Goal: Task Accomplishment & Management: Complete application form

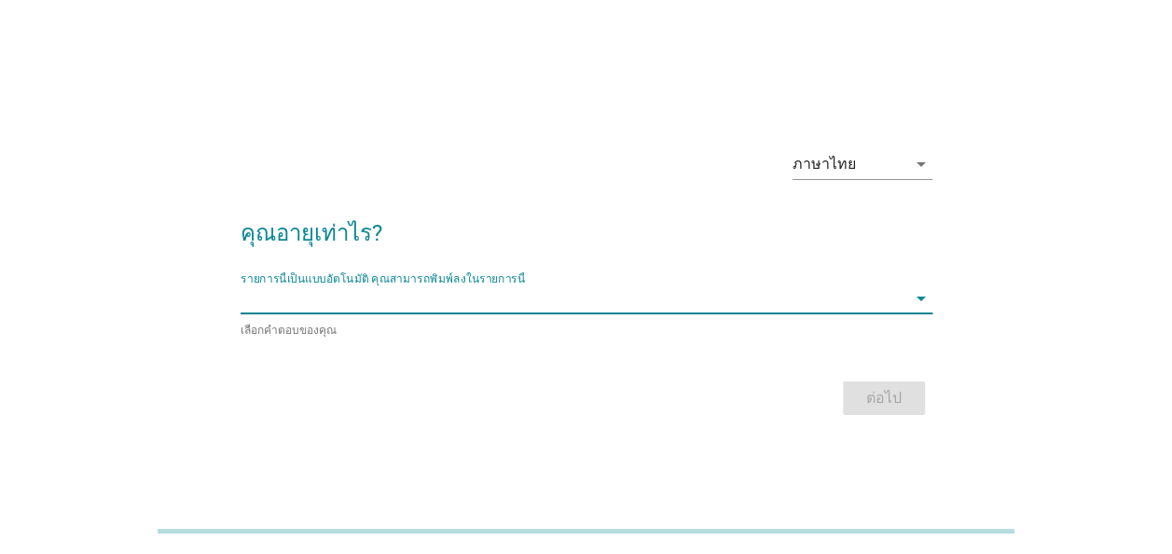
click at [585, 304] on input "รายการนี้เป็นแบบอัตโนมัติ คุณสามารถพิมพ์ลงในรายการนี้" at bounding box center [573, 298] width 666 height 30
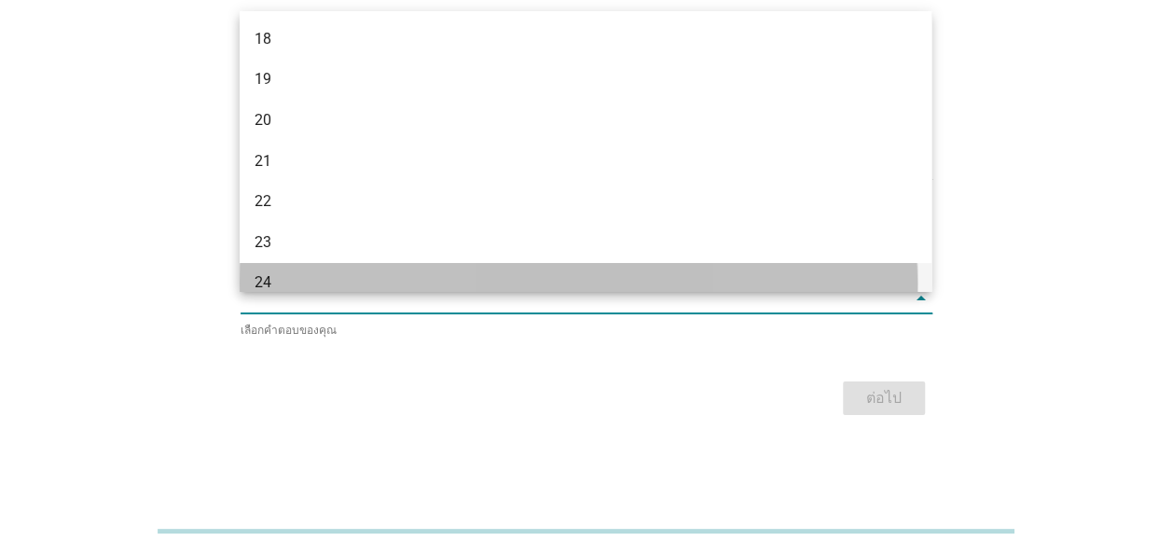
click at [260, 278] on div "24" at bounding box center [557, 282] width 607 height 22
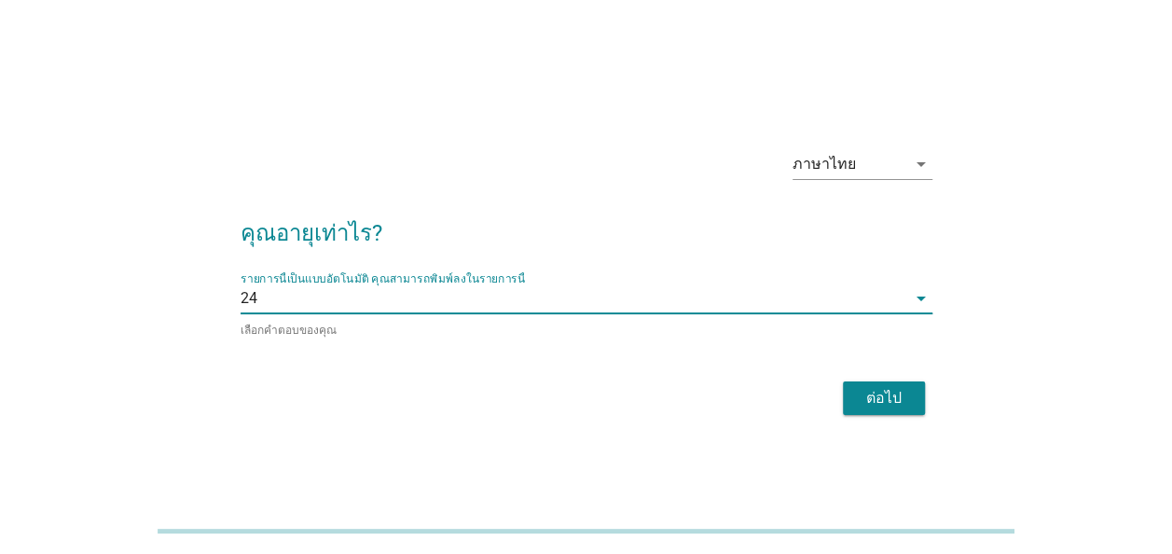
click at [884, 401] on div "ต่อไป" at bounding box center [884, 398] width 52 height 22
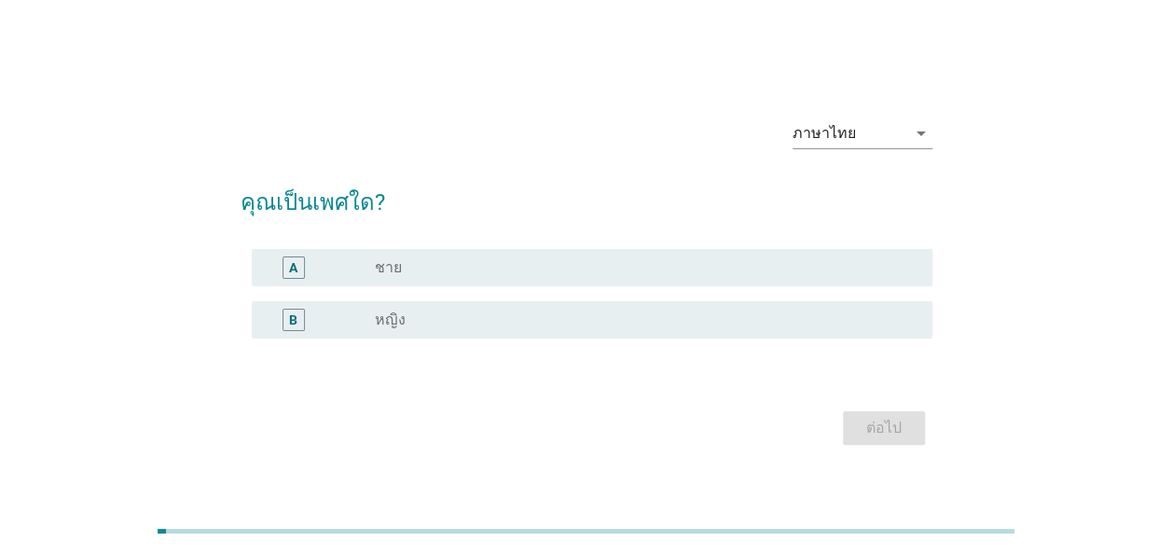
click at [309, 268] on div "A" at bounding box center [294, 267] width 54 height 22
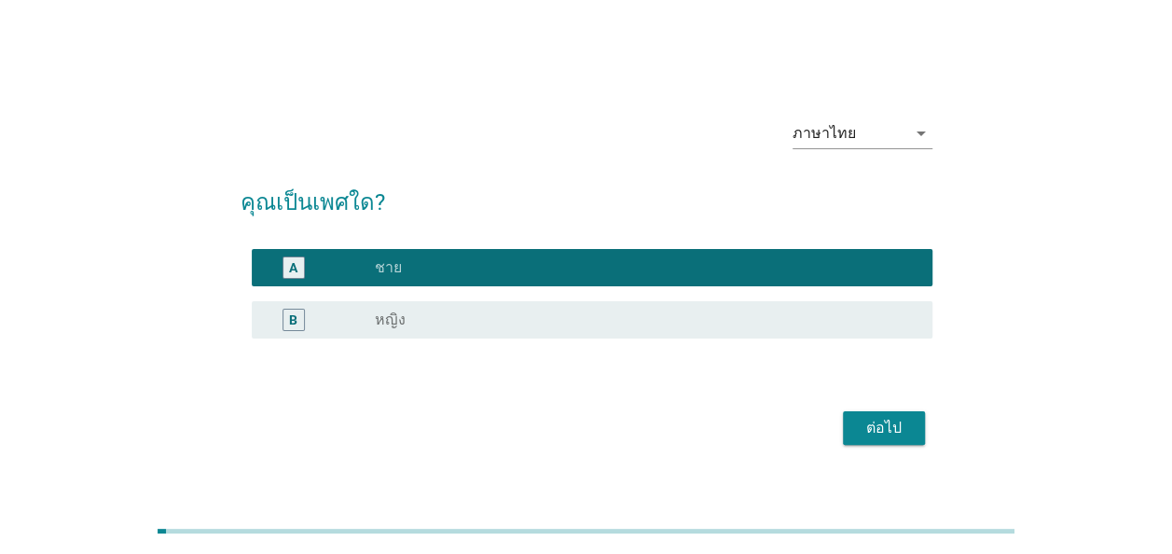
click at [877, 427] on div "ต่อไป" at bounding box center [884, 428] width 52 height 22
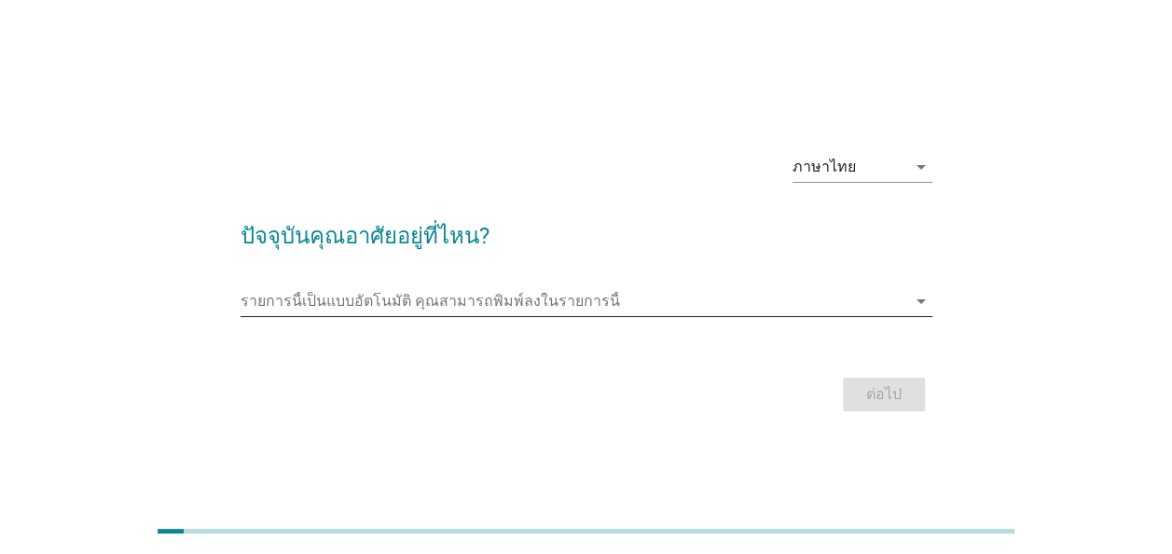
click at [919, 301] on icon "arrow_drop_down" at bounding box center [921, 301] width 22 height 22
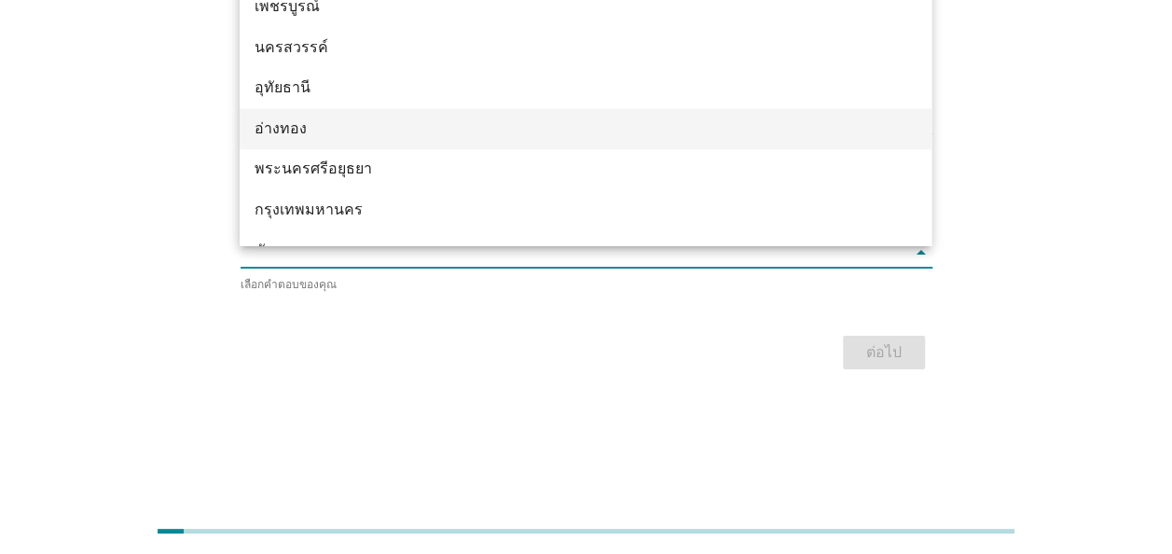
scroll to position [1372, 0]
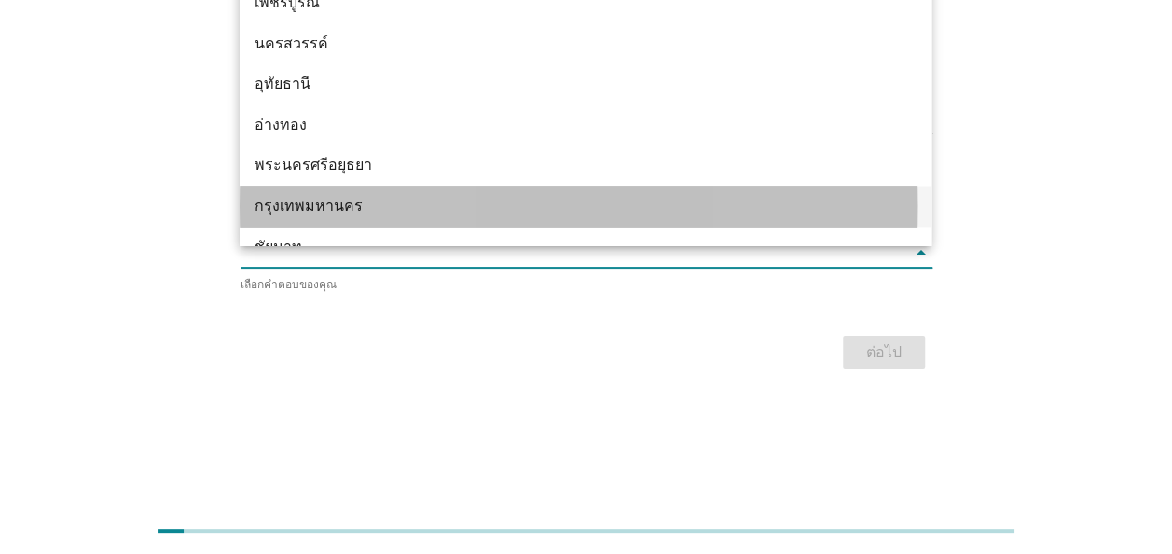
click at [302, 204] on div "กรุงเทพมหานคร" at bounding box center [557, 206] width 607 height 22
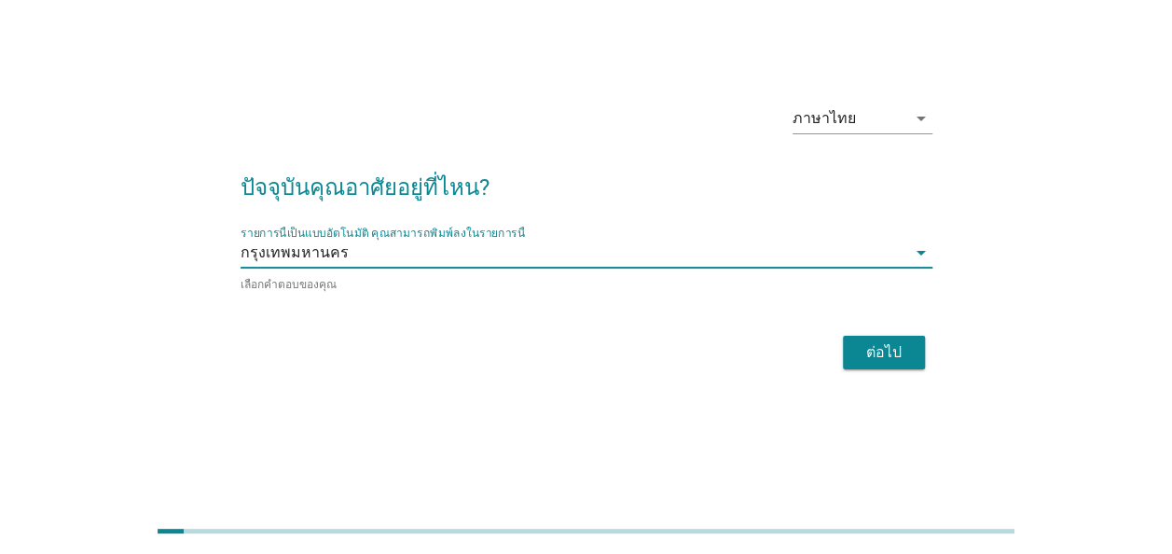
click at [890, 350] on div "ต่อไป" at bounding box center [884, 352] width 52 height 22
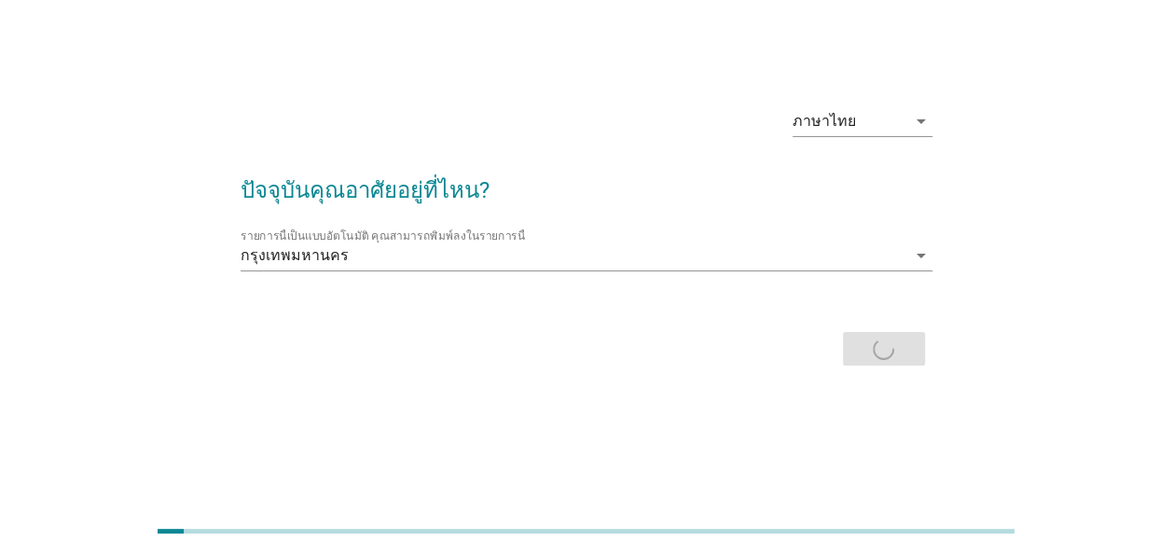
scroll to position [0, 0]
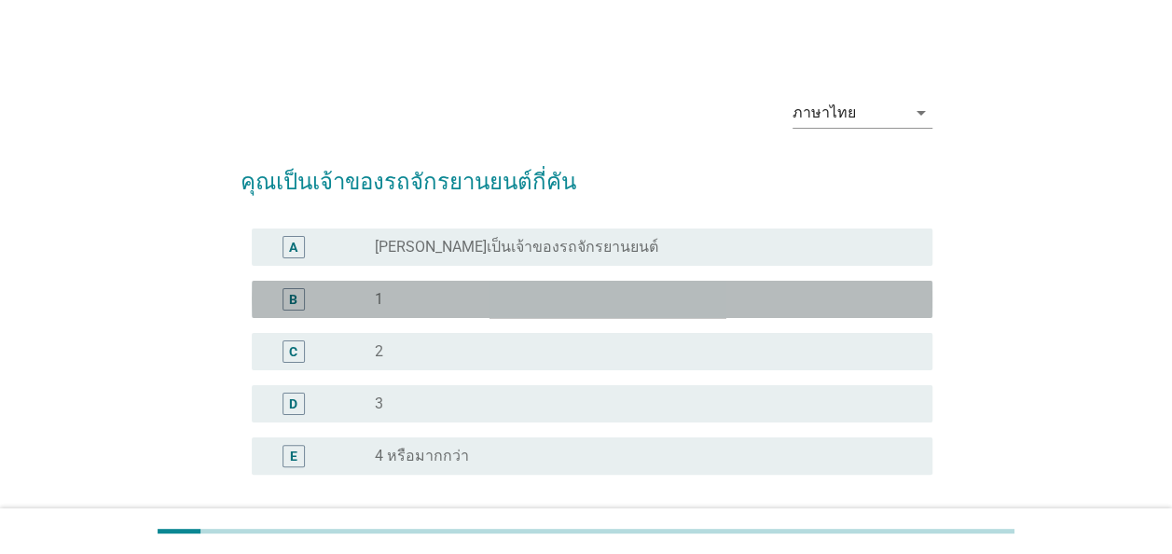
click at [301, 299] on div "B" at bounding box center [293, 299] width 22 height 22
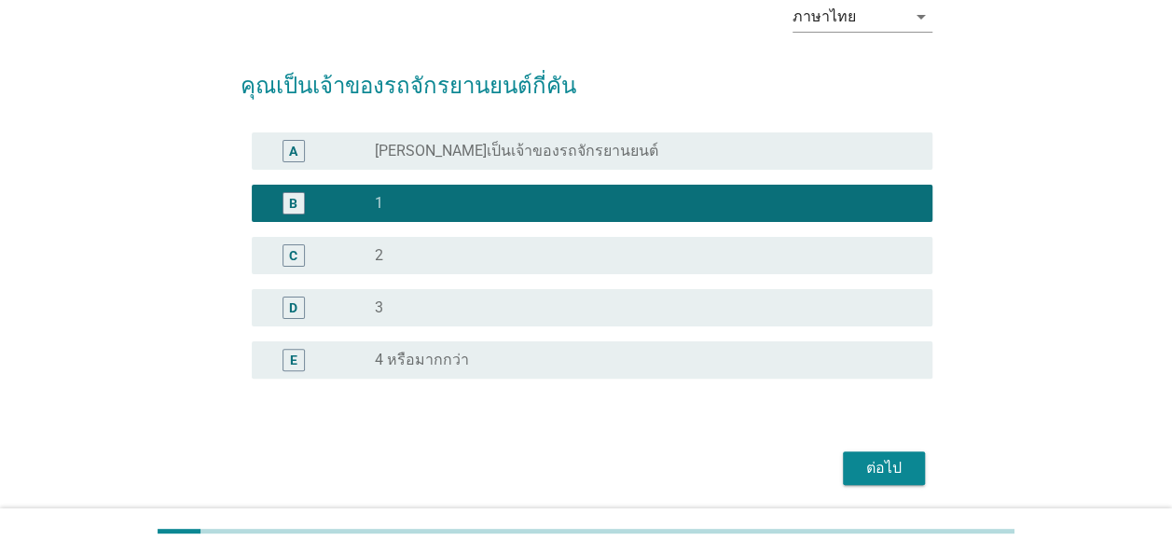
scroll to position [160, 0]
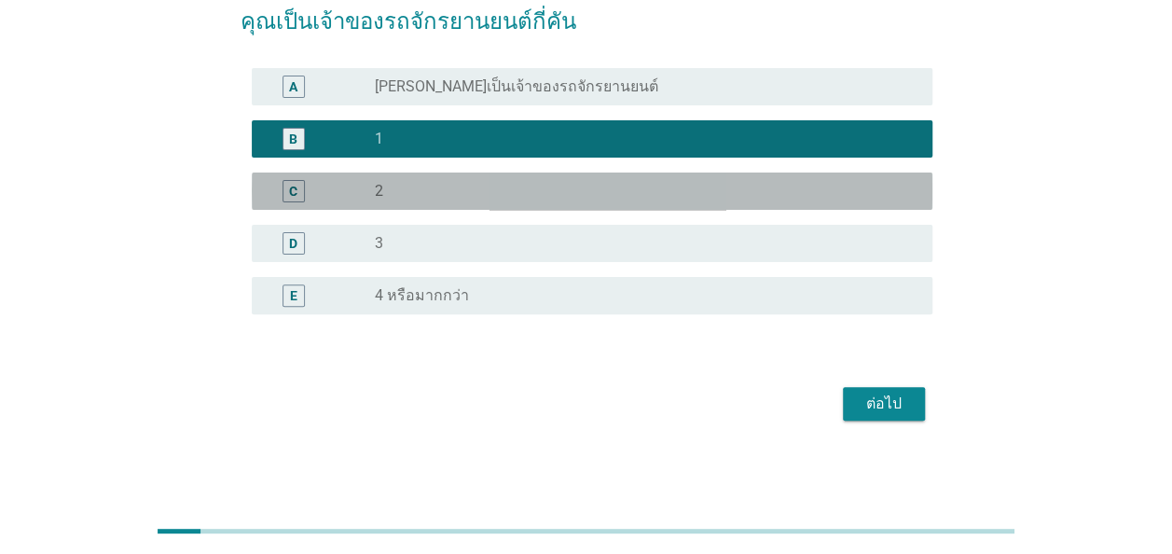
click at [300, 187] on div "C" at bounding box center [293, 191] width 22 height 22
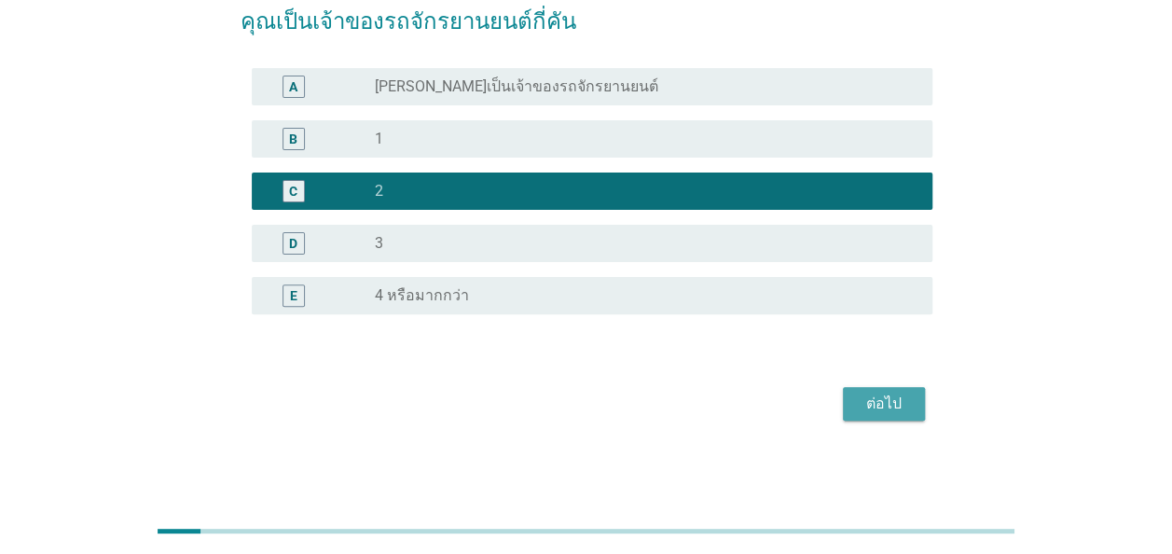
click at [885, 410] on div "ต่อไป" at bounding box center [884, 403] width 52 height 22
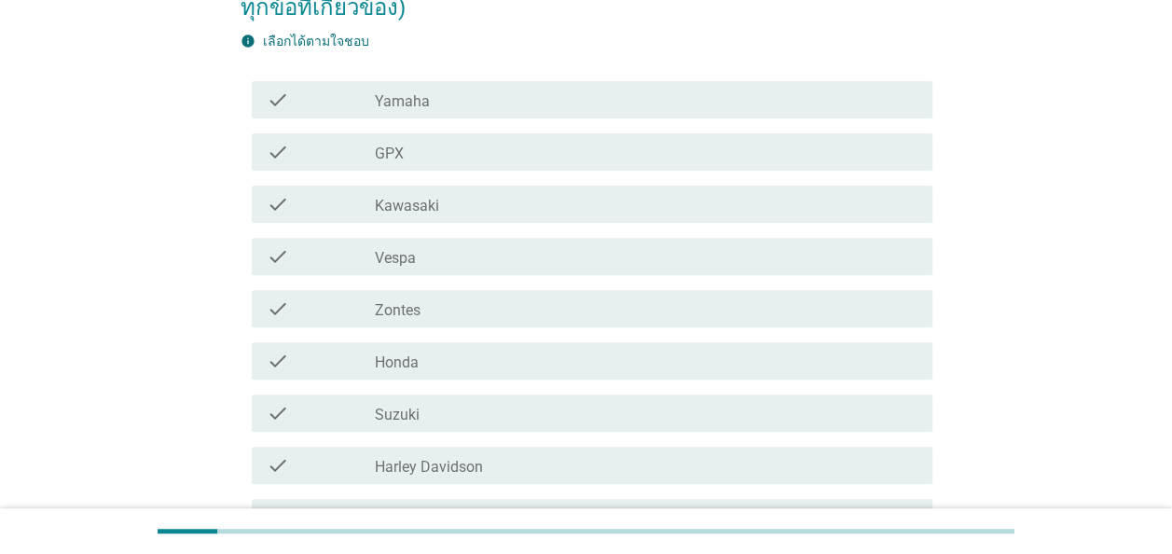
scroll to position [280, 0]
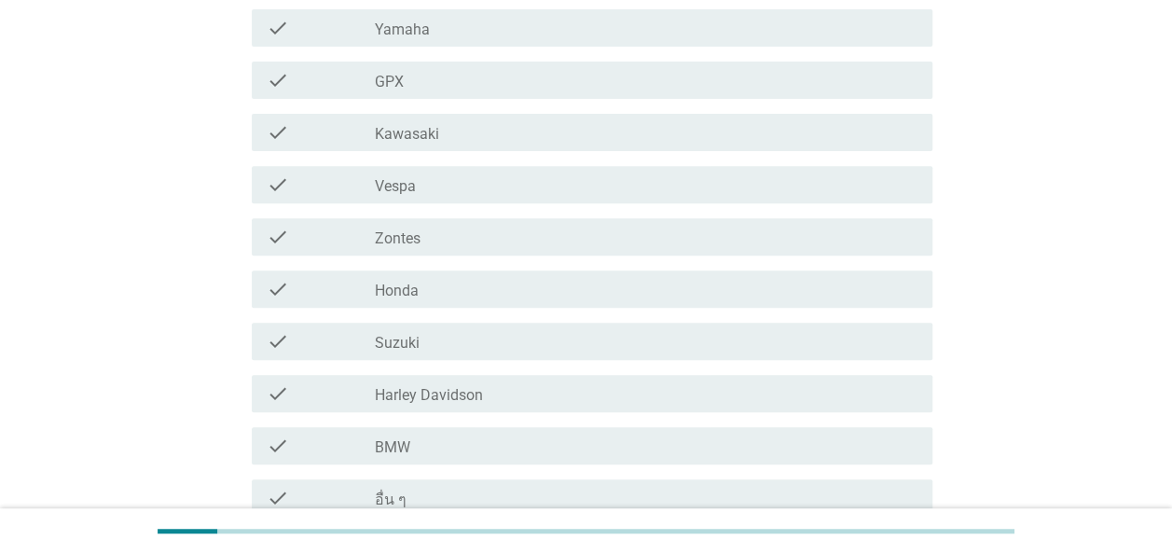
click at [400, 281] on label "Honda" at bounding box center [397, 290] width 44 height 19
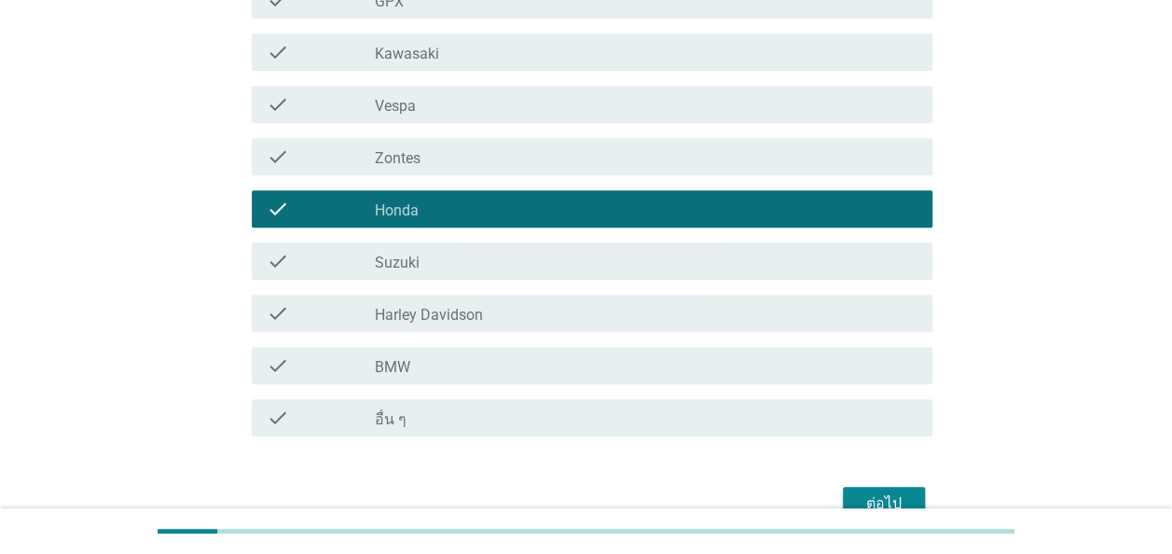
scroll to position [460, 0]
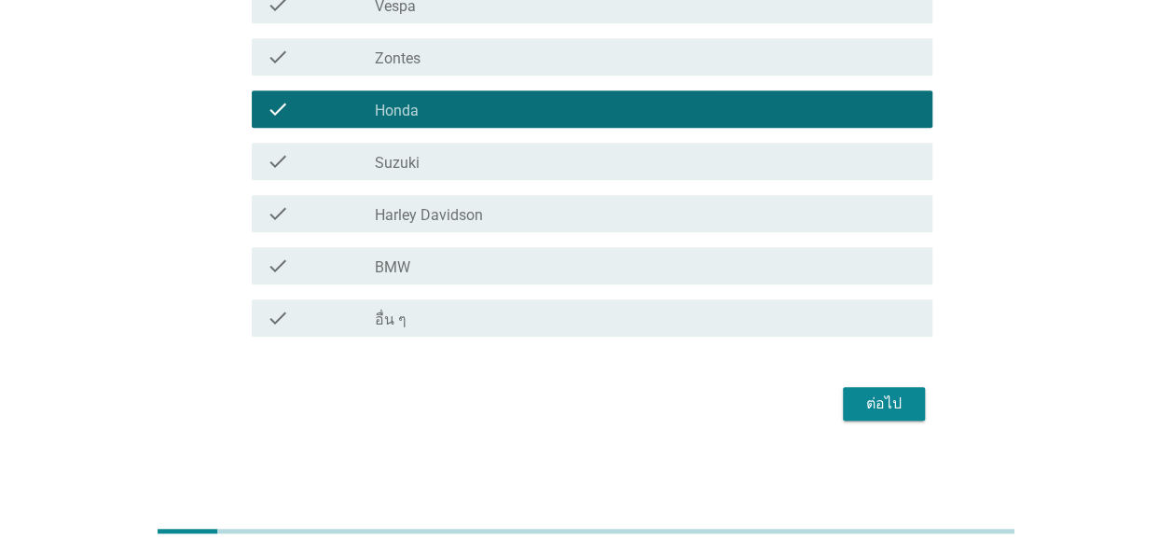
click at [887, 397] on div "ต่อไป" at bounding box center [884, 403] width 52 height 22
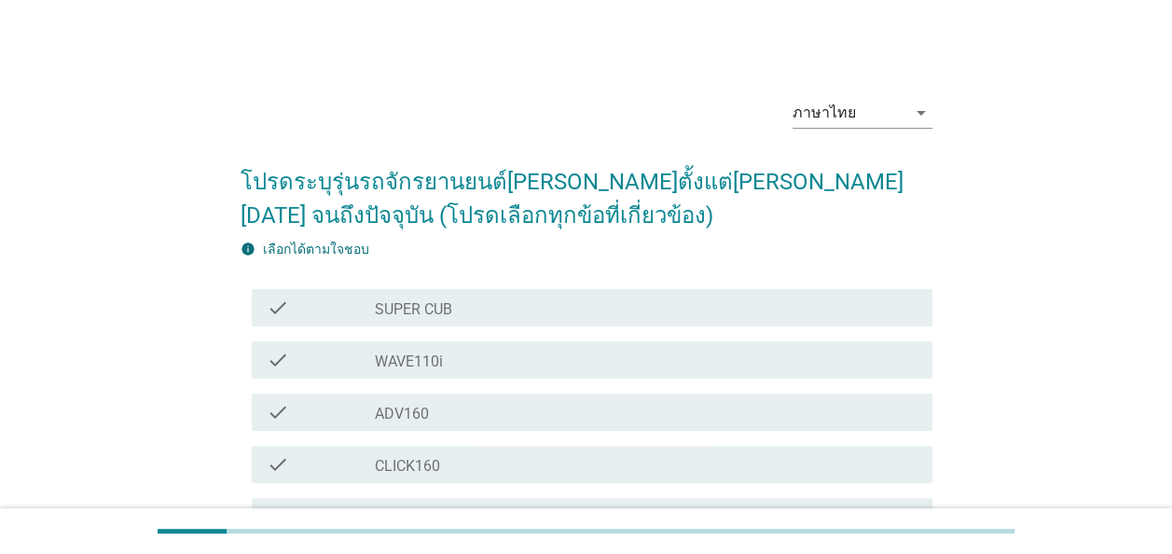
scroll to position [186, 0]
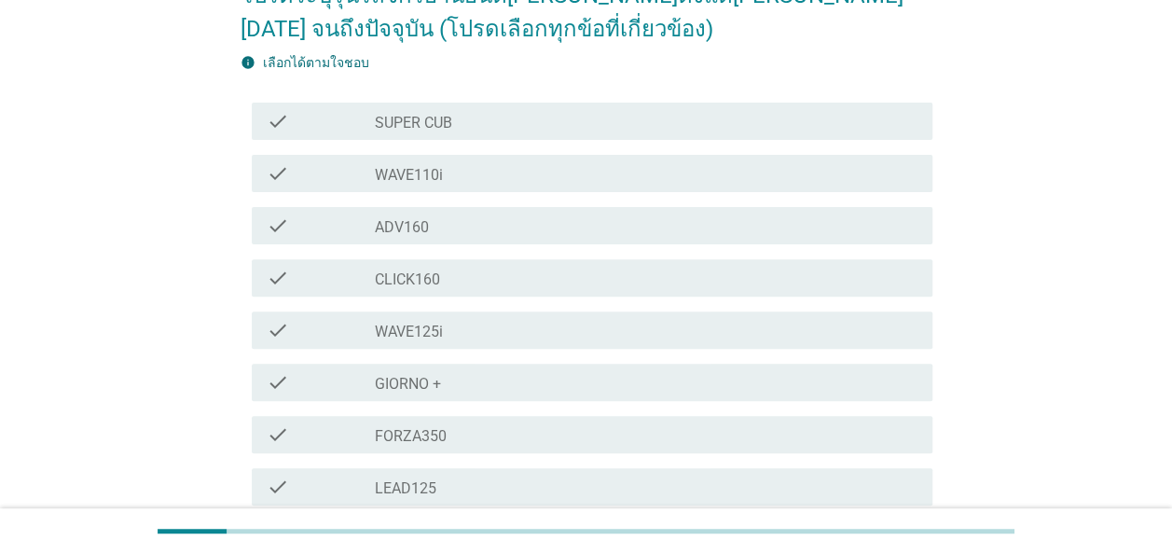
click at [292, 179] on div "check" at bounding box center [321, 173] width 108 height 22
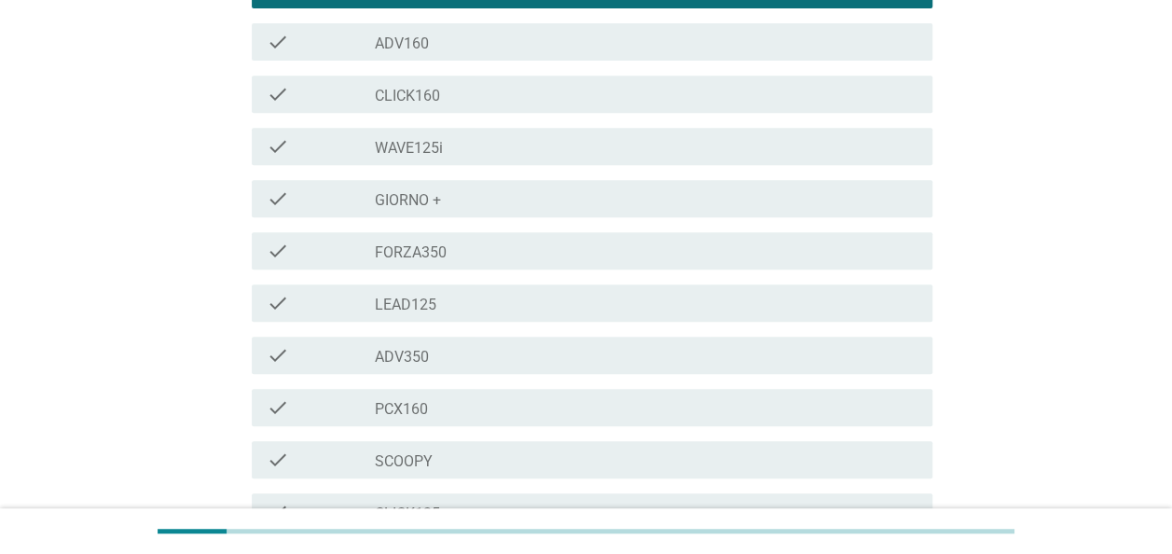
scroll to position [430, 0]
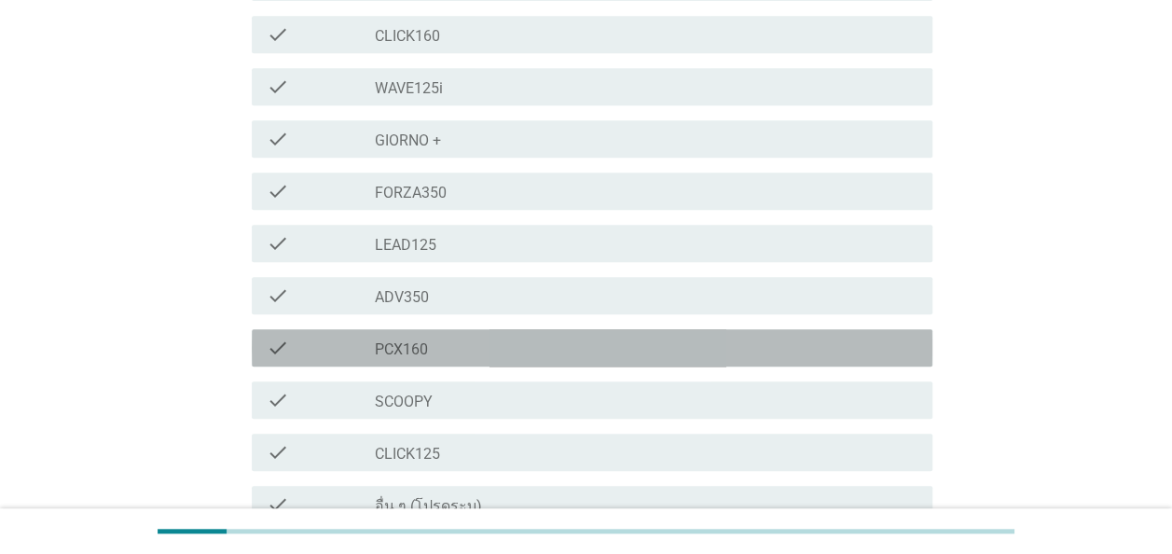
click at [401, 347] on label "PCX160" at bounding box center [401, 349] width 53 height 19
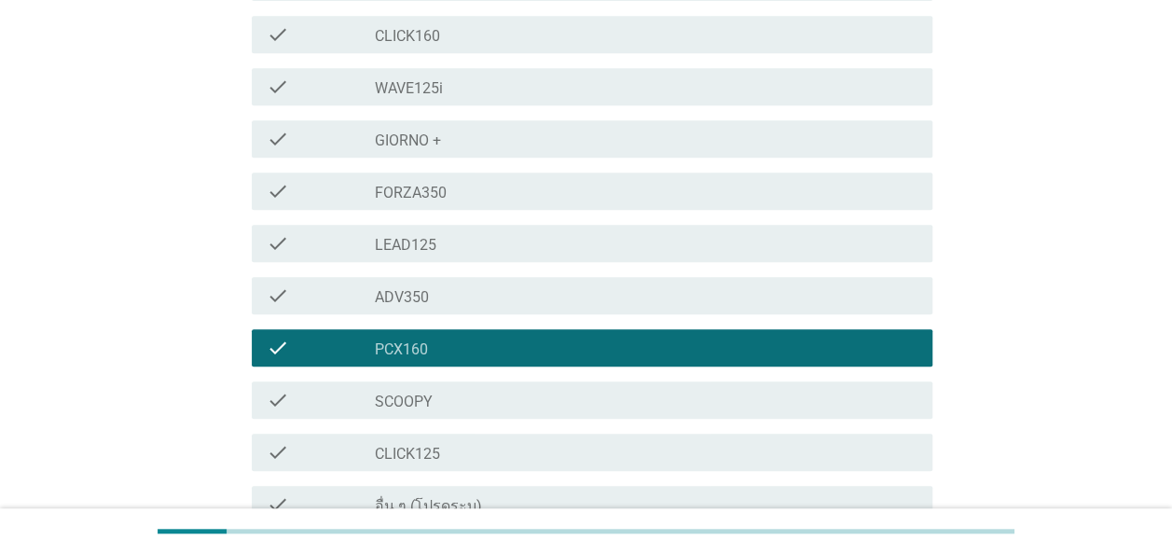
scroll to position [616, 0]
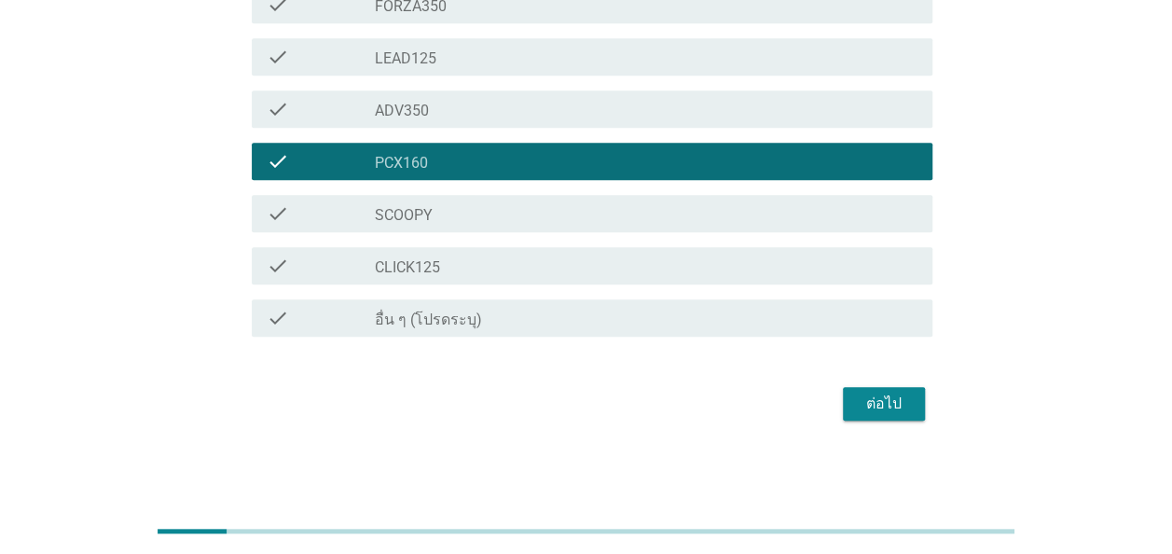
click at [880, 403] on div "ต่อไป" at bounding box center [884, 403] width 52 height 22
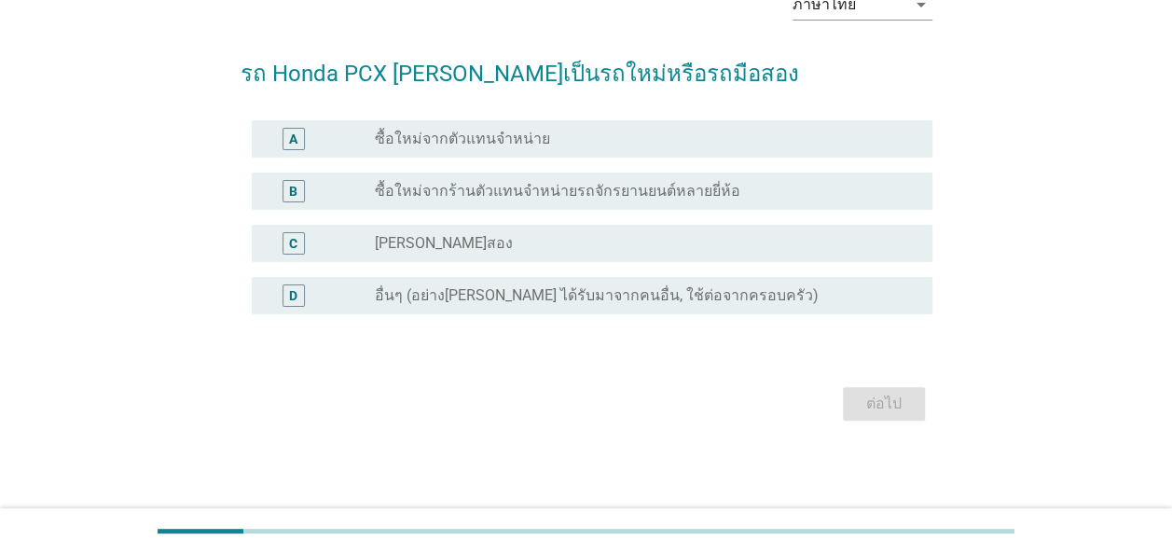
scroll to position [0, 0]
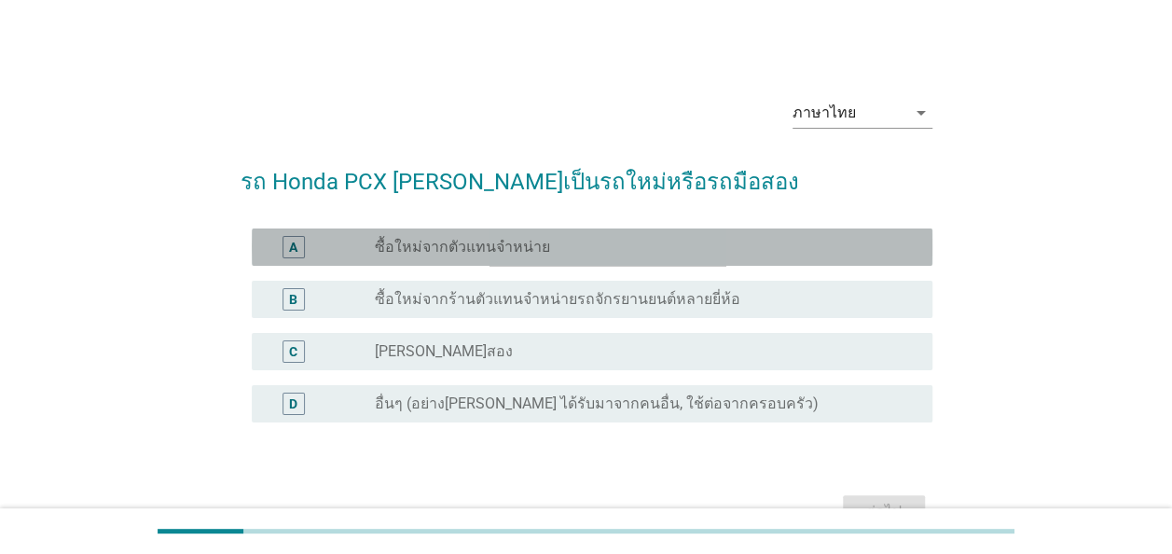
click at [417, 255] on div "radio_button_unchecked ซื้อใหม่จากตัวแทนจำหน่าย" at bounding box center [646, 247] width 542 height 22
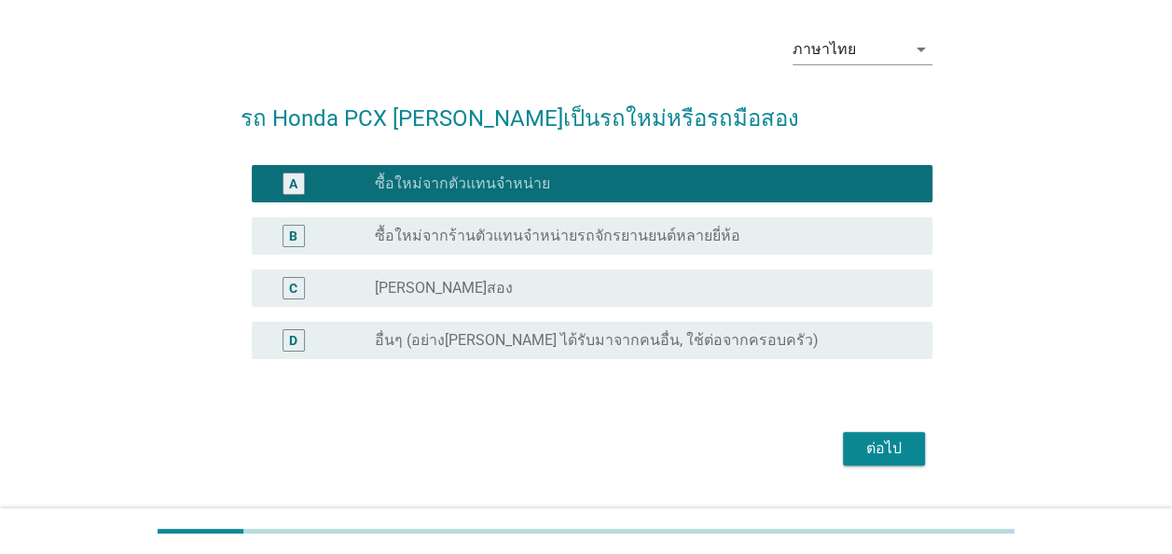
scroll to position [93, 0]
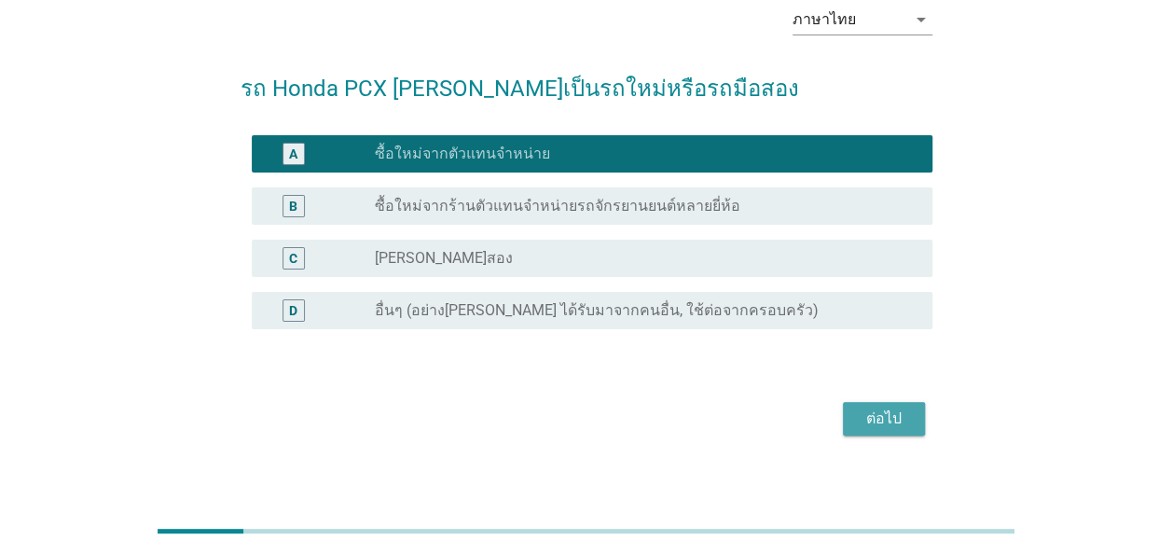
click at [885, 421] on div "ต่อไป" at bounding box center [884, 418] width 52 height 22
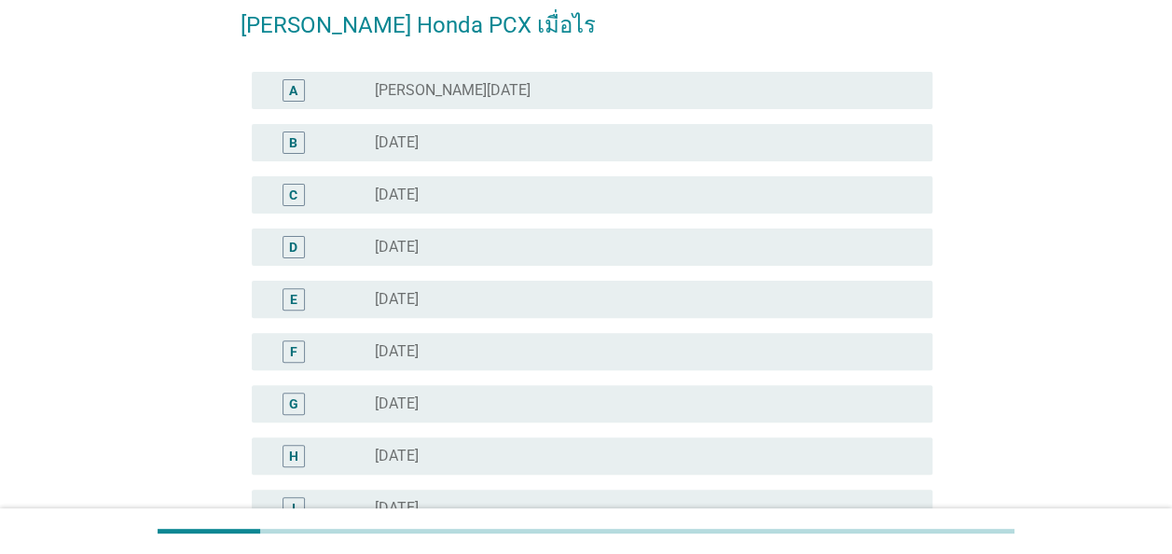
scroll to position [186, 0]
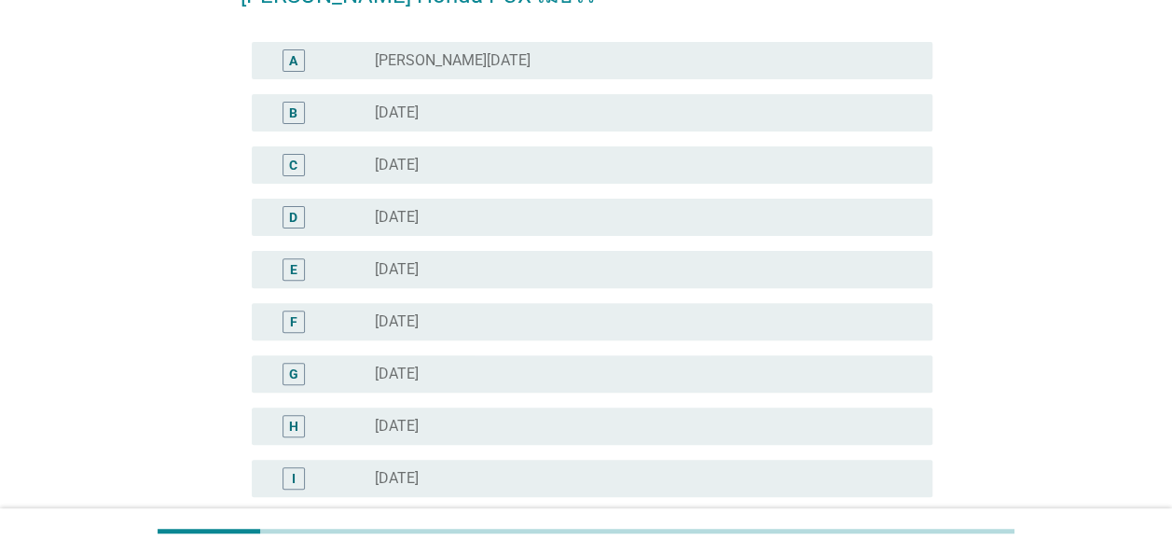
click at [291, 263] on div "E" at bounding box center [293, 269] width 7 height 20
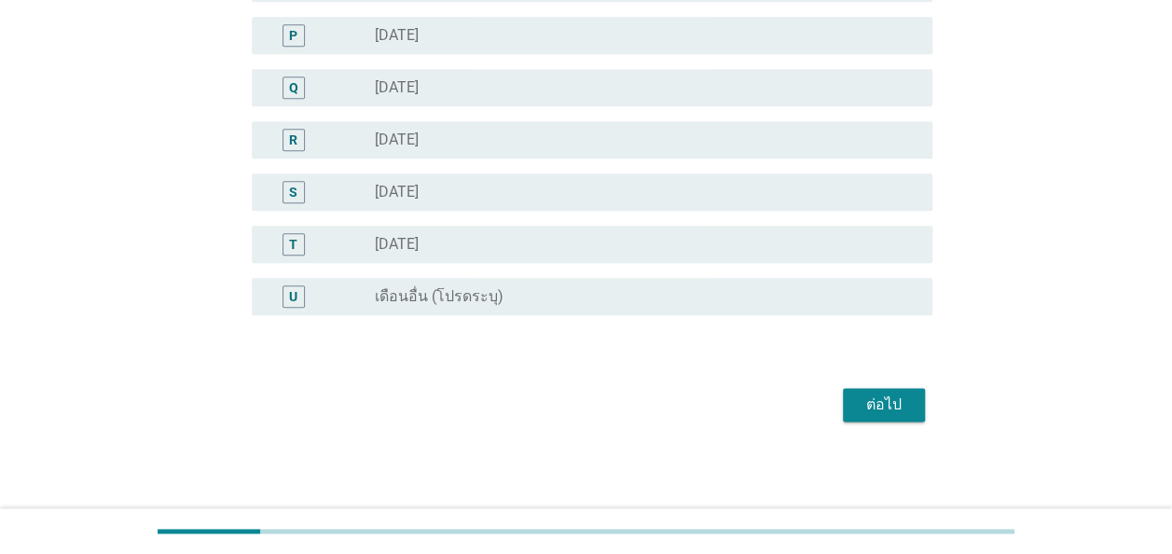
scroll to position [995, 0]
click at [884, 404] on div "ต่อไป" at bounding box center [884, 403] width 52 height 22
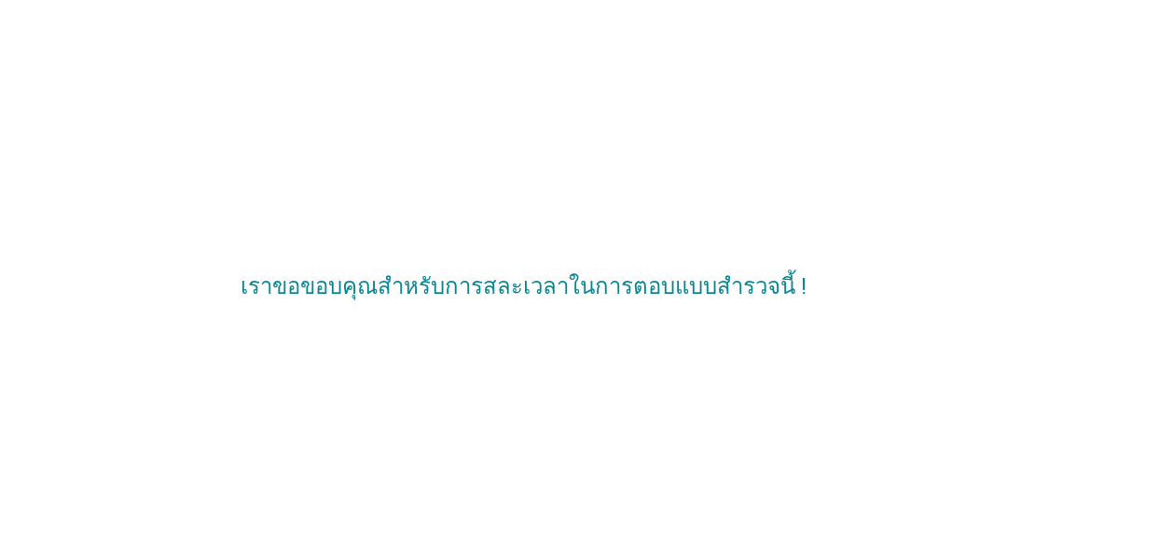
scroll to position [0, 0]
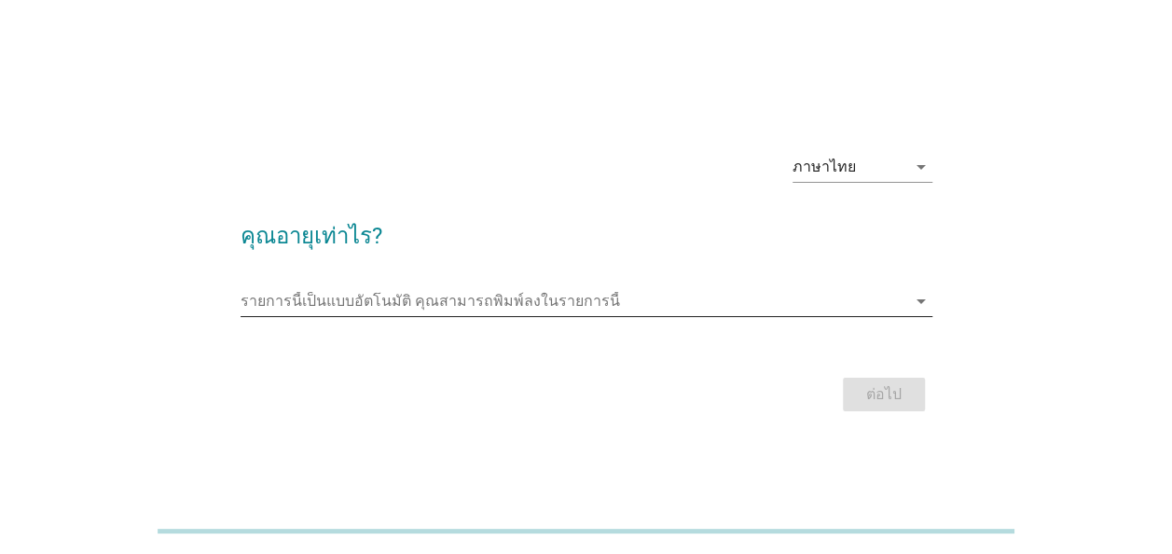
click at [689, 304] on input "รายการนี้เป็นแบบอัตโนมัติ คุณสามารถพิมพ์ลงในรายการนี้" at bounding box center [573, 301] width 666 height 30
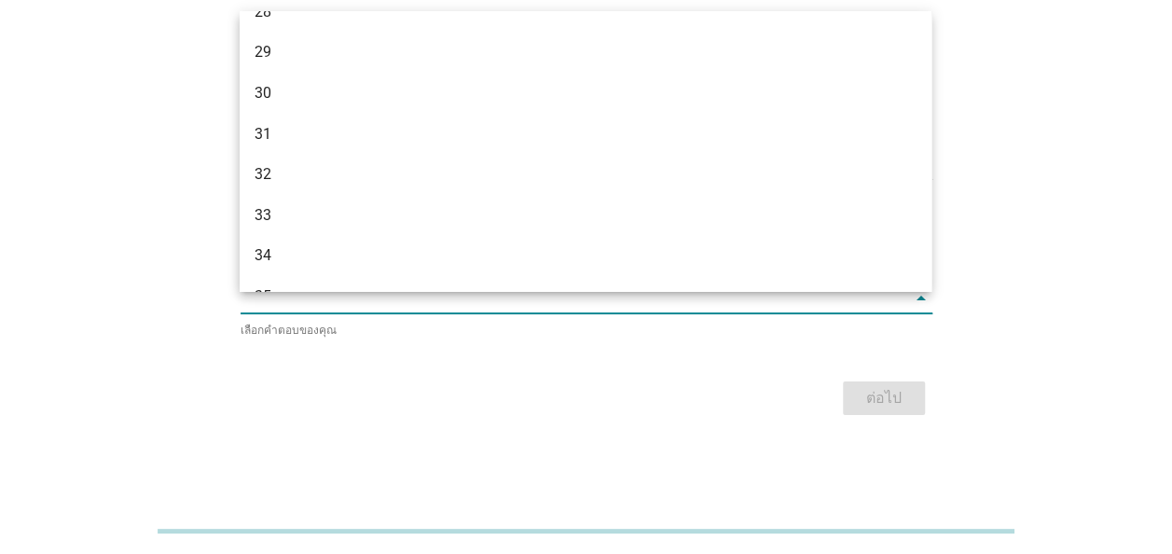
scroll to position [548, 0]
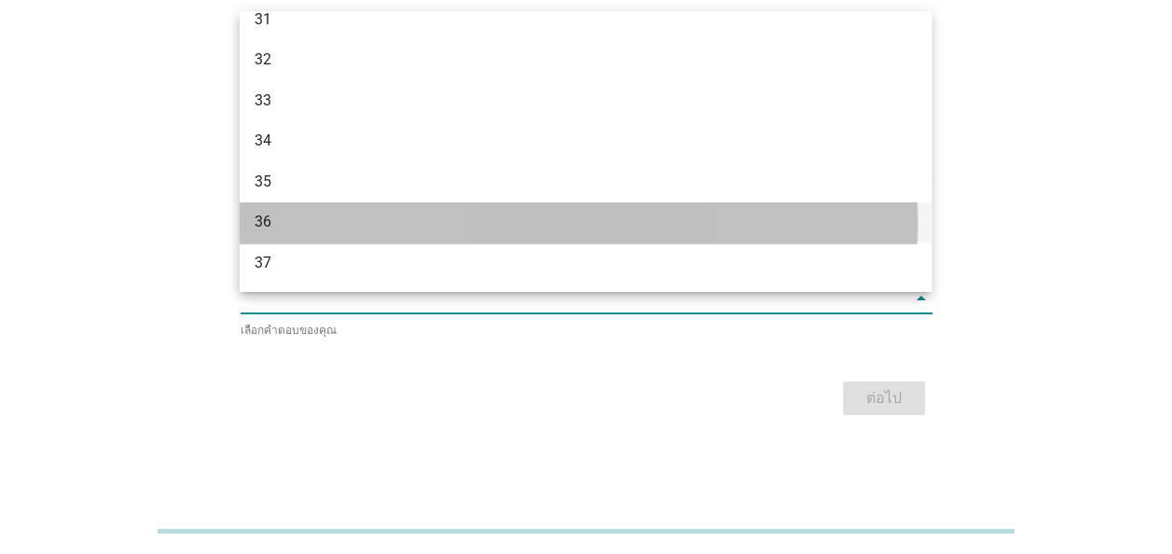
click at [270, 224] on div "36" at bounding box center [557, 222] width 607 height 22
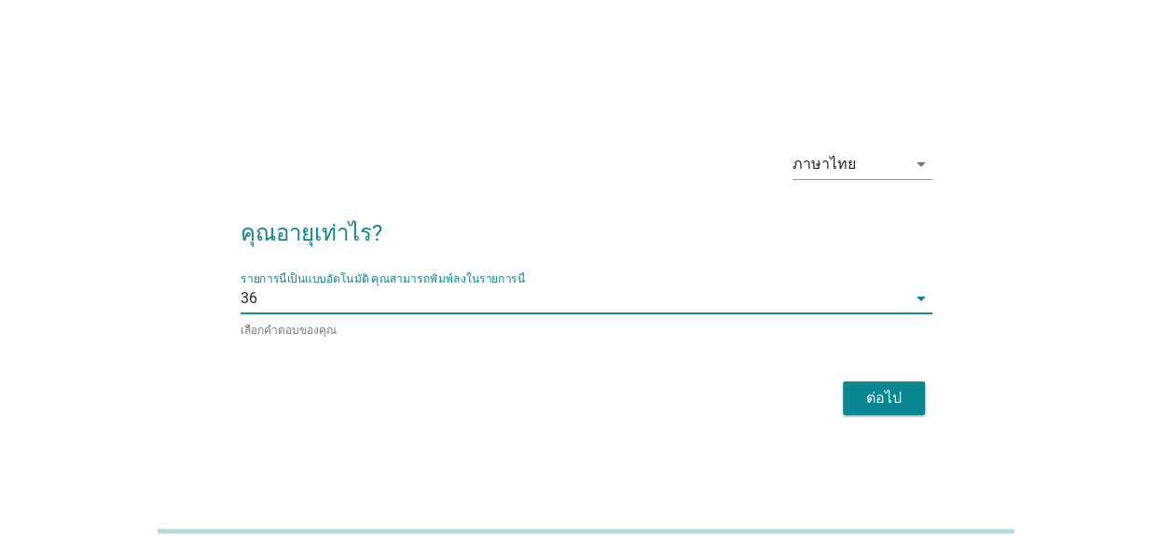
click at [886, 400] on div "ต่อไป" at bounding box center [884, 398] width 52 height 22
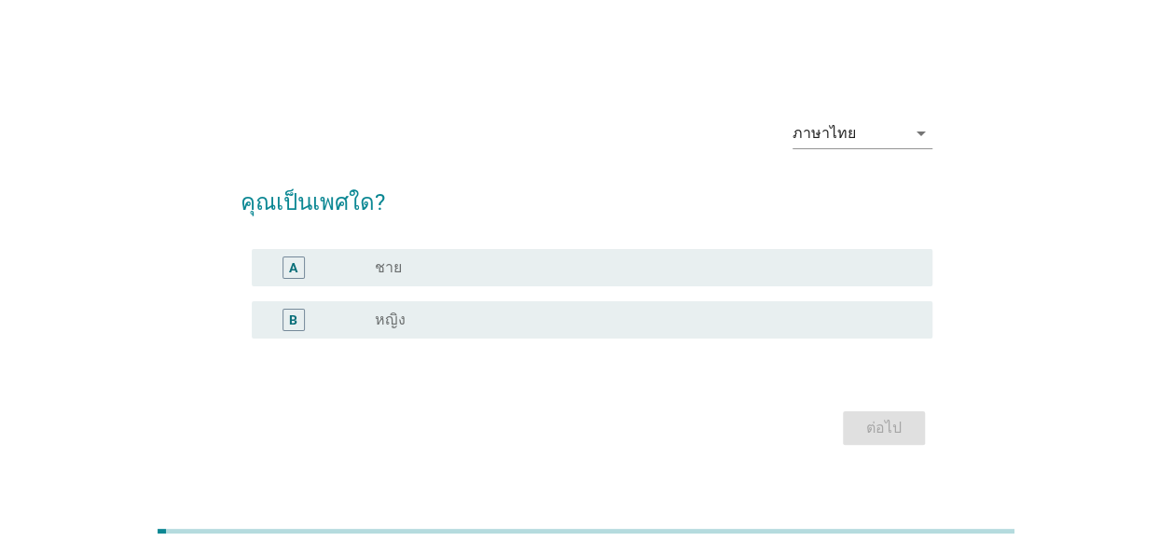
click at [391, 267] on label "ชาย" at bounding box center [388, 267] width 27 height 19
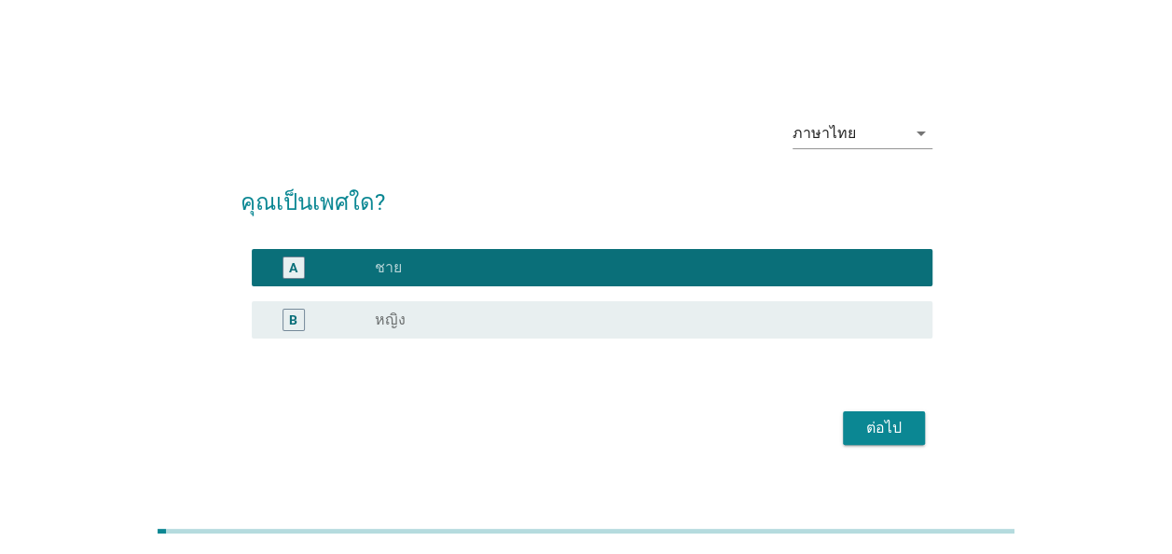
click at [889, 439] on button "ต่อไป" at bounding box center [884, 428] width 82 height 34
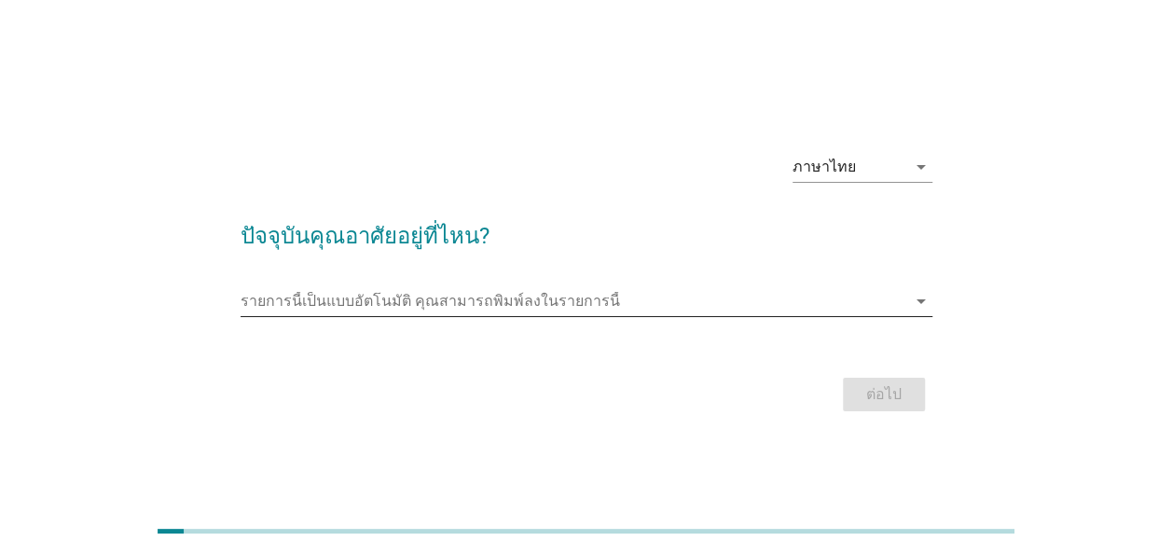
click at [919, 303] on icon "arrow_drop_down" at bounding box center [921, 301] width 22 height 22
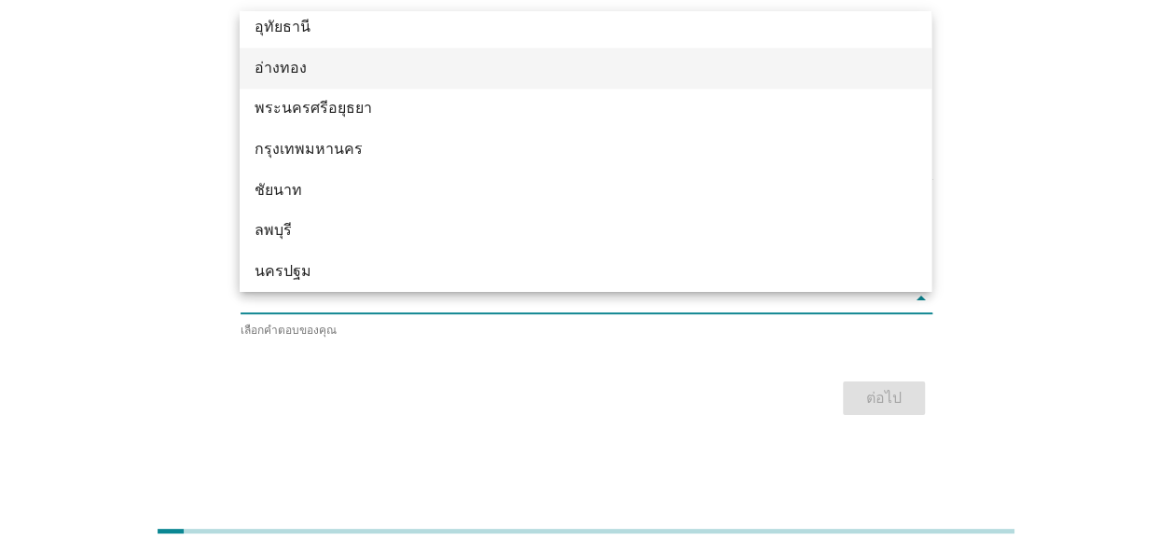
scroll to position [1480, 0]
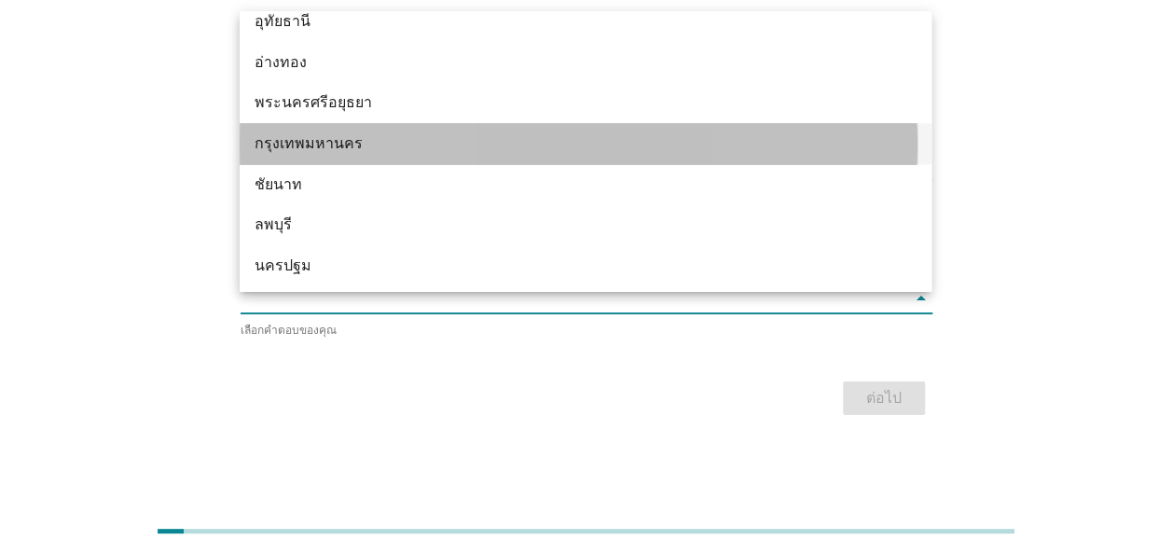
click at [332, 142] on div "กรุงเทพมหานคร" at bounding box center [557, 143] width 607 height 22
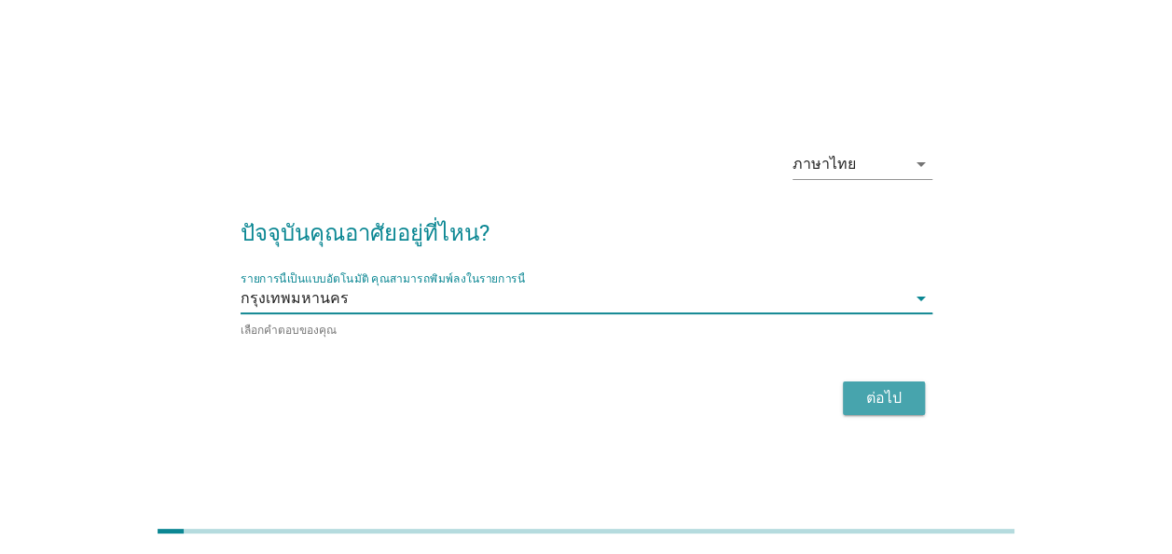
click at [870, 391] on div "ต่อไป" at bounding box center [884, 398] width 52 height 22
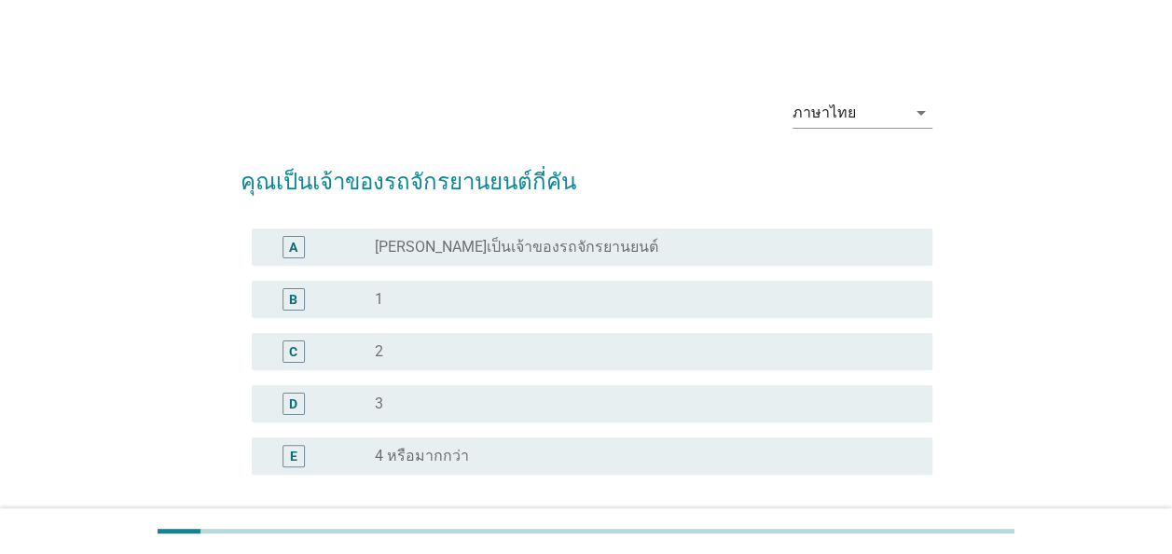
click at [297, 352] on div "C" at bounding box center [293, 351] width 22 height 22
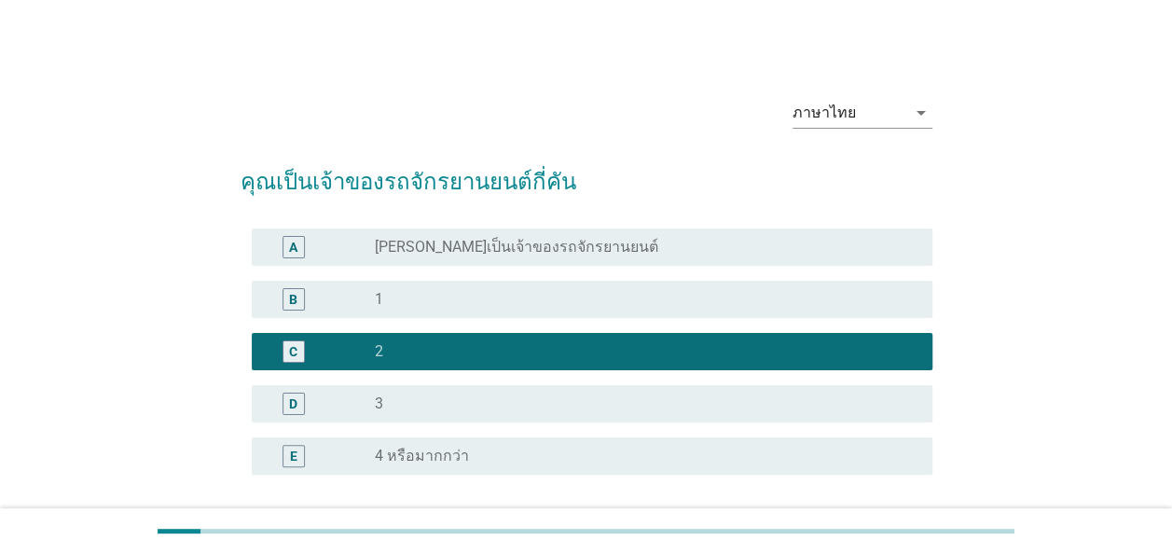
scroll to position [160, 0]
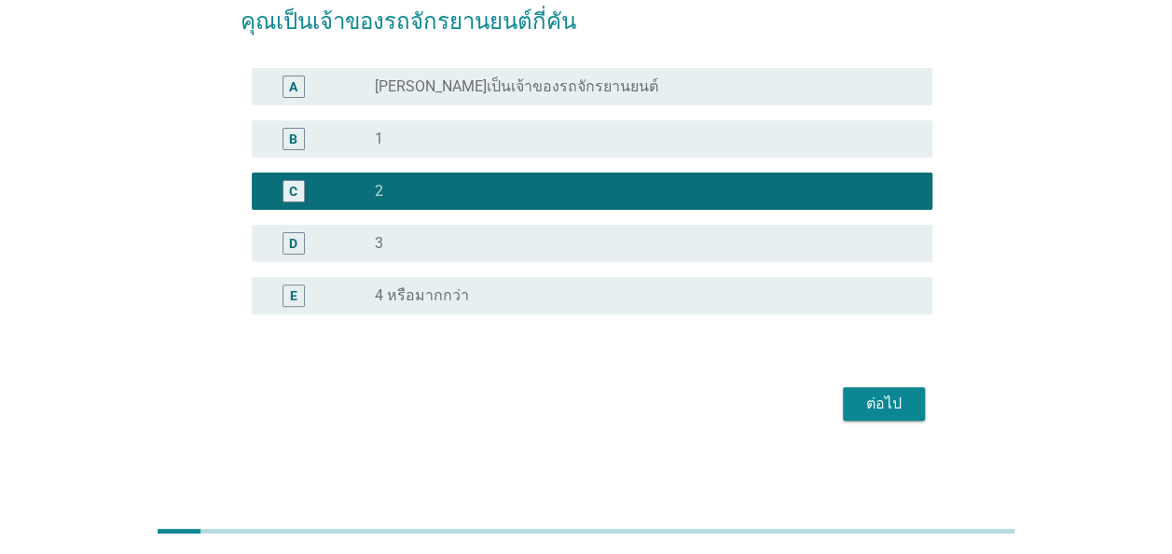
click at [883, 404] on div "ต่อไป" at bounding box center [884, 403] width 52 height 22
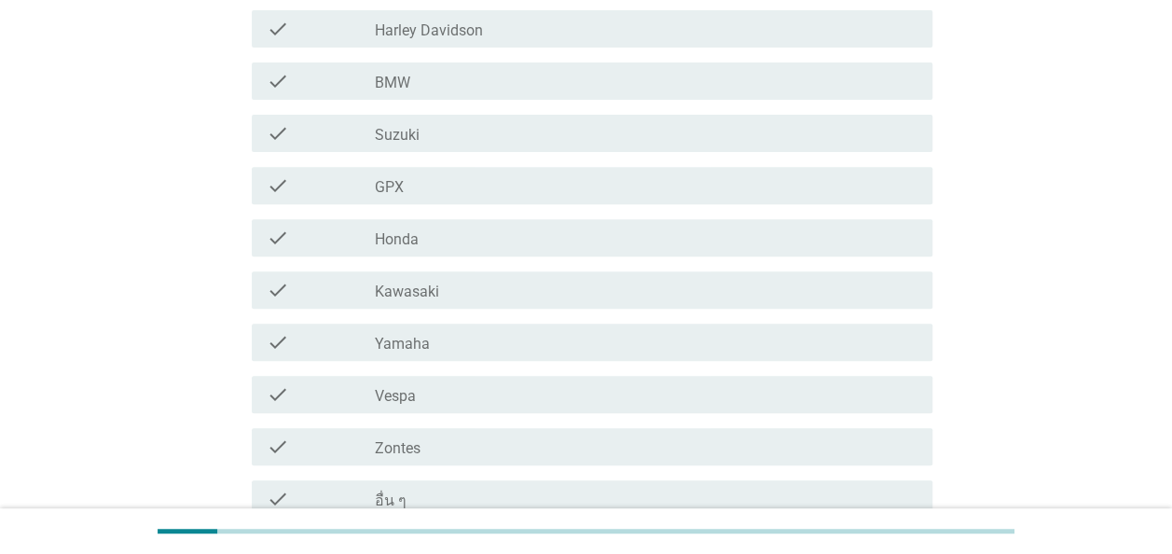
scroll to position [280, 0]
click at [404, 238] on label "Honda" at bounding box center [397, 238] width 44 height 19
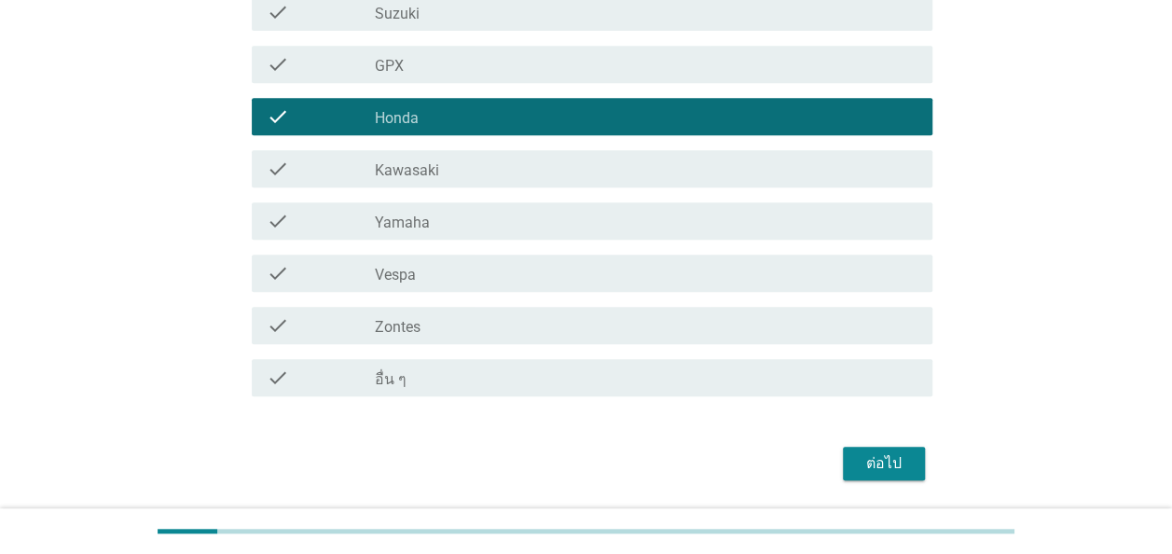
scroll to position [460, 0]
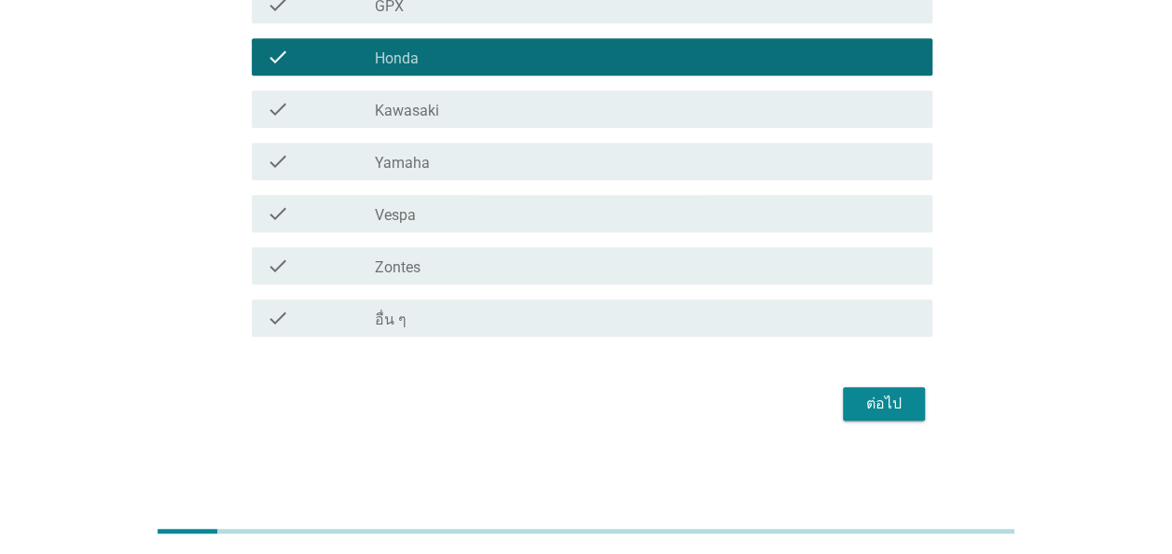
click at [879, 410] on div "ต่อไป" at bounding box center [884, 403] width 52 height 22
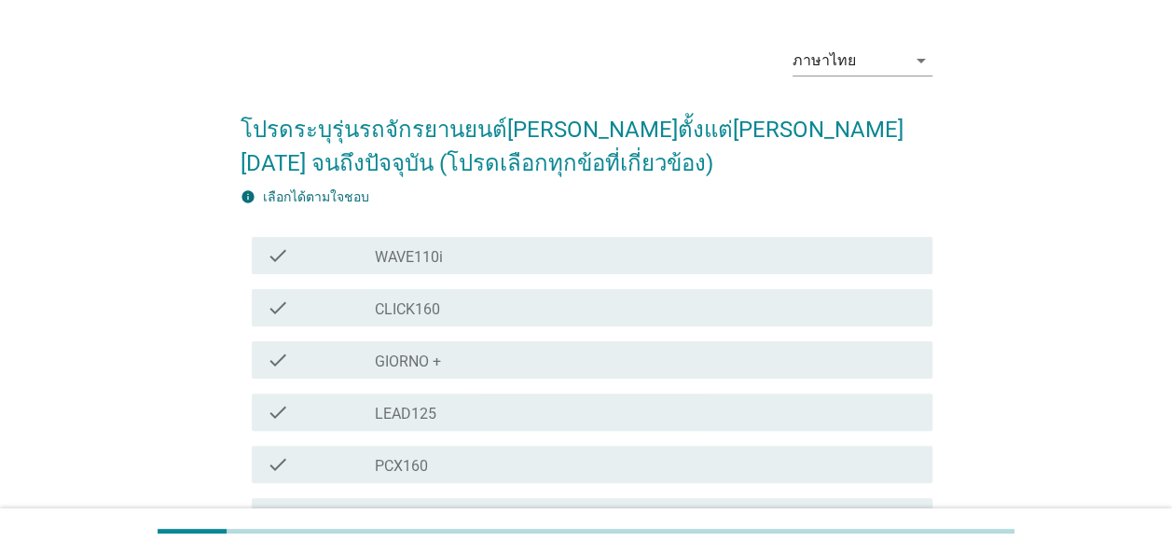
scroll to position [93, 0]
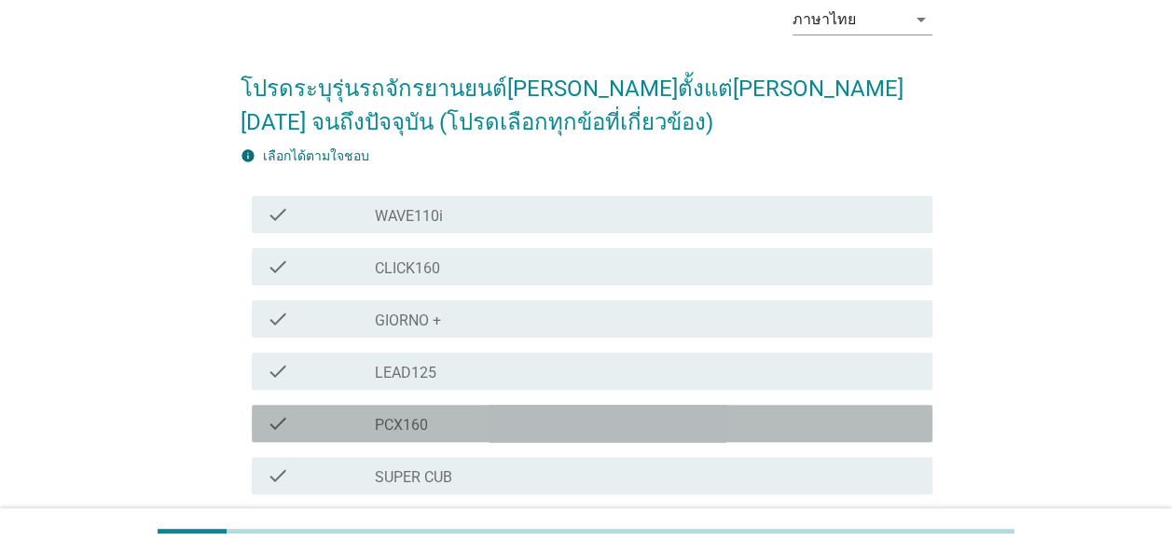
click at [395, 423] on label "PCX160" at bounding box center [401, 425] width 53 height 19
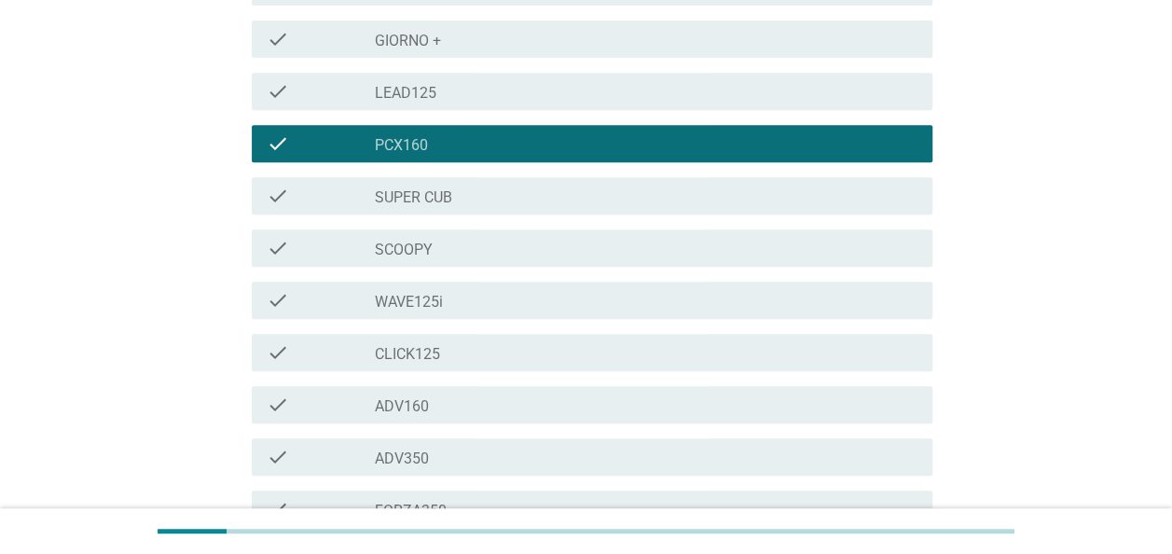
scroll to position [616, 0]
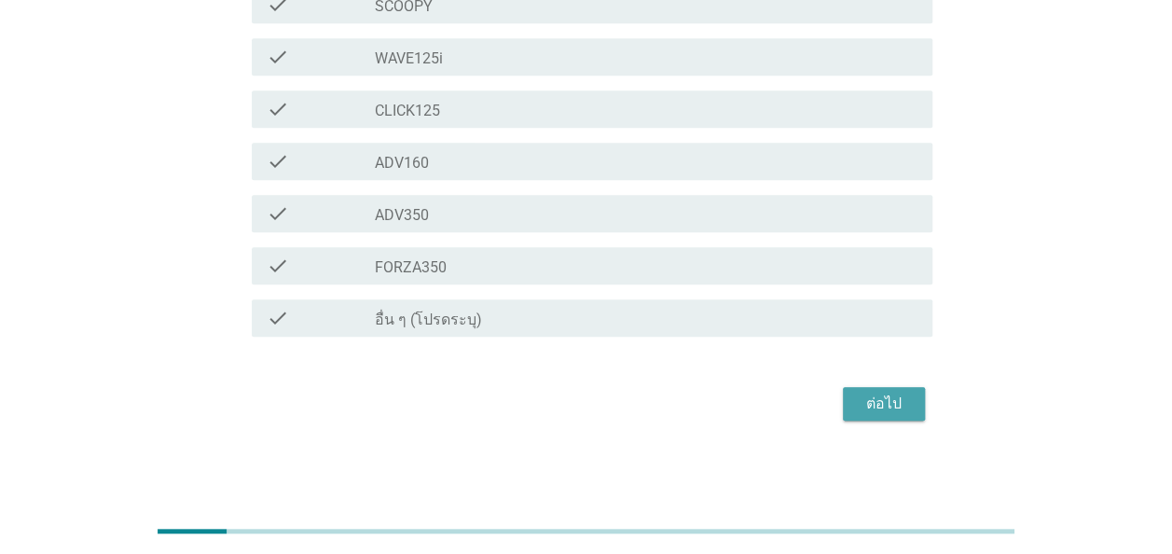
click at [882, 400] on div "ต่อไป" at bounding box center [884, 403] width 52 height 22
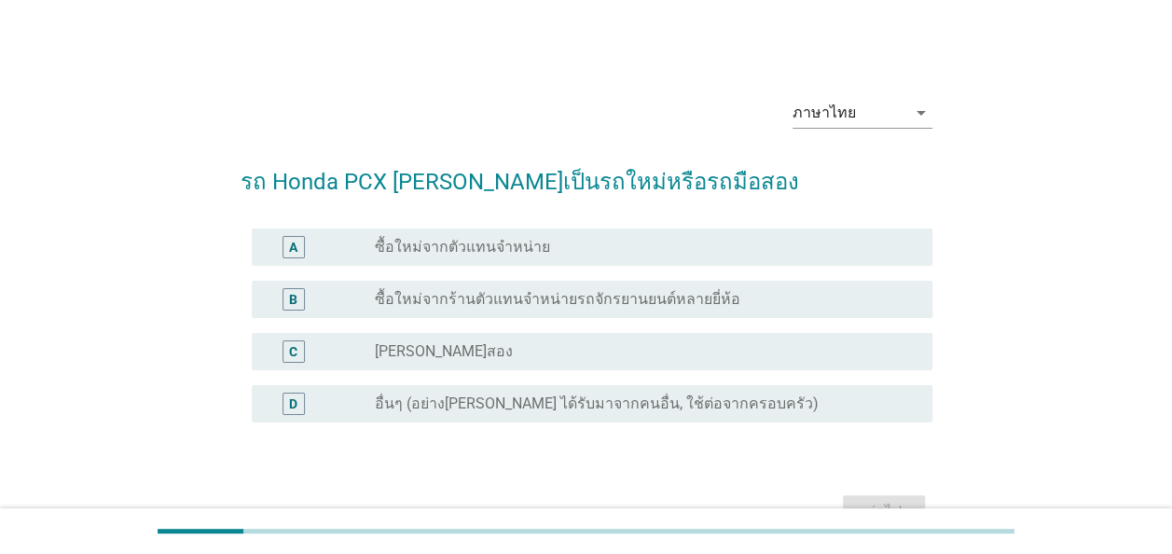
click at [429, 242] on label "ซื้อใหม่จากตัวแทนจำหน่าย" at bounding box center [462, 247] width 175 height 19
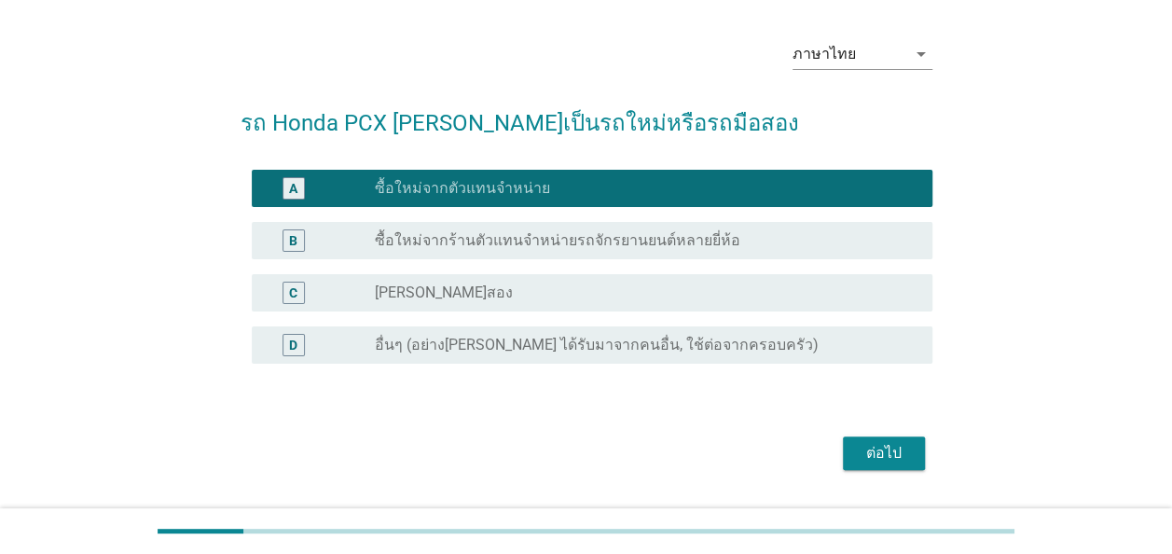
scroll to position [108, 0]
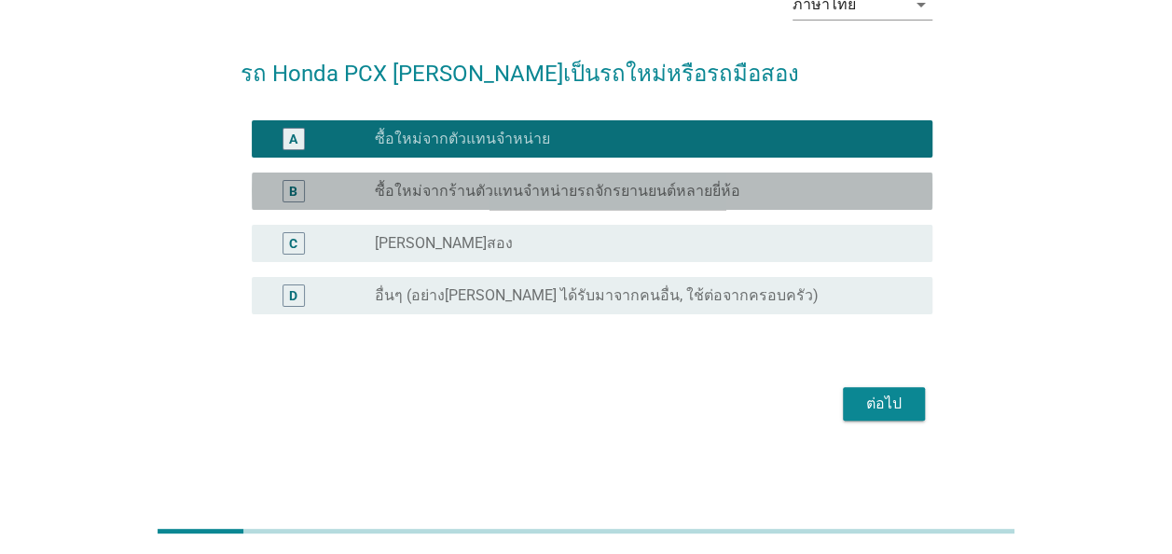
click at [602, 189] on label "ซื้อใหม่จากร้านตัวแทนจำหน่ายรถจักรยานยนต์หลายยี่ห้อ" at bounding box center [557, 191] width 365 height 19
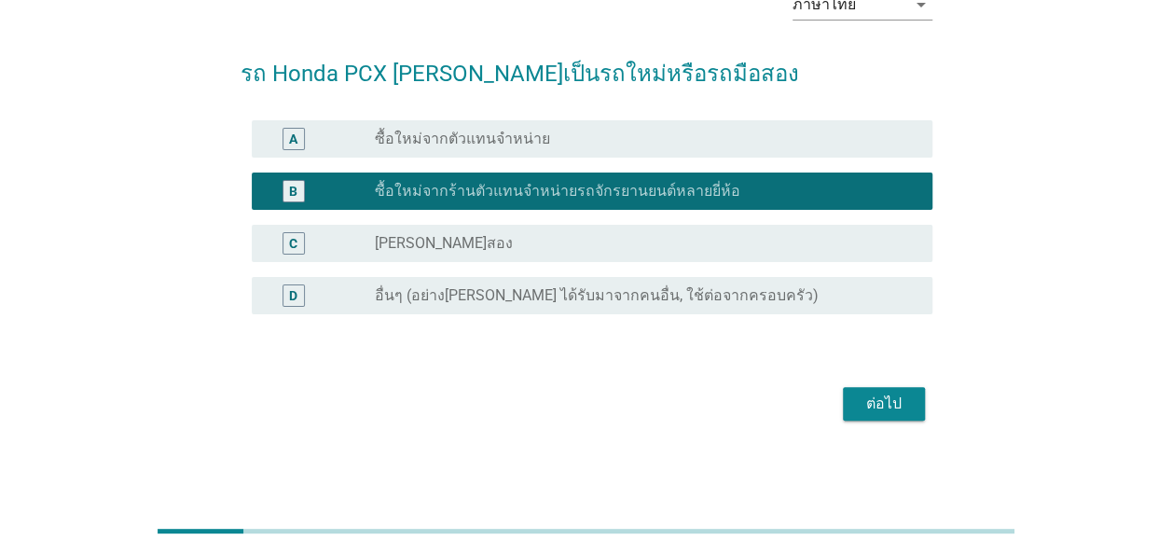
click at [455, 140] on label "ซื้อใหม่จากตัวแทนจำหน่าย" at bounding box center [462, 139] width 175 height 19
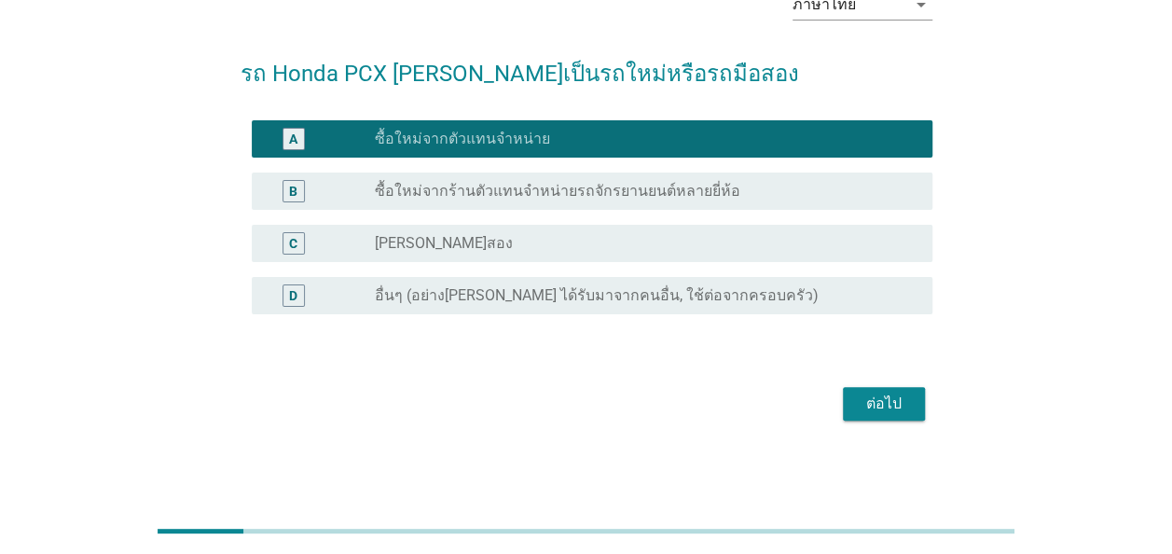
click at [891, 396] on div "ต่อไป" at bounding box center [884, 403] width 52 height 22
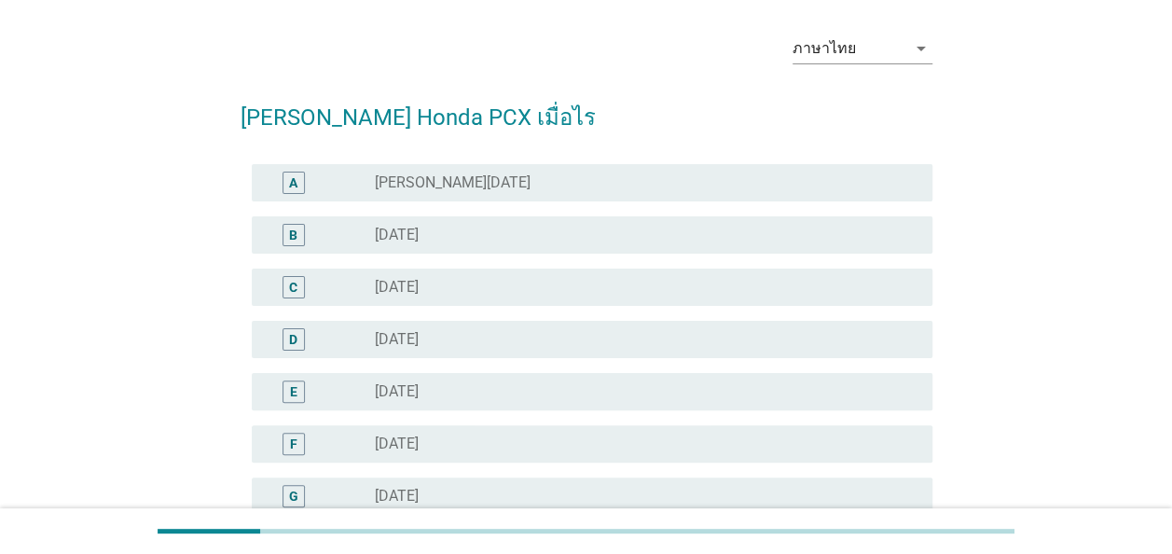
scroll to position [93, 0]
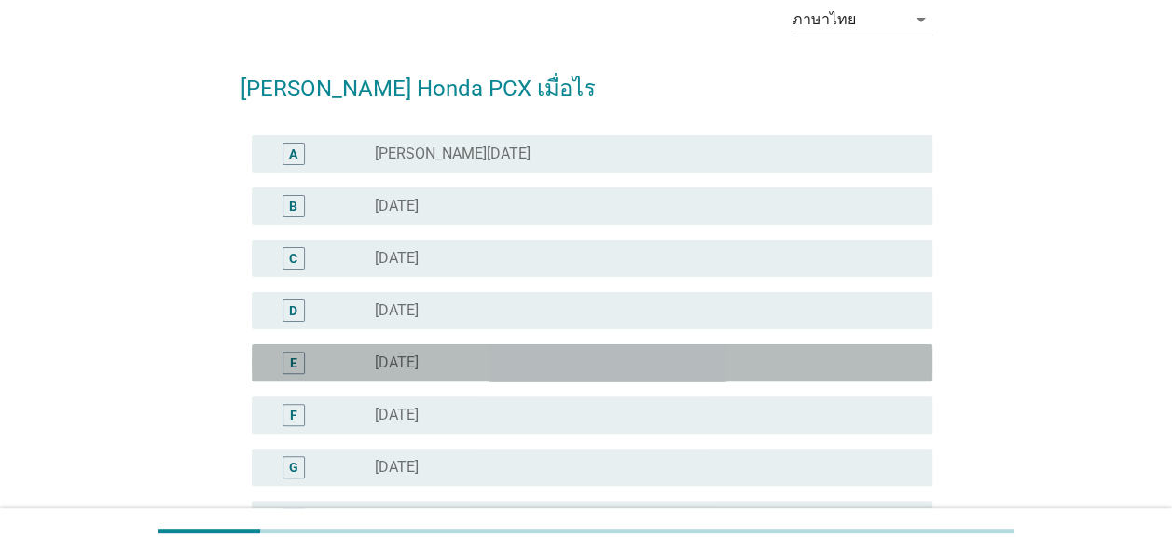
click at [419, 360] on label "[DATE]" at bounding box center [397, 362] width 44 height 19
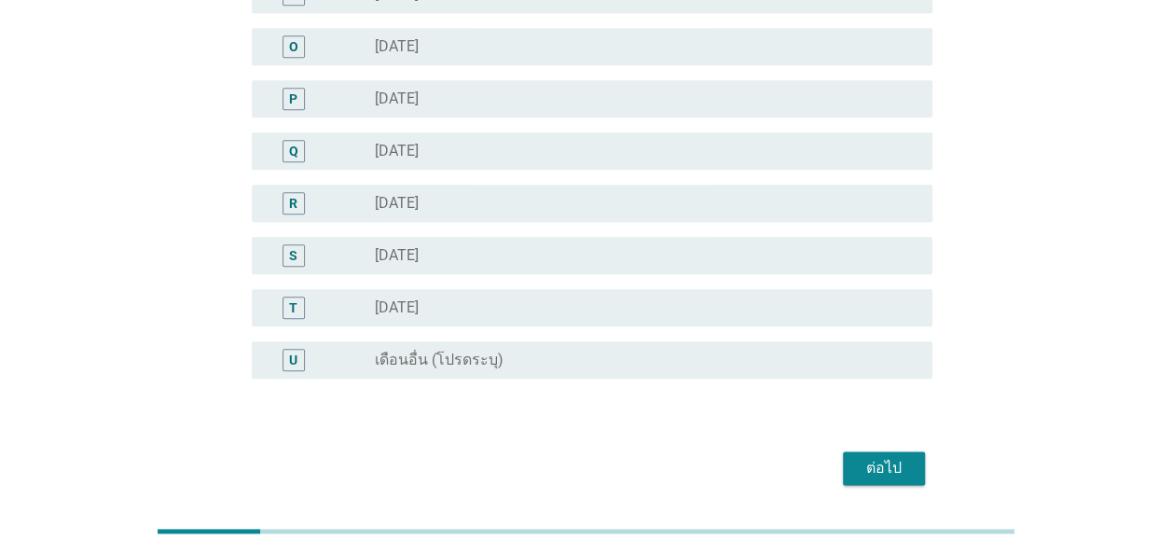
scroll to position [902, 0]
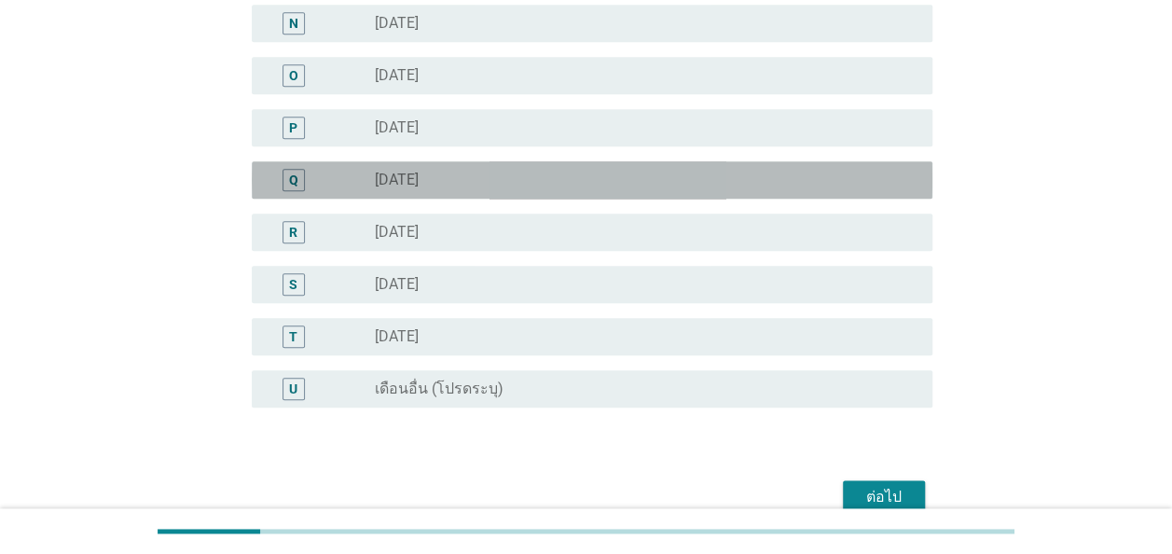
click at [419, 172] on label "[DATE]" at bounding box center [397, 180] width 44 height 19
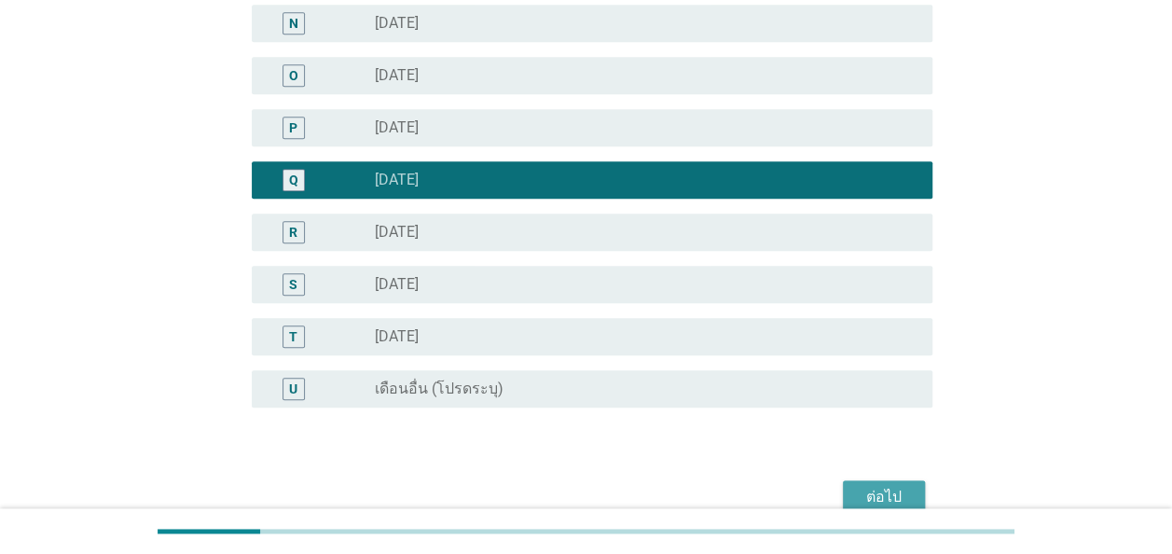
click at [875, 491] on div "ต่อไป" at bounding box center [884, 497] width 52 height 22
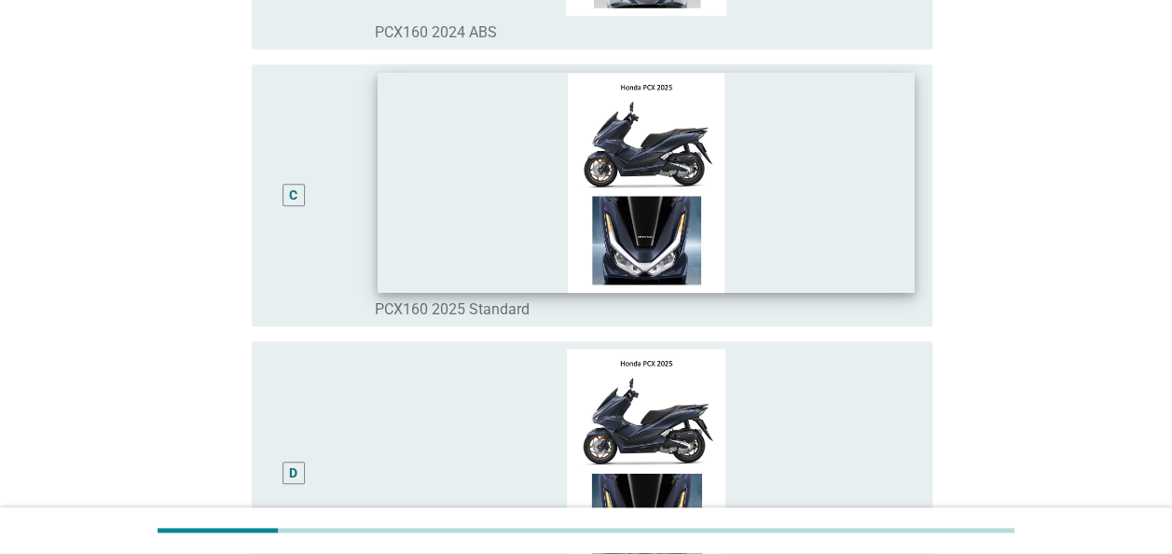
scroll to position [932, 0]
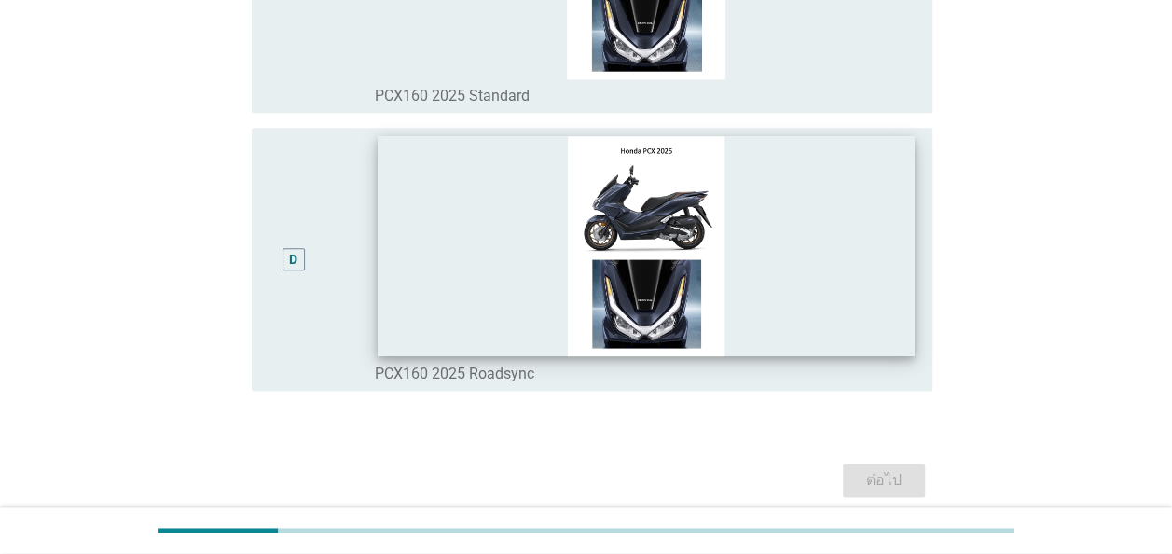
click at [511, 278] on img at bounding box center [645, 245] width 537 height 219
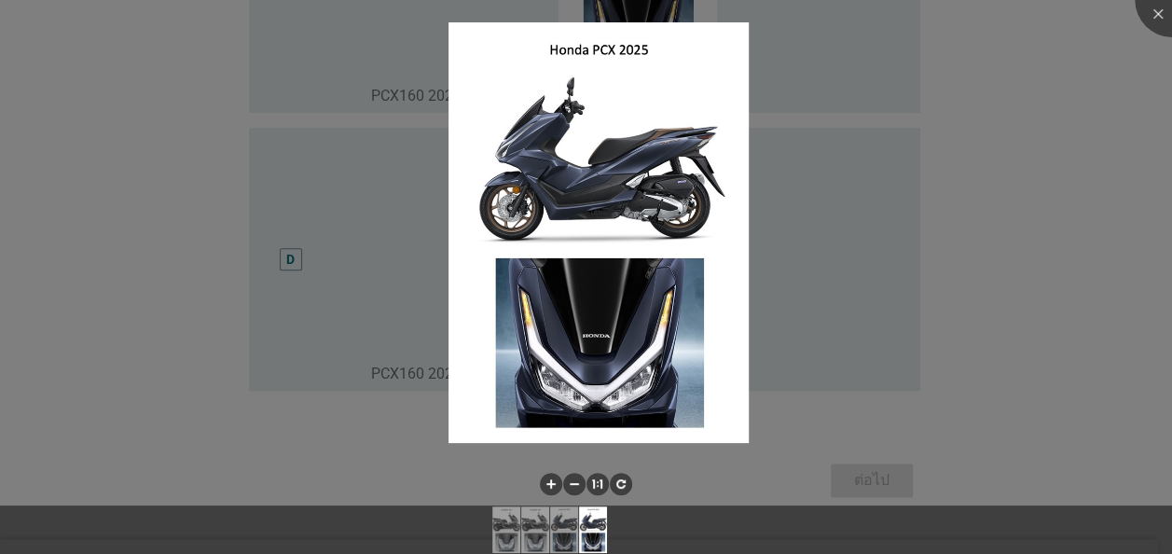
click at [871, 289] on div at bounding box center [586, 277] width 1172 height 554
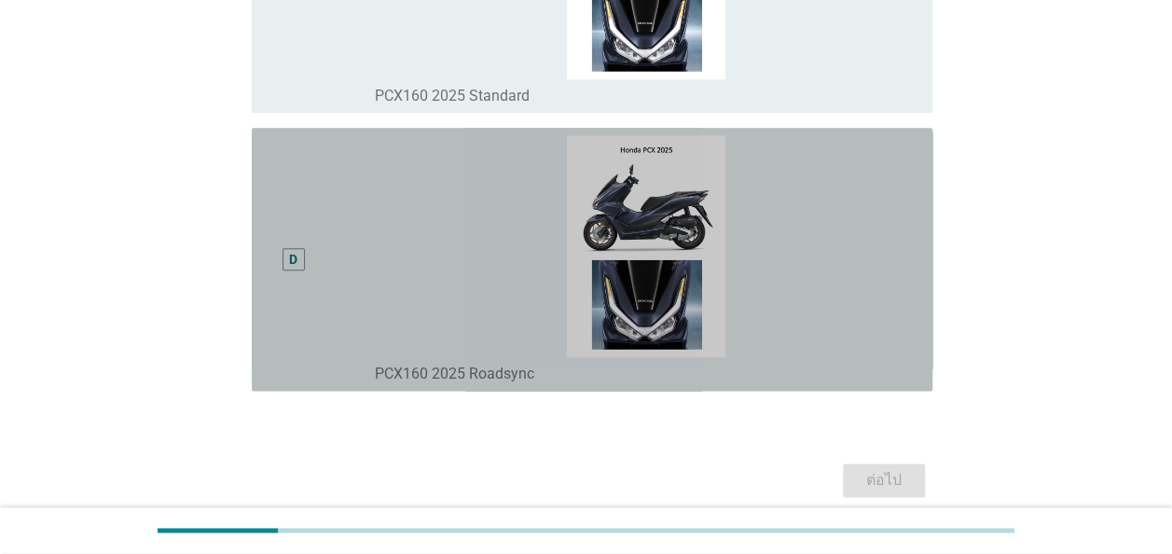
click at [289, 255] on div "D" at bounding box center [293, 260] width 8 height 20
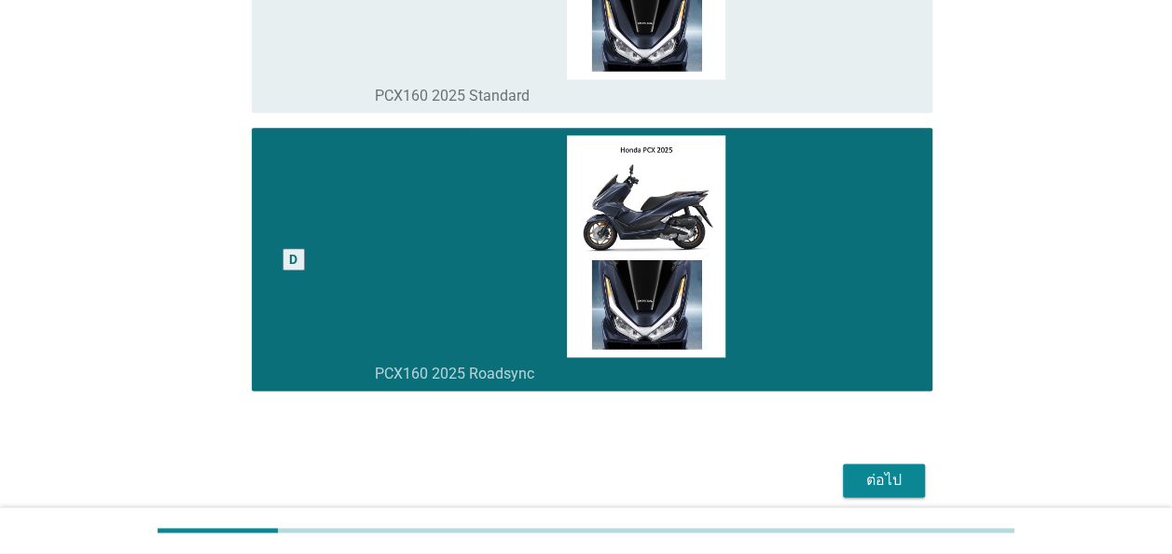
click at [878, 477] on div "ต่อไป" at bounding box center [884, 480] width 52 height 22
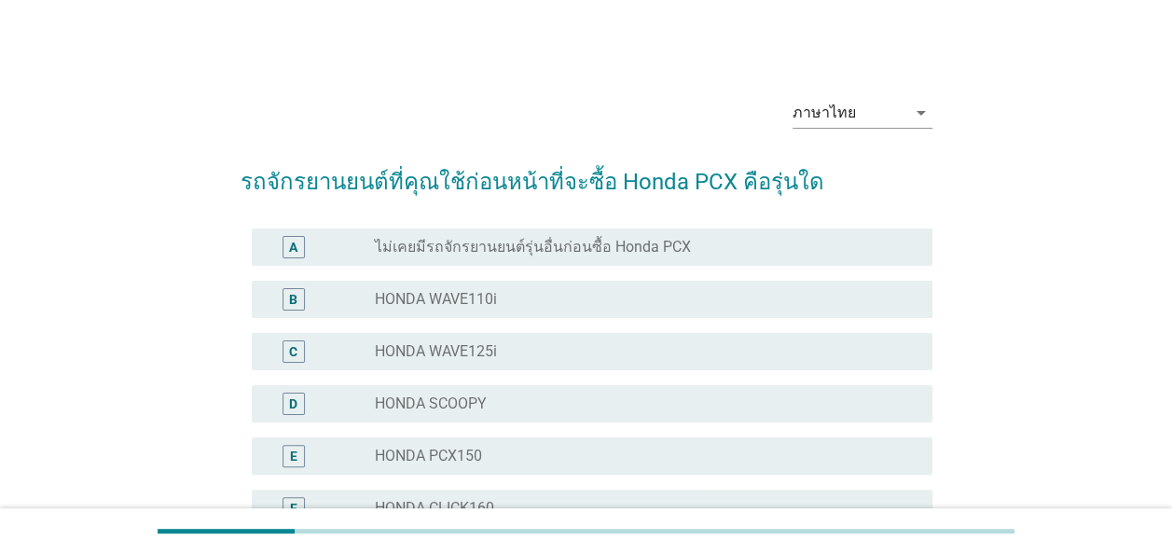
scroll to position [93, 0]
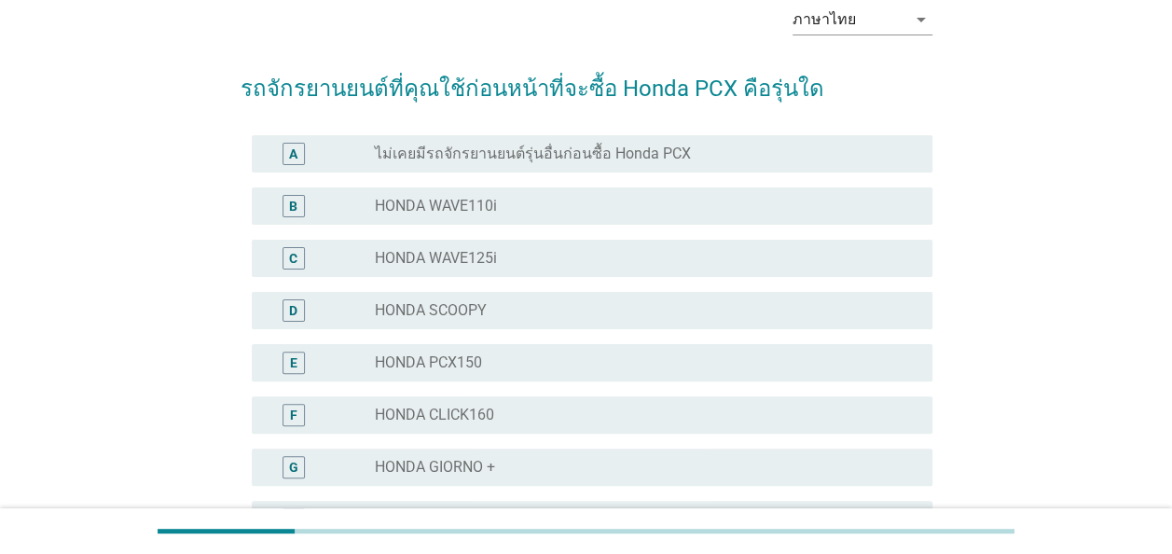
click at [416, 210] on label "HONDA WAVE110i" at bounding box center [436, 206] width 122 height 19
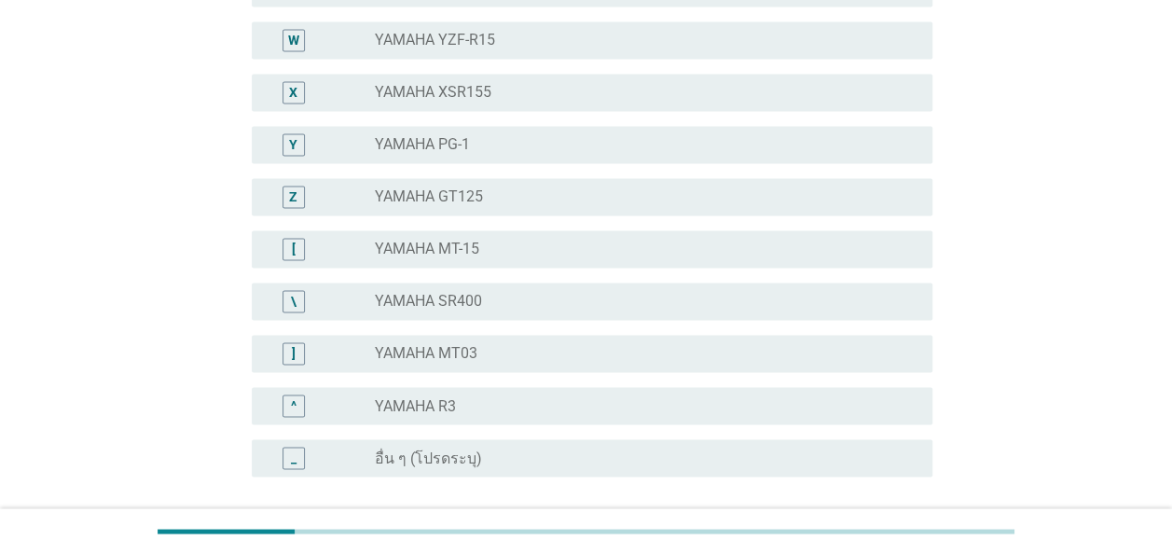
scroll to position [1491, 0]
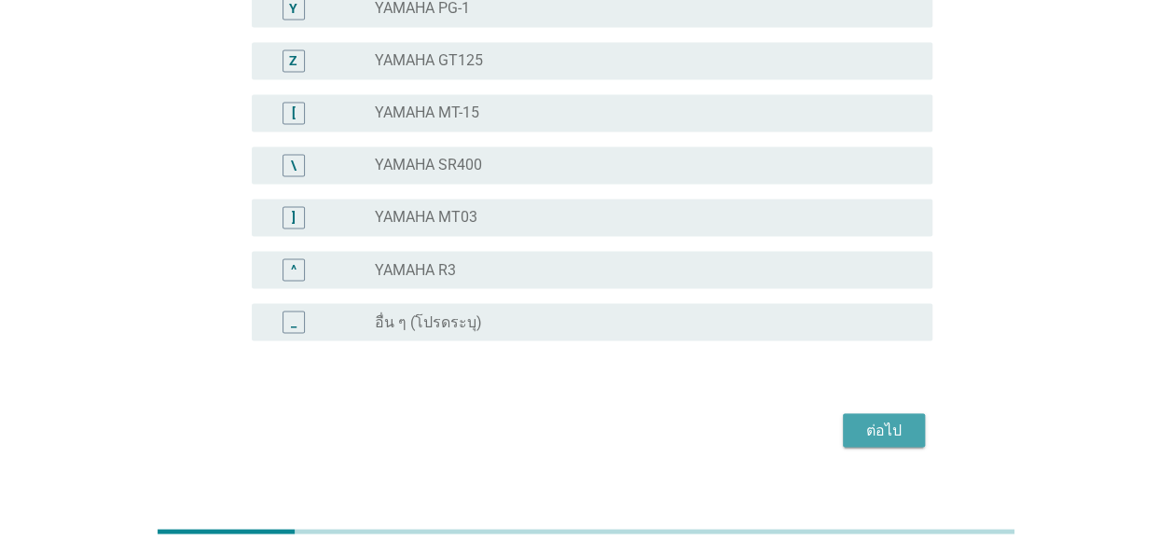
click at [883, 423] on div "ต่อไป" at bounding box center [884, 430] width 52 height 22
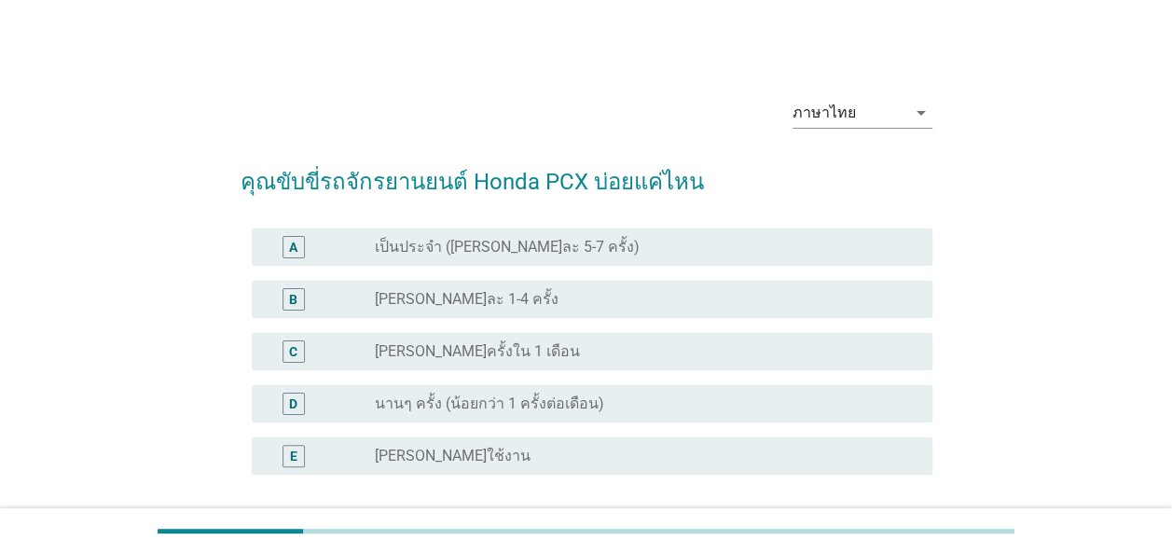
click at [459, 249] on label "เป็นประจำ (อาทิตย์ละ 5-7 ครั้ง)" at bounding box center [507, 247] width 265 height 19
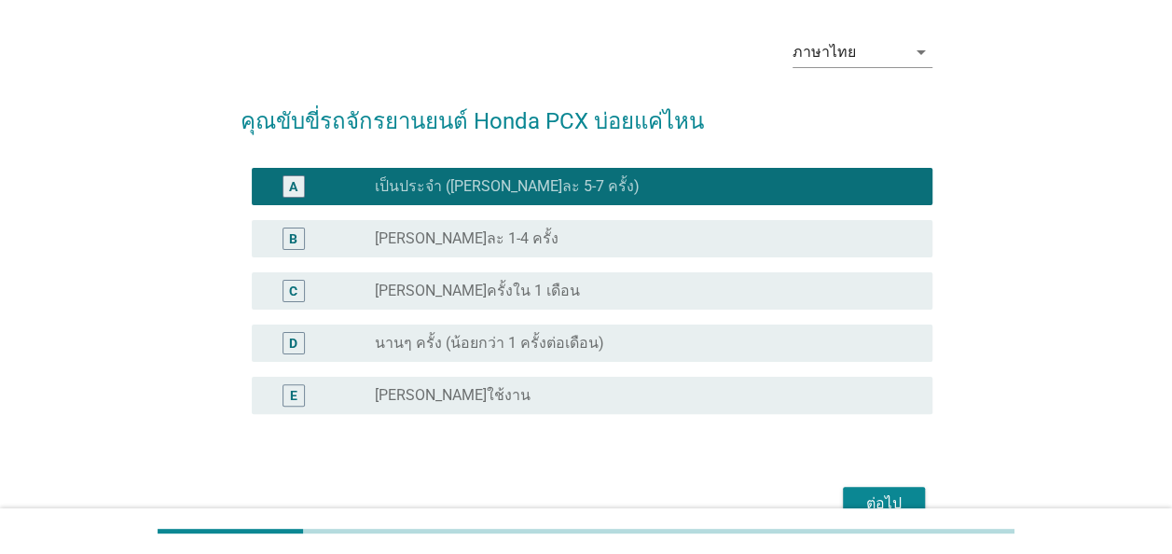
scroll to position [160, 0]
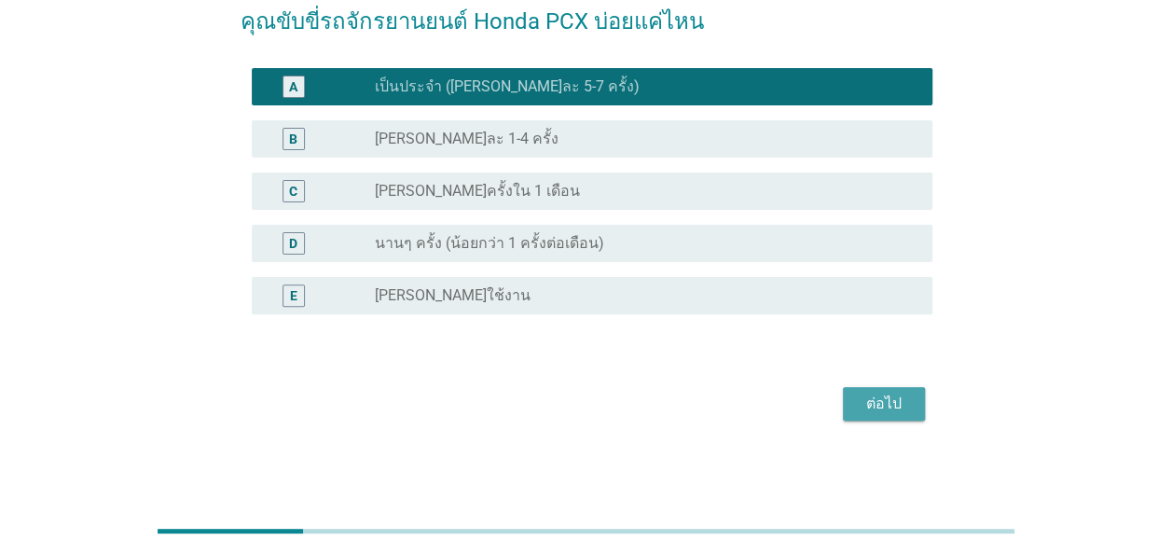
click at [870, 408] on div "ต่อไป" at bounding box center [884, 403] width 52 height 22
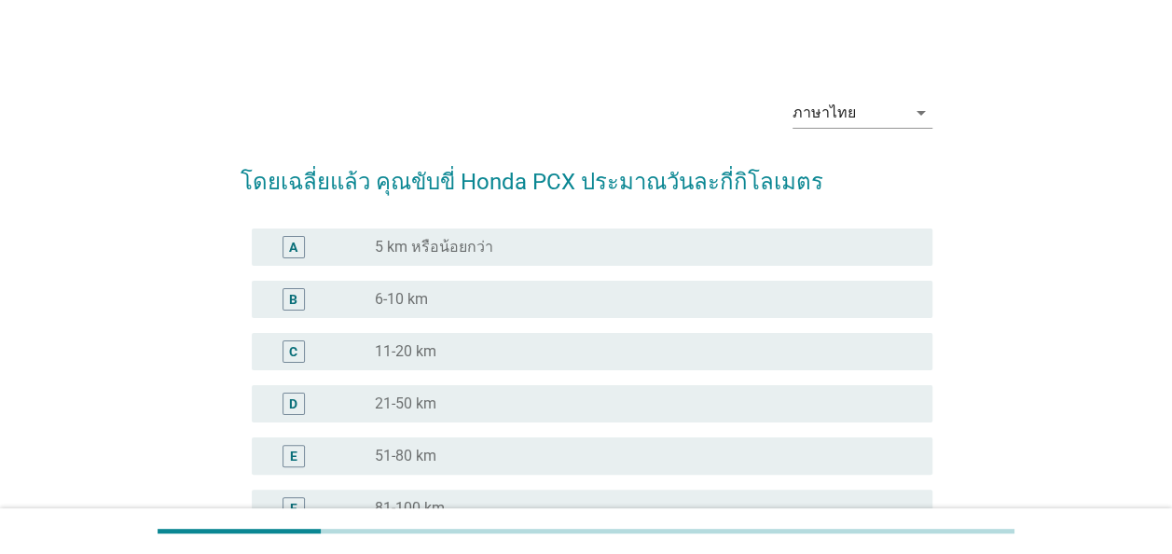
scroll to position [93, 0]
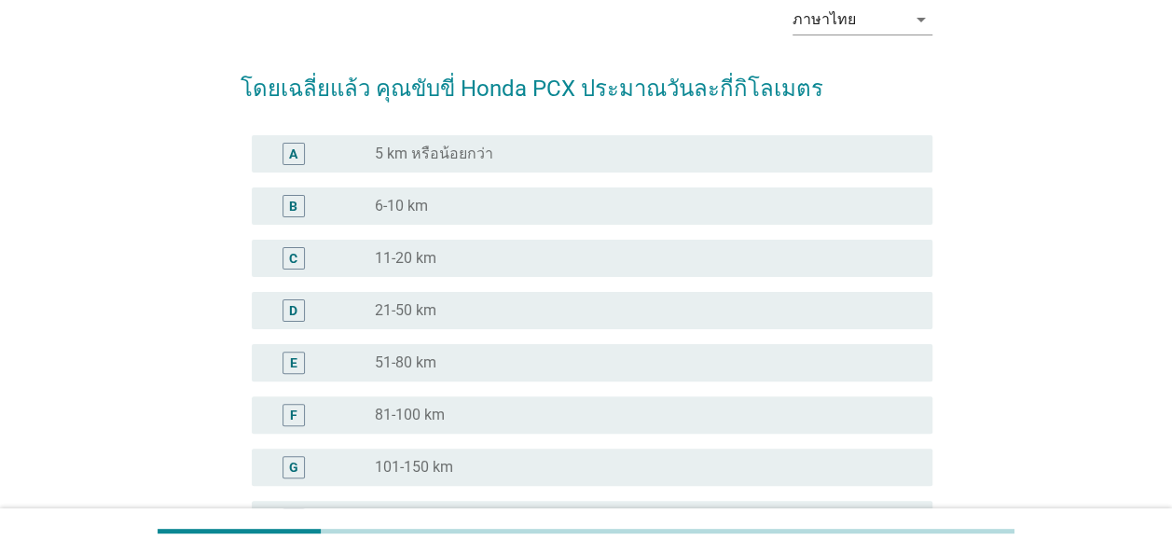
click at [418, 305] on label "21-50 km" at bounding box center [406, 310] width 62 height 19
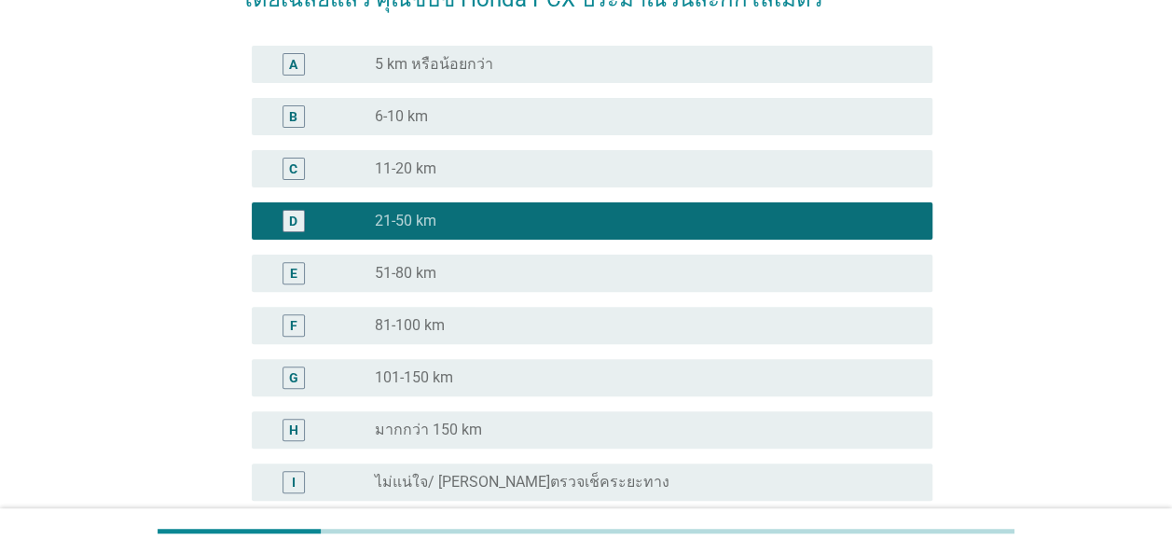
scroll to position [280, 0]
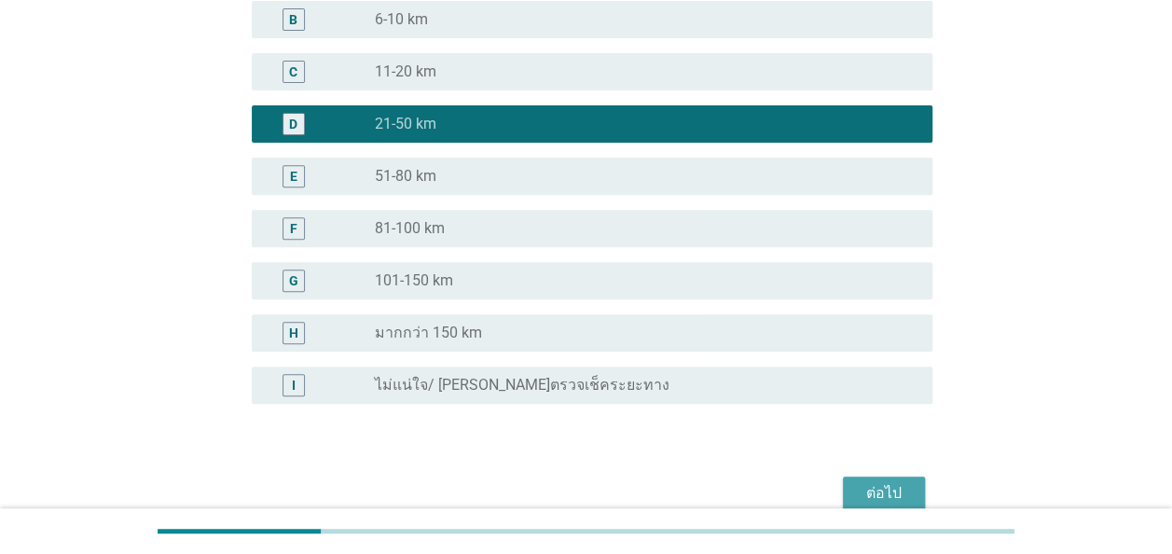
click at [882, 483] on div "ต่อไป" at bounding box center [884, 493] width 52 height 22
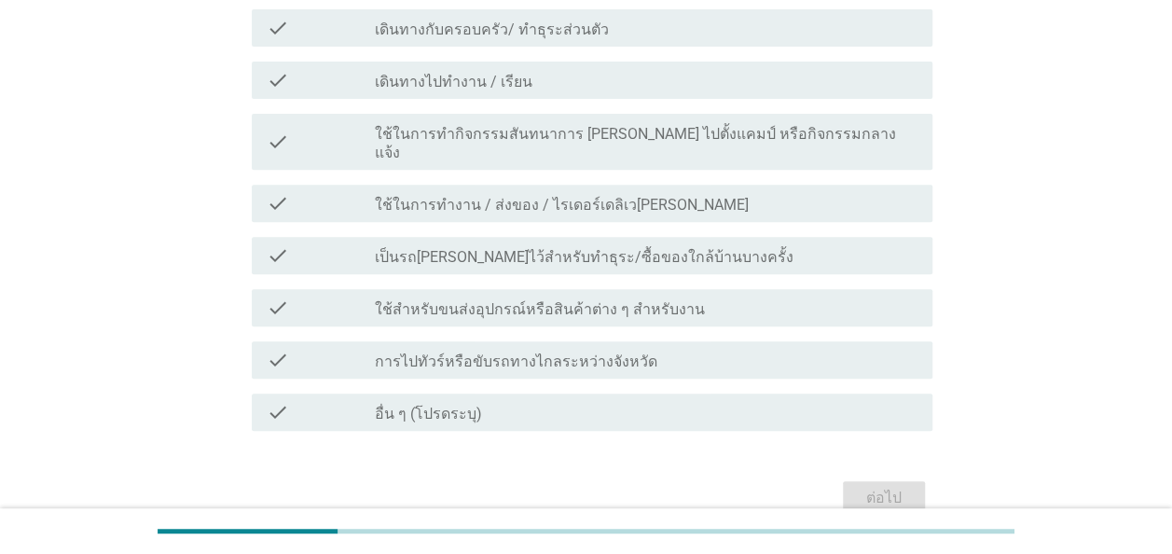
scroll to position [0, 0]
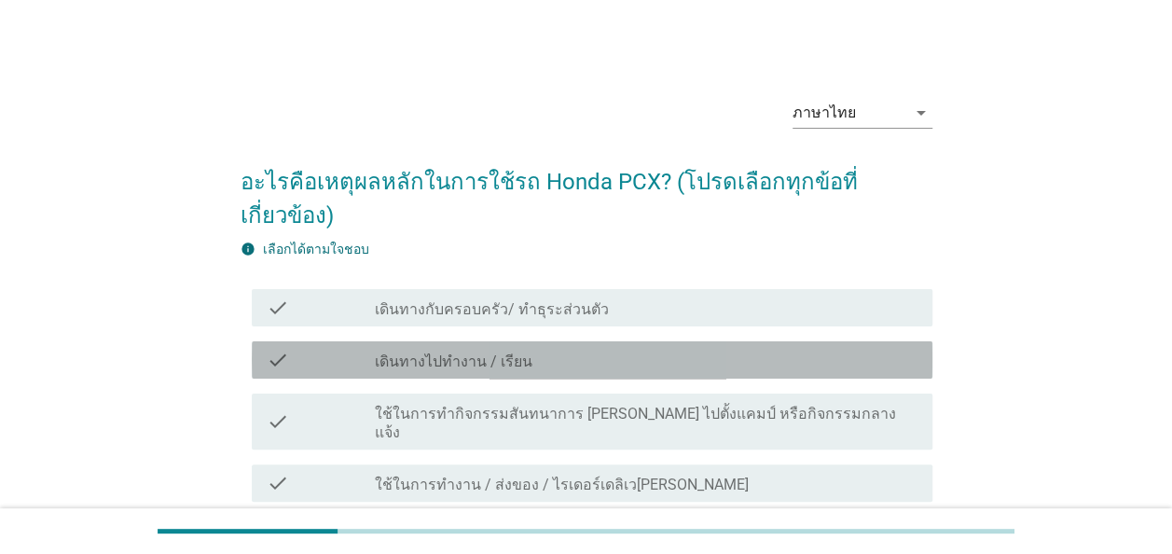
click at [449, 352] on label "เดินทางไปทำงาน / เรียน" at bounding box center [454, 361] width 158 height 19
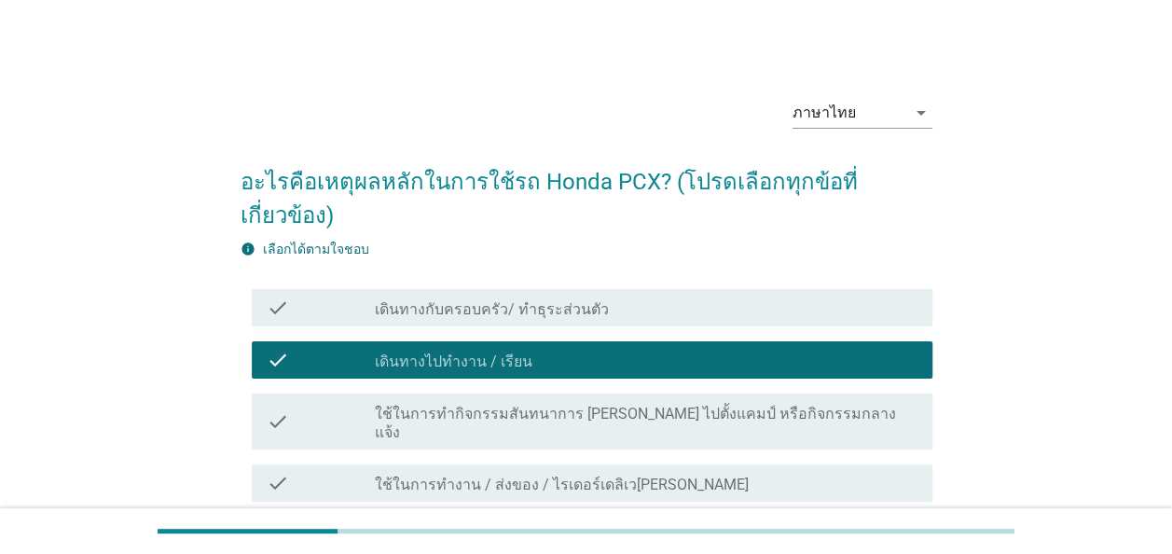
click at [477, 300] on label "เดินทางกับครอบครัว/ ทำธุระส่วนตัว" at bounding box center [492, 309] width 234 height 19
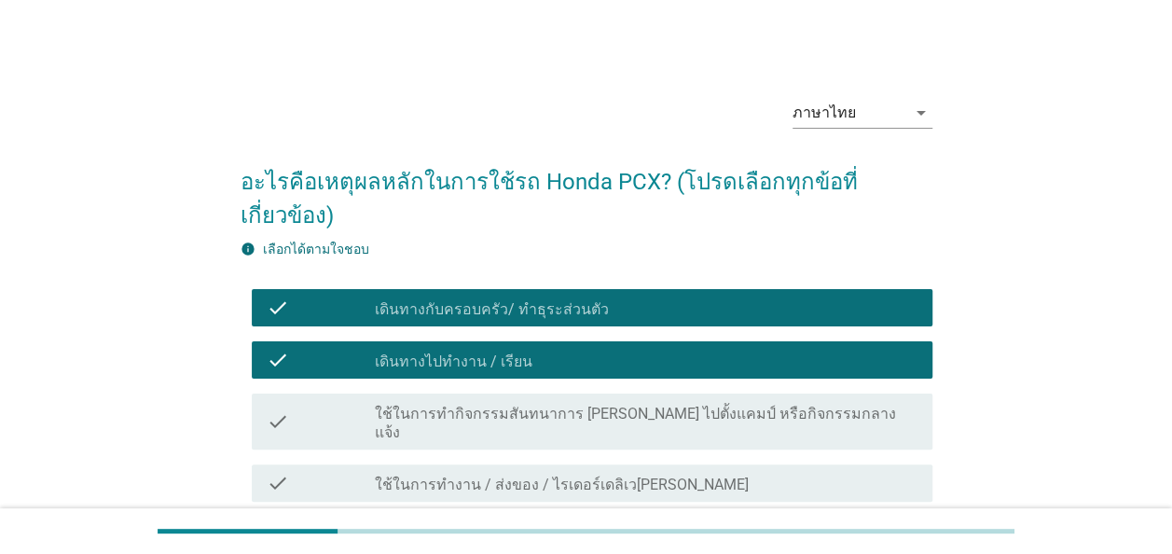
scroll to position [186, 0]
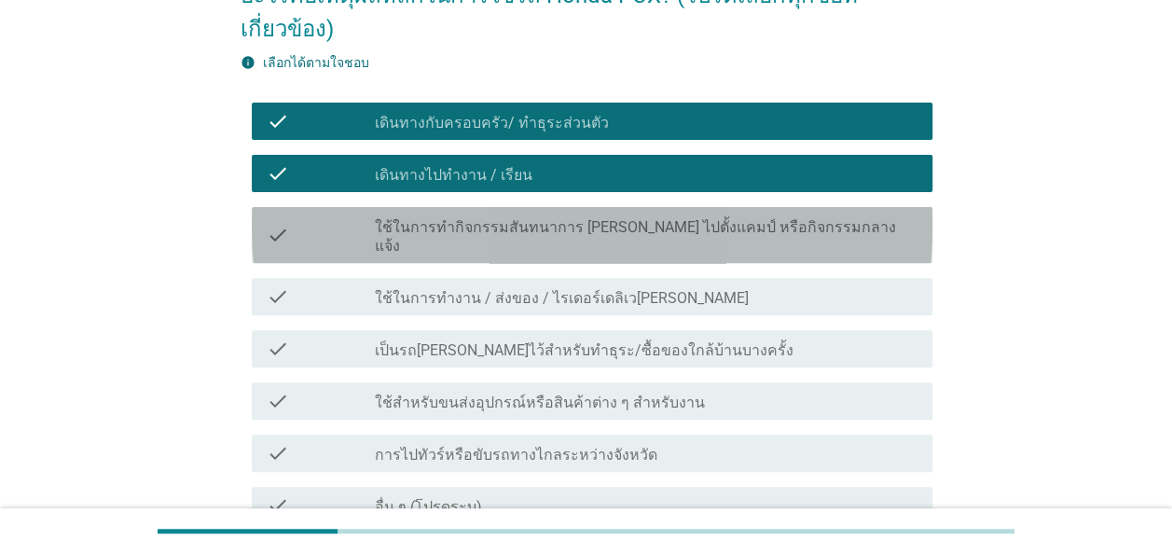
click at [515, 218] on label "ใช้ในการทำกิจกรรมสันทนาการ เช่น ไปตั้งแคมป์ หรือกิจกรรมกลางแจ้ง" at bounding box center [646, 236] width 542 height 37
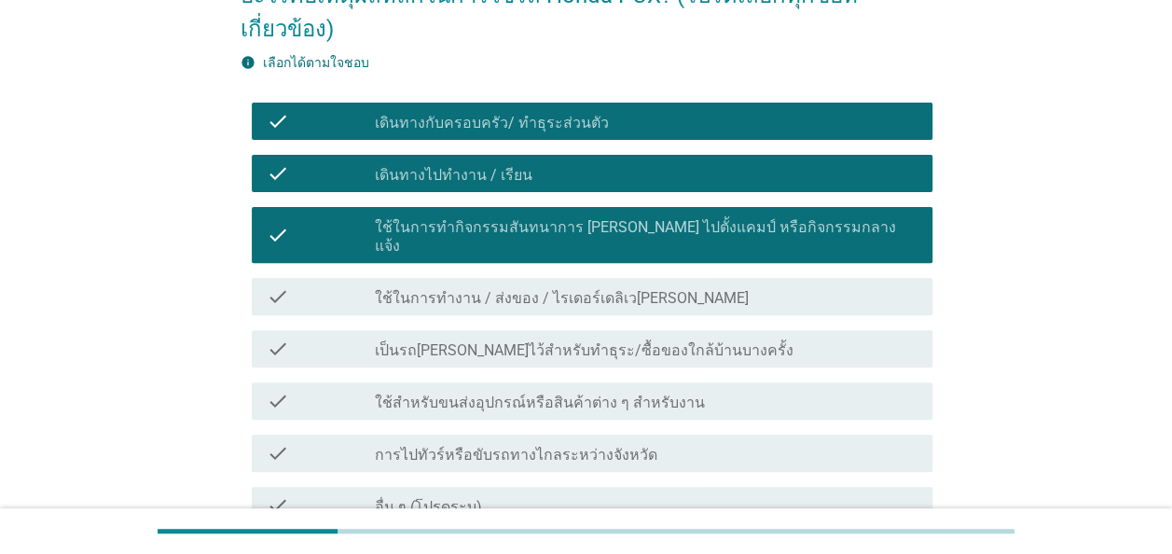
click at [554, 289] on label "ใช้ในการทำงาน / ส่งของ / ไรเดอร์เดลิเวอรี่" at bounding box center [562, 298] width 374 height 19
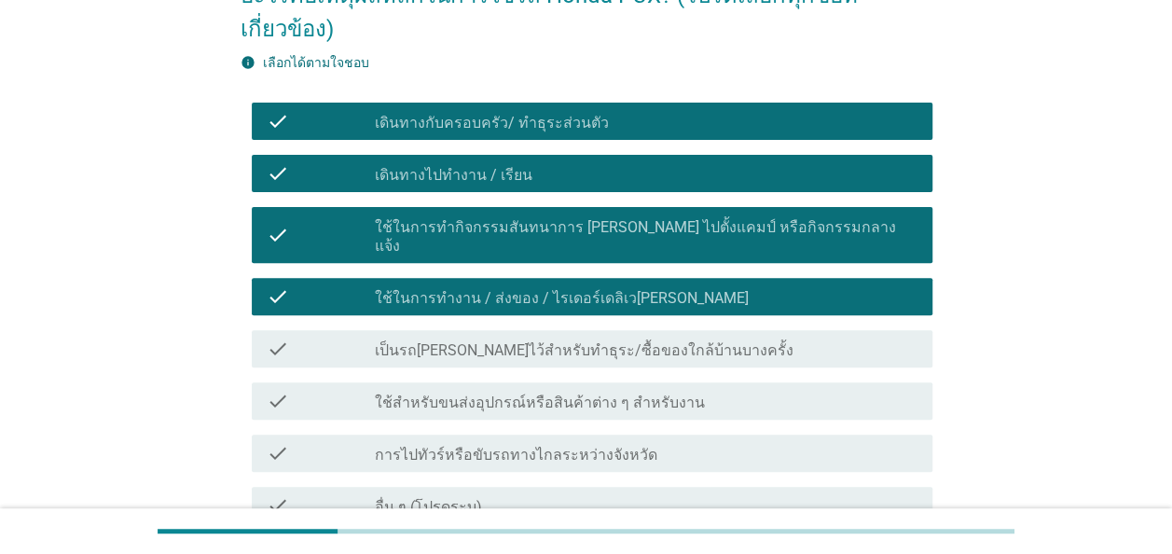
click at [568, 446] on label "การไปทัวร์หรือขับรถทางไกลระหว่างจังหวัด" at bounding box center [516, 455] width 282 height 19
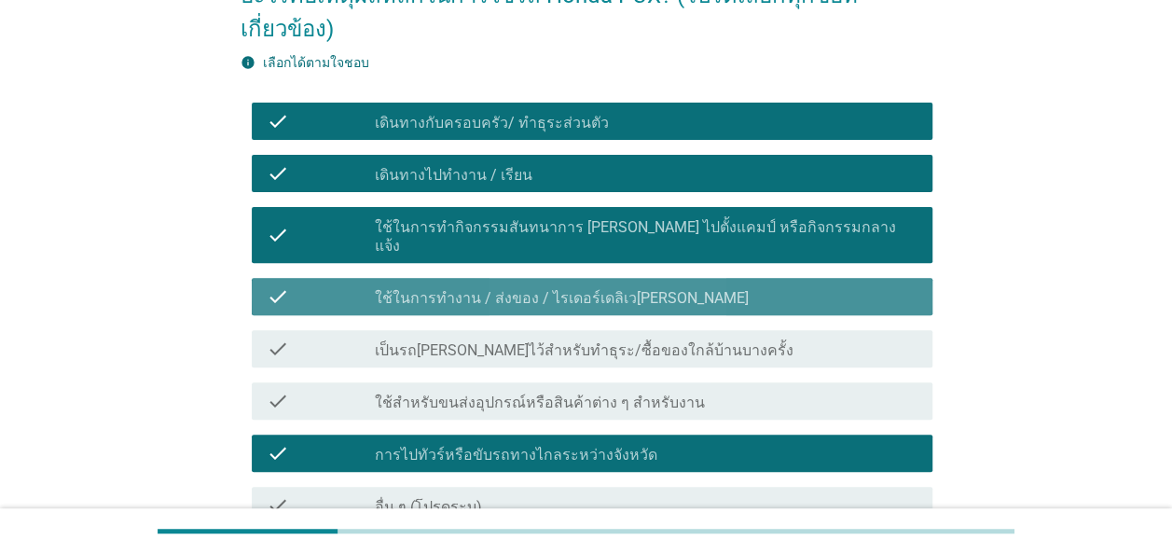
click at [528, 289] on label "ใช้ในการทำงาน / ส่งของ / ไรเดอร์เดลิเวอรี่" at bounding box center [562, 298] width 374 height 19
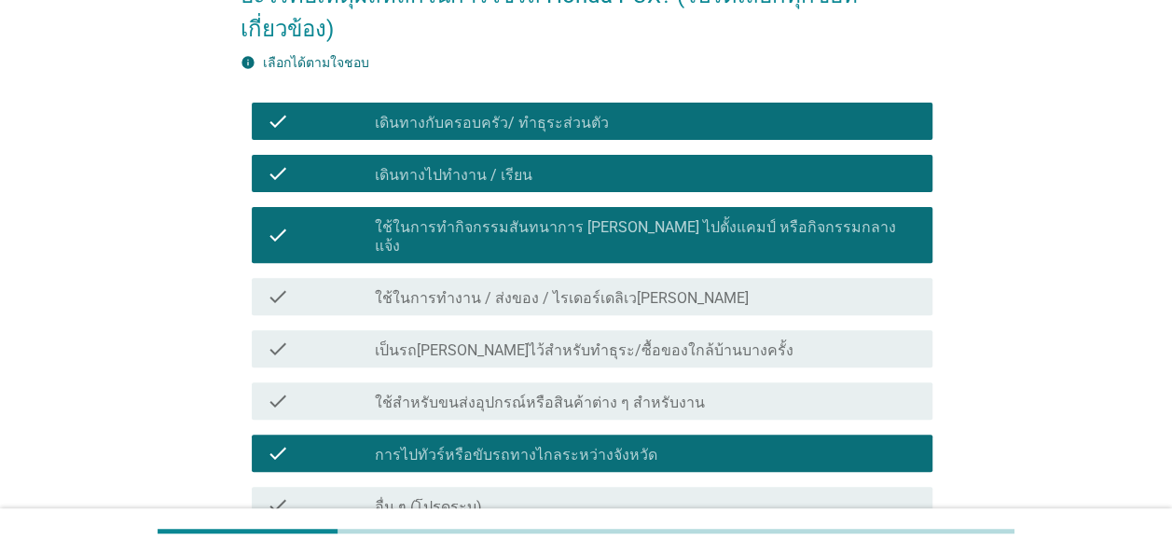
click at [640, 341] on label "เป็นรถสำรองไว้สำหรับทำธุระ/ซื้อของใกล้บ้านบางครั้ง" at bounding box center [584, 350] width 419 height 19
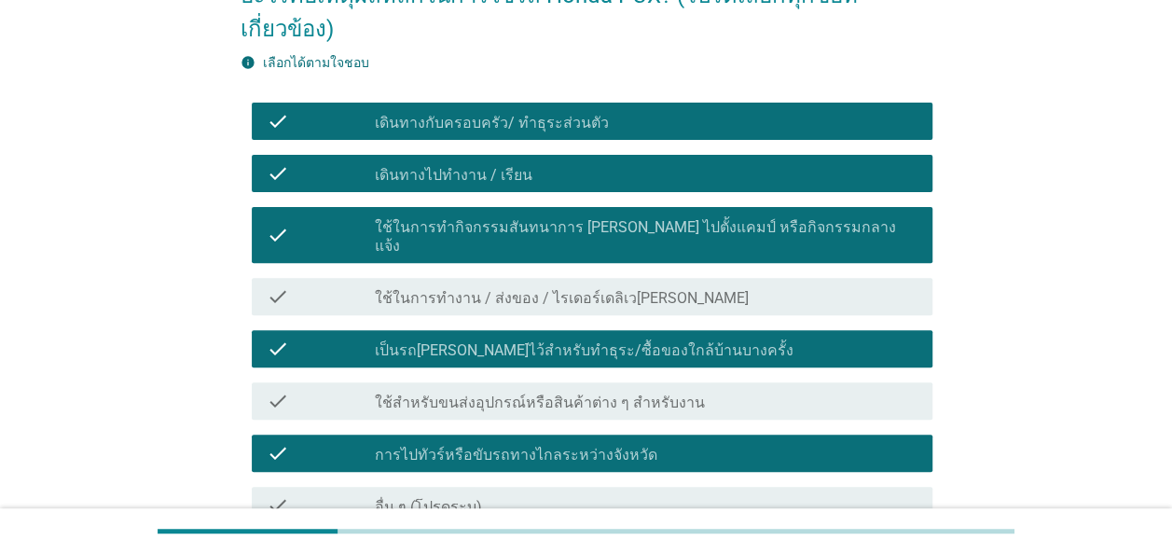
scroll to position [322, 0]
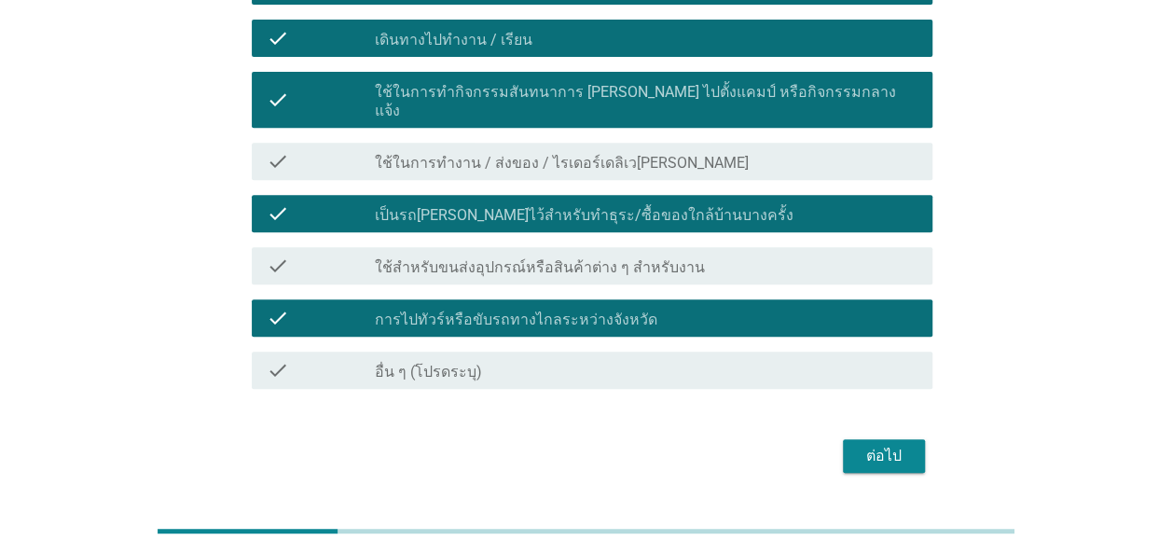
click at [885, 445] on div "ต่อไป" at bounding box center [884, 456] width 52 height 22
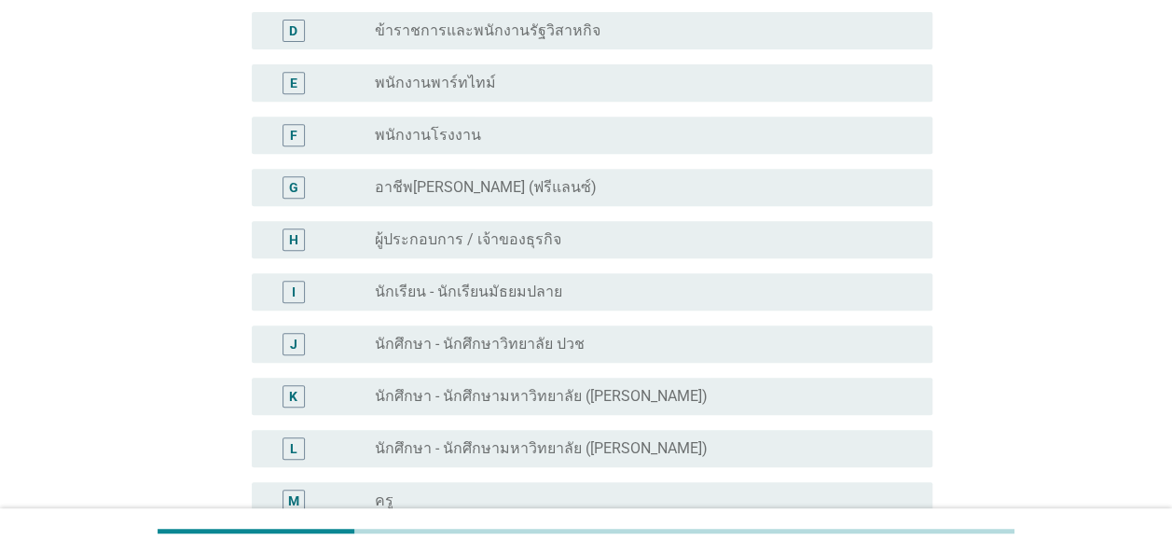
scroll to position [186, 0]
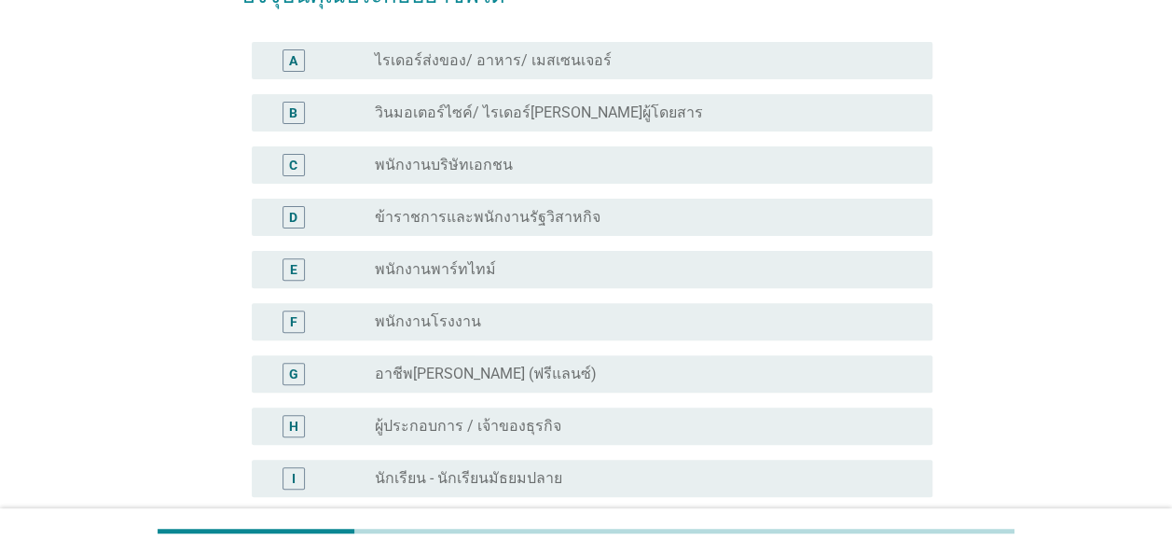
click at [466, 154] on div "radio_button_unchecked พนักงานบริษัทเอกชน" at bounding box center [646, 165] width 542 height 22
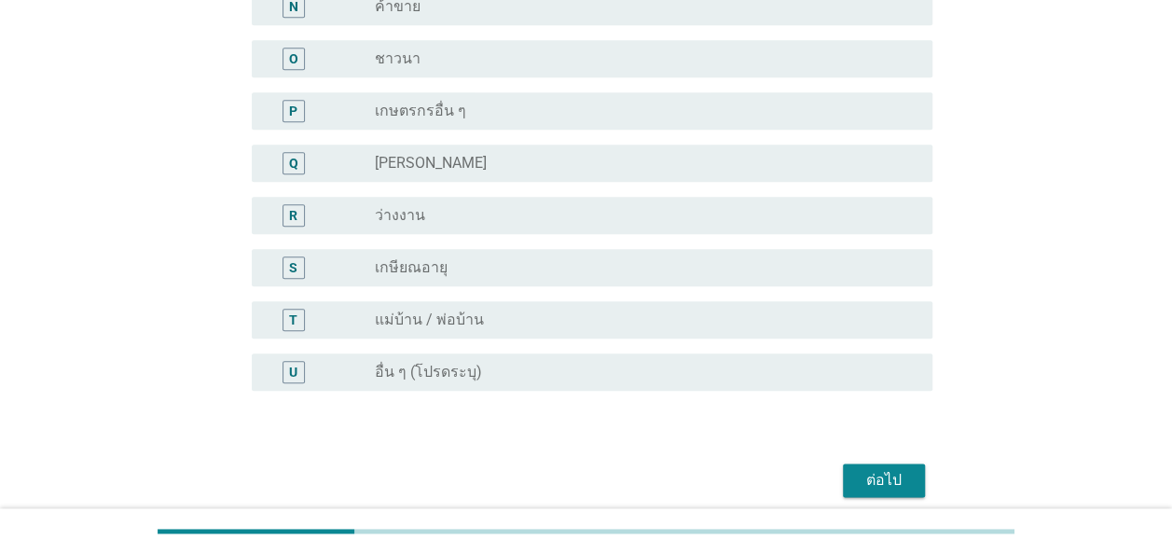
scroll to position [995, 0]
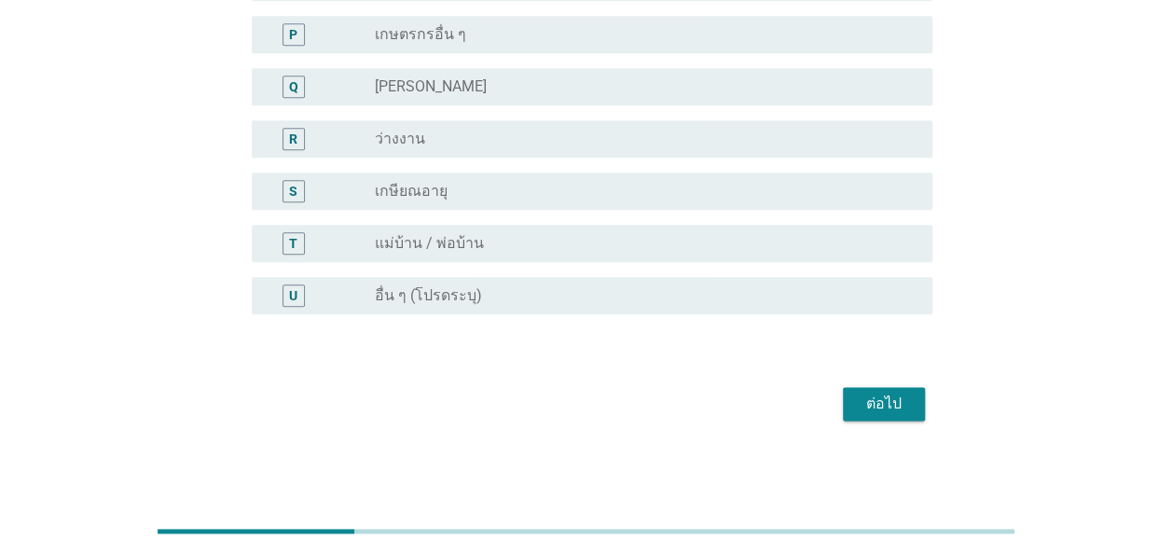
click at [891, 406] on div "ต่อไป" at bounding box center [884, 403] width 52 height 22
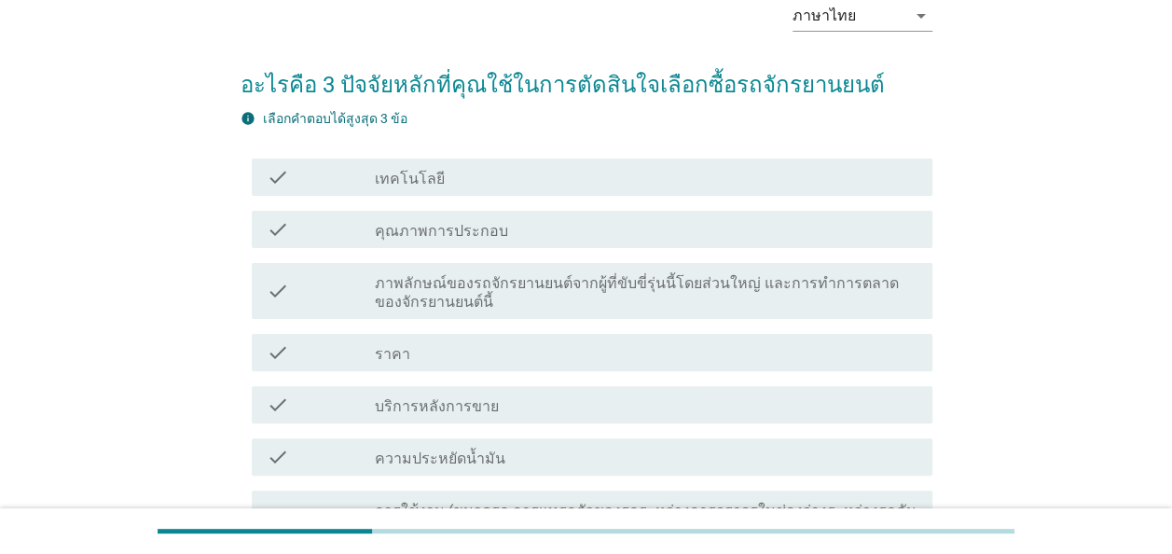
scroll to position [186, 0]
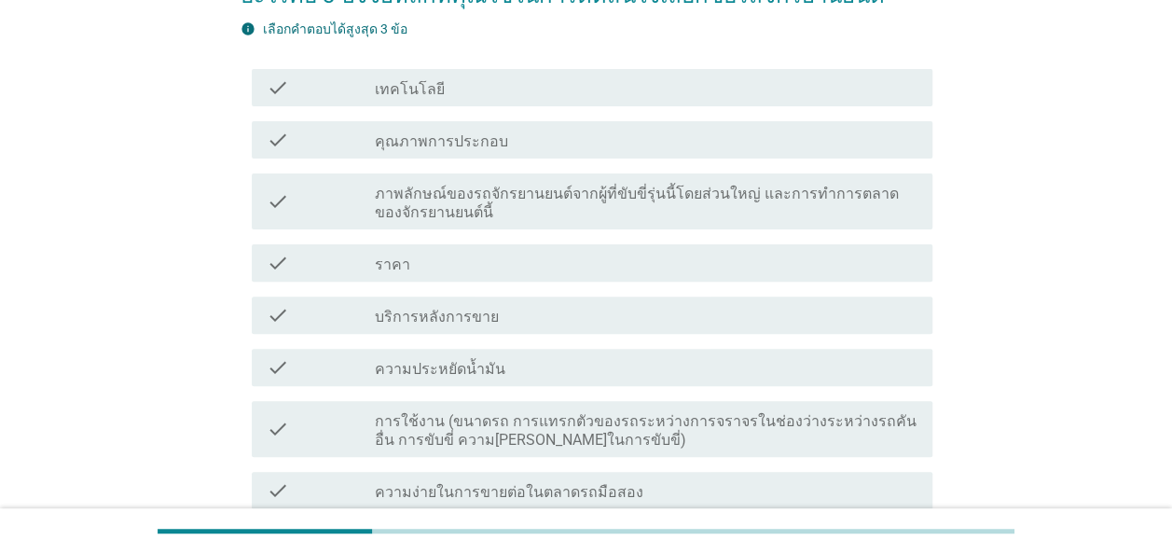
click at [478, 136] on label "คุณภาพการประกอบ" at bounding box center [441, 141] width 133 height 19
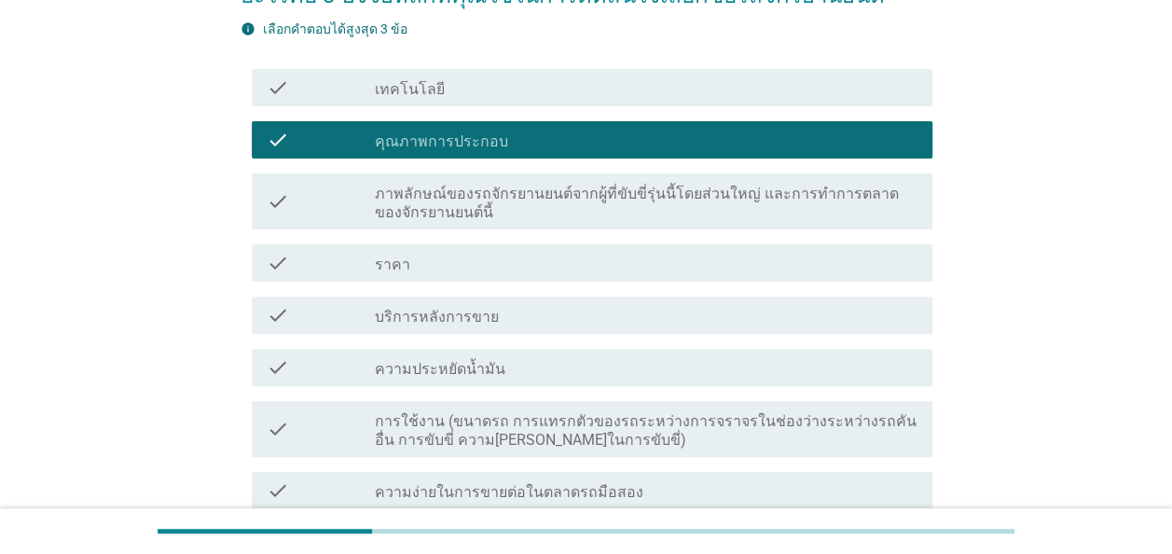
click at [560, 216] on label "ภาพลักษณ์ของรถจักรยานยนต์จากผู้ที่ขับขี่รุ่นนี้โดยส่วนใหญ่ และการทำการตลาดของจั…" at bounding box center [646, 203] width 542 height 37
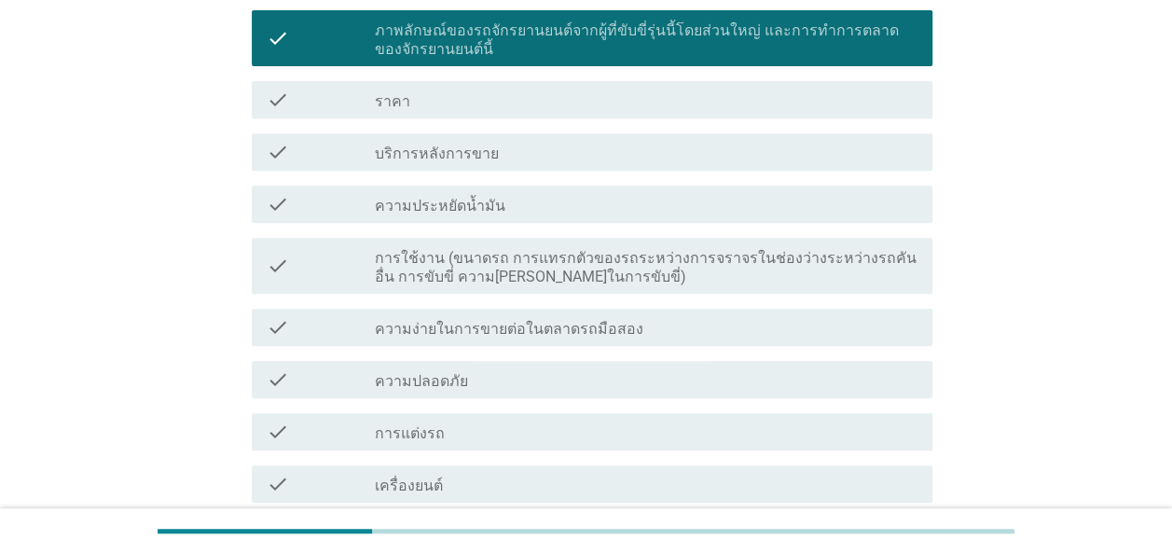
scroll to position [466, 0]
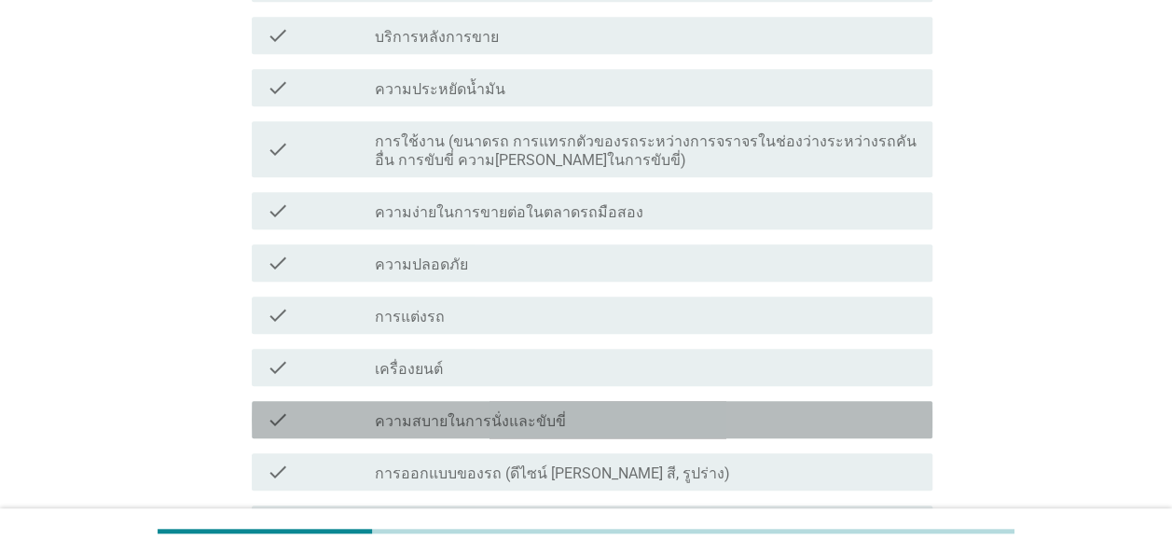
click at [448, 419] on label "ความสบายในการนั่งและขับขี่" at bounding box center [470, 421] width 191 height 19
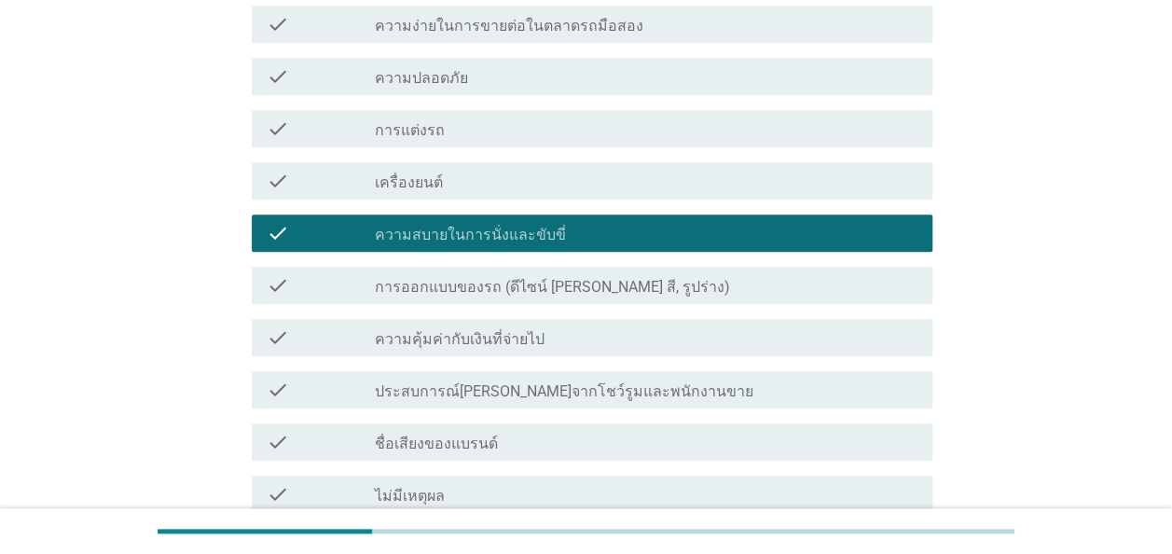
scroll to position [908, 0]
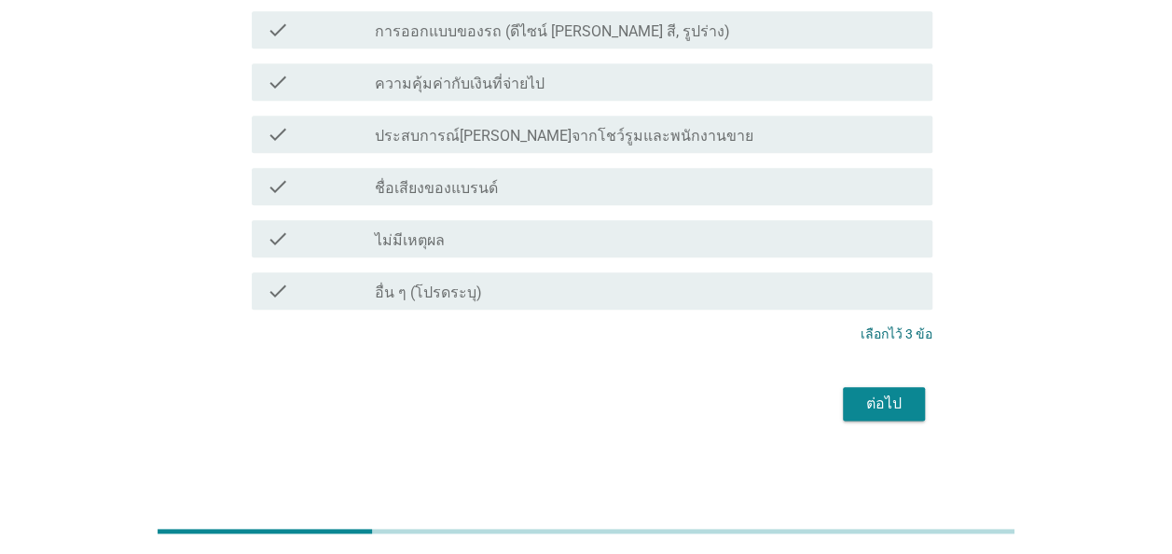
click at [884, 406] on div "ต่อไป" at bounding box center [884, 403] width 52 height 22
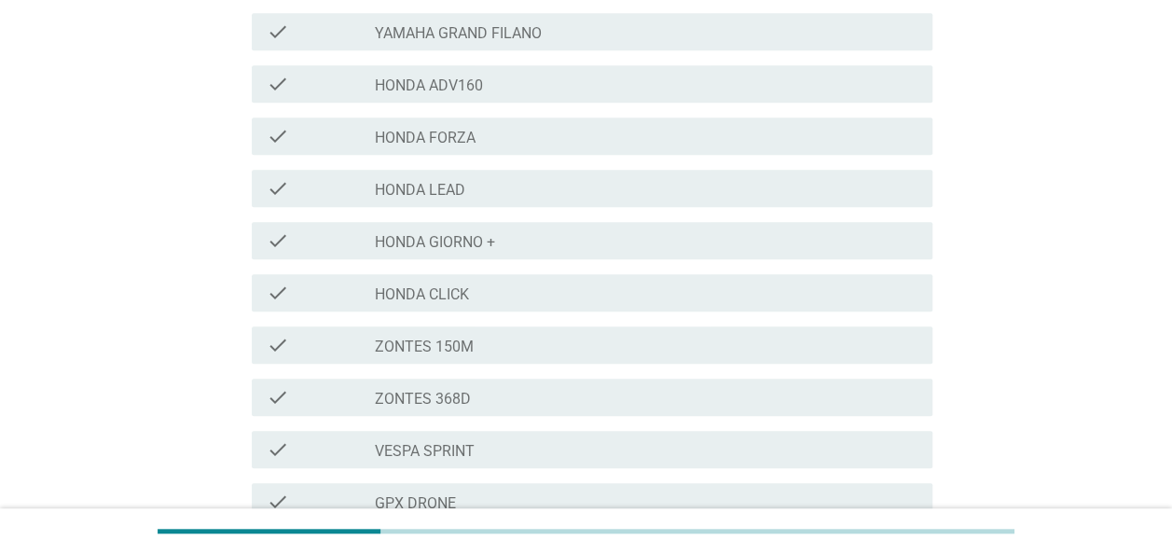
scroll to position [773, 0]
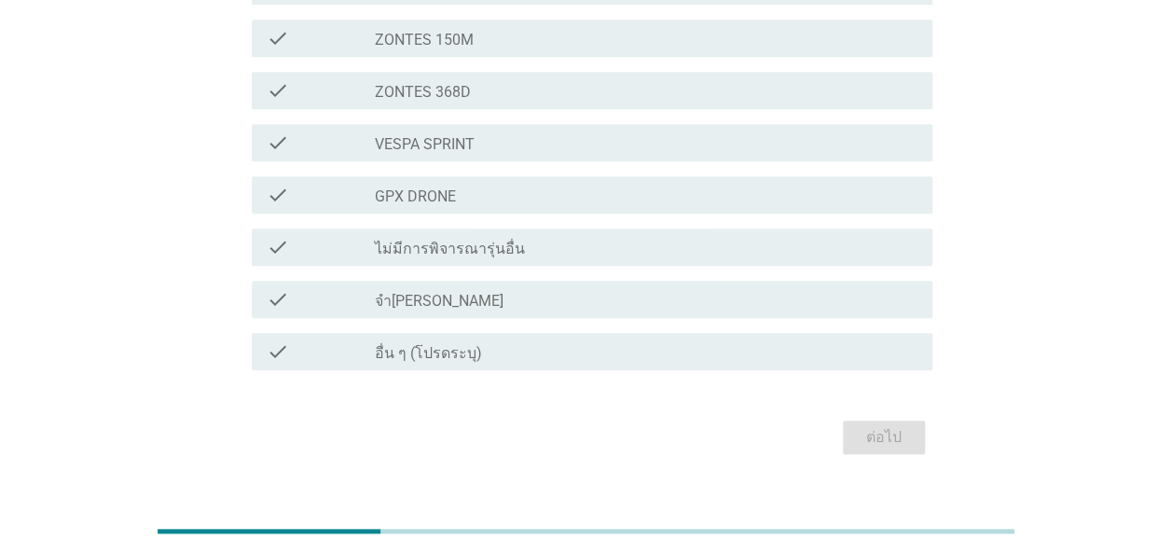
click at [465, 240] on label "ไม่มีการพิจารณารุ่นอื่น" at bounding box center [450, 249] width 150 height 19
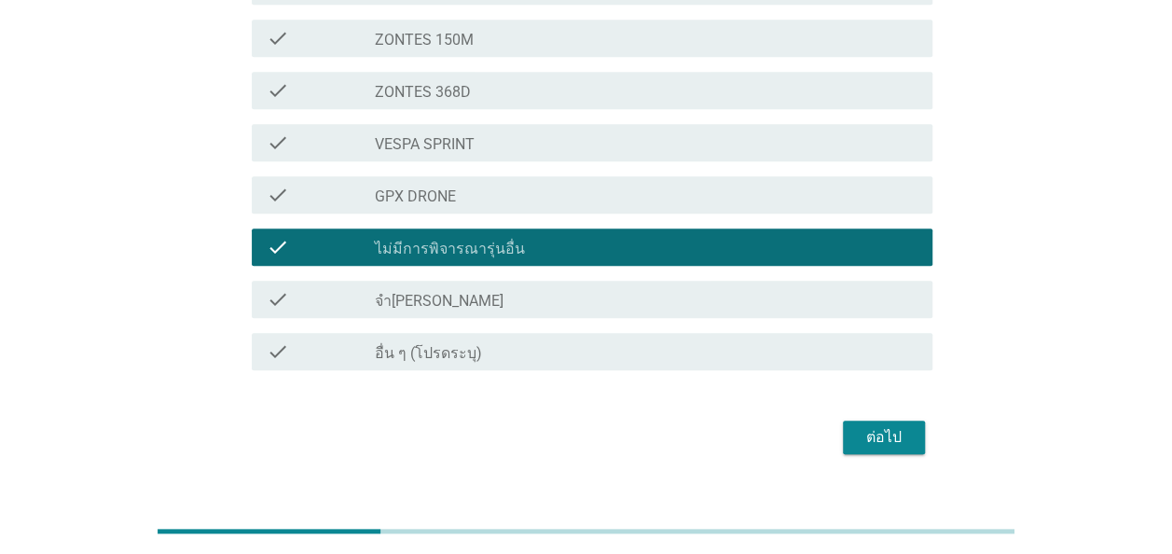
click at [884, 426] on div "ต่อไป" at bounding box center [884, 437] width 52 height 22
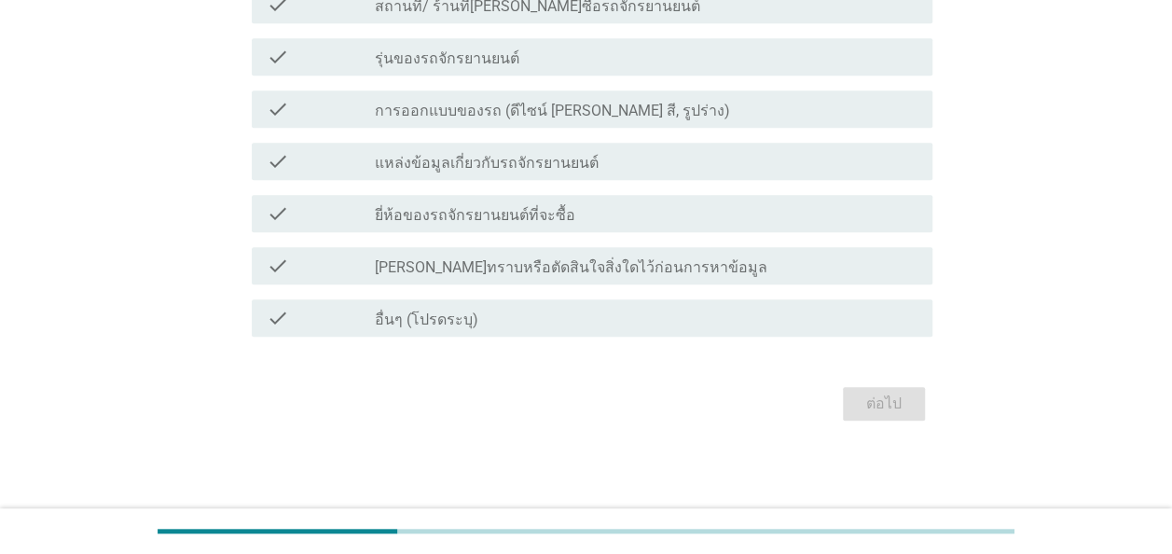
scroll to position [0, 0]
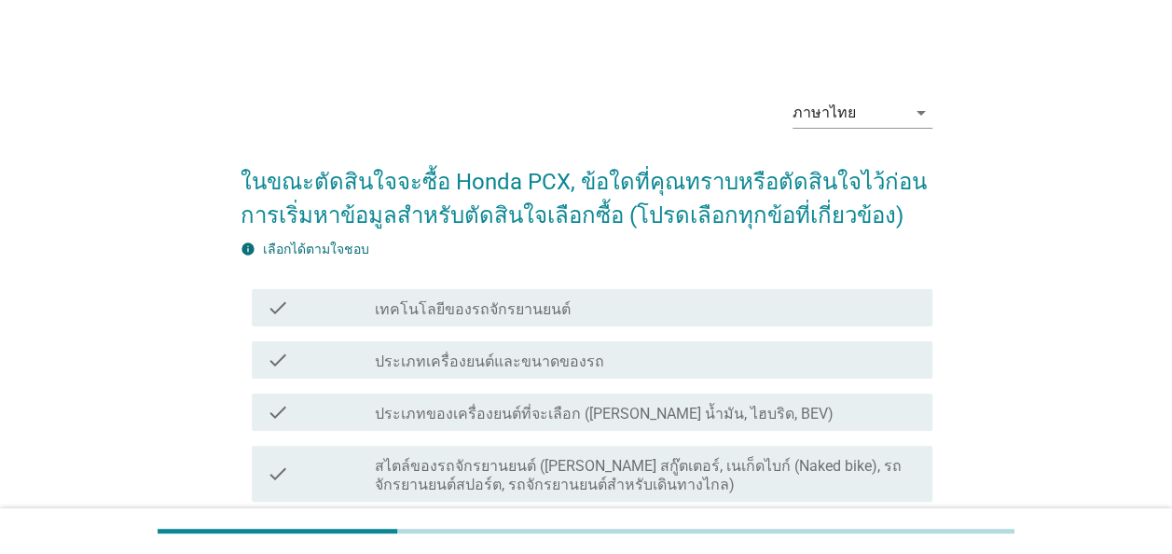
click at [527, 312] on label "เทคโนโลยีของรถจักรยานยนต์" at bounding box center [473, 309] width 196 height 19
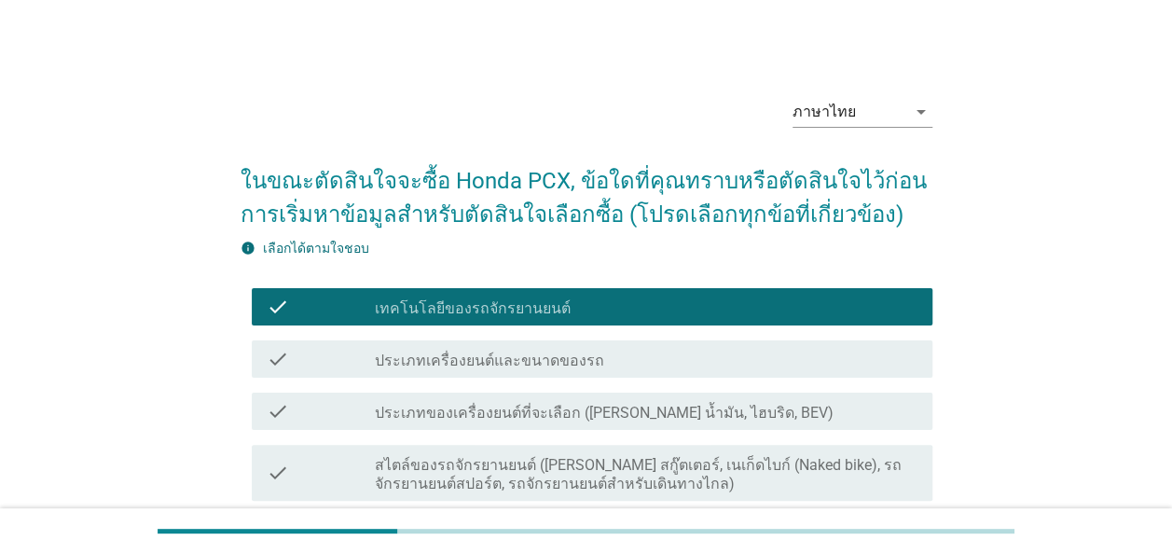
scroll to position [186, 0]
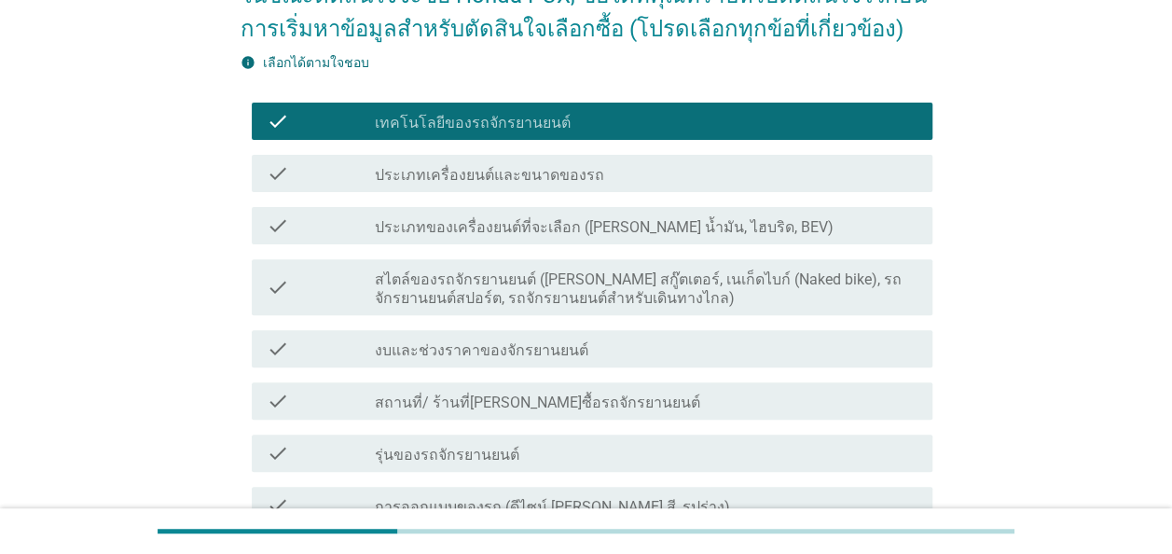
click at [490, 352] on label "งบและช่วงราคาของจักรยานยนต์" at bounding box center [481, 350] width 213 height 19
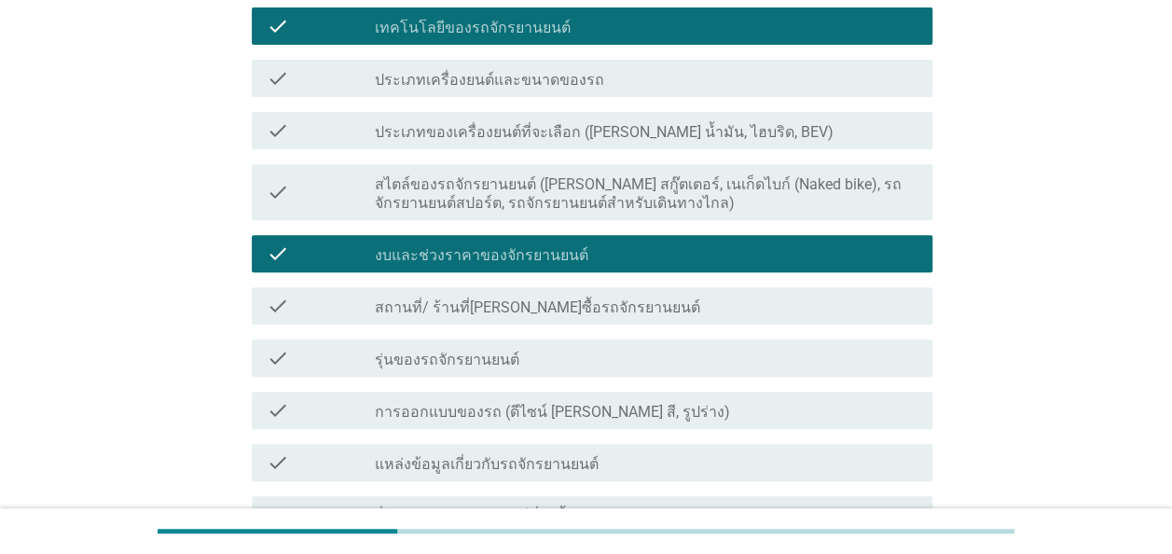
scroll to position [373, 0]
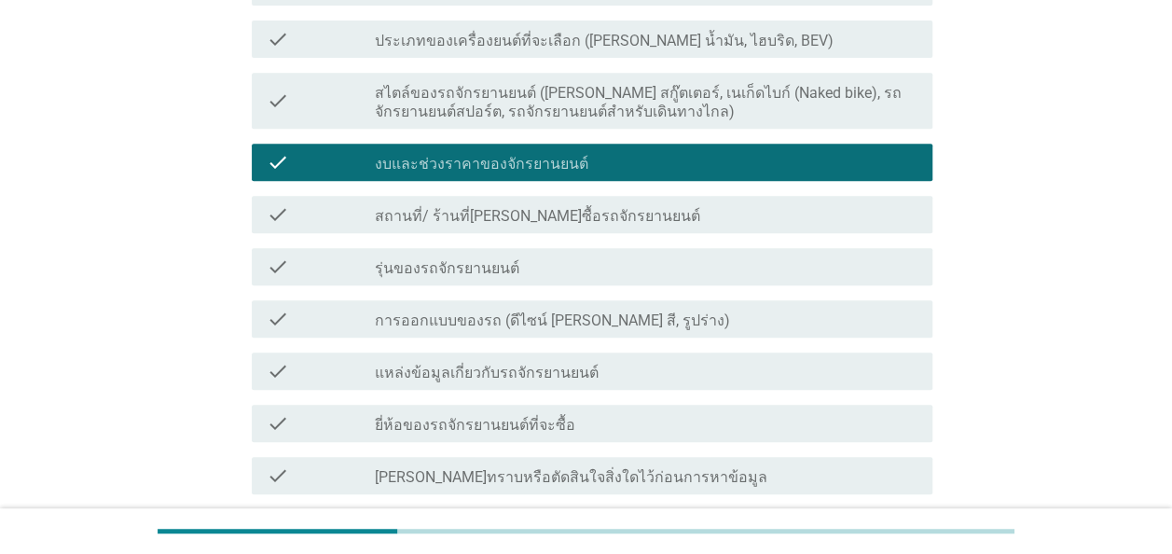
click at [561, 217] on label "สถานที่/ ร้านที่สามารถซื้อรถจักรยานยนต์" at bounding box center [537, 216] width 325 height 19
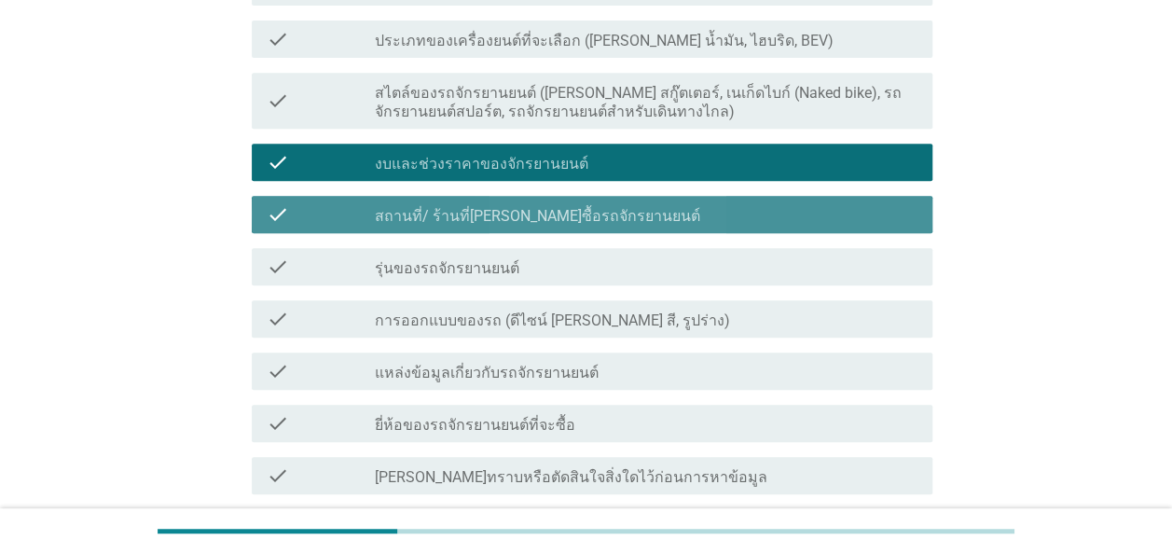
click at [561, 217] on label "สถานที่/ ร้านที่สามารถซื้อรถจักรยานยนต์" at bounding box center [537, 216] width 325 height 19
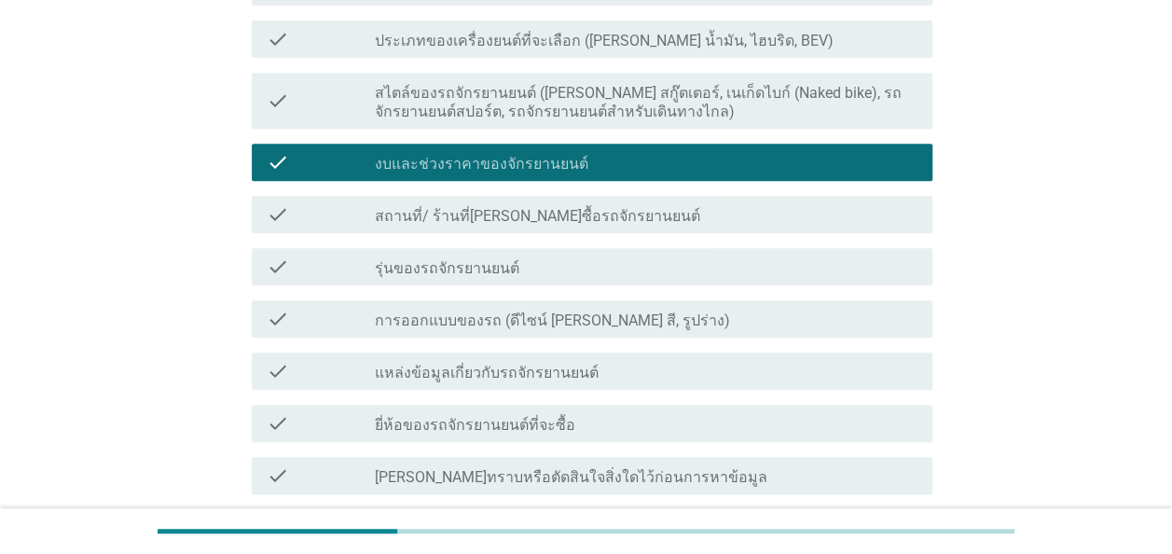
click at [544, 164] on label "งบและช่วงราคาของจักรยานยนต์" at bounding box center [481, 164] width 213 height 19
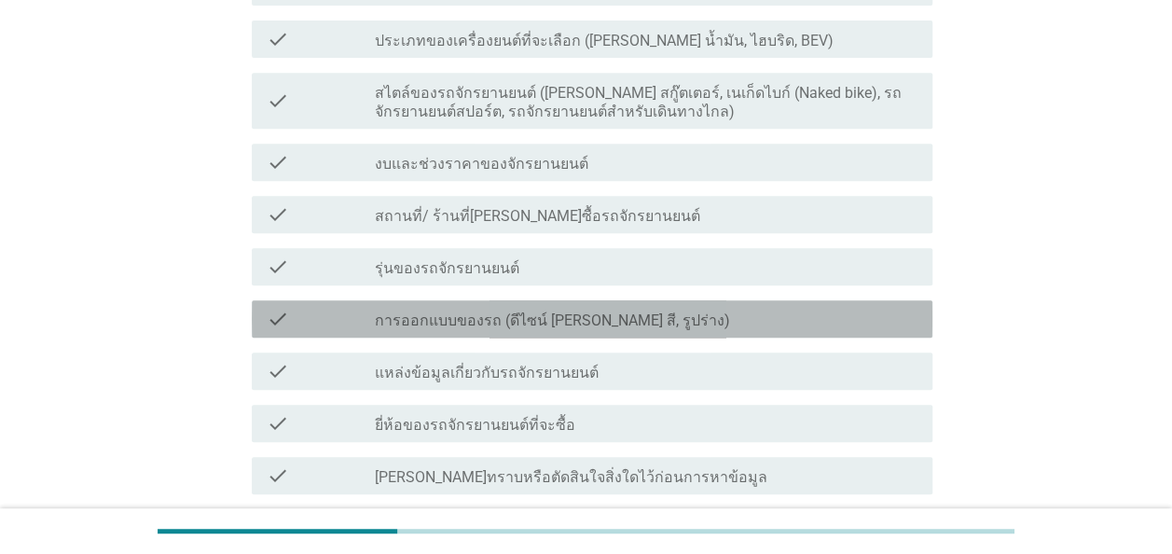
click at [490, 322] on label "การออกแบบของรถ (ดีไซน์ เช่น สี, รูปร่าง)" at bounding box center [552, 320] width 355 height 19
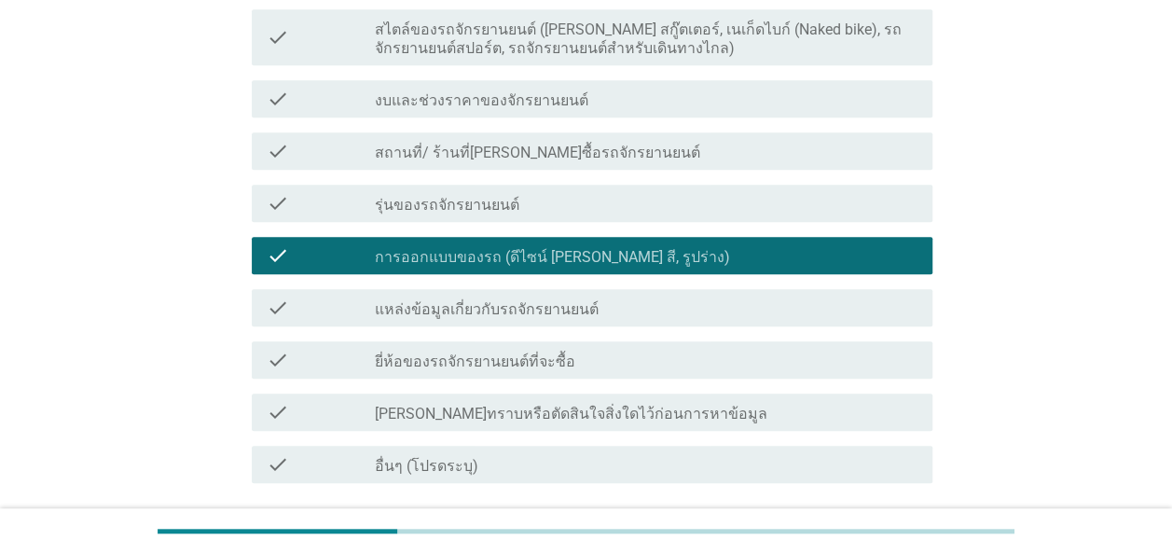
scroll to position [466, 0]
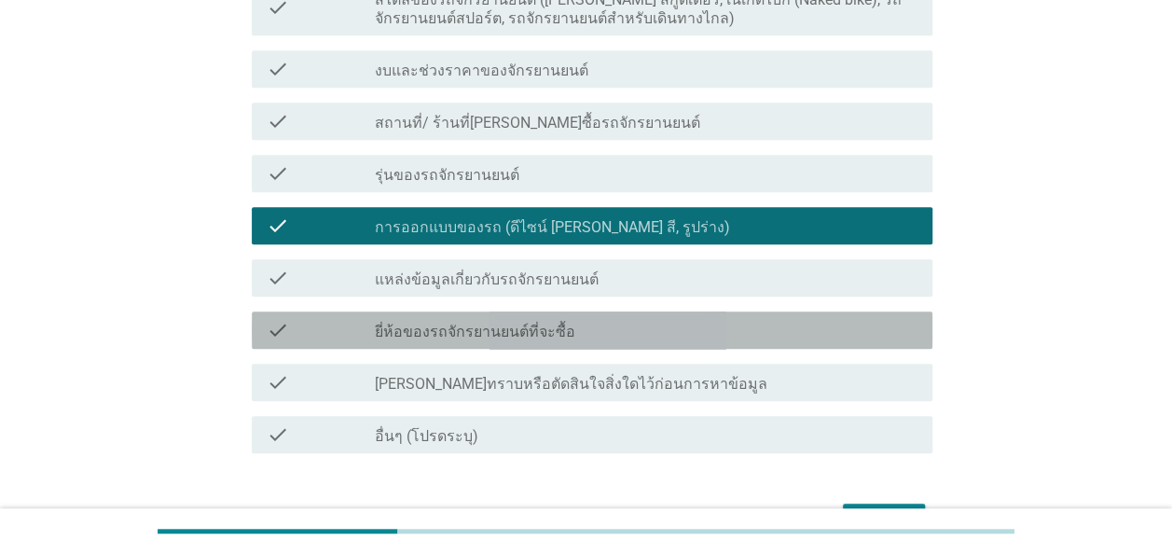
click at [522, 331] on label "ยี่ห้อของรถจักรยานยนต์ที่จะซื้อ" at bounding box center [475, 331] width 200 height 19
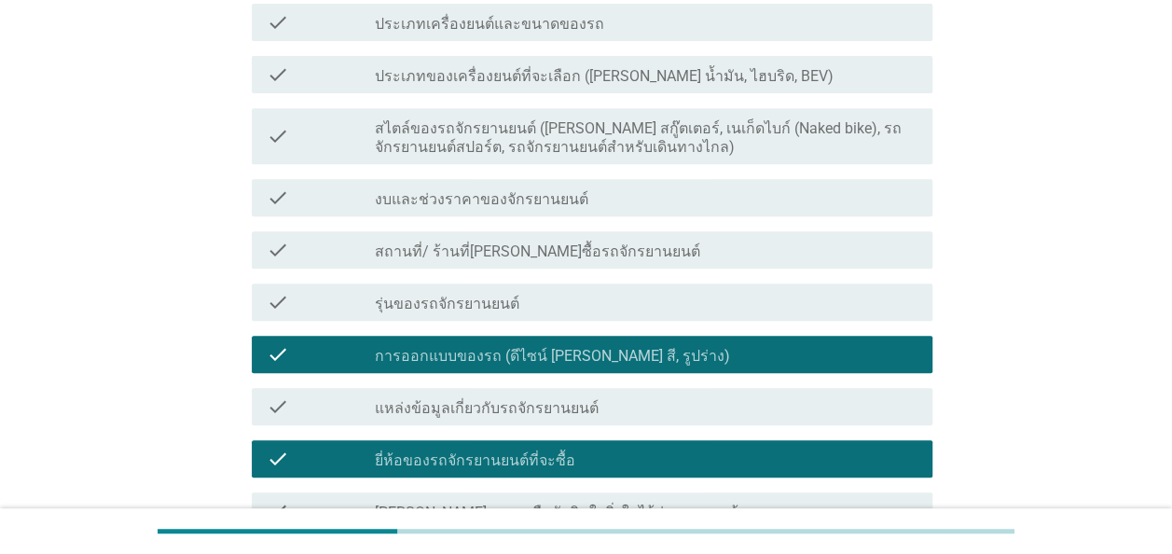
scroll to position [186, 0]
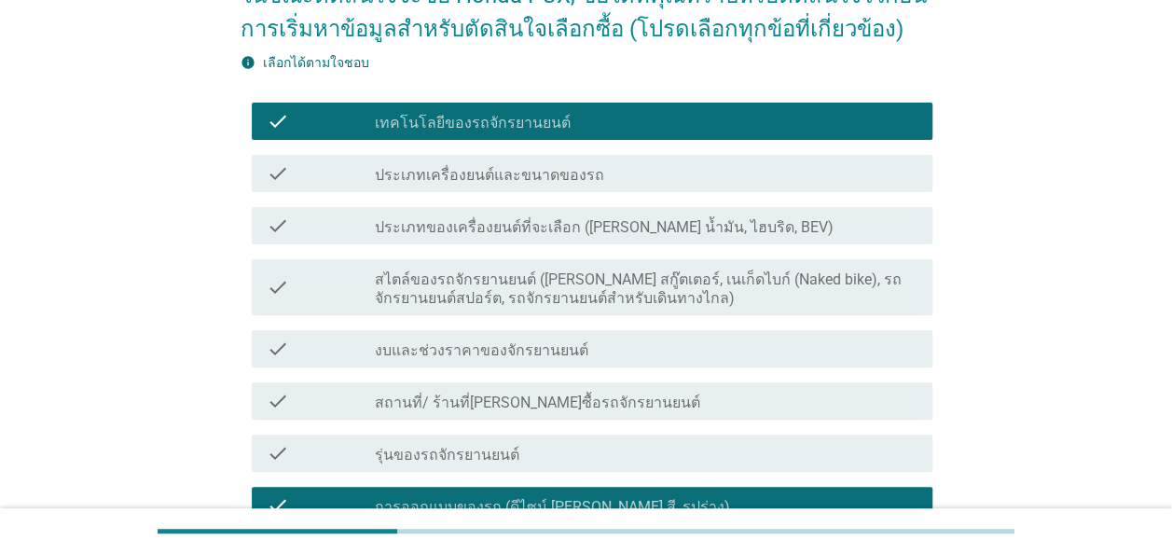
click at [481, 229] on label "ประเภทของเครื่องยนต์ที่จะเลือก (เช่น น้ำมัน, ไฮบริด, BEV)" at bounding box center [604, 227] width 459 height 19
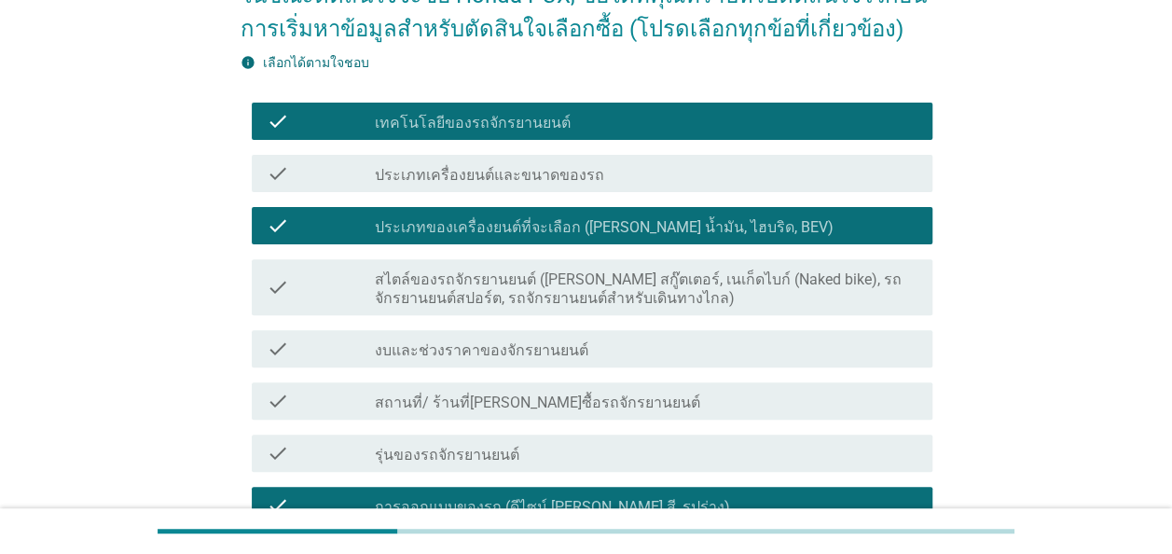
click at [423, 453] on label "รุ่นของรถจักรยานยนต์" at bounding box center [447, 455] width 144 height 19
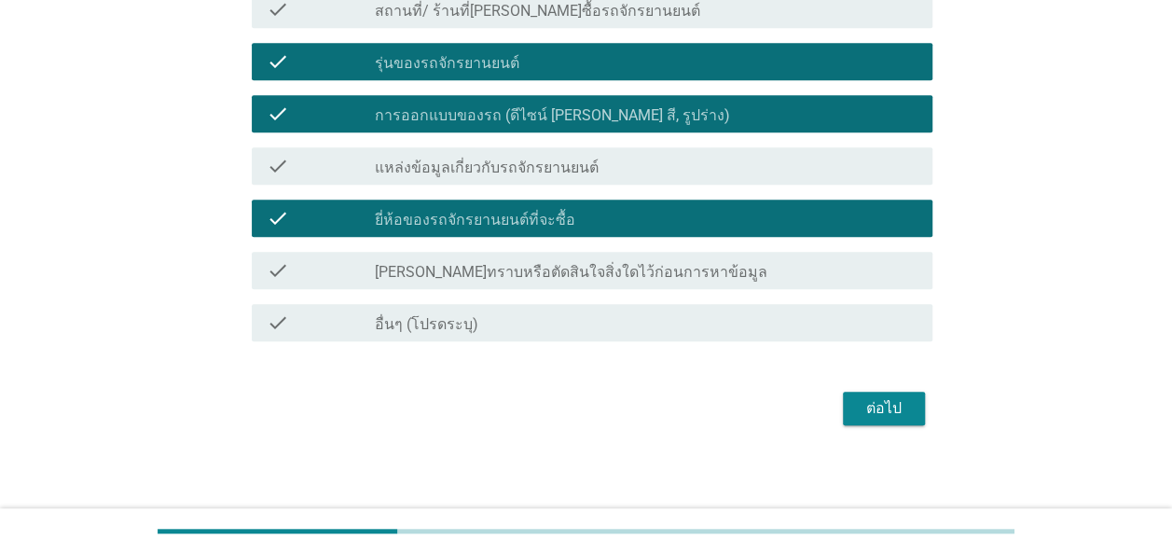
scroll to position [583, 0]
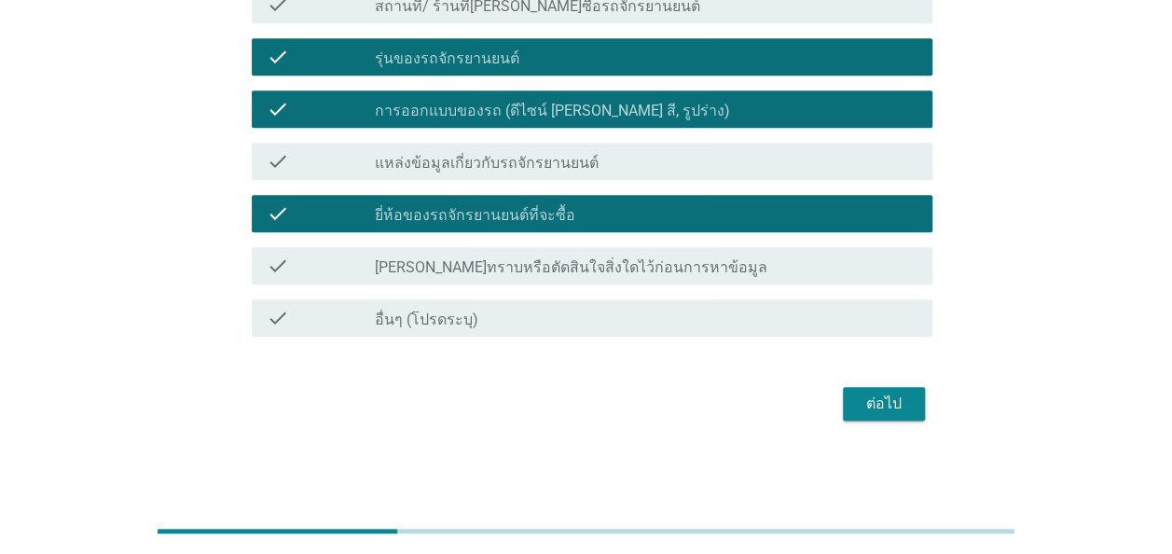
click at [903, 405] on div "ต่อไป" at bounding box center [884, 403] width 52 height 22
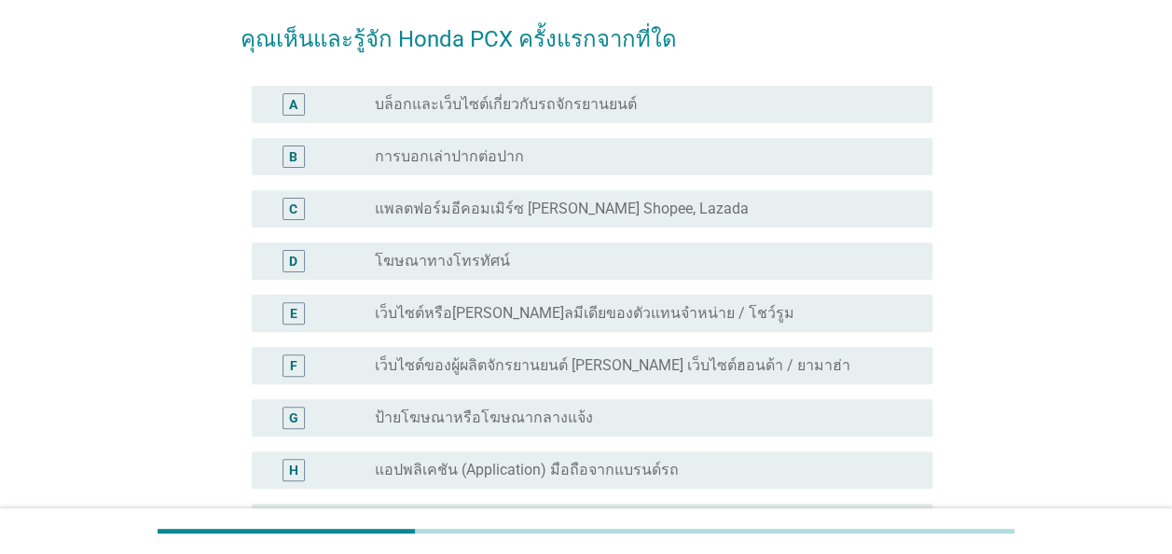
scroll to position [186, 0]
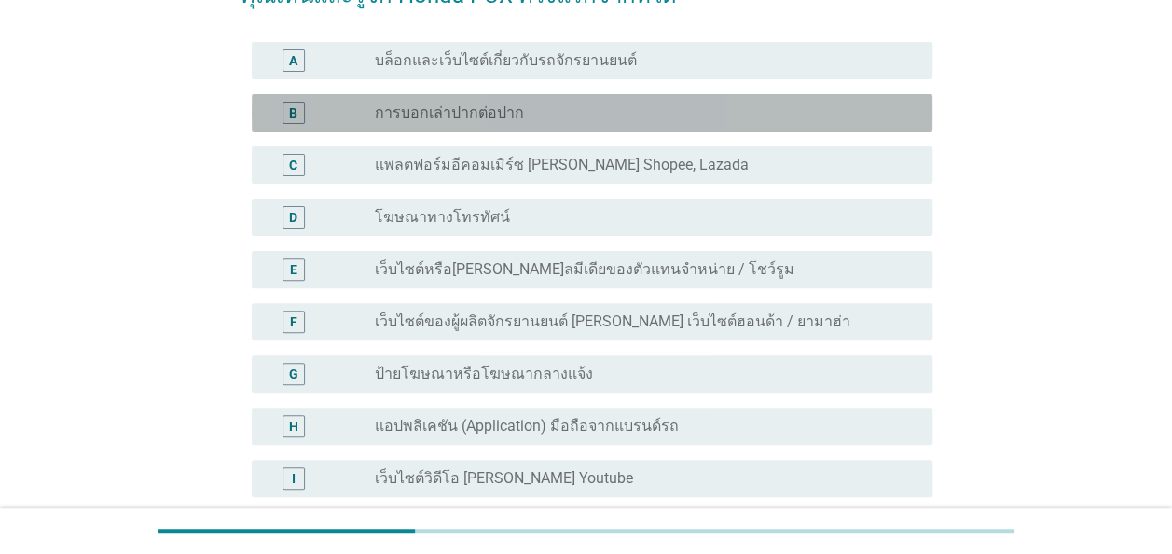
click at [444, 113] on label "การบอกเล่าปากต่อปาก" at bounding box center [449, 112] width 149 height 19
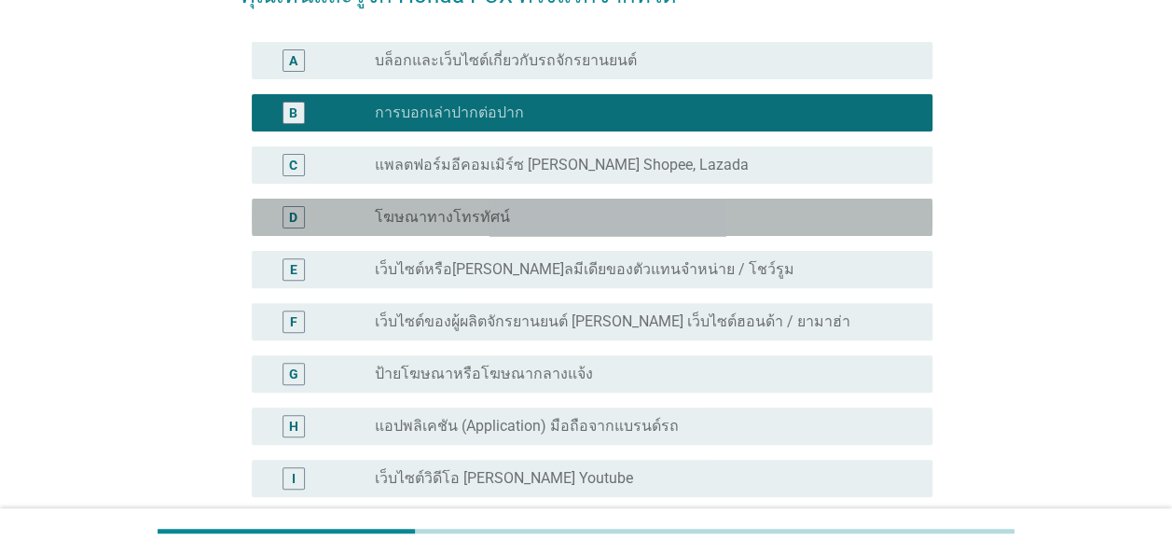
click at [481, 219] on label "โฆษณาทางโทรทัศน์" at bounding box center [442, 217] width 135 height 19
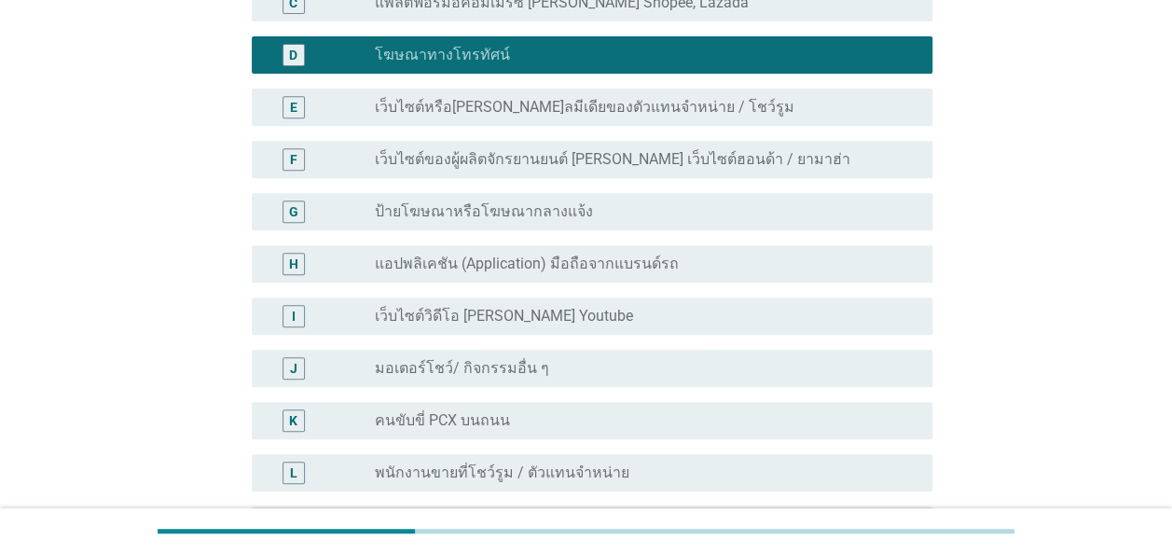
scroll to position [373, 0]
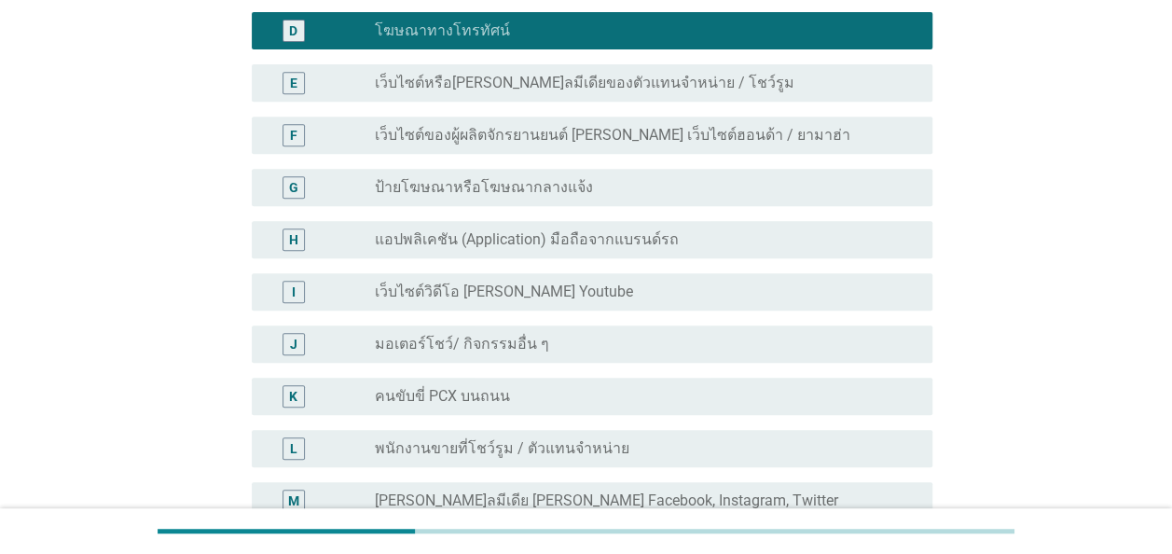
click at [473, 395] on label "คนขับขี่ PCX บนถนน" at bounding box center [442, 396] width 135 height 19
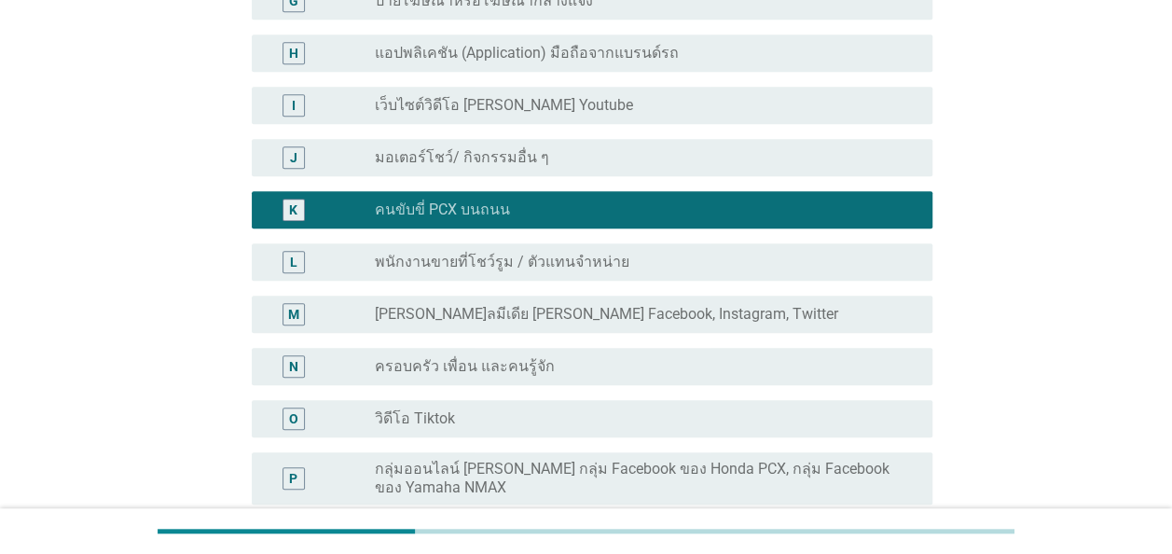
scroll to position [839, 0]
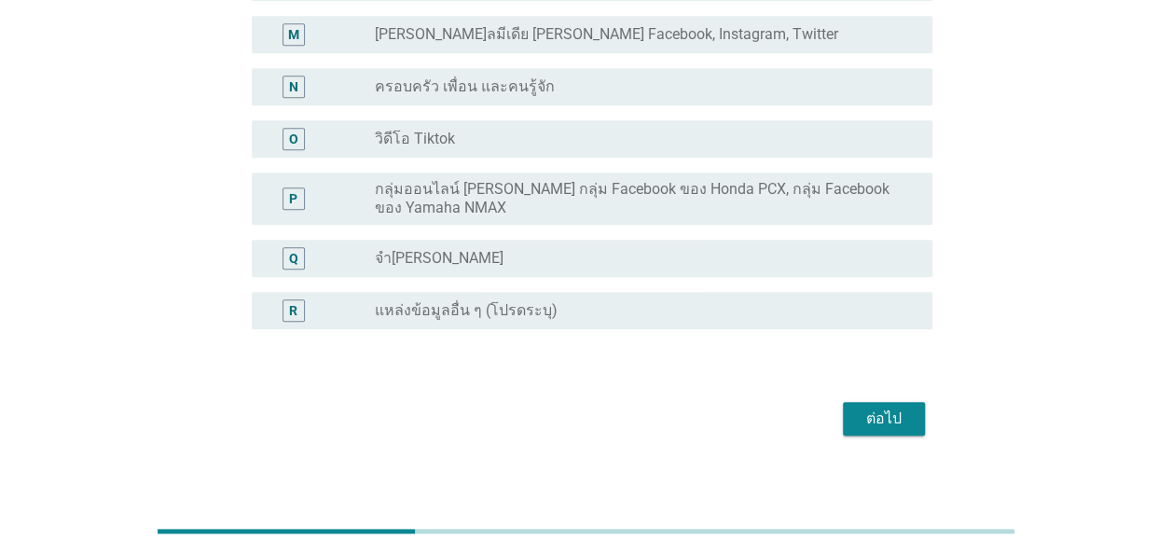
click at [881, 416] on div "ต่อไป" at bounding box center [884, 418] width 52 height 22
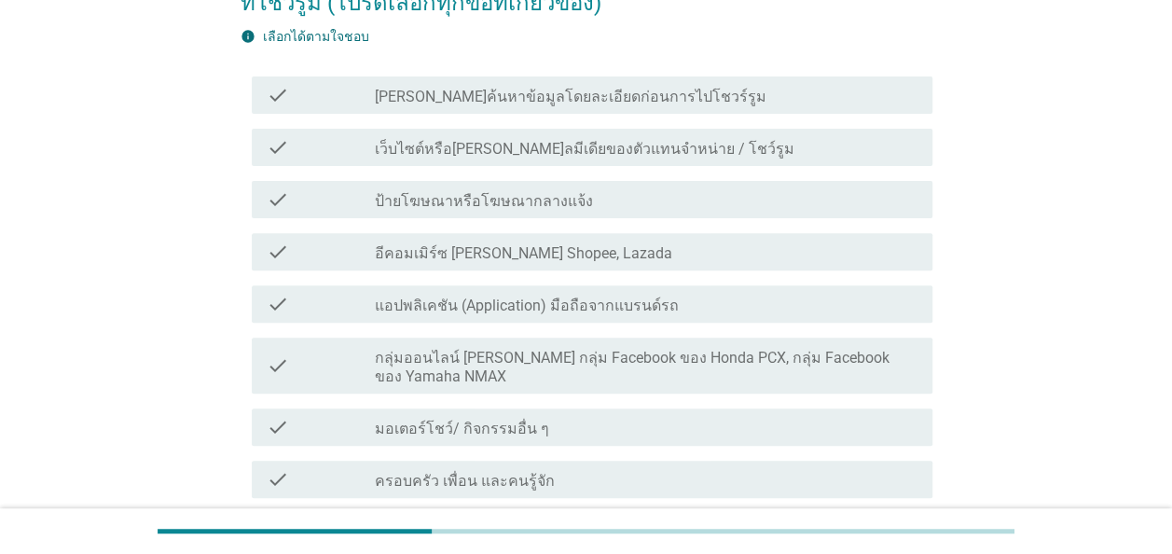
scroll to position [280, 0]
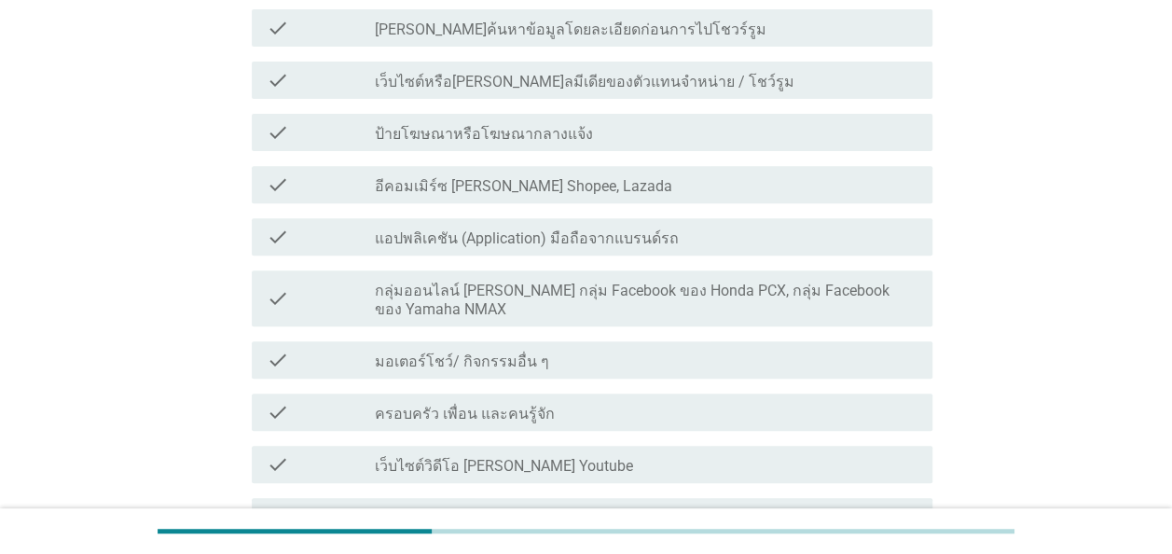
click at [544, 289] on label "กลุ่มออนไลน์ เช่น กลุ่ม Facebook ของ Honda PCX, กลุ่ม Facebook ของ Yamaha NMAX" at bounding box center [646, 299] width 542 height 37
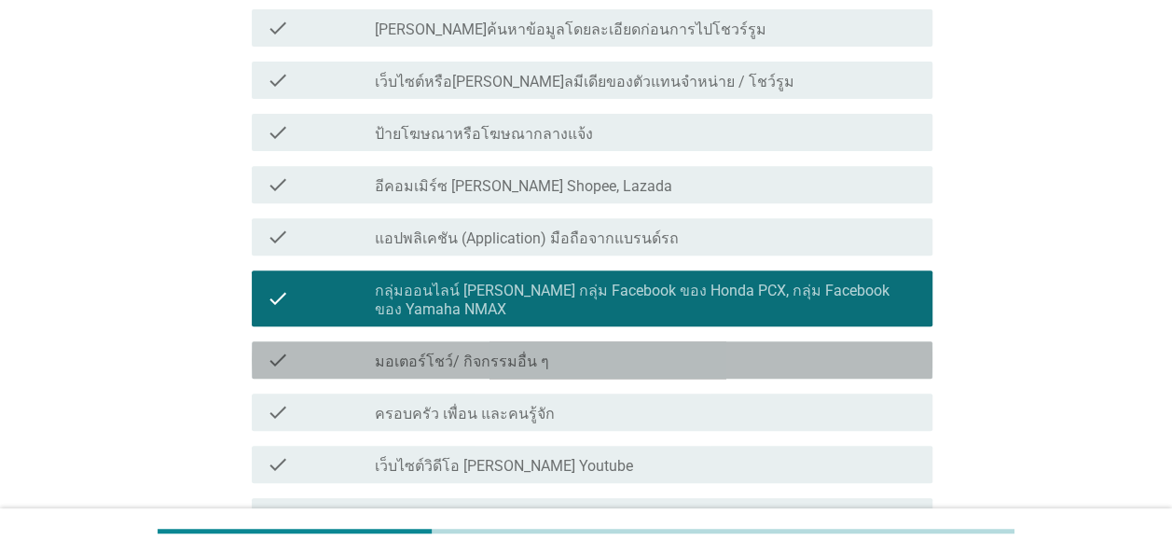
click at [475, 366] on label "มอเตอร์โชว์/ กิจกรรมอื่น ๆ" at bounding box center [462, 361] width 174 height 19
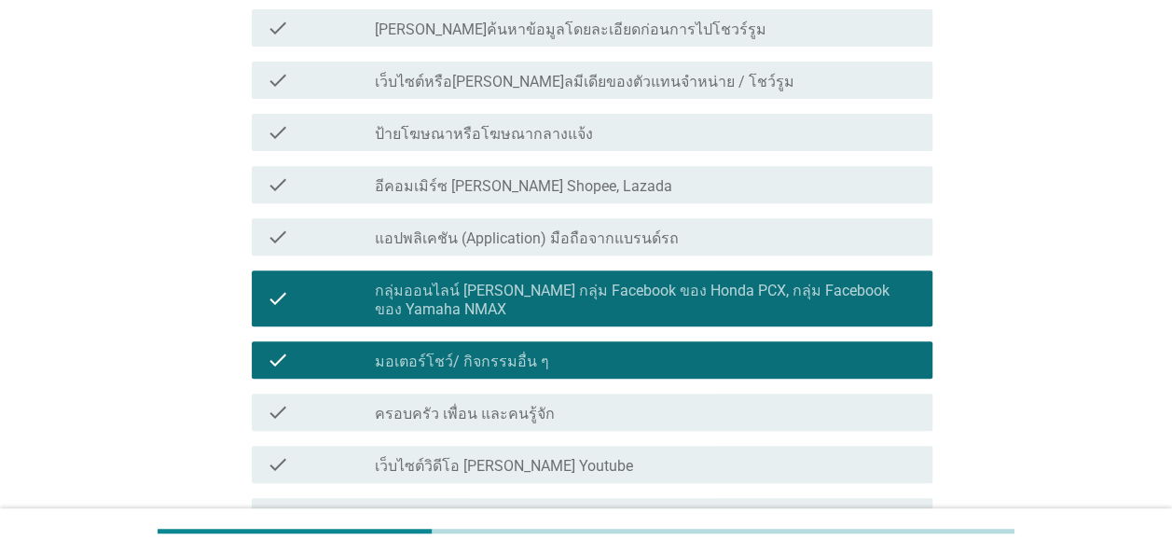
click at [474, 426] on div "check check_box_outline_blank ครอบครัว เพื่อน และคนรู้จัก" at bounding box center [592, 411] width 680 height 37
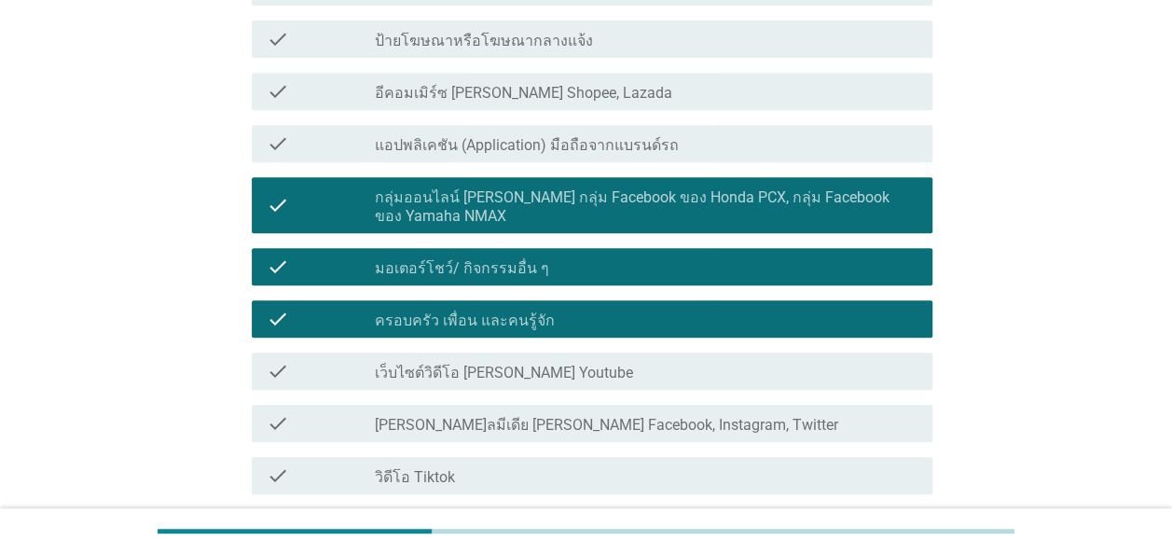
scroll to position [559, 0]
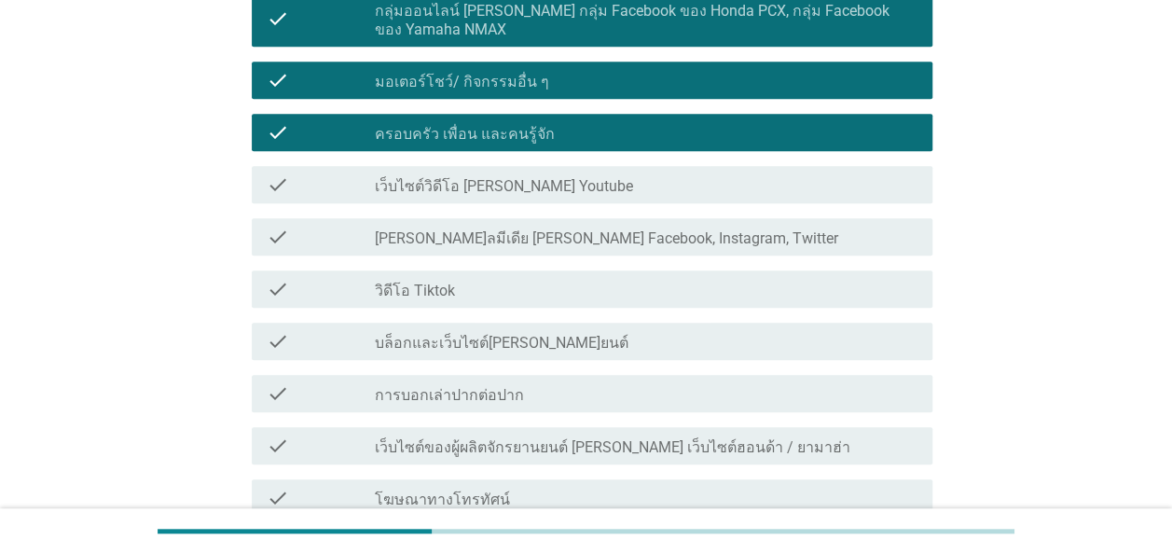
click at [502, 232] on label "โซเชียลมีเดีย เช่น Facebook, Instagram, Twitter" at bounding box center [606, 238] width 463 height 19
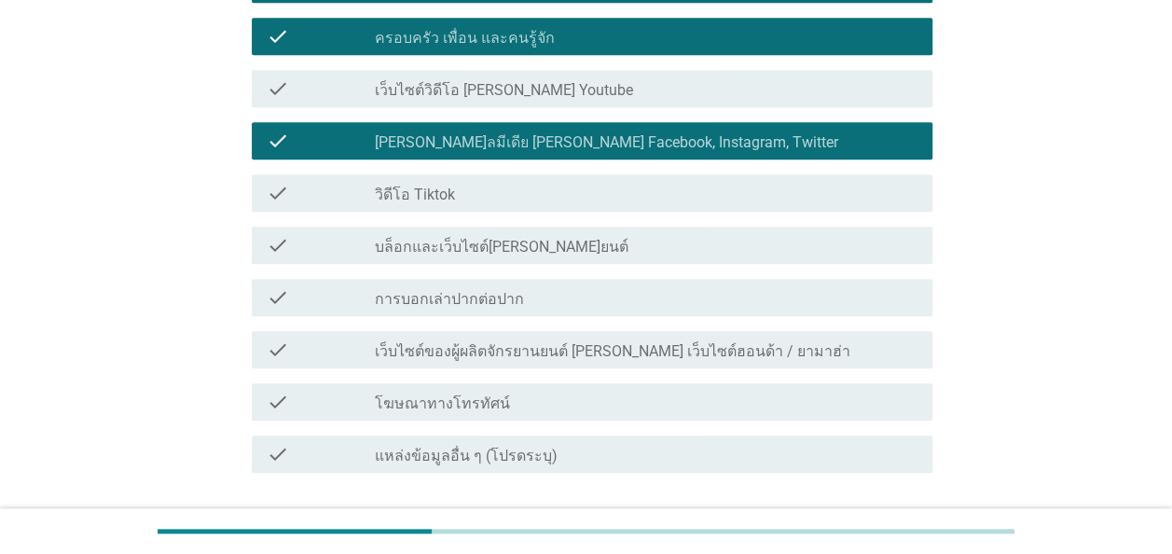
scroll to position [791, 0]
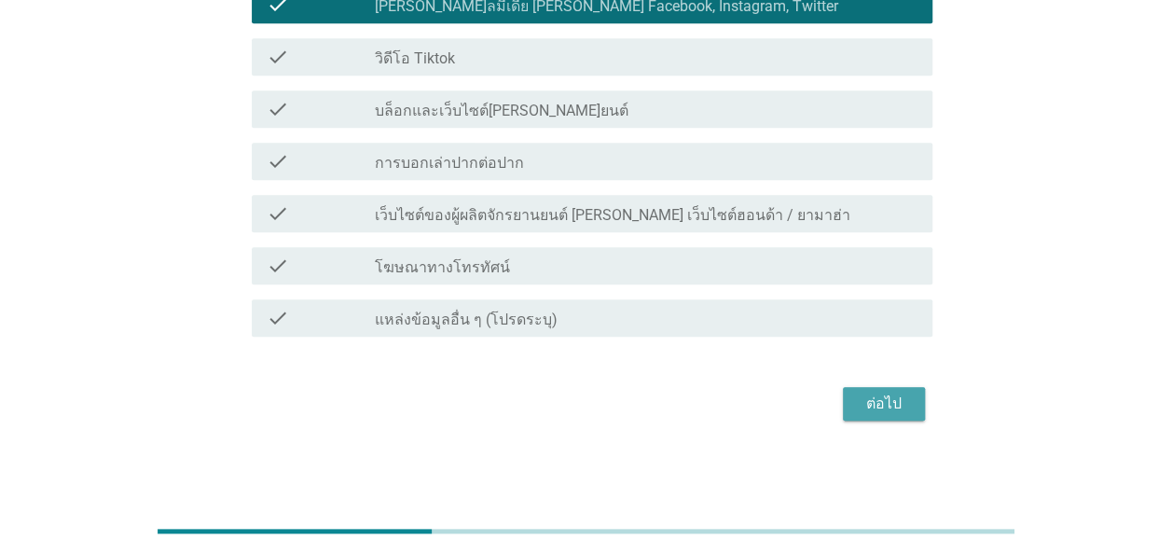
click at [887, 401] on div "ต่อไป" at bounding box center [884, 403] width 52 height 22
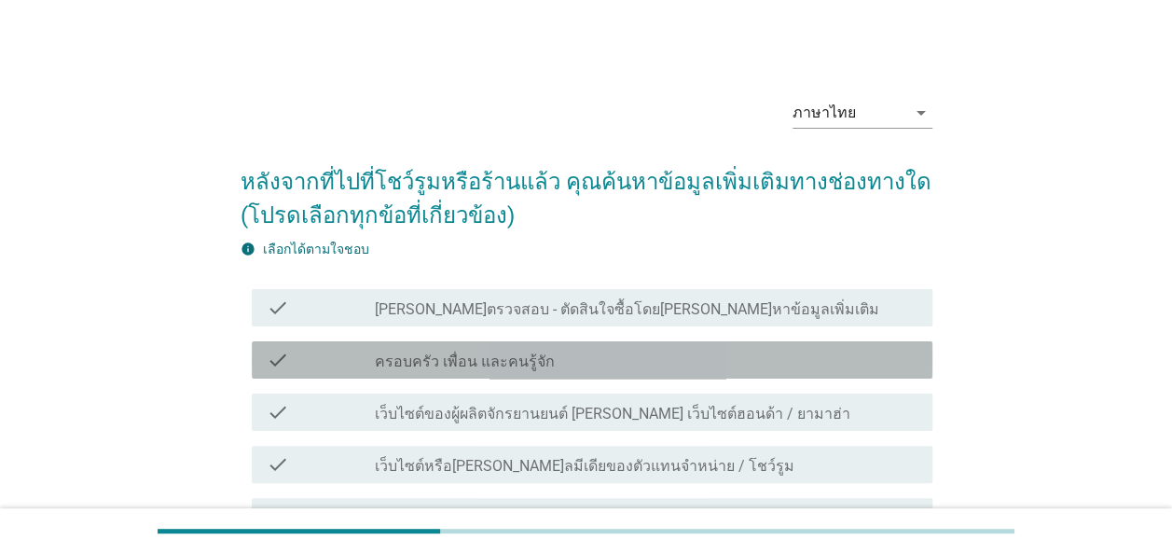
click at [459, 361] on label "ครอบครัว เพื่อน และคนรู้จัก" at bounding box center [465, 361] width 180 height 19
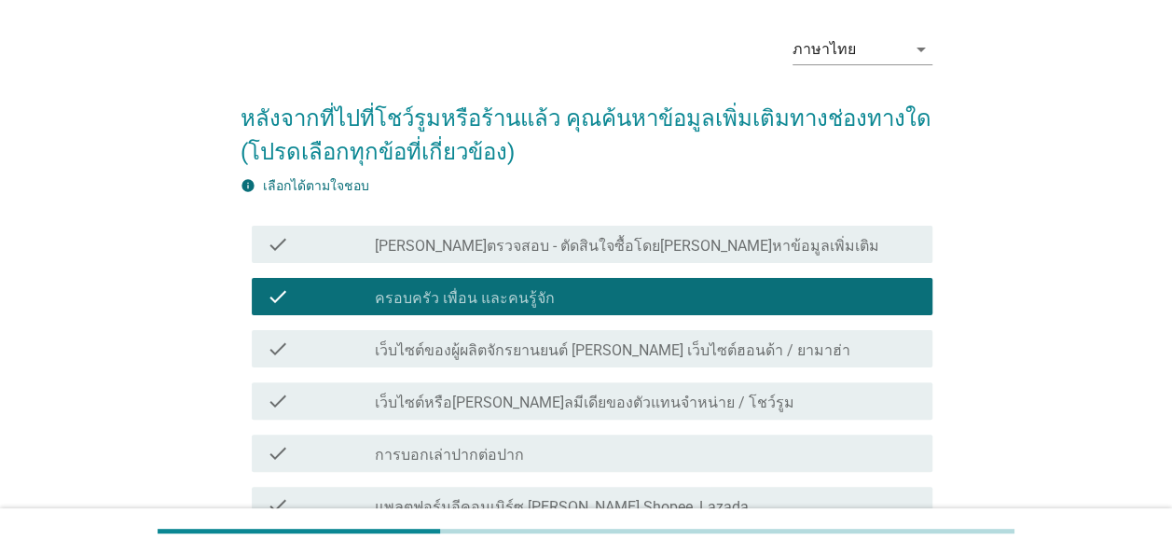
scroll to position [93, 0]
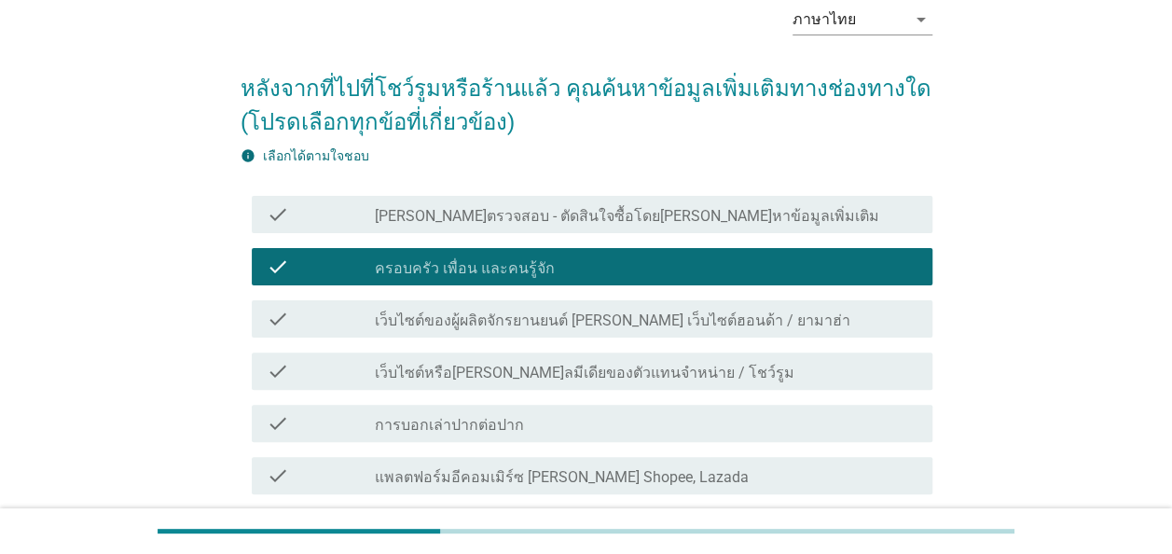
click at [516, 327] on label "เว็บไซต์ของผู้ผลิตจักรยานยนต์ เช่น เว็บไซต์ฮอนด้า / ยามาฮ่า" at bounding box center [612, 320] width 475 height 19
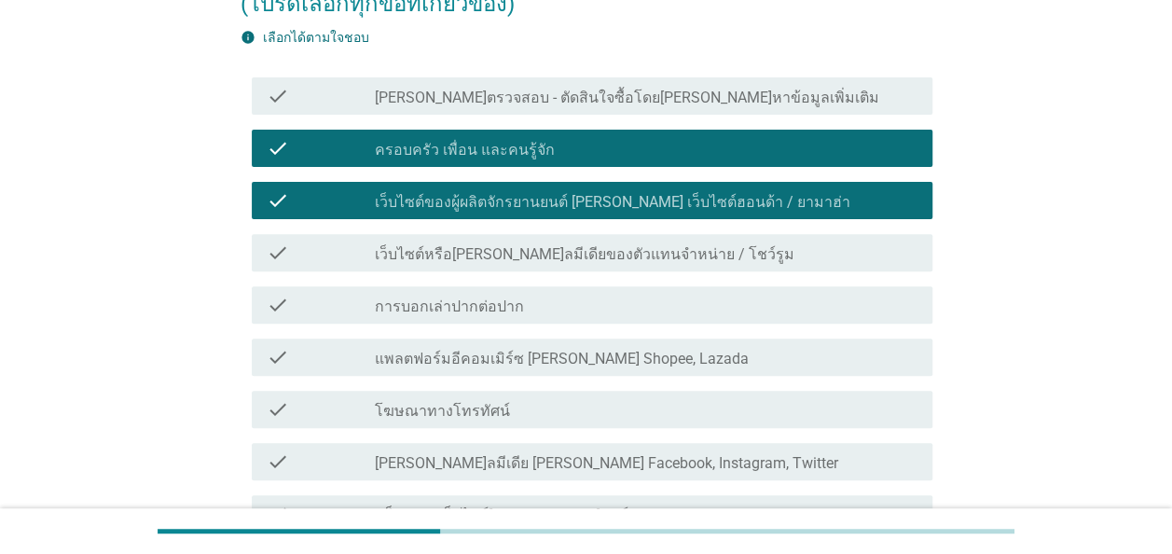
scroll to position [280, 0]
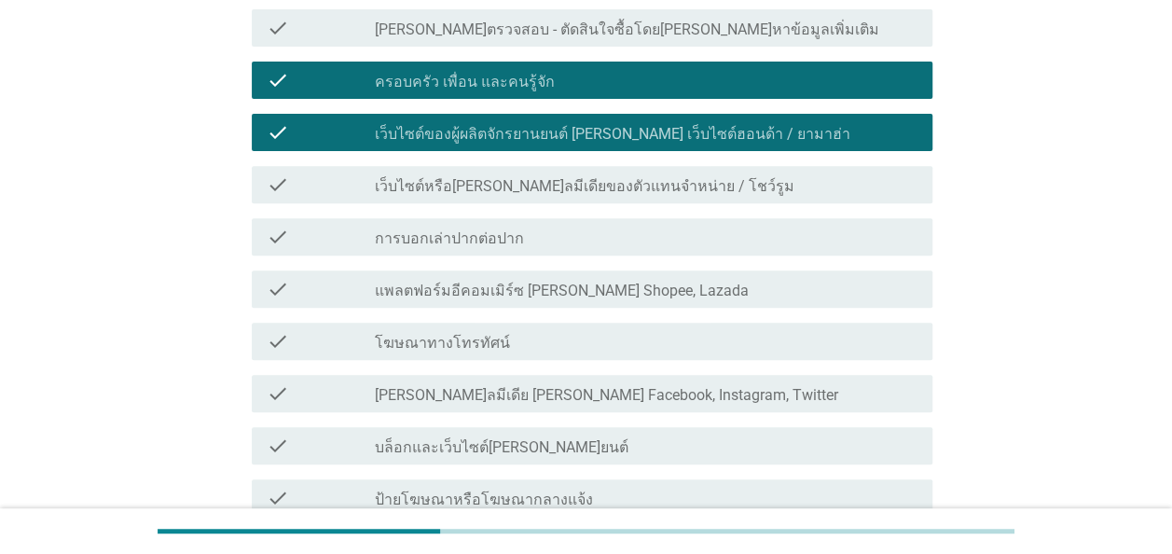
click at [474, 34] on label "ไม่ได้ตรวจสอบ - ตัดสินใจซื้อโดยไม่ได้หาข้อมูลเพิ่มเติม" at bounding box center [627, 30] width 504 height 19
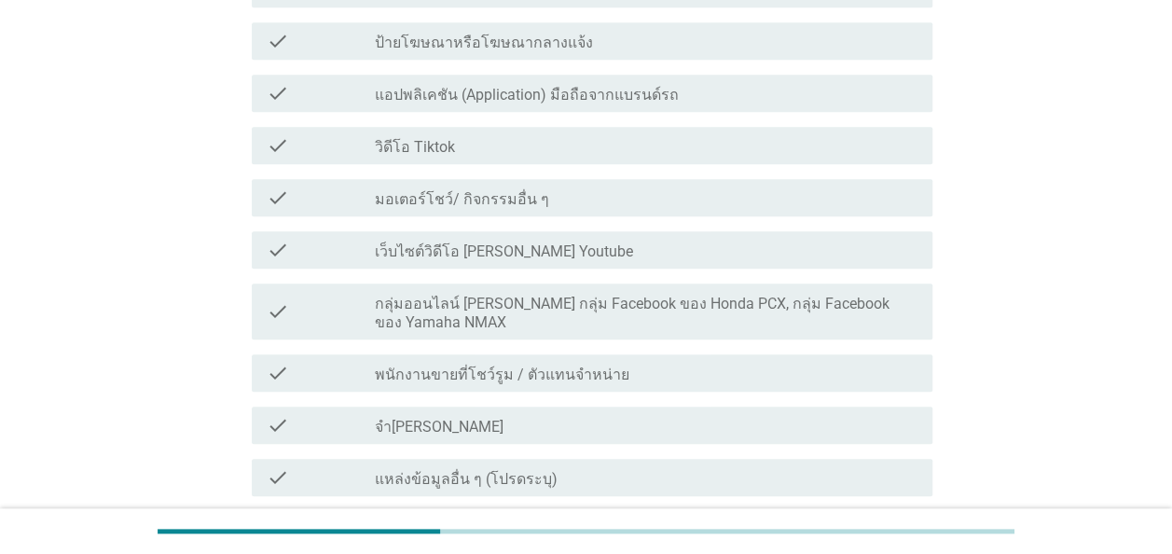
scroll to position [896, 0]
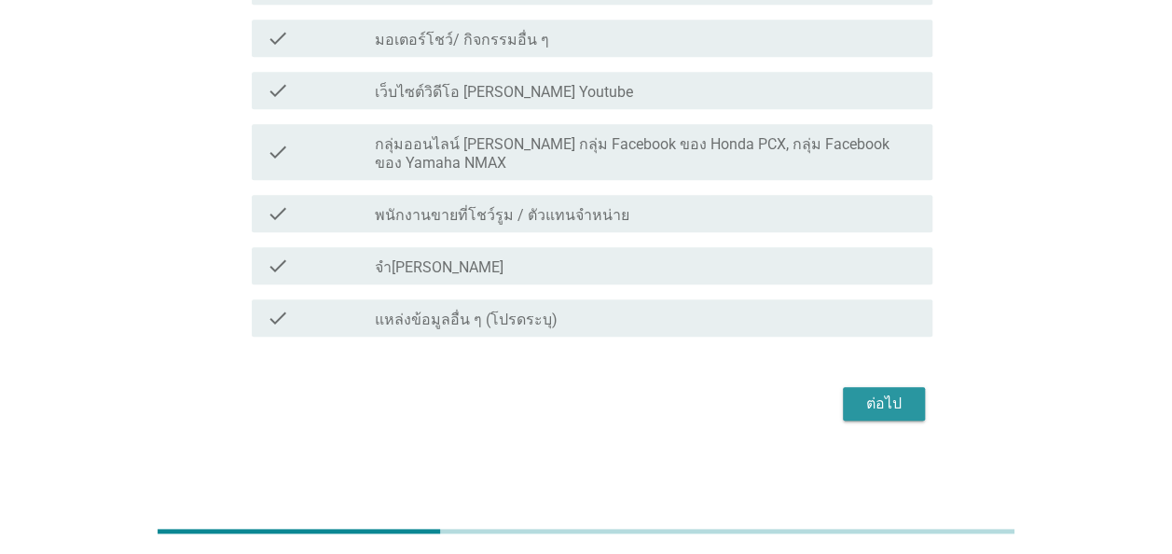
click at [882, 401] on div "ต่อไป" at bounding box center [884, 403] width 52 height 22
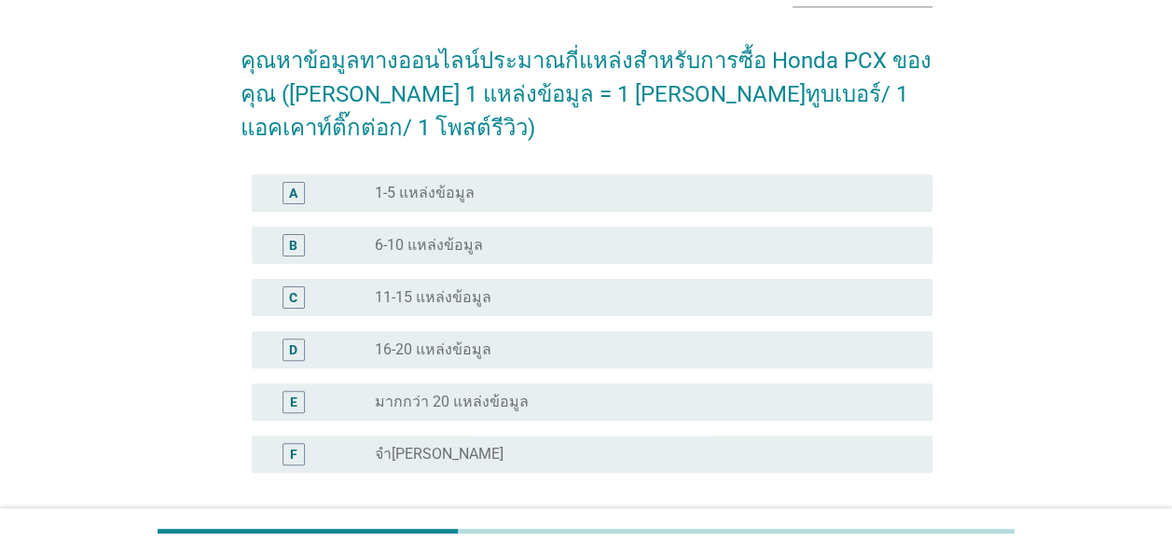
scroll to position [0, 0]
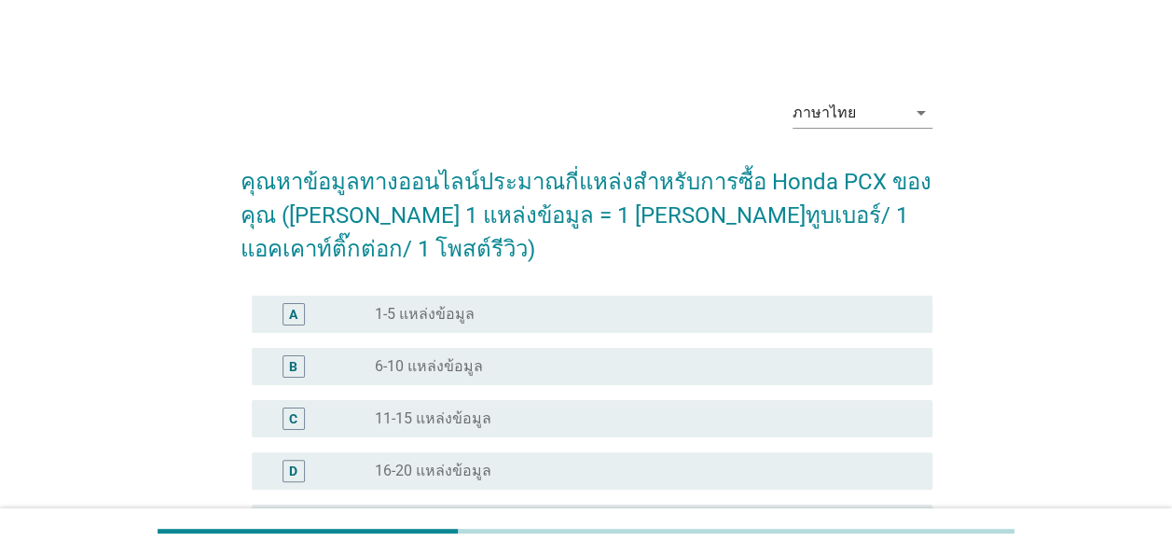
click at [418, 305] on label "1-5 แหล่งข้อมูล" at bounding box center [425, 314] width 100 height 19
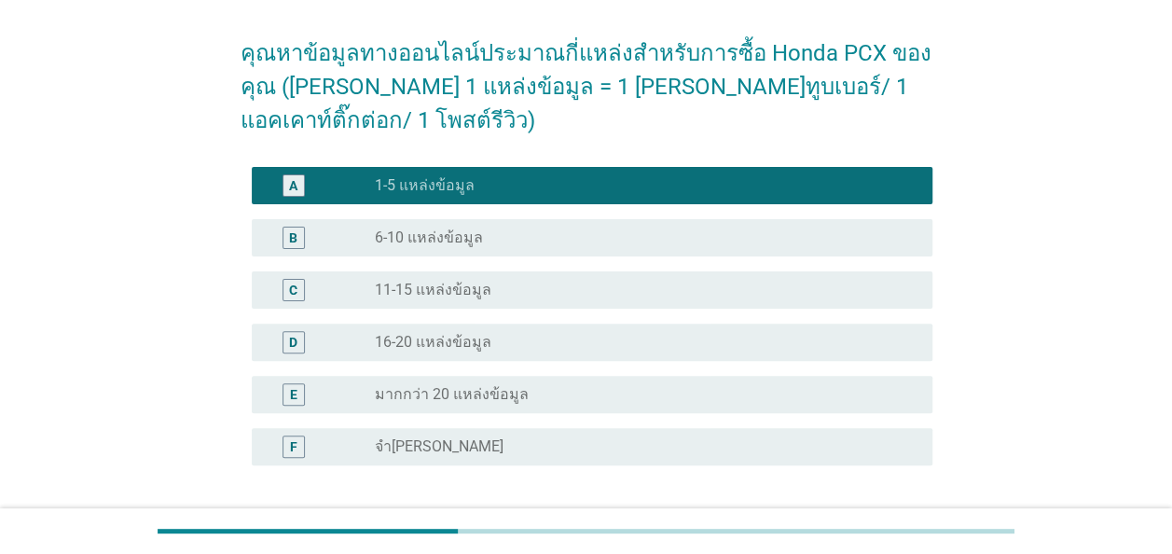
scroll to position [246, 0]
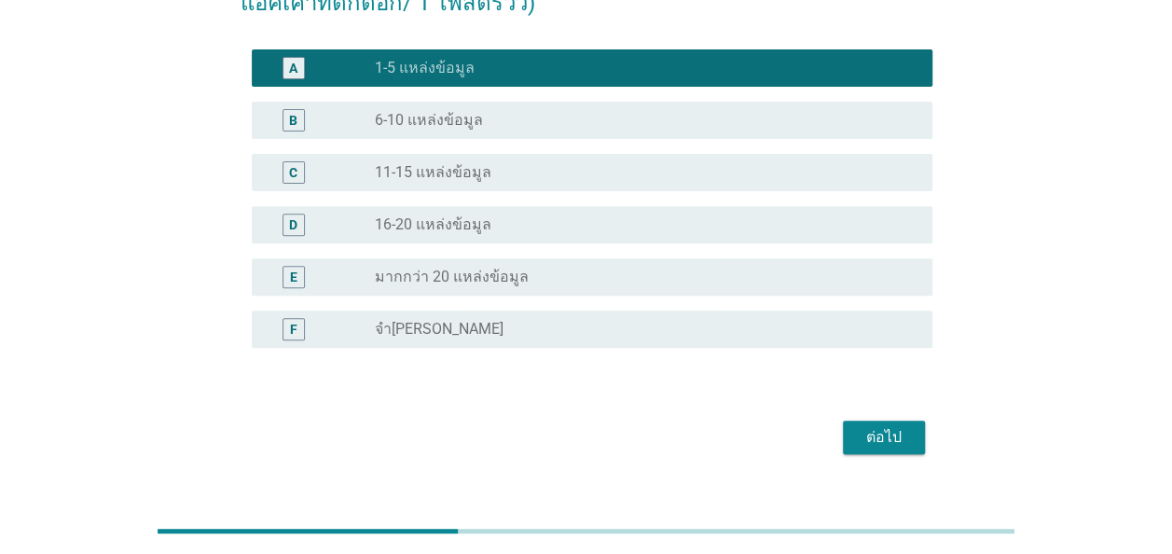
click at [886, 426] on div "ต่อไป" at bounding box center [884, 437] width 52 height 22
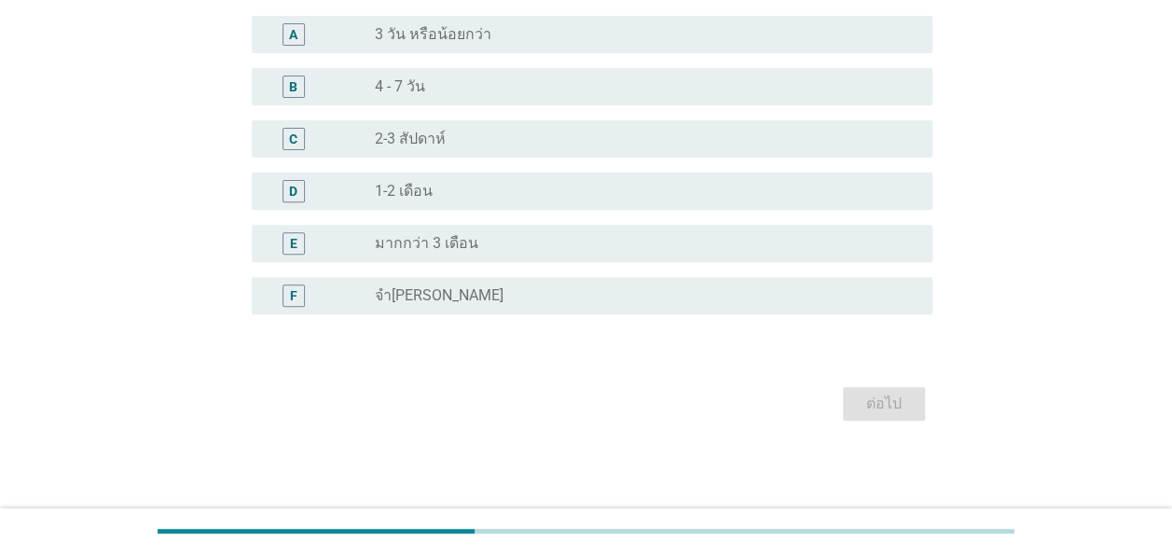
scroll to position [0, 0]
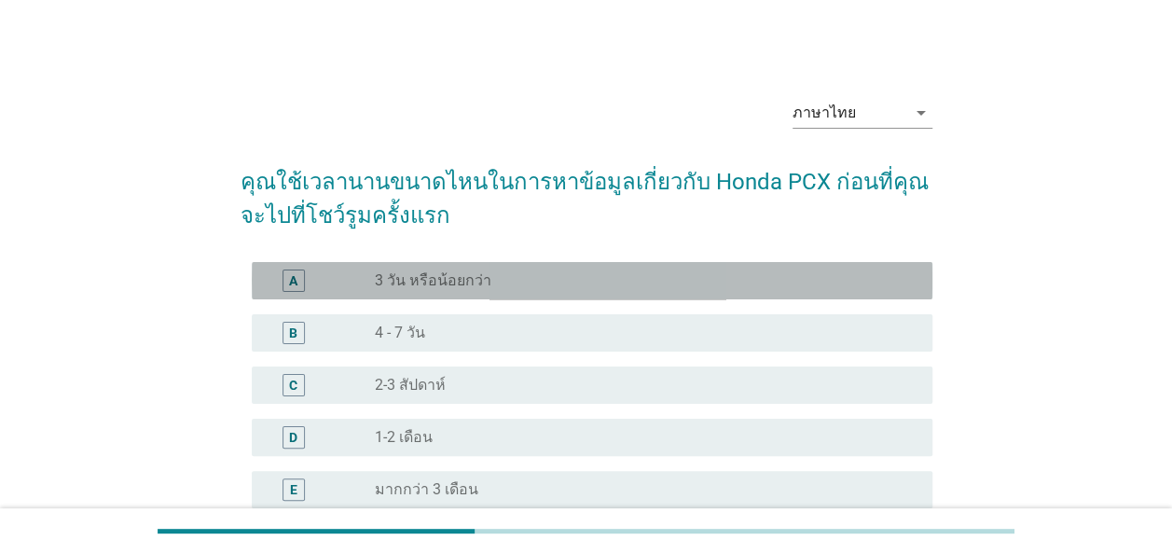
click at [403, 283] on label "3 วัน หรือน้อยกว่า" at bounding box center [433, 280] width 117 height 19
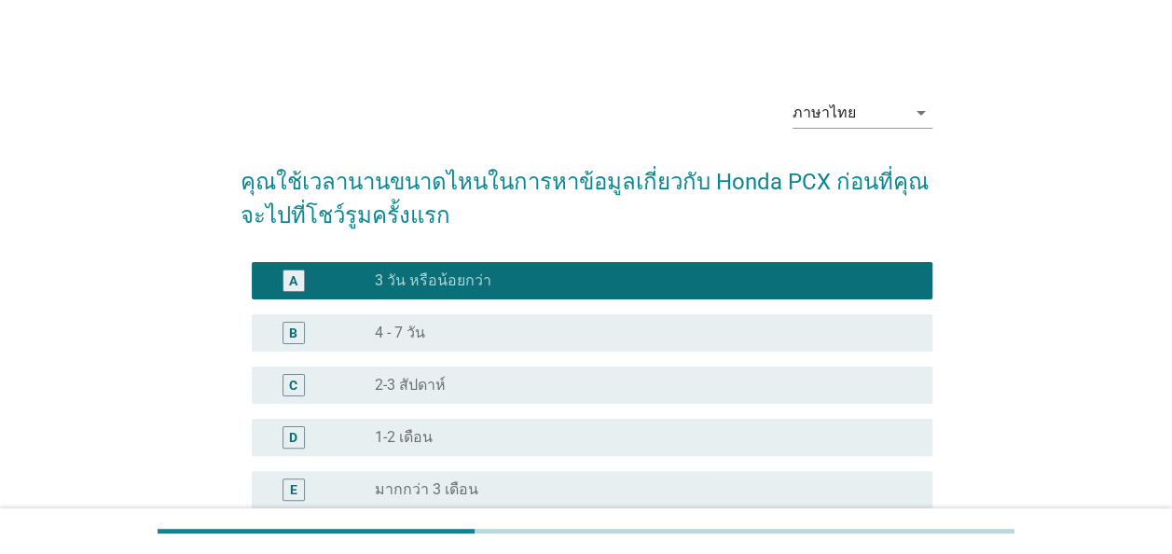
click at [400, 339] on label "4 - 7 วัน" at bounding box center [400, 332] width 50 height 19
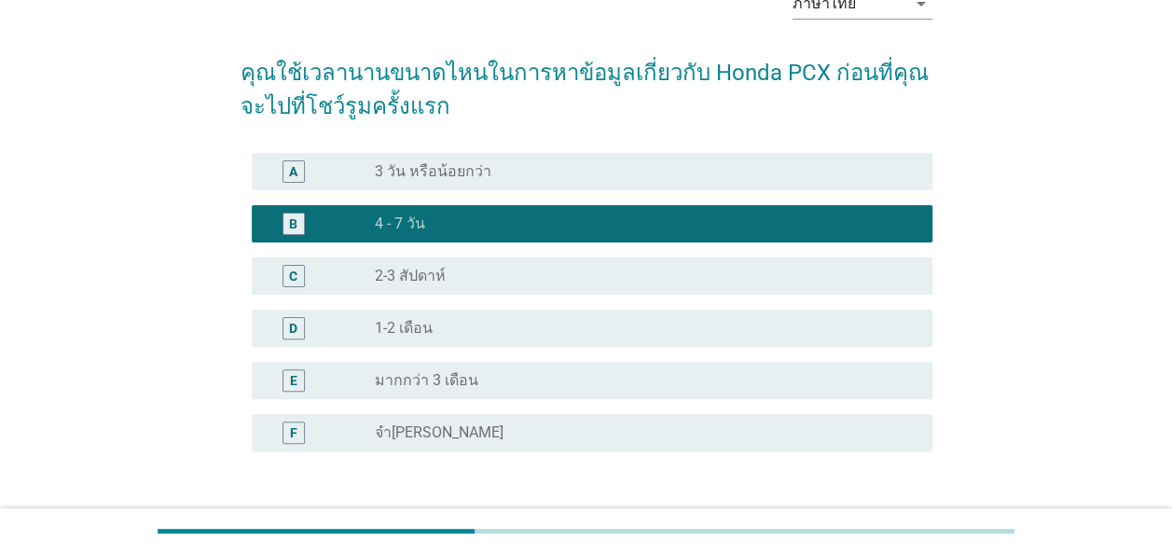
scroll to position [246, 0]
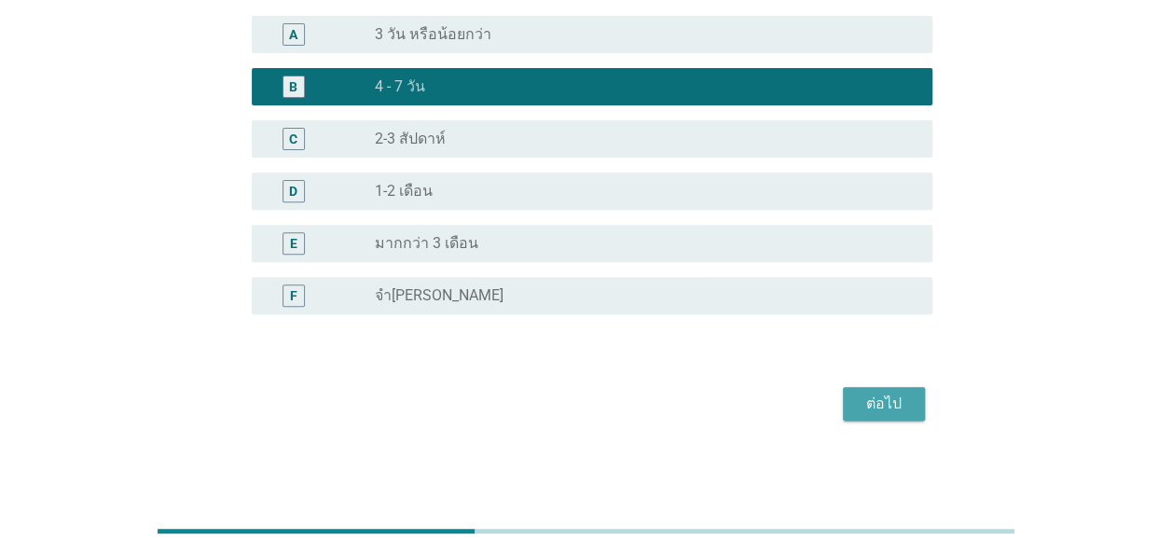
click at [885, 405] on div "ต่อไป" at bounding box center [884, 403] width 52 height 22
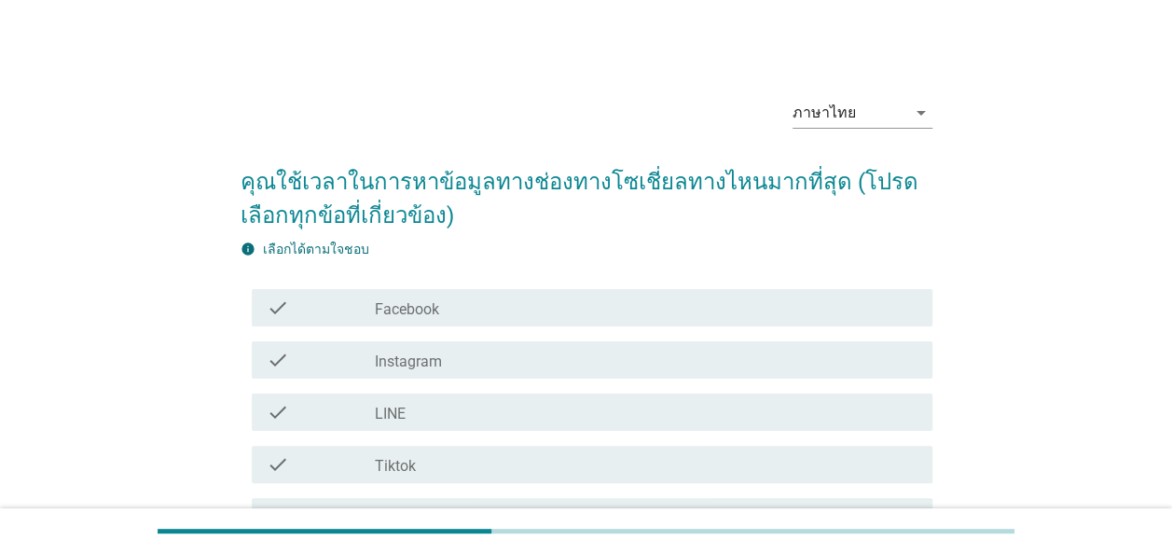
click at [466, 310] on div "check_box_outline_blank Facebook" at bounding box center [646, 307] width 542 height 22
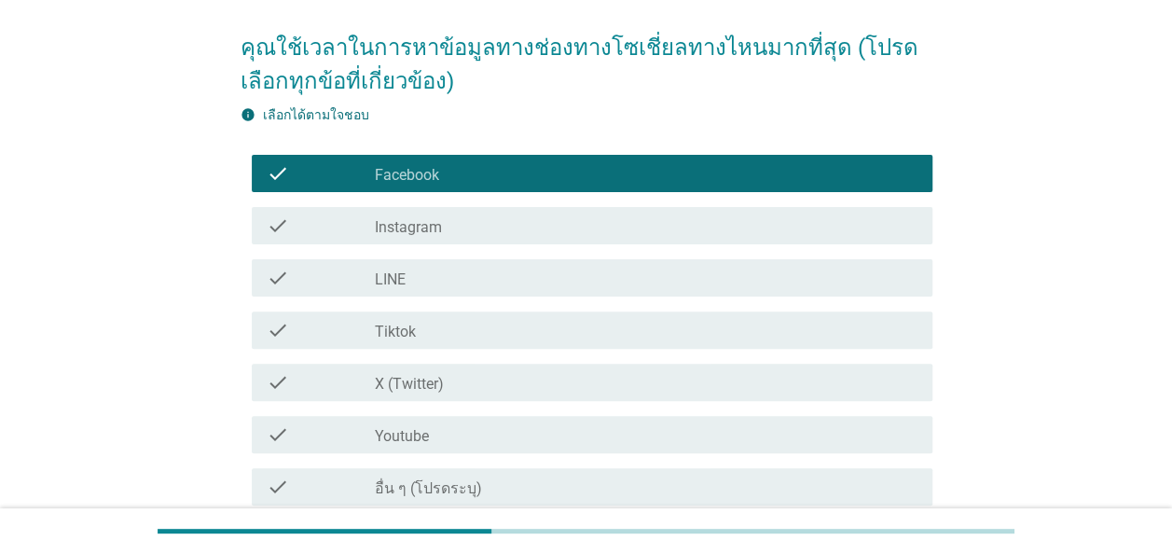
scroll to position [186, 0]
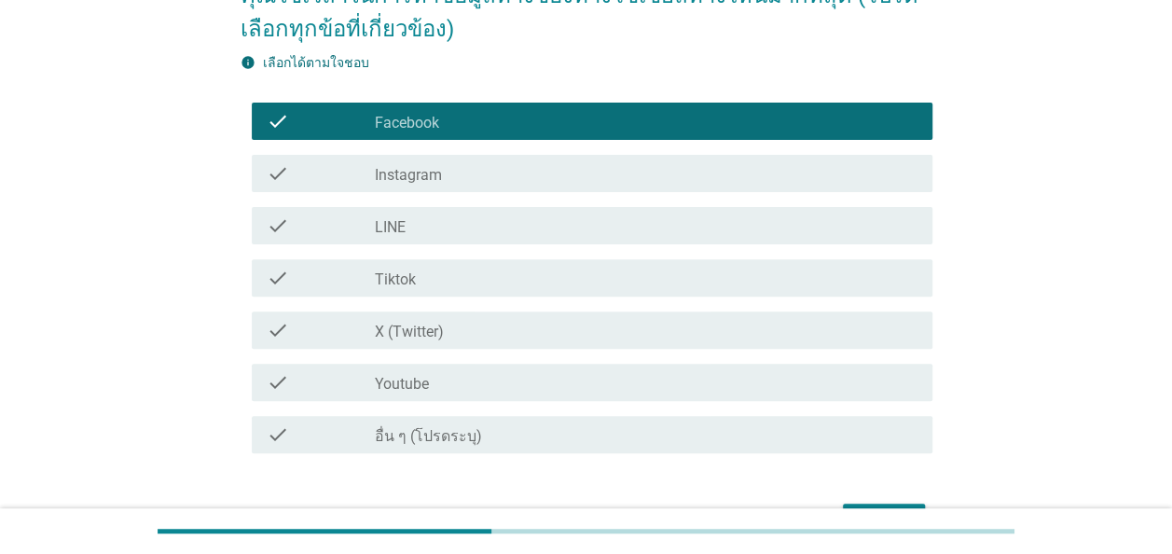
click at [407, 270] on label "Tiktok" at bounding box center [395, 279] width 41 height 19
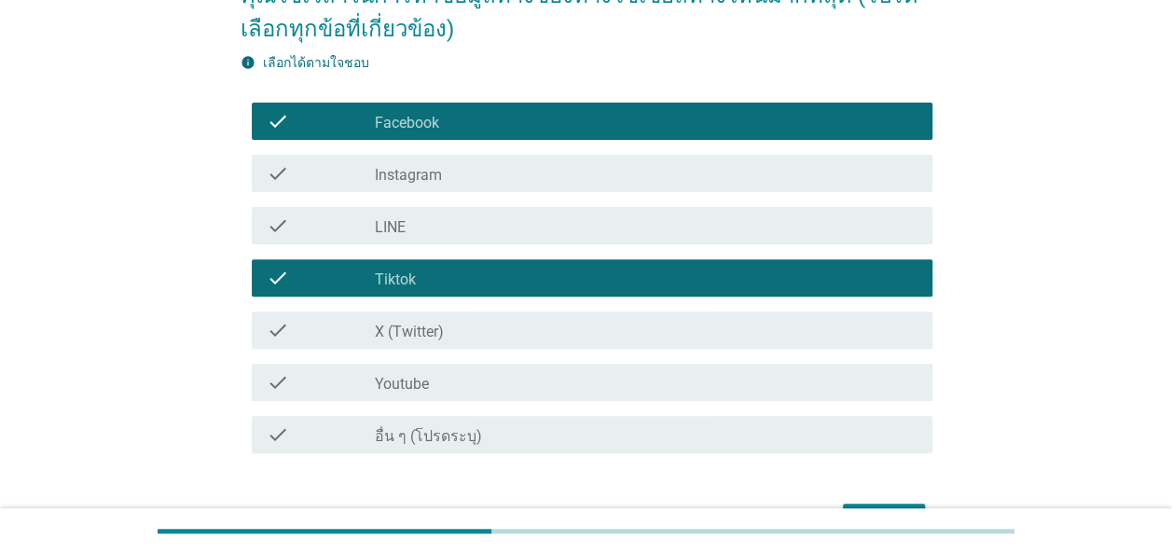
click at [405, 218] on label "LINE" at bounding box center [390, 227] width 31 height 19
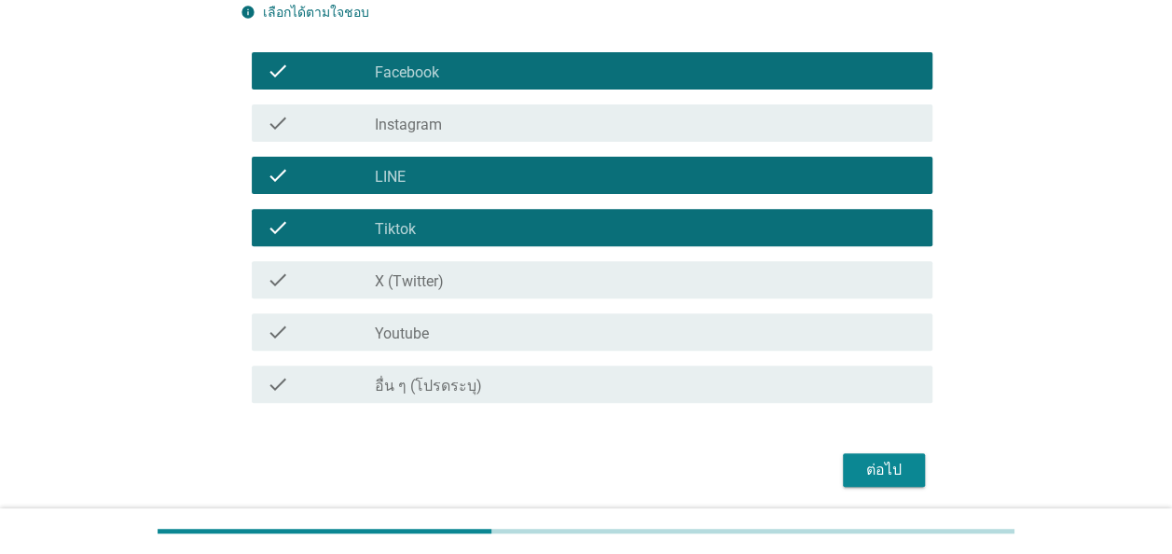
scroll to position [303, 0]
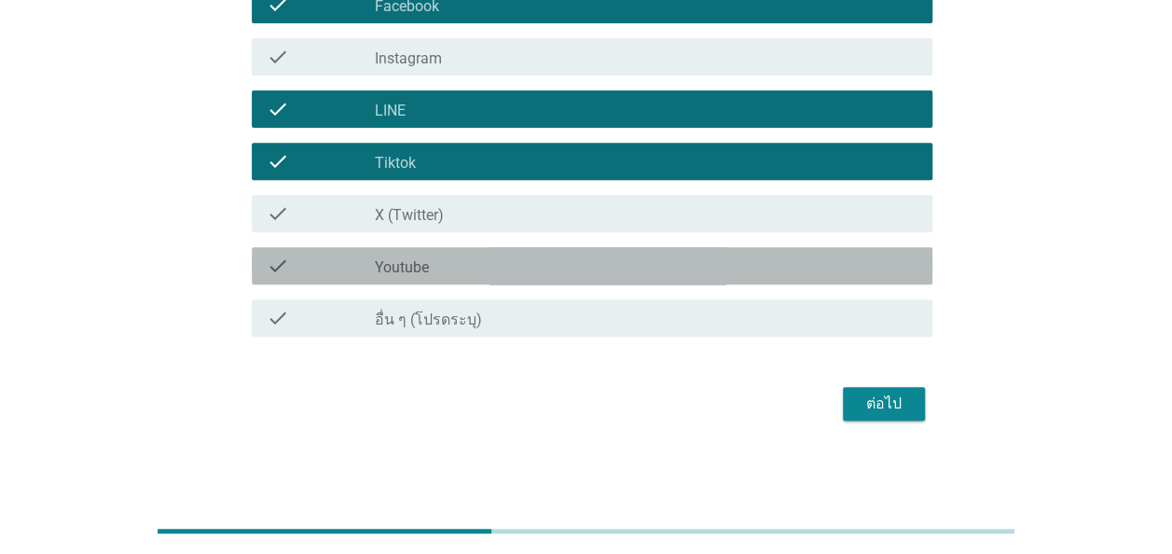
click at [620, 274] on div "check_box_outline_blank Youtube" at bounding box center [646, 265] width 542 height 22
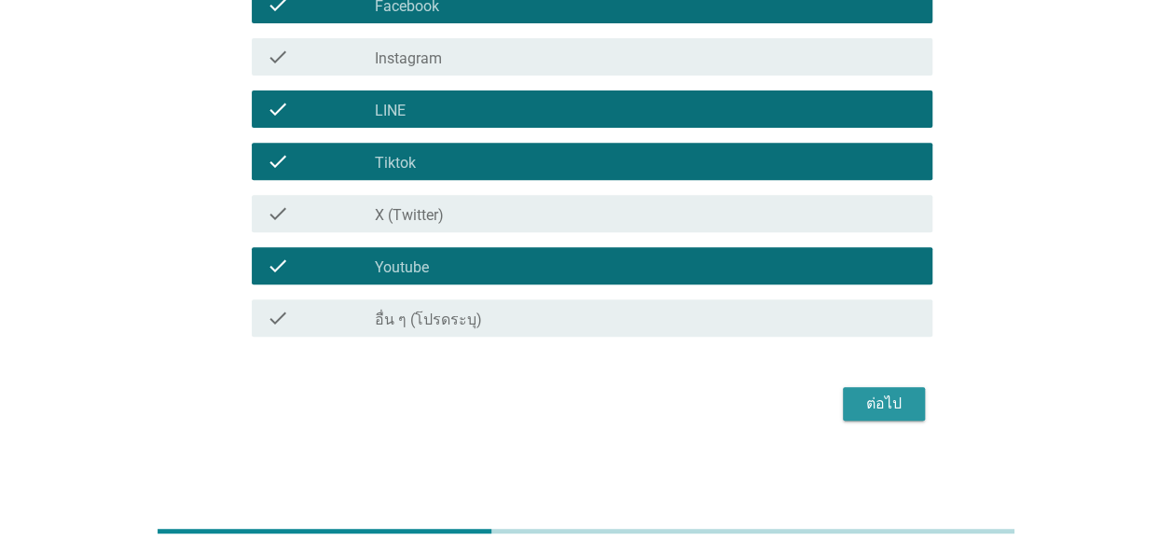
click at [889, 405] on div "ต่อไป" at bounding box center [884, 403] width 52 height 22
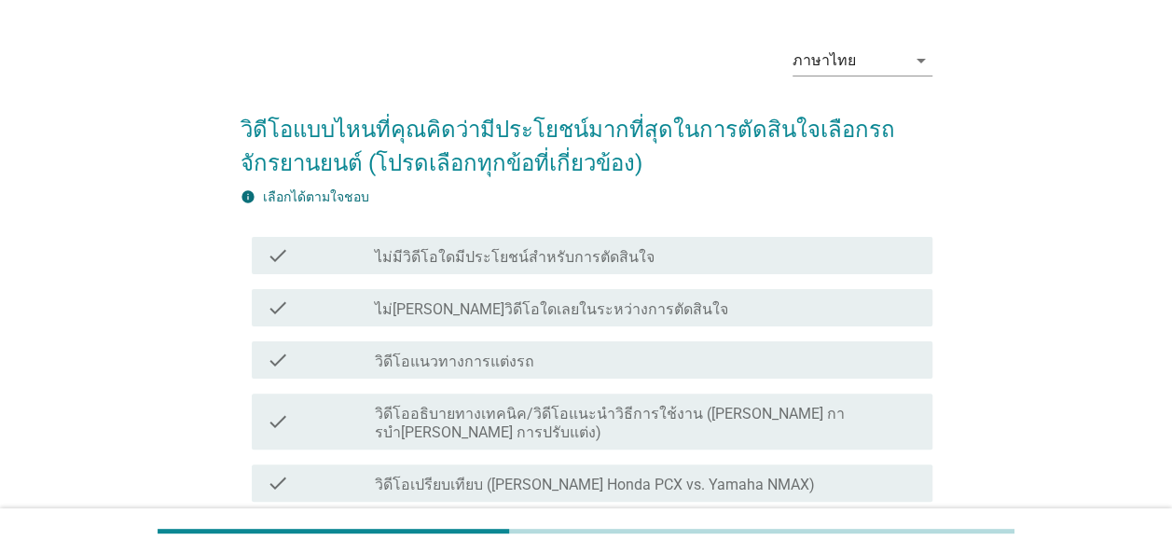
scroll to position [93, 0]
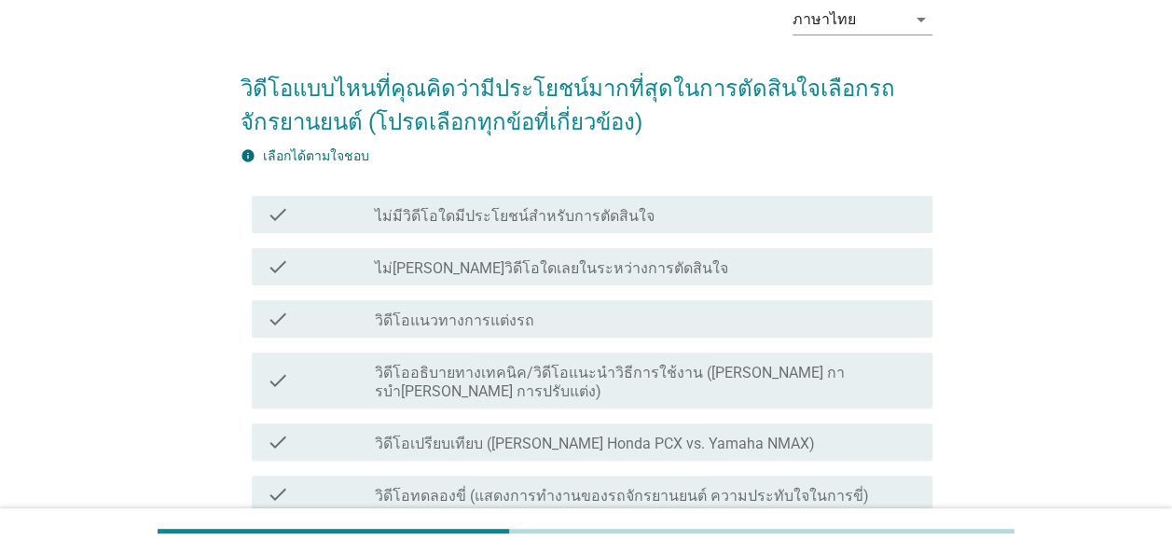
click at [446, 326] on label "วิดีโอแนวทางการแต่งรถ" at bounding box center [454, 320] width 159 height 19
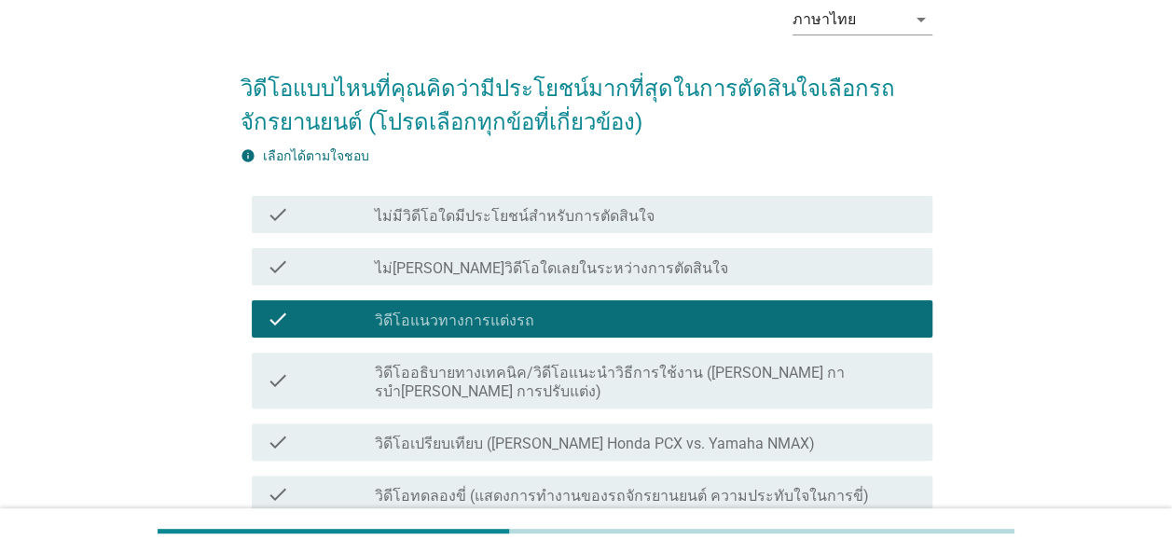
click at [472, 391] on div "check check_box_outline_blank วิดีโออธิบายทางเทคนิค/วิดีโอแนะนําวิธีการใช้งาน (…" at bounding box center [586, 380] width 692 height 71
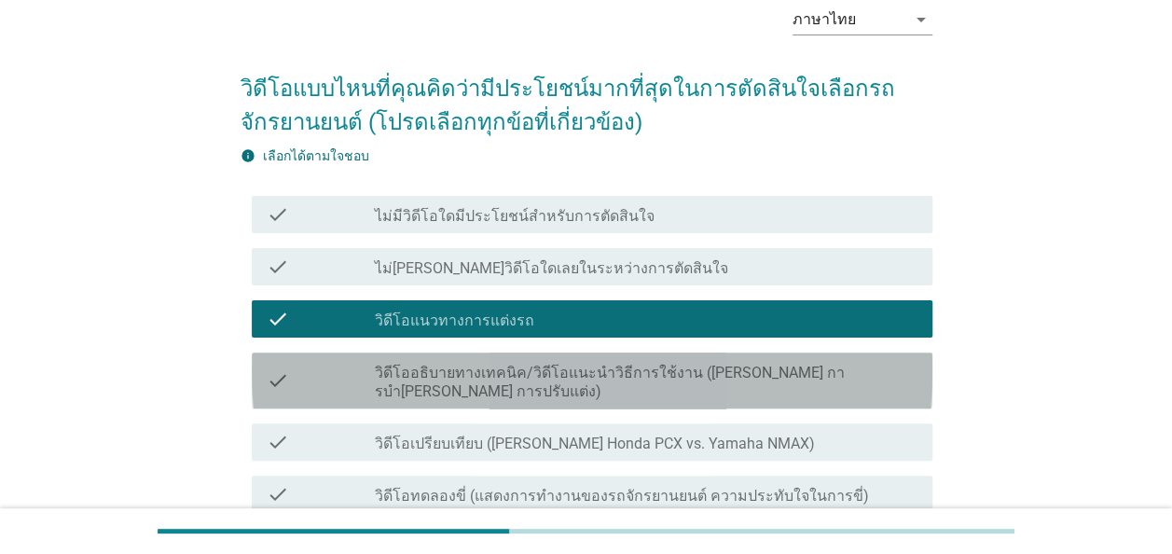
click at [473, 378] on label "วิดีโออธิบายทางเทคนิค/วิดีโอแนะนําวิธีการใช้งาน (เช่น การบํารุงรักษา การปรับแต่…" at bounding box center [646, 382] width 542 height 37
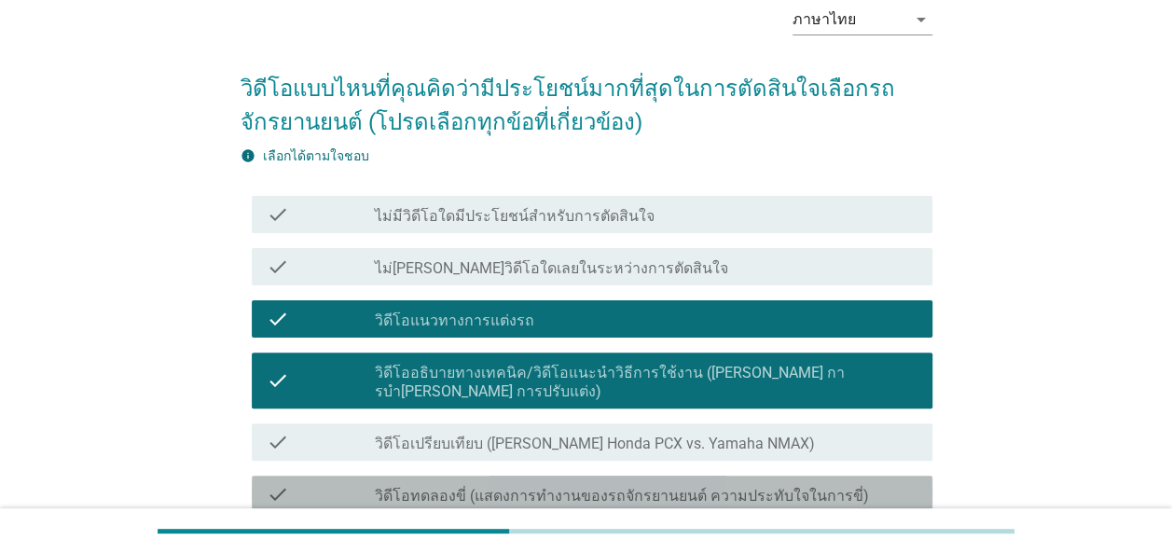
click at [448, 487] on label "วิดีโอทดลองขี่ (แสดงการทํางานของรถจักรยานยนต์ ความประทับใจในการขี่)" at bounding box center [622, 496] width 494 height 19
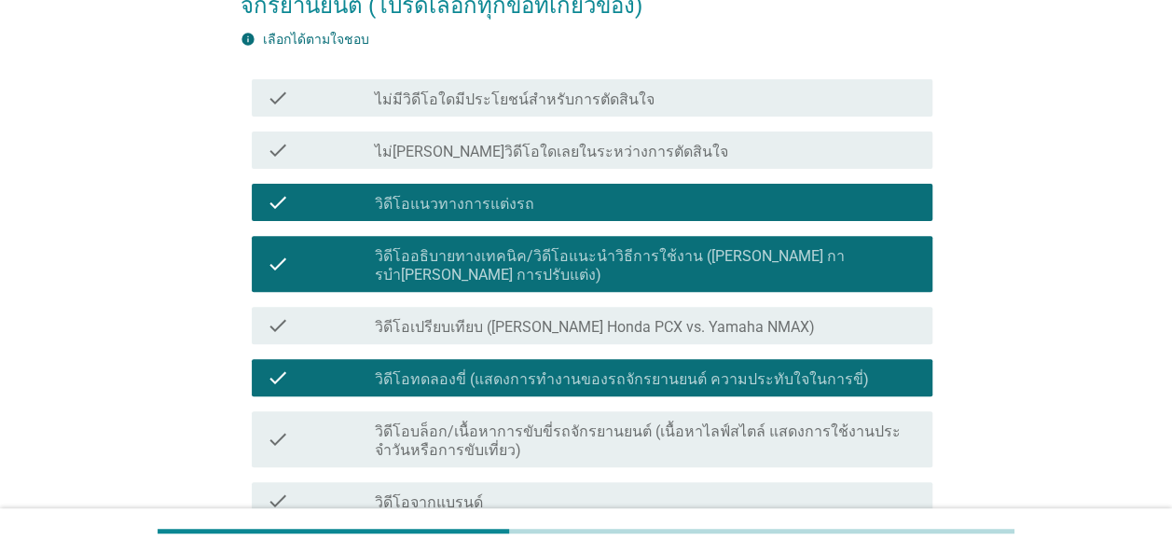
scroll to position [466, 0]
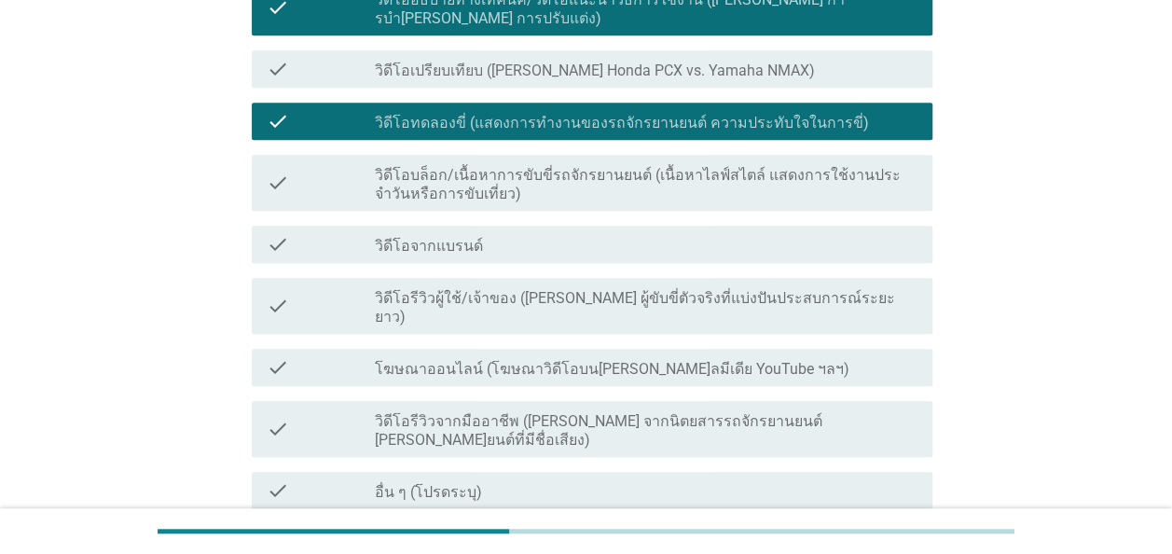
click at [390, 360] on label "โฆษณาออนไลน์ (โฆษณาวิดีโอบนโซเชียลมีเดีย YouTube ฯลฯ)" at bounding box center [612, 369] width 474 height 19
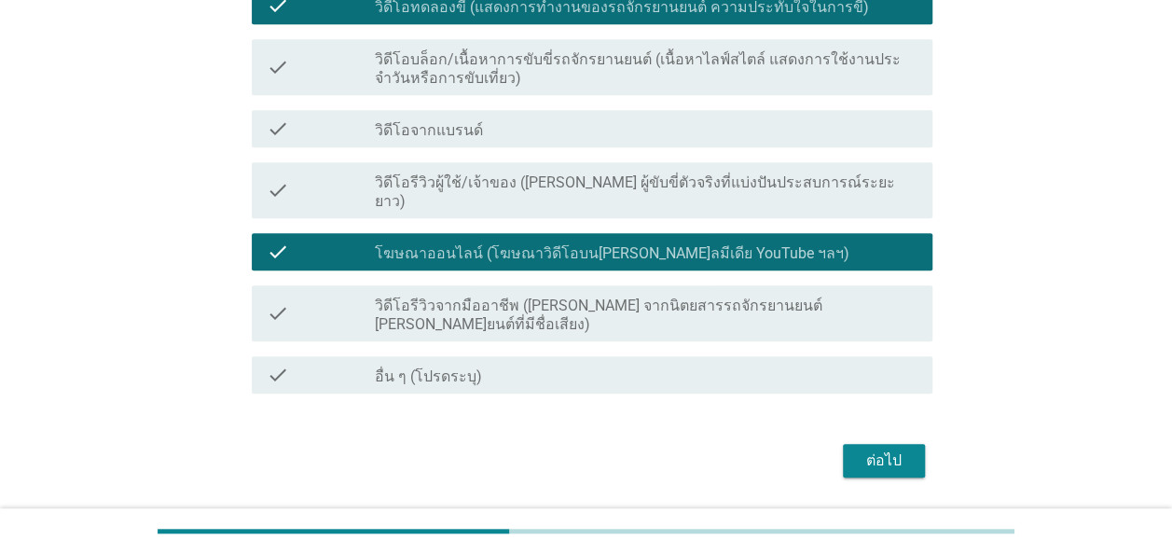
scroll to position [583, 0]
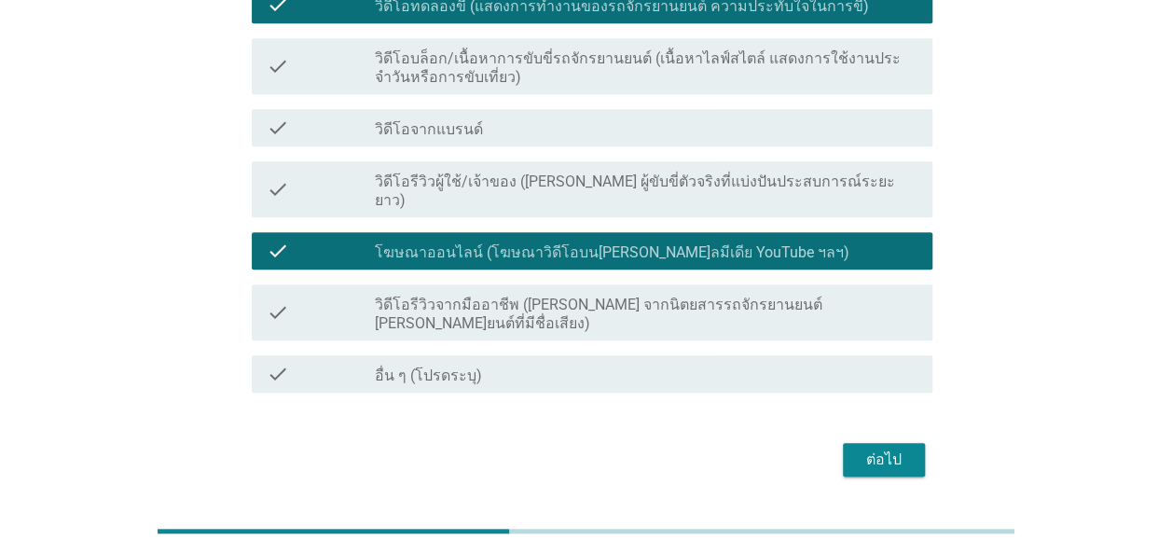
click at [899, 448] on div "ต่อไป" at bounding box center [884, 459] width 52 height 22
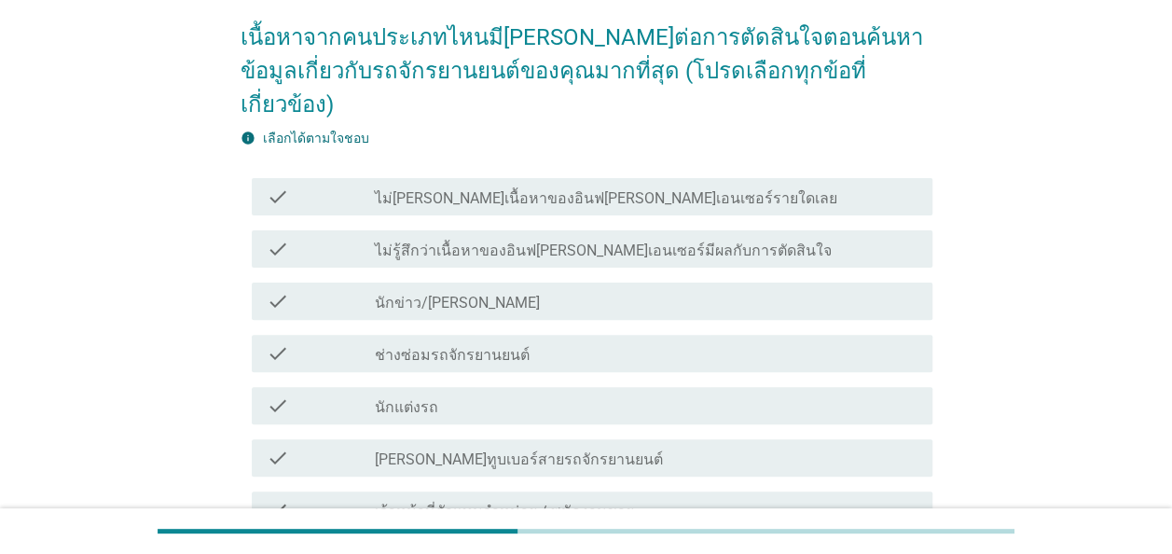
scroll to position [186, 0]
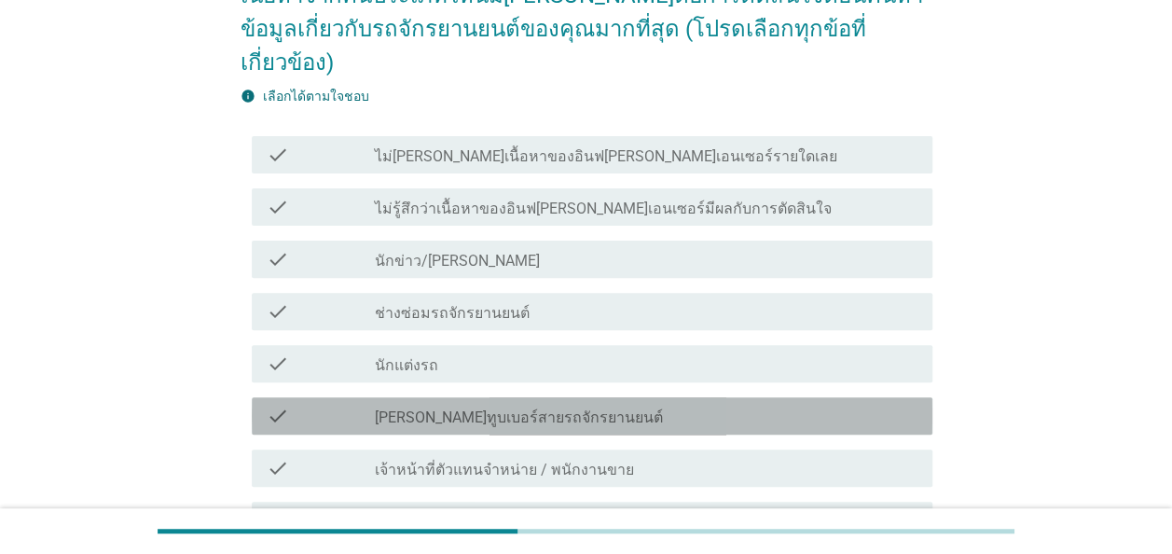
click at [437, 408] on label "ยูทูบเบอร์สายรถจักรยานยนต์" at bounding box center [519, 417] width 288 height 19
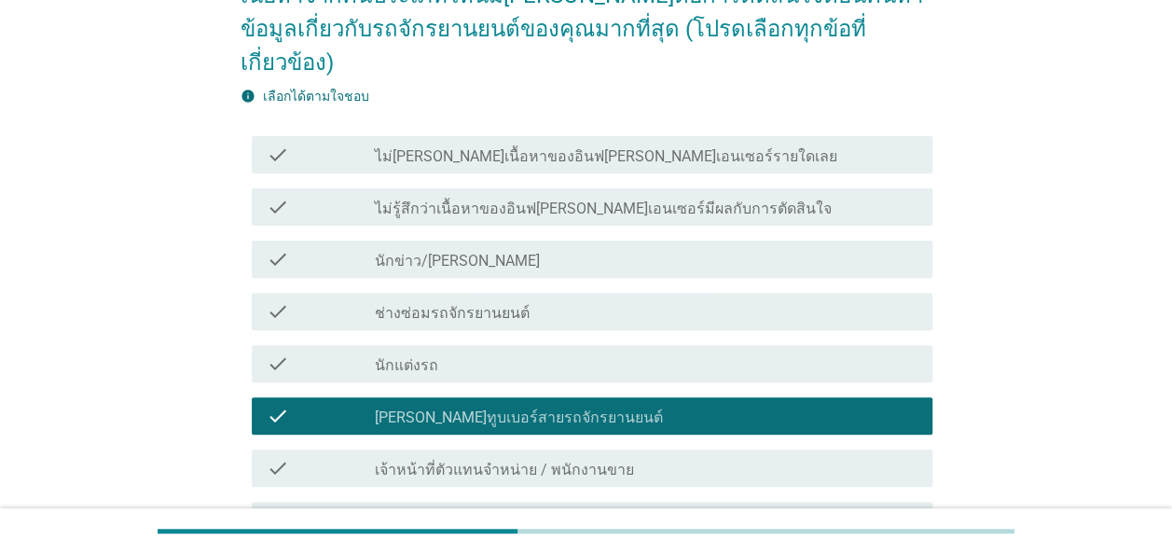
click at [460, 460] on label "เจ้าหน้าที่ตัวแทนจําหน่าย / พนักงานขาย" at bounding box center [504, 469] width 259 height 19
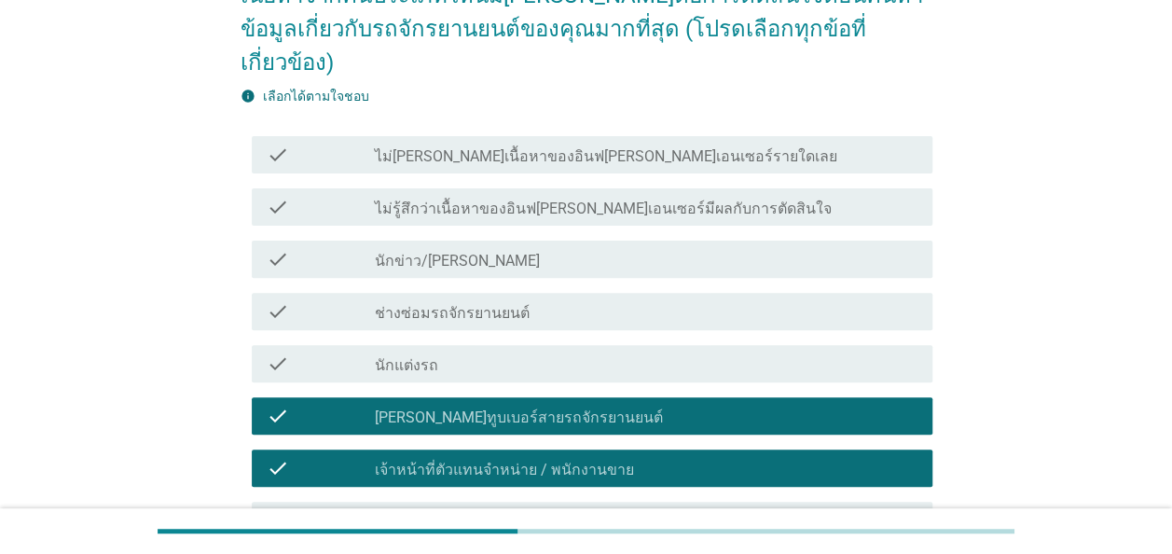
click at [456, 460] on label "เจ้าหน้าที่ตัวแทนจําหน่าย / พนักงานขาย" at bounding box center [504, 469] width 259 height 19
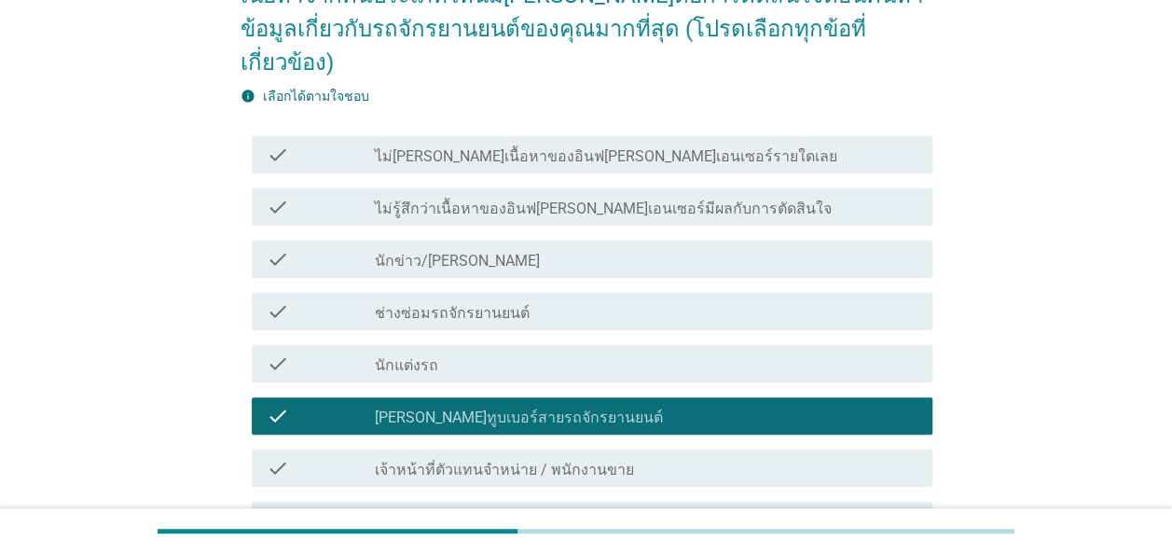
click at [388, 356] on label "นักแต่งรถ" at bounding box center [406, 365] width 63 height 19
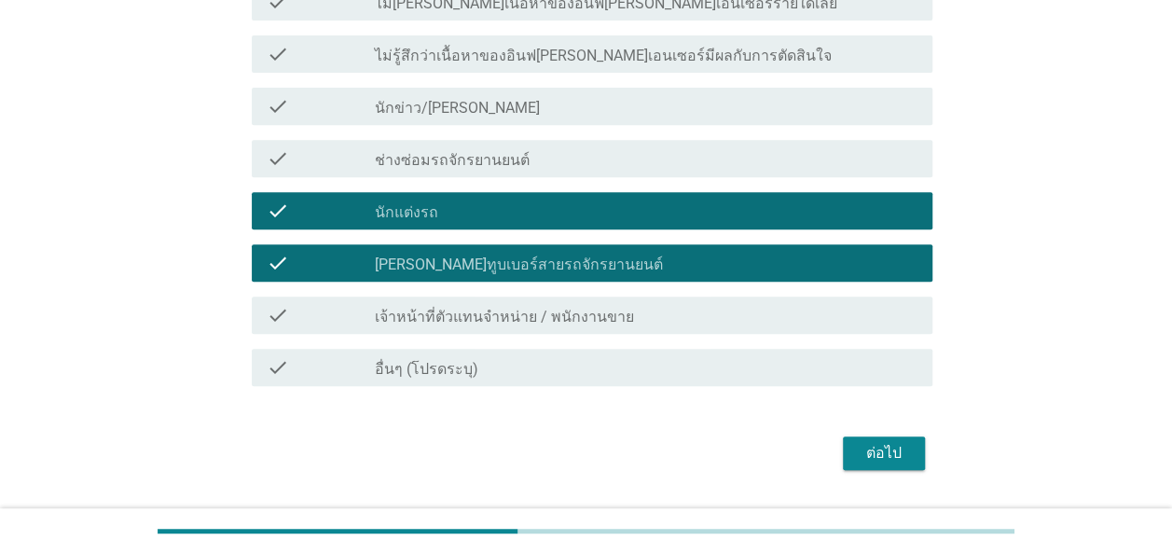
scroll to position [355, 0]
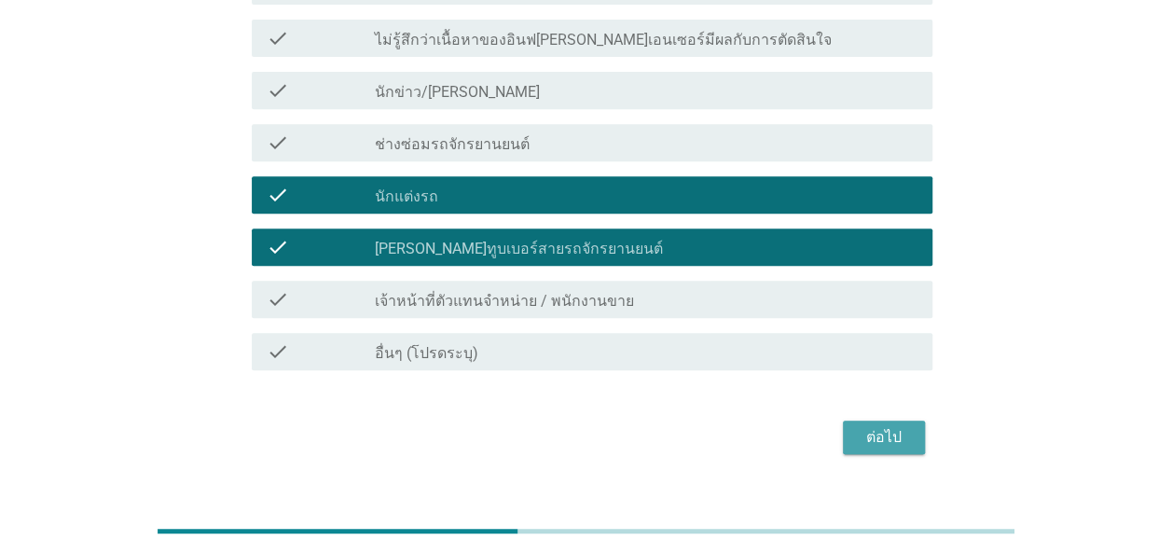
click at [882, 426] on div "ต่อไป" at bounding box center [884, 437] width 52 height 22
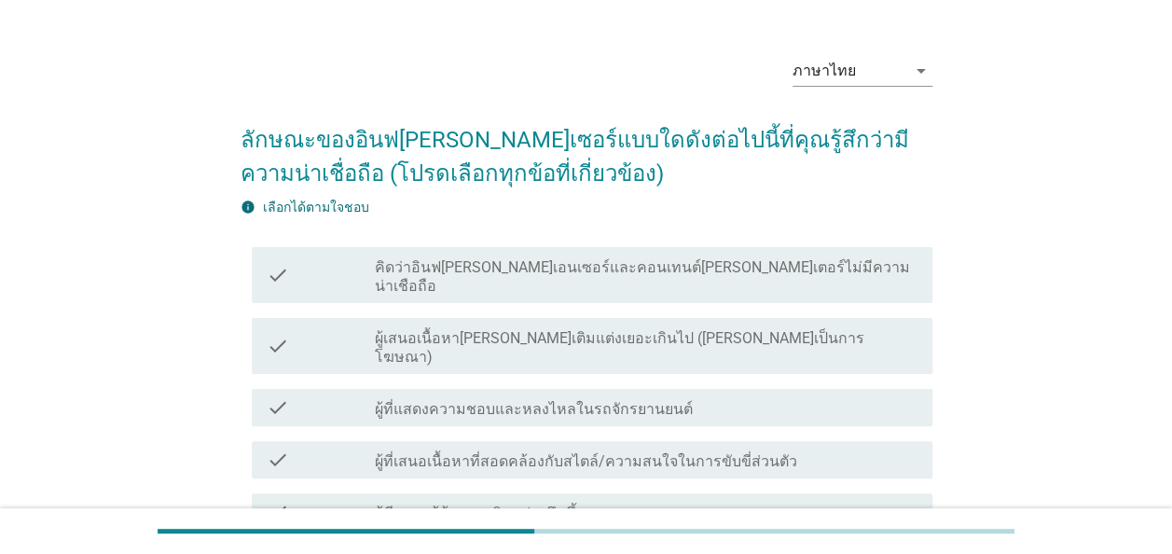
scroll to position [93, 0]
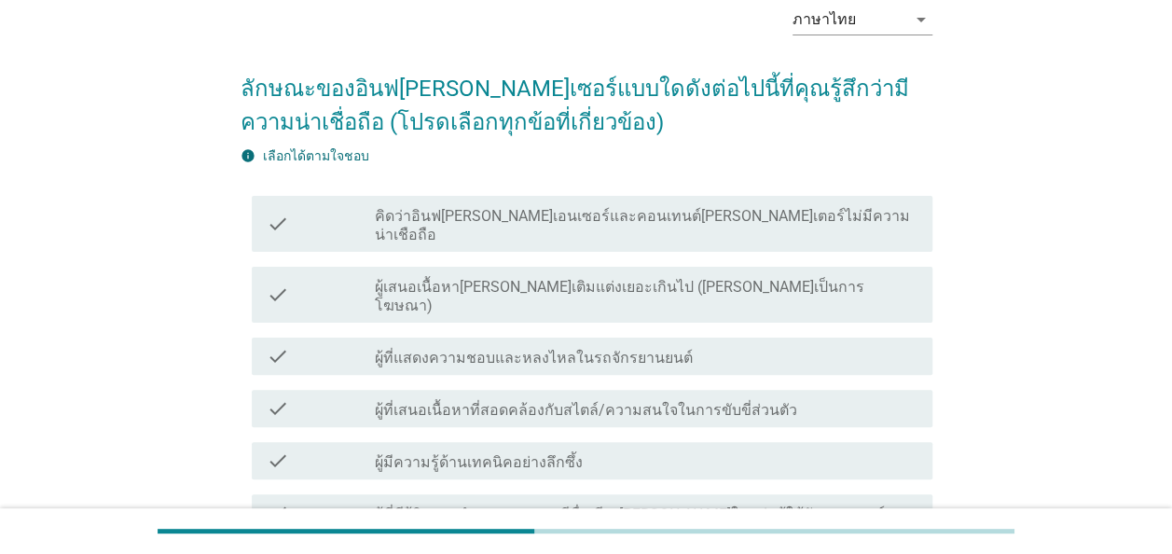
click at [576, 401] on label "ผู้ที่เสนอเนื้อหาที่สอดคล้องกับสไตล์/ความสนใจในการขับขี่ส่วนตัว" at bounding box center [586, 410] width 422 height 19
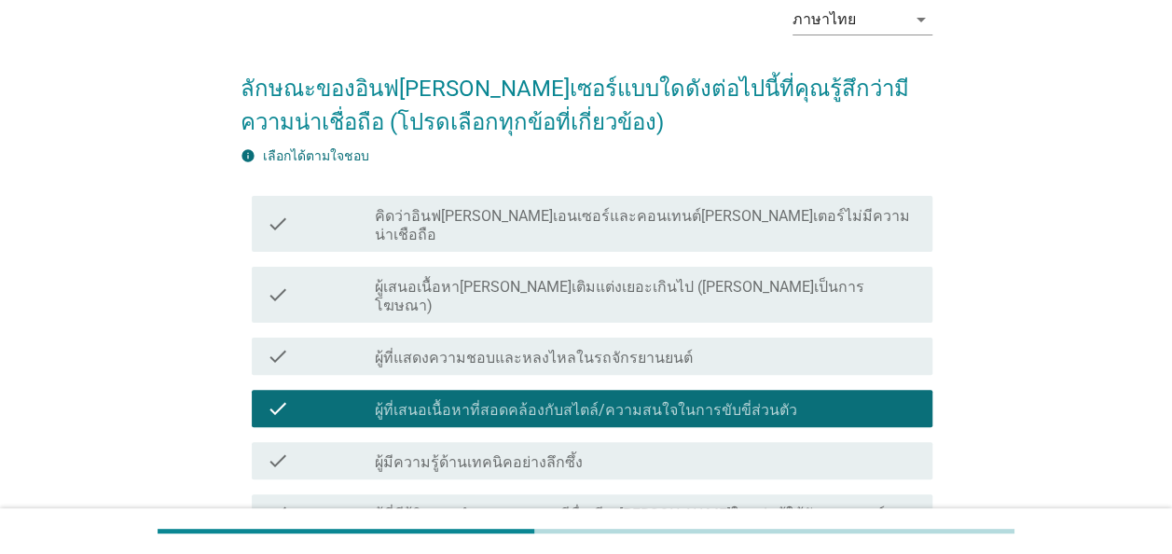
click at [512, 453] on label "ผู้มีความรู้ด้านเทคนิคอย่างลึกซึ้ง" at bounding box center [479, 462] width 208 height 19
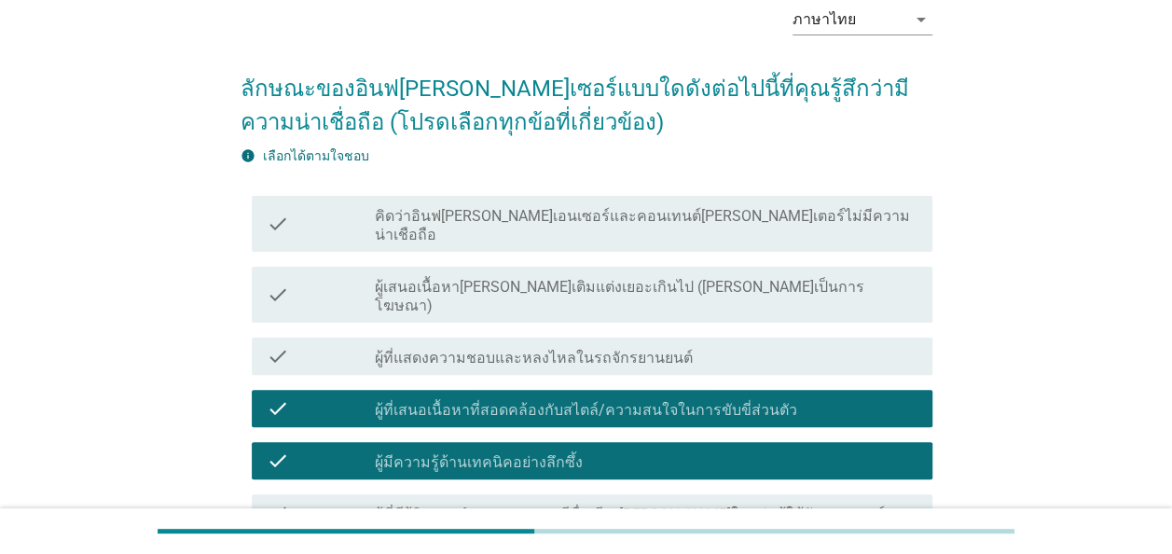
click at [610, 505] on label "ผู้ที่มีผู้ติดตามจํานวนมากและมีชื่อเสียงที่ดีในกลุ่มผู้ใช้จักรยานยนต์" at bounding box center [630, 514] width 510 height 19
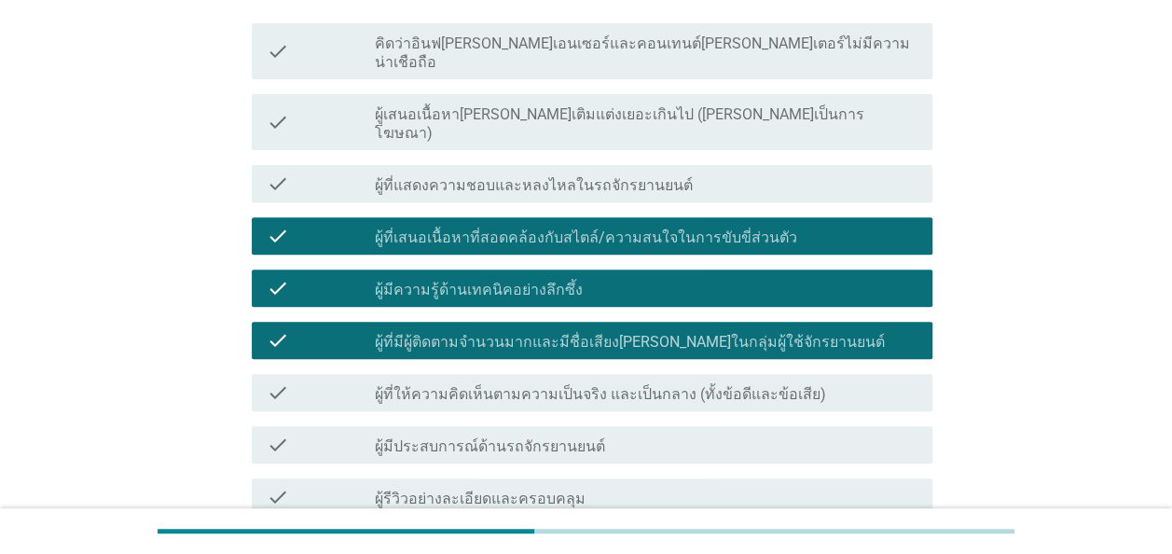
scroll to position [280, 0]
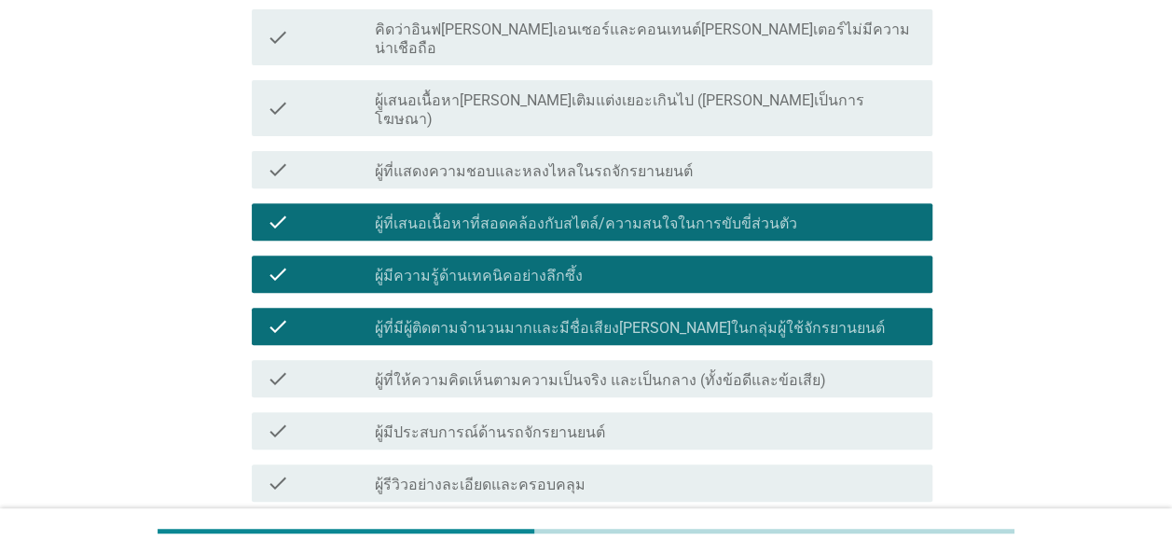
click at [534, 475] on label "ผู้รีวิวอย่างละเอียดและครอบคลุม" at bounding box center [480, 484] width 211 height 19
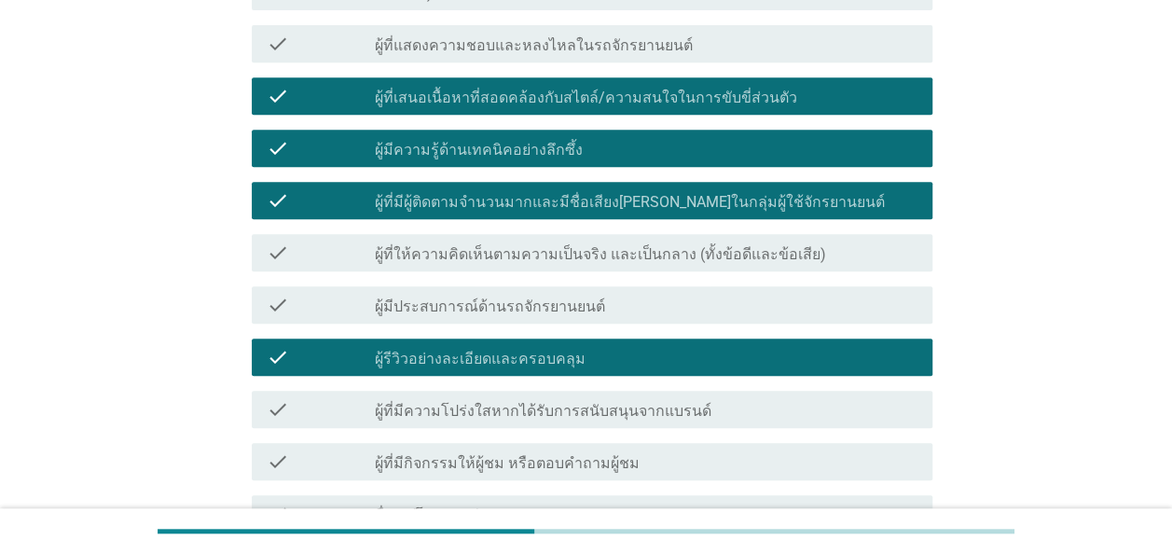
scroll to position [466, 0]
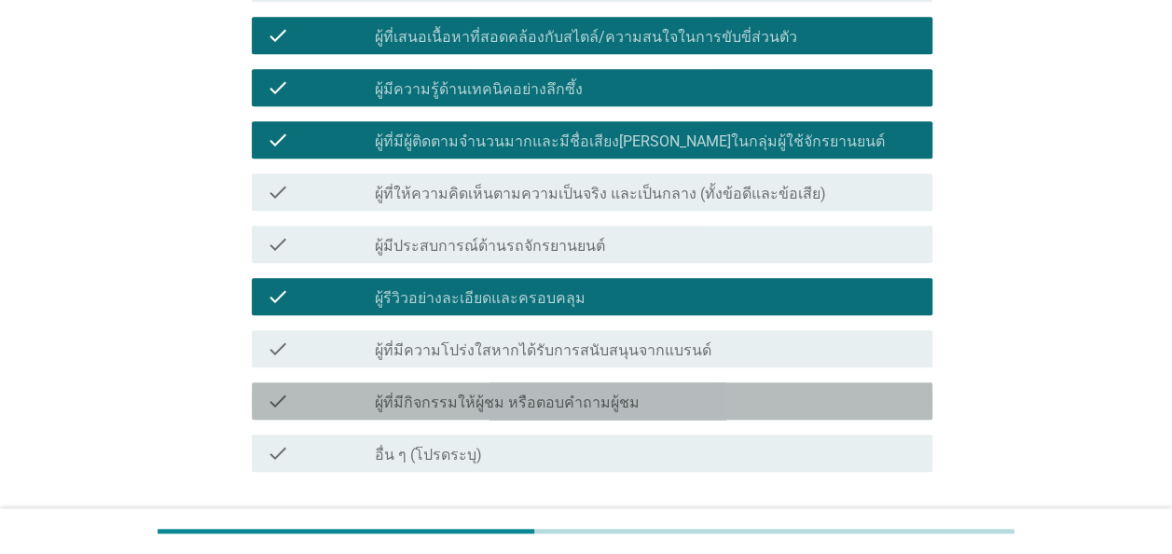
click at [632, 390] on div "check_box_outline_blank ผู้ที่มีกิจกรรมให้ผู้ชม หรือตอบคำถามผู้ชม" at bounding box center [646, 401] width 542 height 22
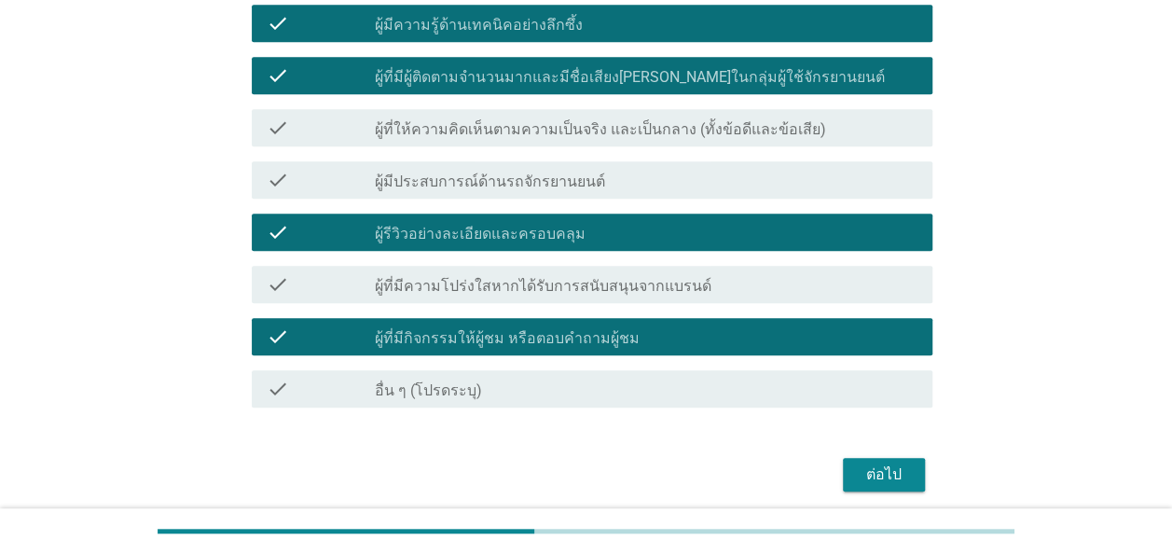
scroll to position [559, 0]
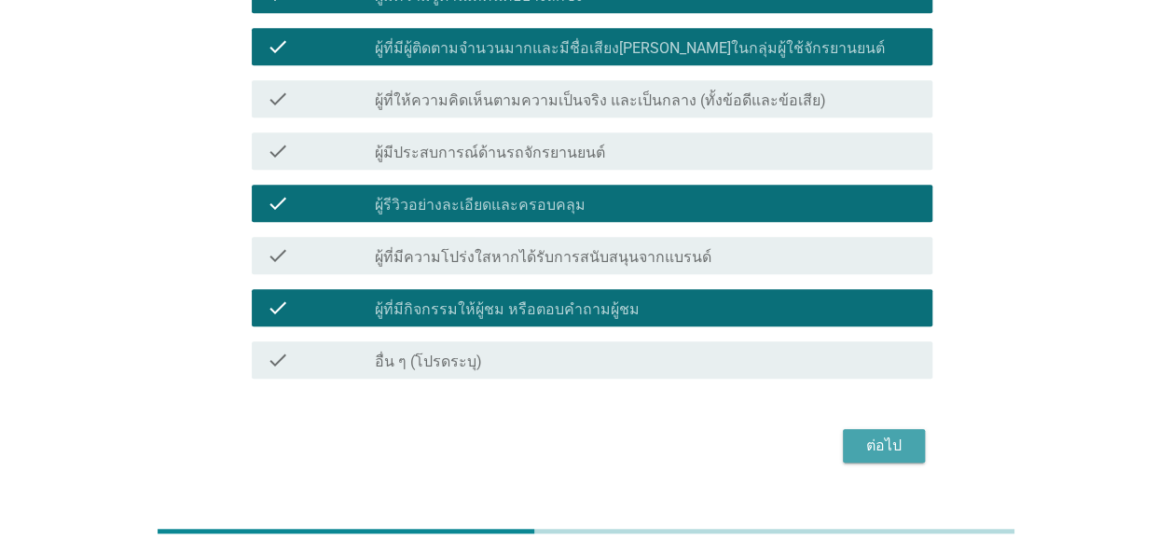
click at [891, 434] on div "ต่อไป" at bounding box center [884, 445] width 52 height 22
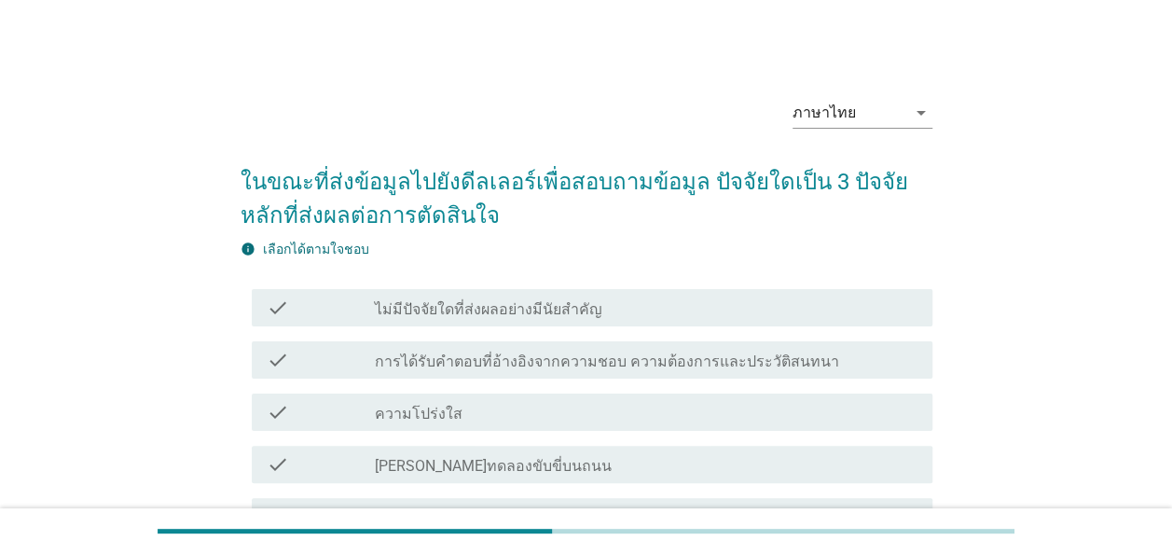
scroll to position [93, 0]
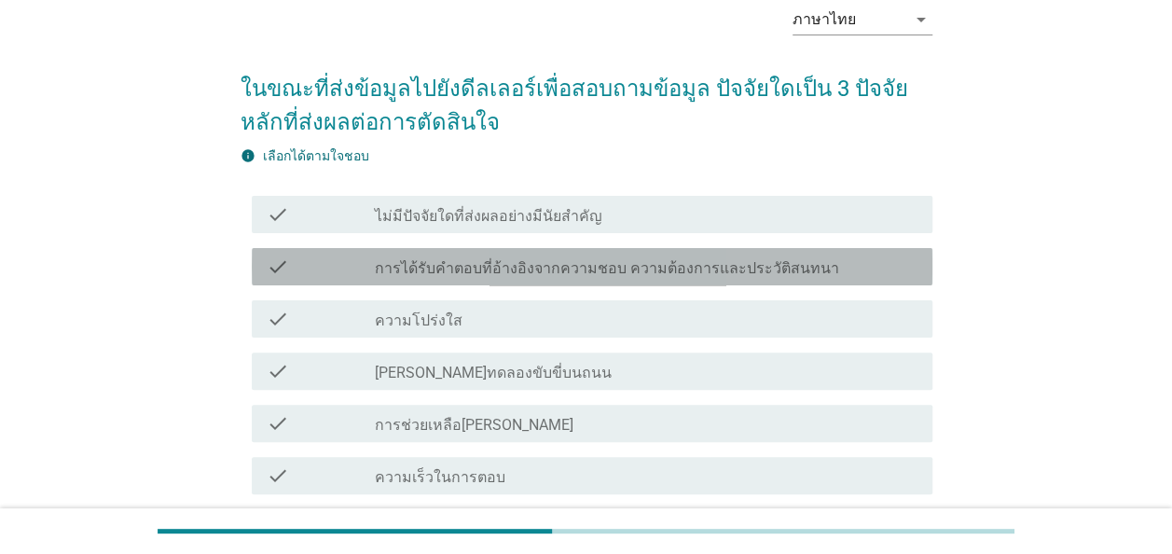
click at [513, 268] on label "การได้รับคำตอบที่อ้างอิงจากความชอบ ความต้องการและประวัติสนทนา" at bounding box center [607, 268] width 464 height 19
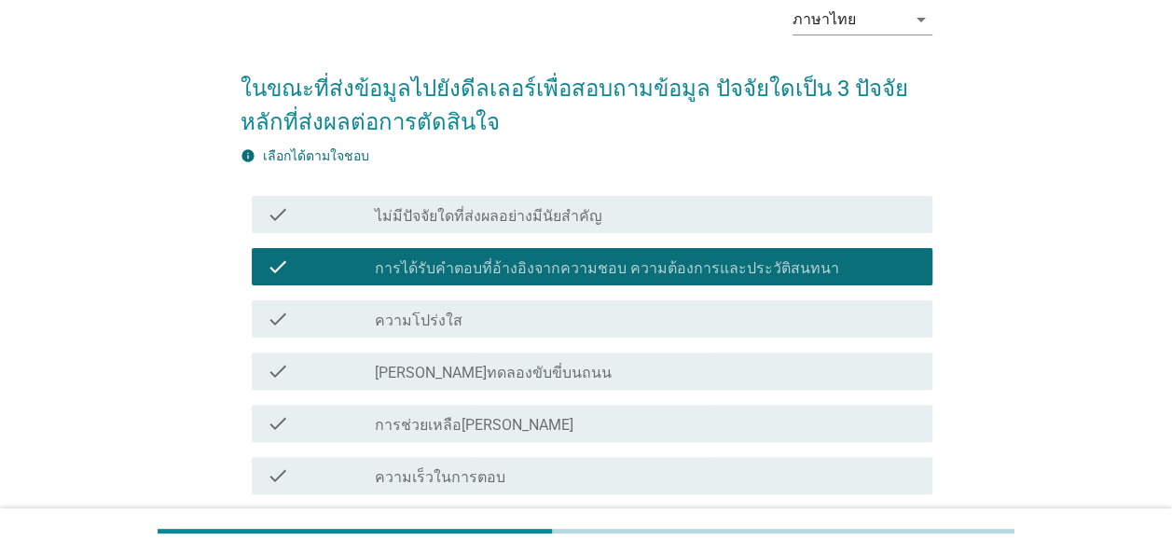
scroll to position [186, 0]
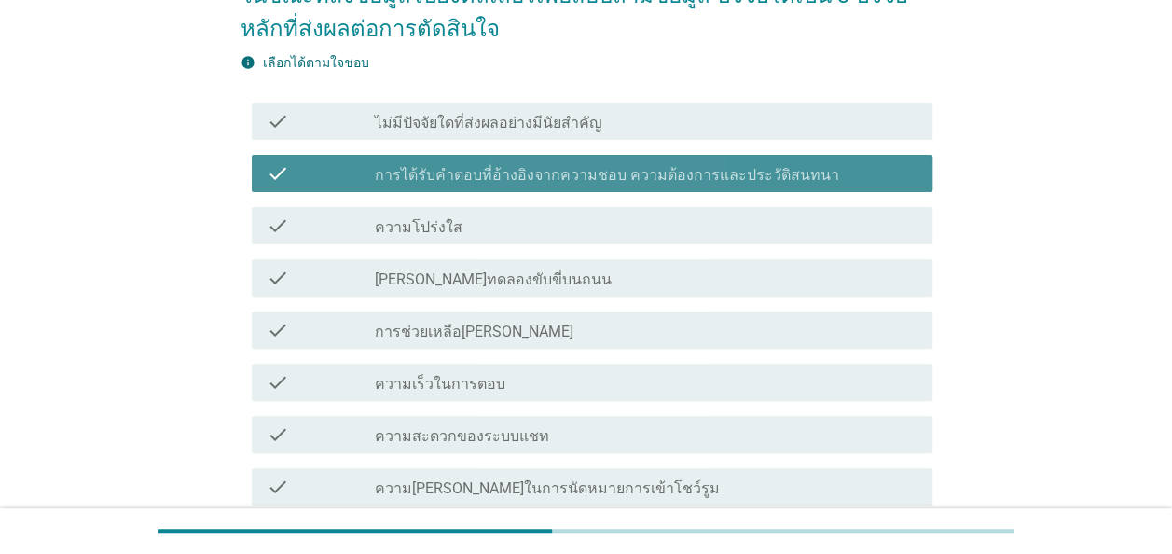
click at [436, 179] on label "การได้รับคำตอบที่อ้างอิงจากความชอบ ความต้องการและประวัติสนทนา" at bounding box center [607, 175] width 464 height 19
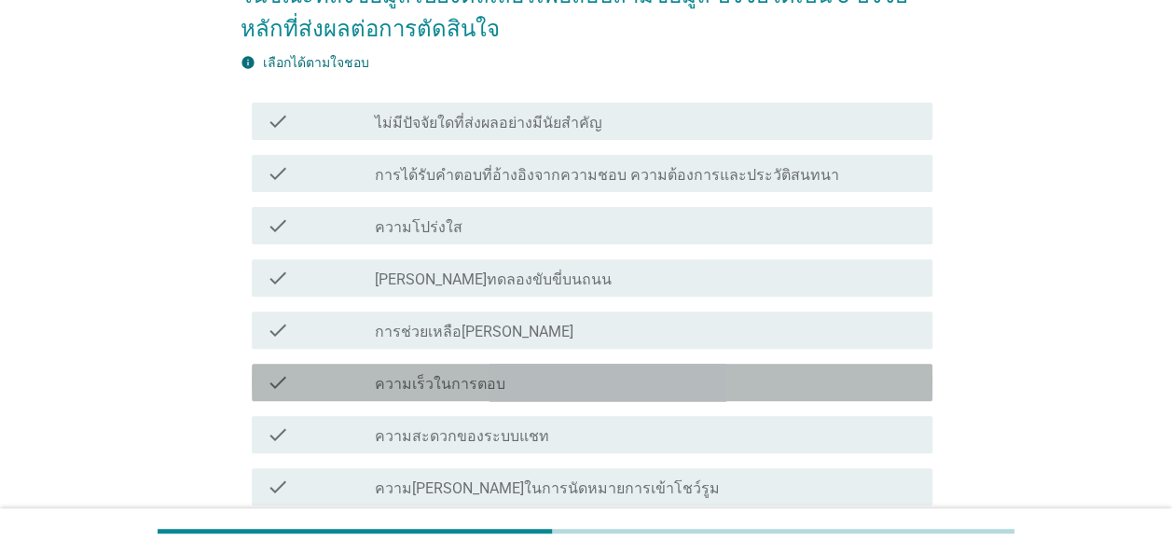
click at [432, 386] on label "ความเร็วในการตอบ" at bounding box center [440, 384] width 130 height 19
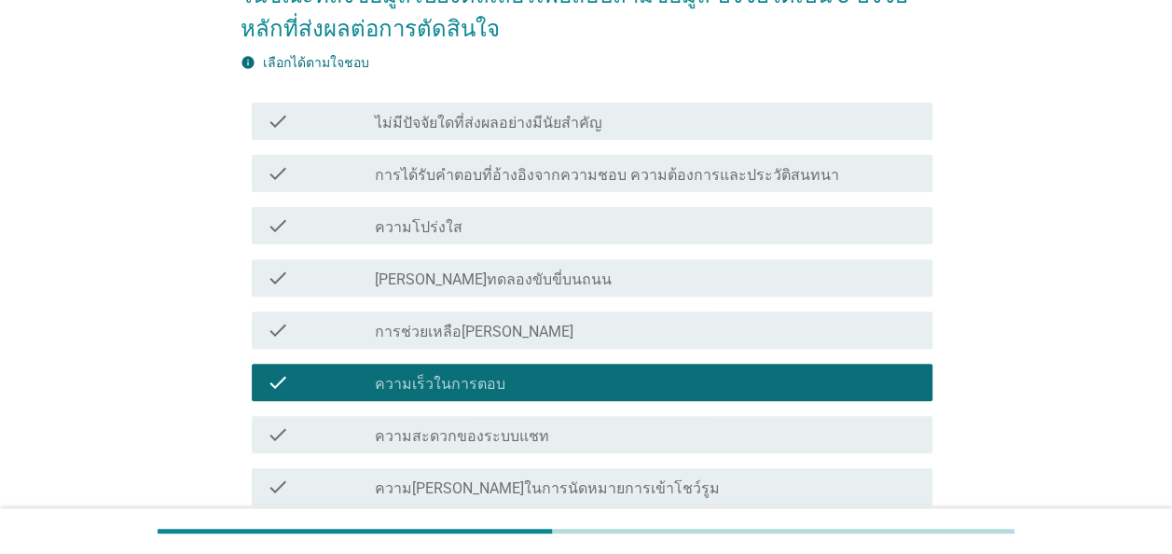
click at [421, 233] on label "ความโปร่งใส" at bounding box center [419, 227] width 88 height 19
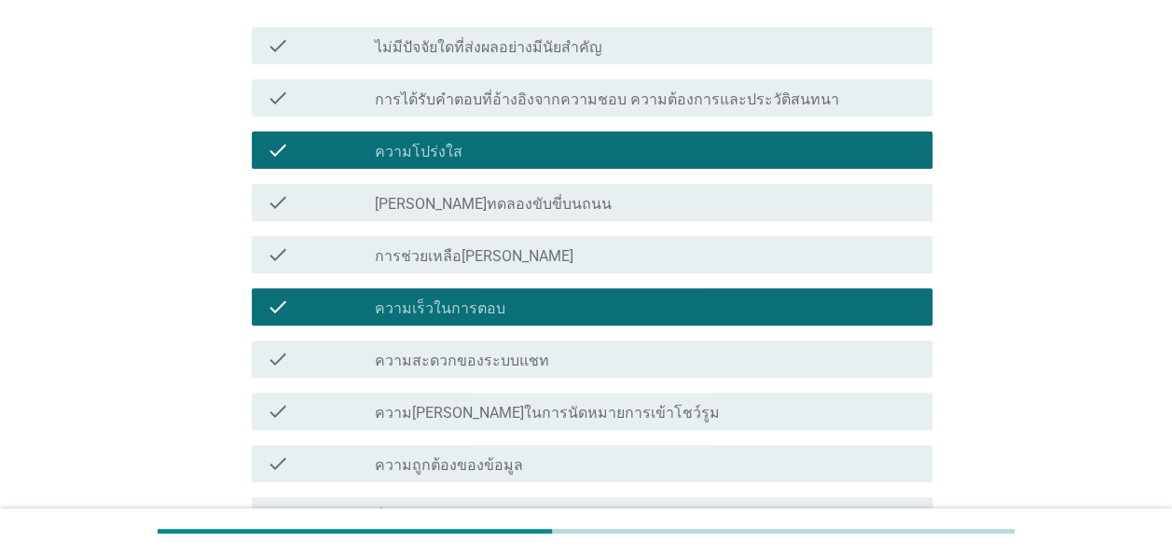
scroll to position [280, 0]
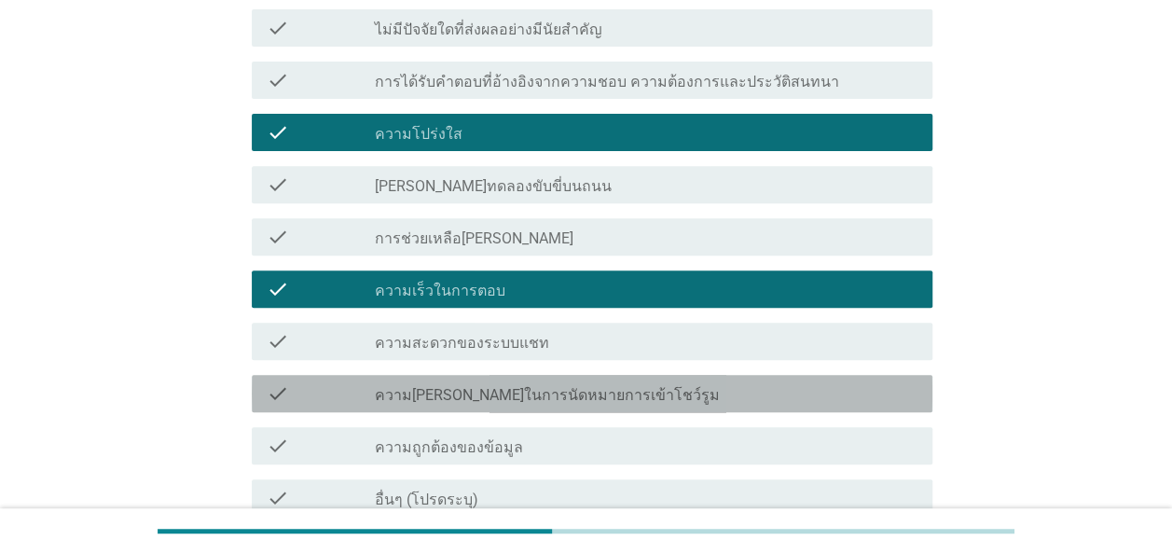
click at [461, 391] on label "ความสามารถในการนัดหมายการเข้าโชว์รูม" at bounding box center [547, 395] width 345 height 19
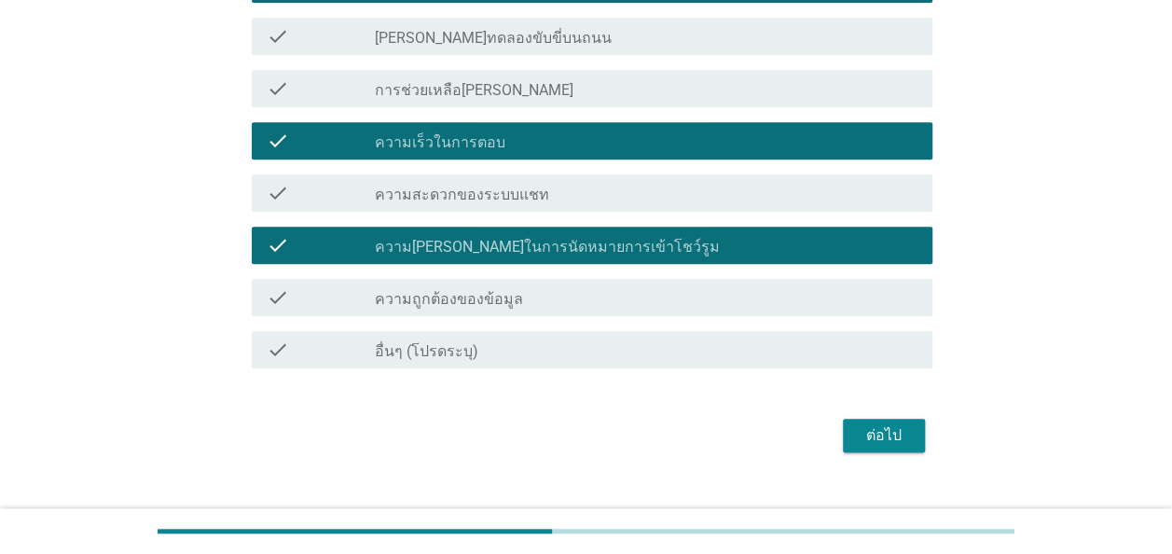
scroll to position [460, 0]
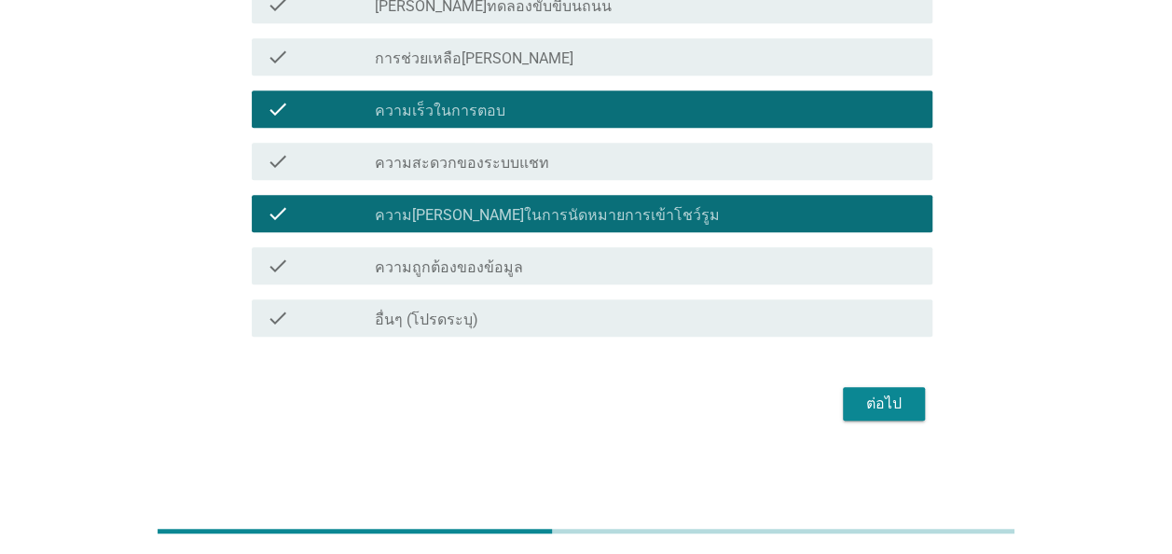
click at [901, 409] on div "ต่อไป" at bounding box center [884, 403] width 52 height 22
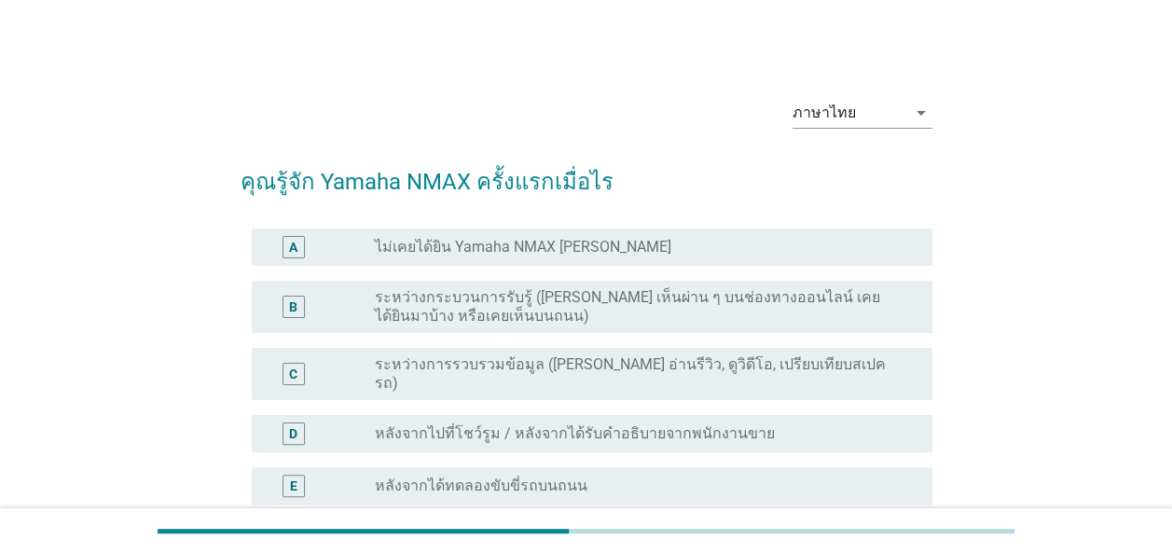
click at [471, 366] on label "ระหว่างการรวบรวมข้อมูล (เช่น อ่านรีวิว, ดูวิดีโอ, เปรียบเทียบสเปครถ)" at bounding box center [639, 373] width 528 height 37
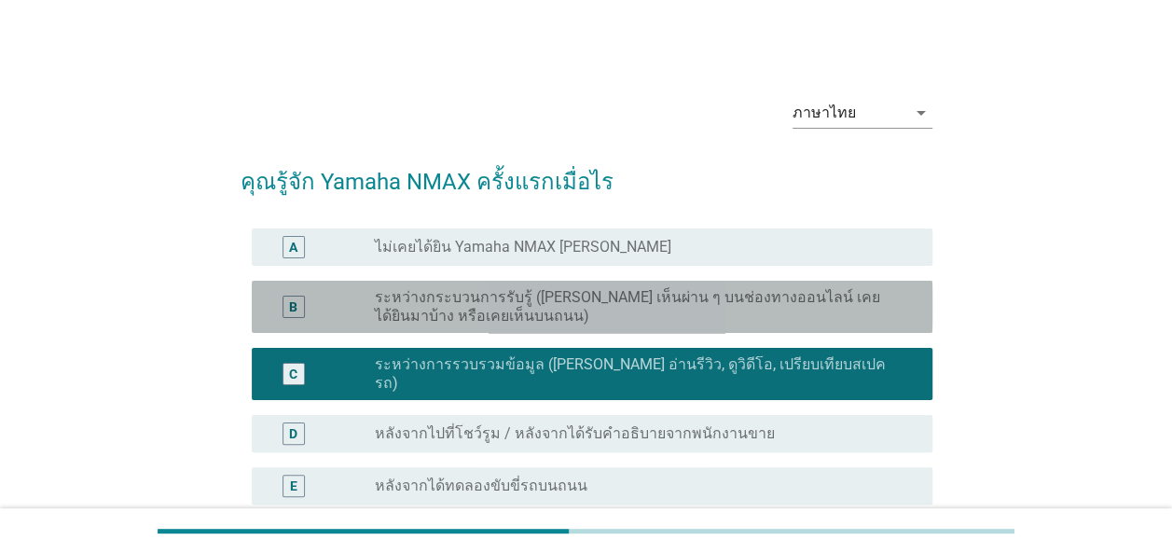
click at [523, 307] on label "ระหว่างกระบวนการรับรู้ (เช่น เห็นผ่าน ๆ บนช่องทางออนไลน์ เคยได้ยินมาบ้าง หรือเค…" at bounding box center [639, 306] width 528 height 37
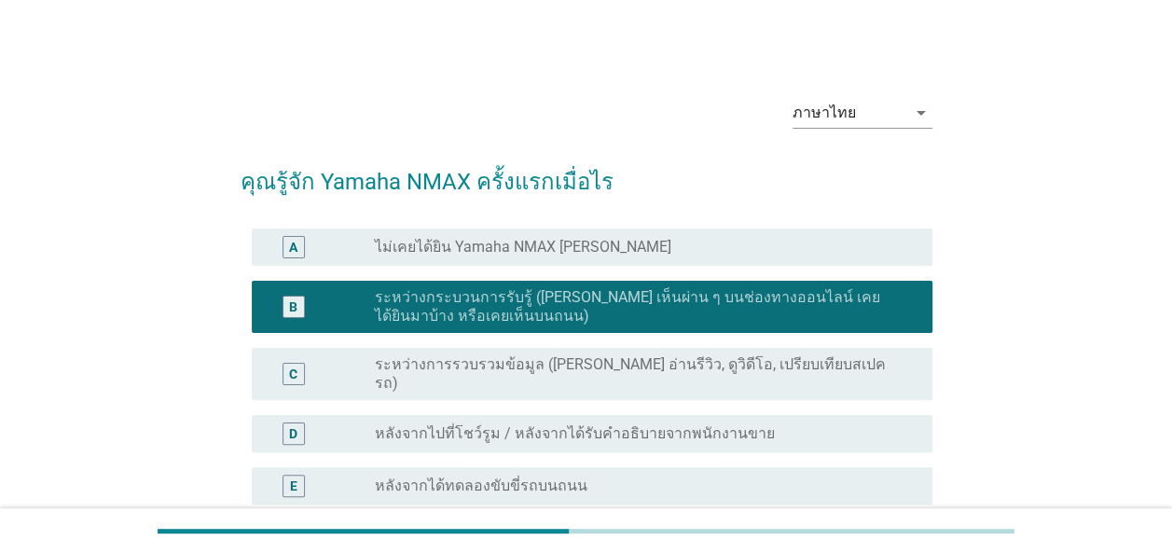
click at [526, 424] on label "หลังจากไปที่โชว์รูม / หลังจากได้รับคำอธิบายจากพนักงานขาย" at bounding box center [575, 433] width 400 height 19
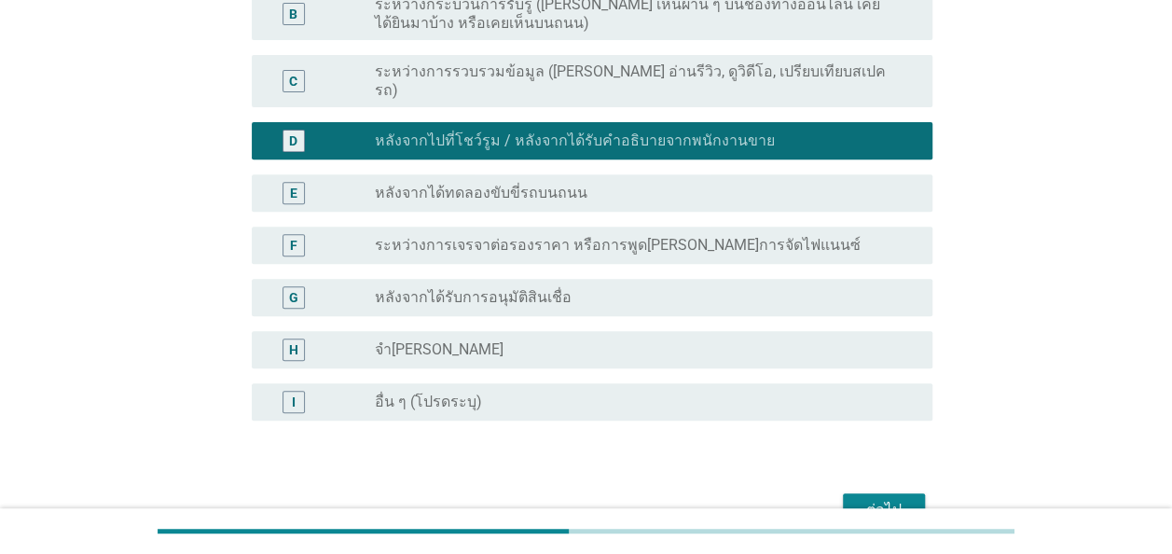
scroll to position [373, 0]
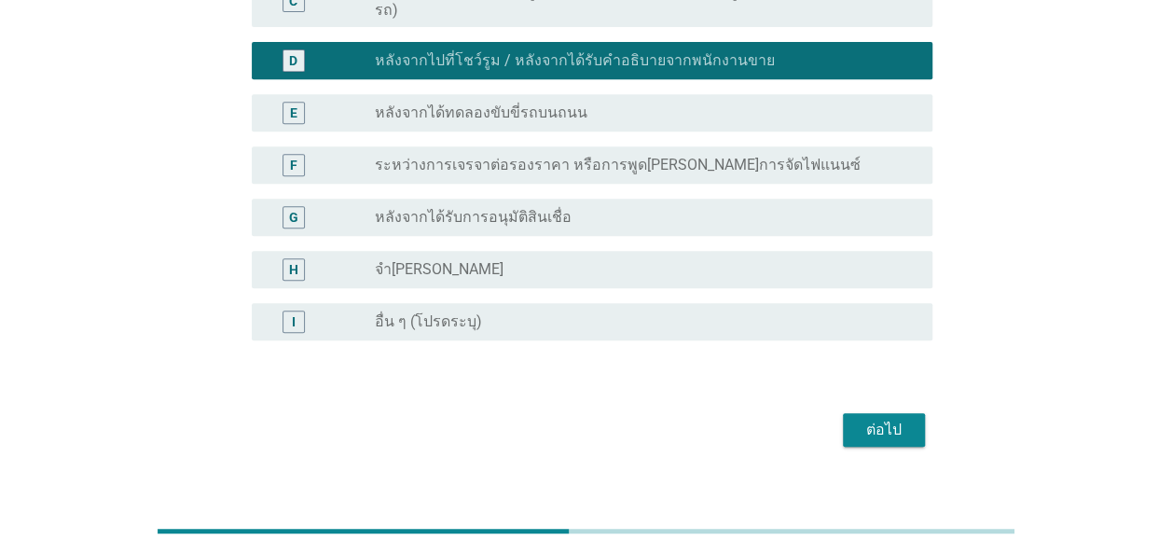
click at [879, 419] on div "ต่อไป" at bounding box center [884, 430] width 52 height 22
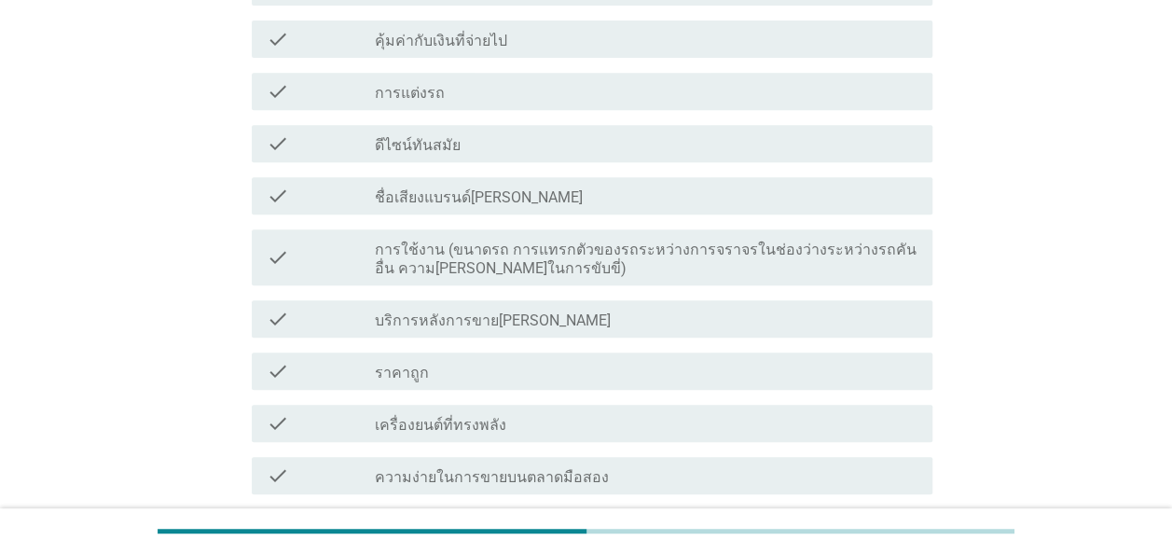
scroll to position [0, 0]
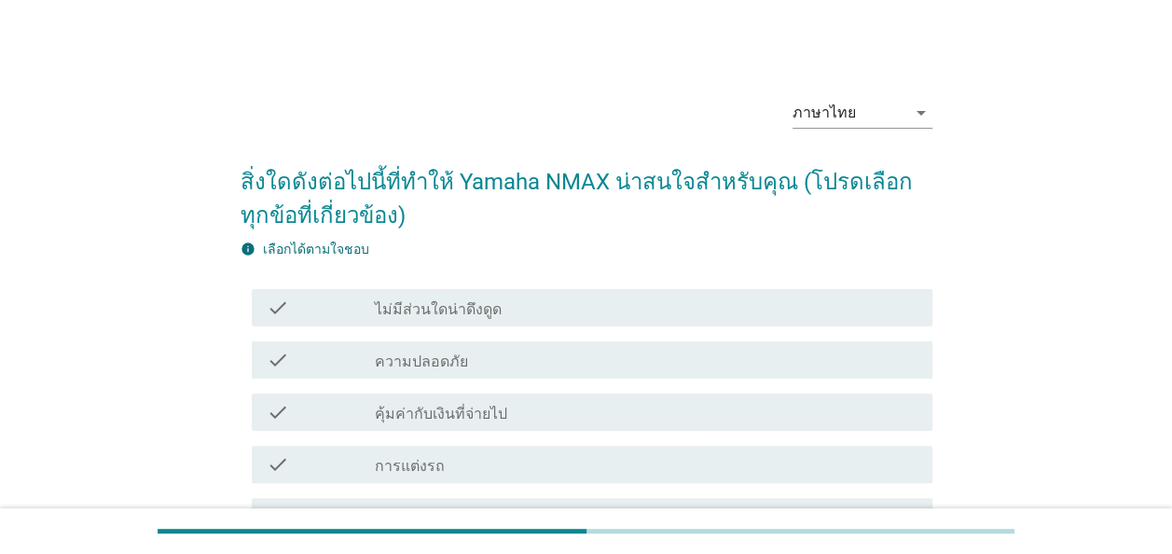
click at [444, 410] on label "คุ้มค่ากับเงินที่จ่ายไป" at bounding box center [441, 414] width 132 height 19
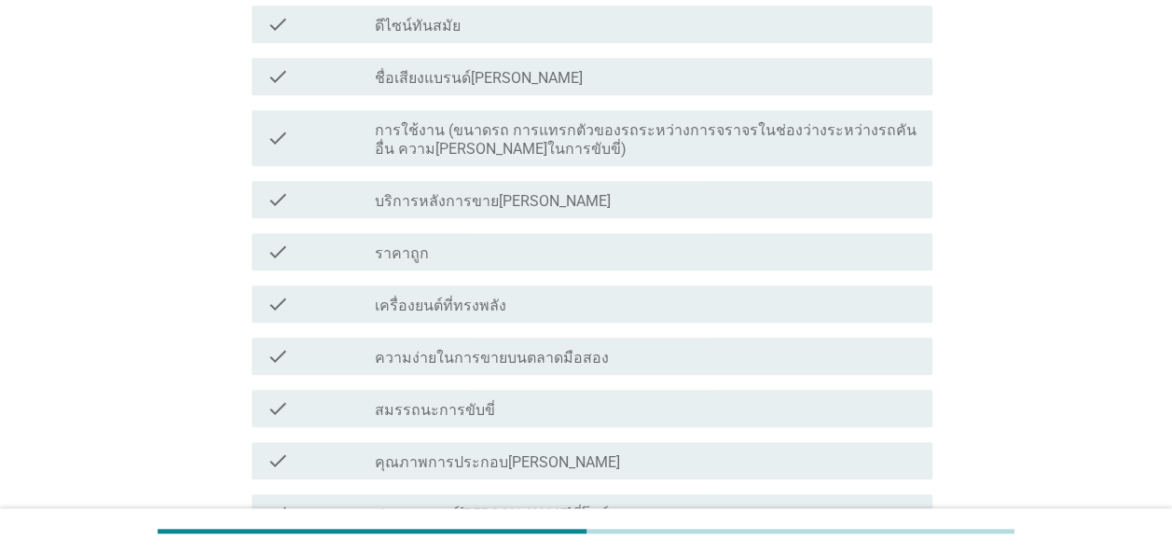
scroll to position [559, 0]
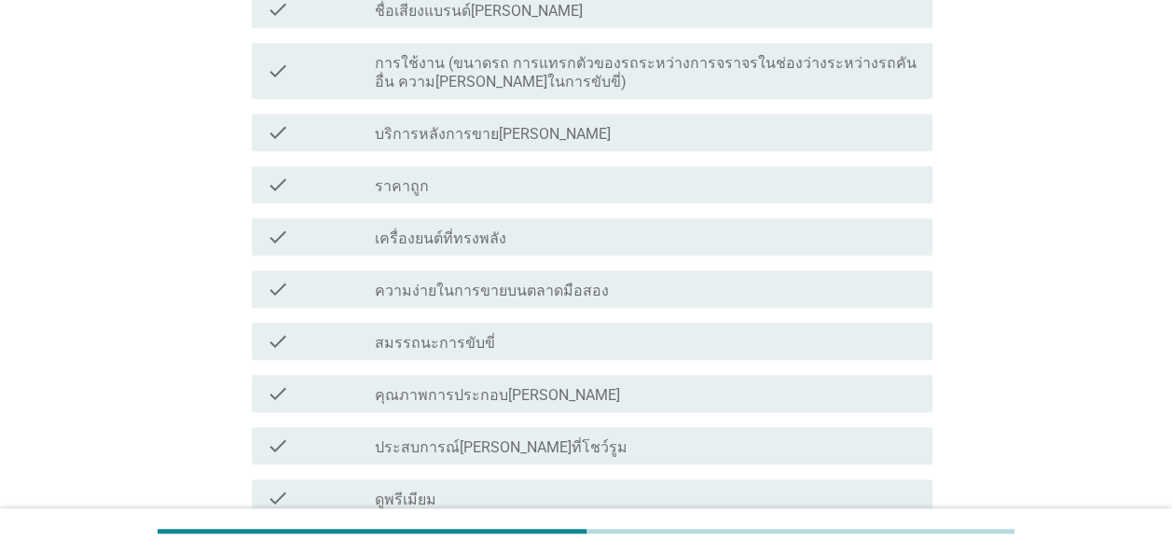
click at [511, 295] on label "ความง่ายในการขายบนตลาดมือสอง" at bounding box center [492, 290] width 234 height 19
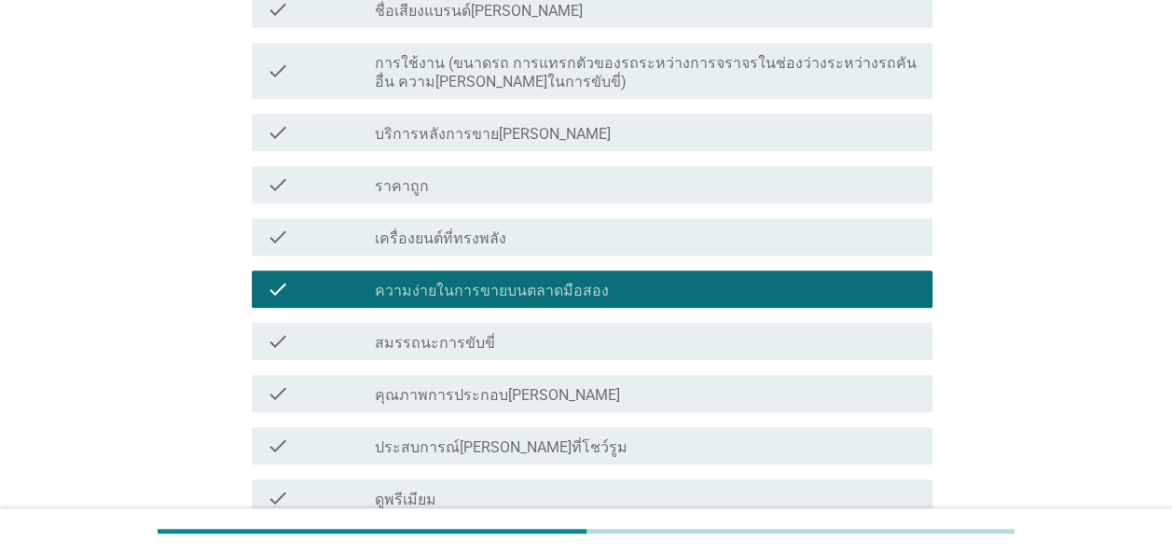
click at [507, 332] on div "check_box_outline_blank สมรรถนะการขับขี่" at bounding box center [646, 341] width 542 height 22
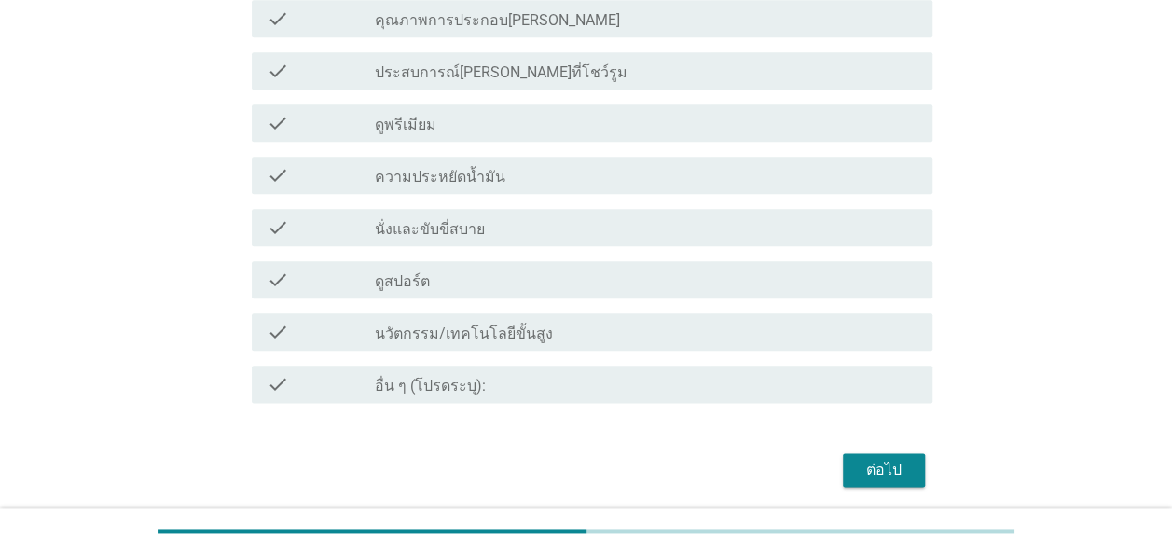
scroll to position [1000, 0]
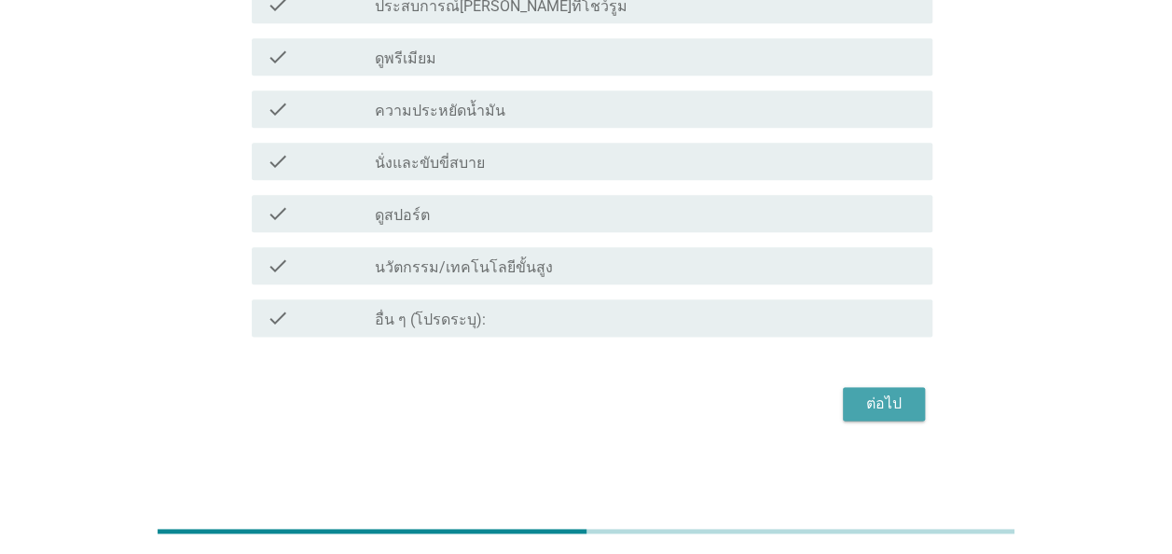
click at [895, 404] on div "ต่อไป" at bounding box center [884, 403] width 52 height 22
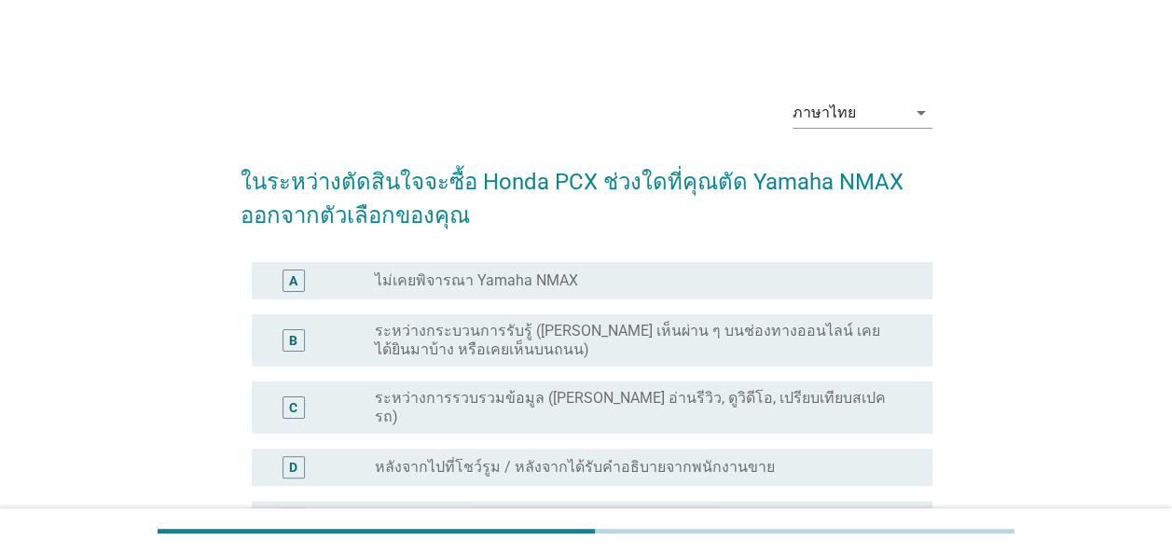
click at [497, 287] on label "ไม่เคยพิจารณา Yamaha NMAX" at bounding box center [476, 280] width 203 height 19
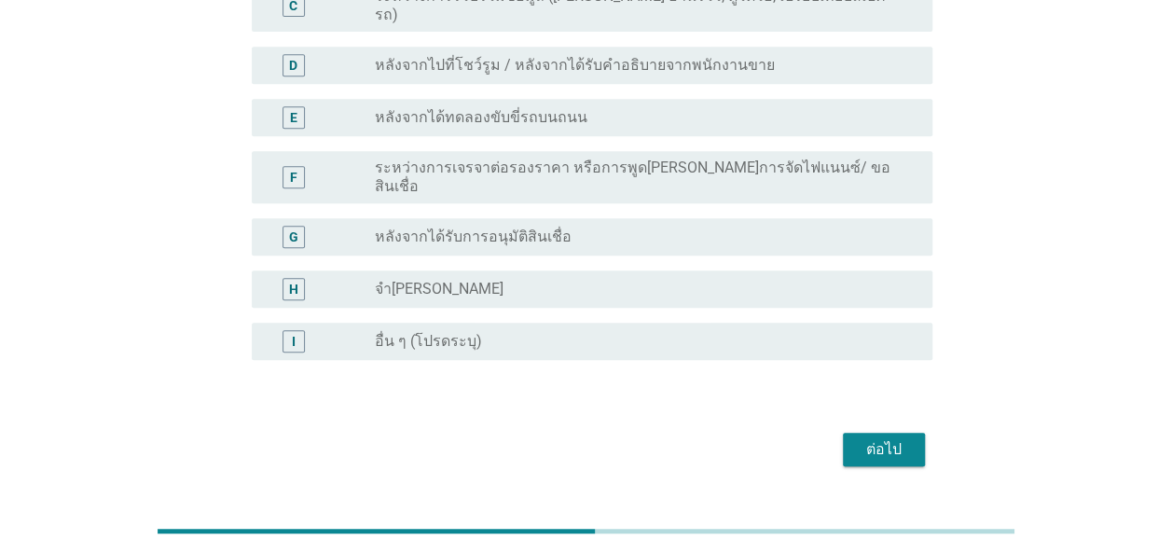
scroll to position [418, 0]
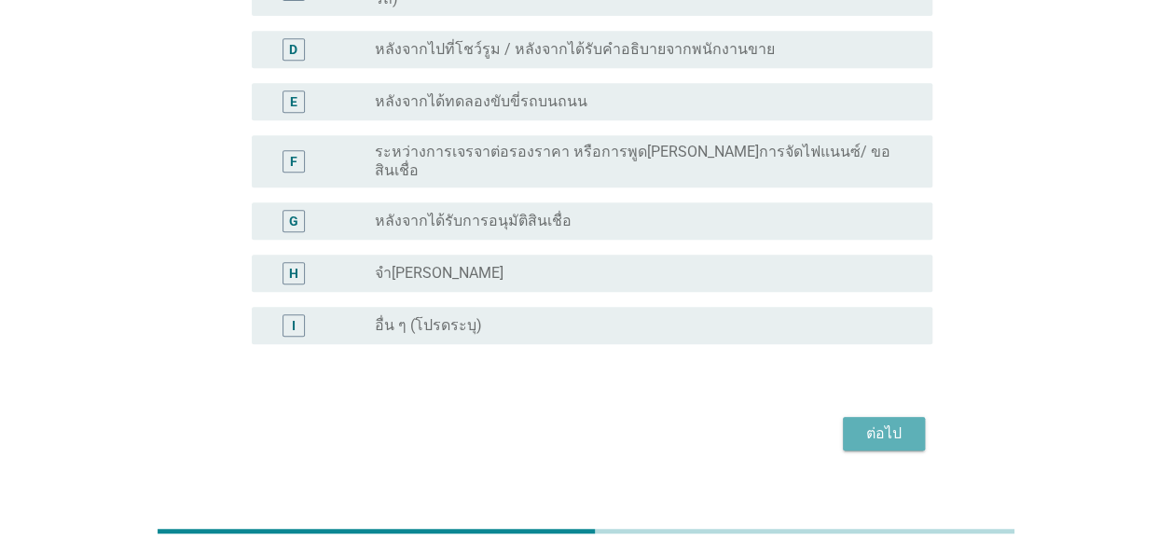
click at [885, 422] on div "ต่อไป" at bounding box center [884, 433] width 52 height 22
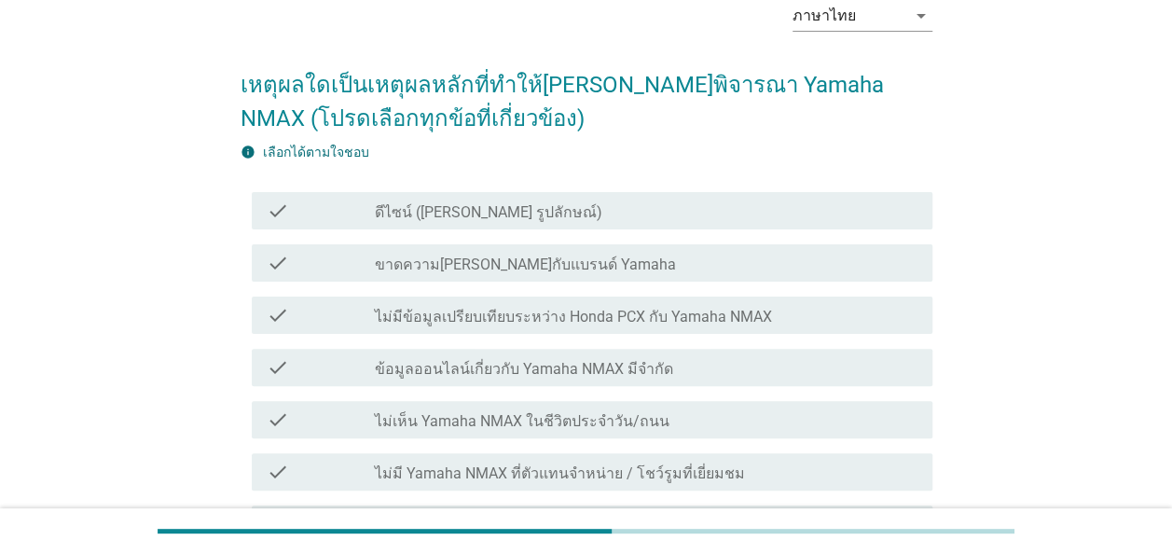
scroll to position [186, 0]
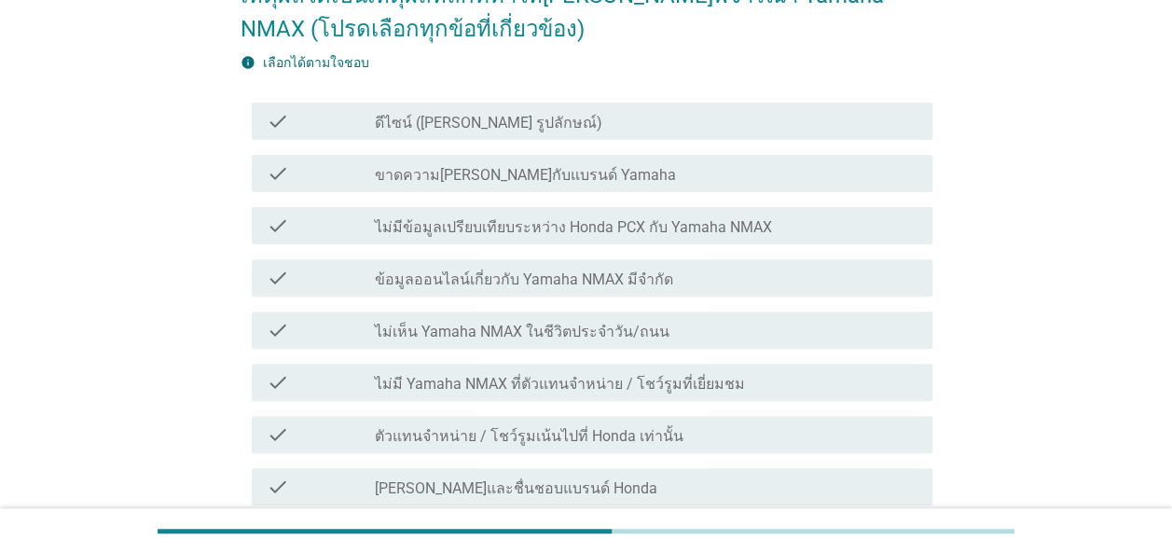
click at [599, 427] on label "ตัวแทนจําหน่าย / โชว์รูมเน้นไปที่ Honda เท่านั้น" at bounding box center [529, 436] width 309 height 19
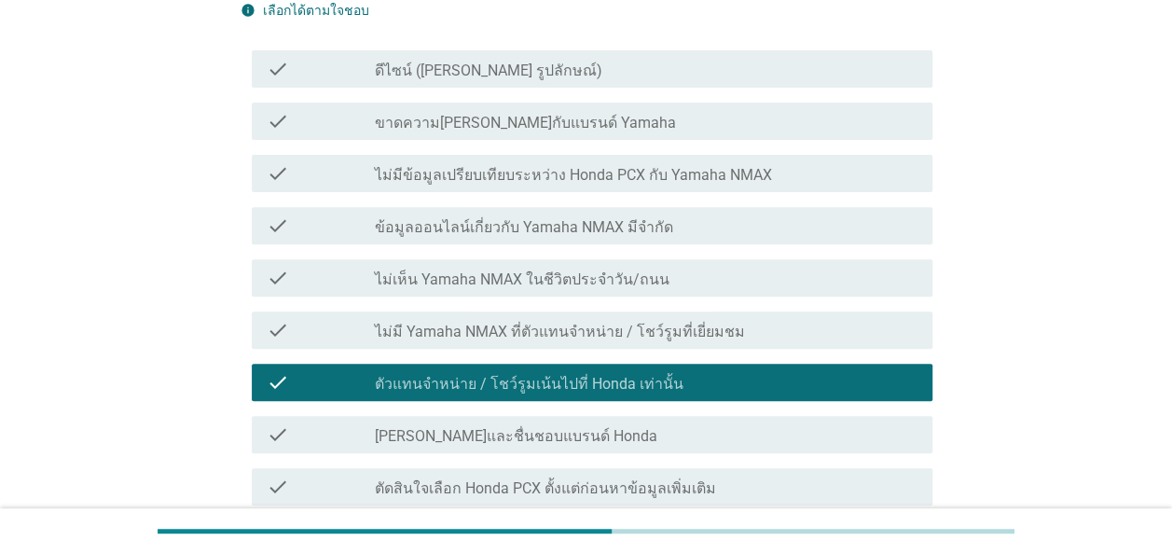
scroll to position [280, 0]
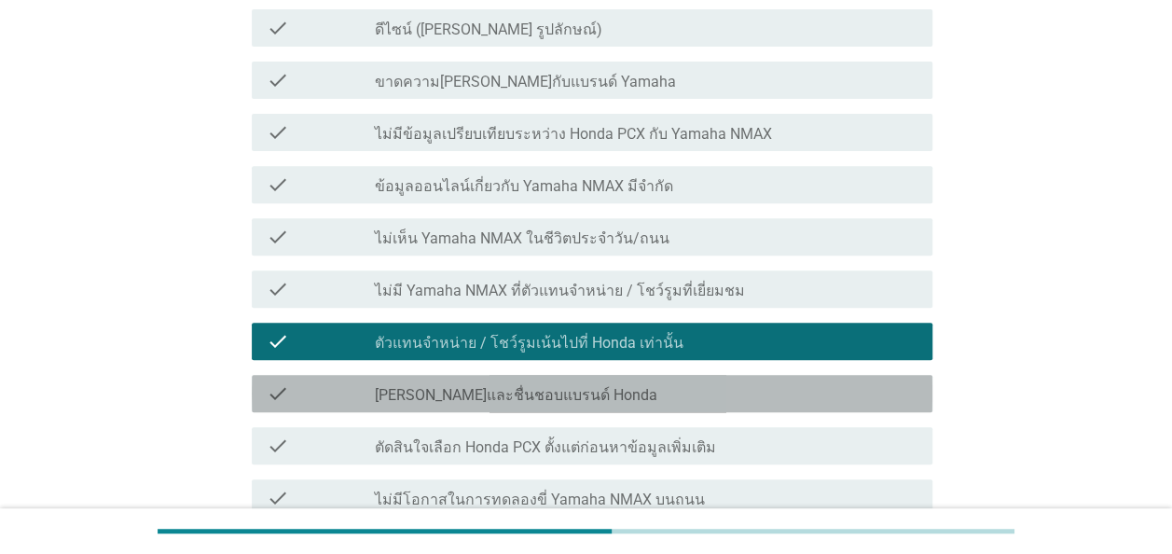
click at [522, 402] on label "เชื่อใจและชื่นชอบแบรนด์ Honda" at bounding box center [516, 395] width 282 height 19
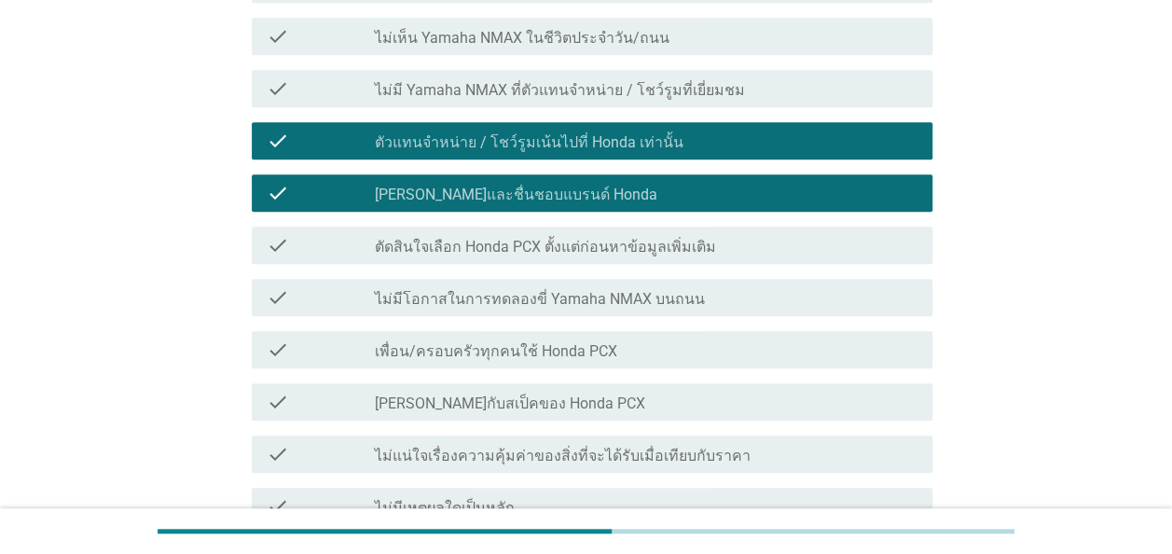
scroll to position [652, 0]
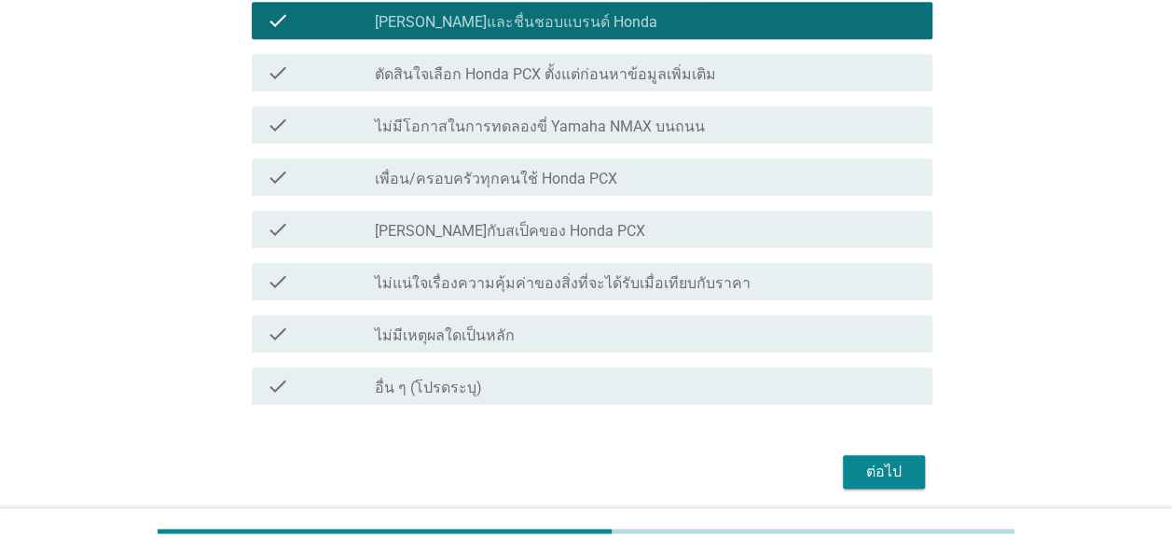
click at [536, 226] on label "พอใจกับสเป็คของ Honda PCX" at bounding box center [510, 231] width 270 height 19
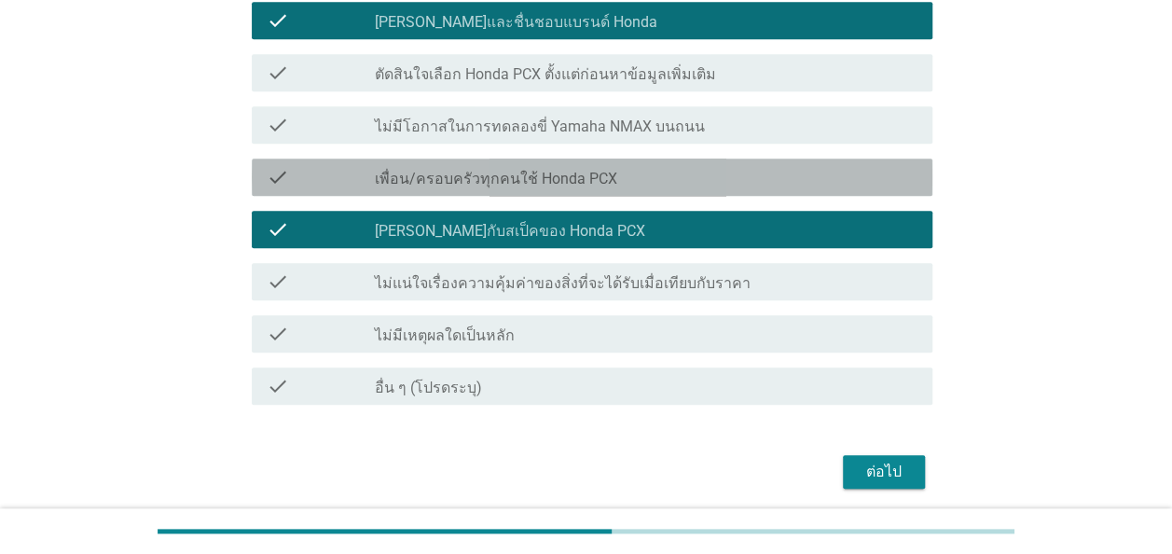
click at [556, 177] on label "เพื่อน/ครอบครัวทุกคนใช้ Honda PCX" at bounding box center [496, 179] width 242 height 19
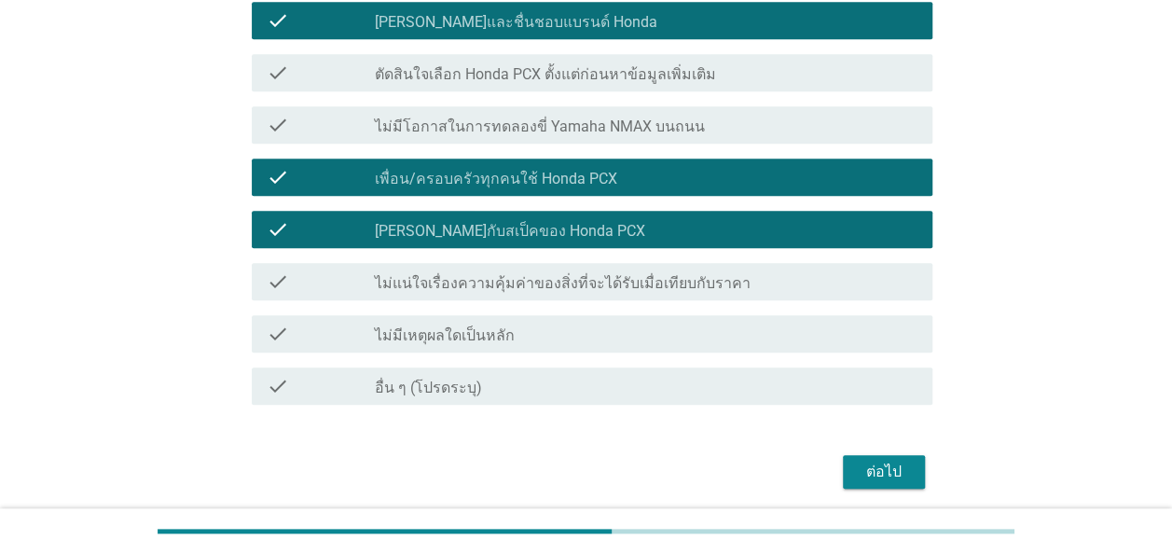
click at [880, 462] on div "ต่อไป" at bounding box center [884, 471] width 52 height 22
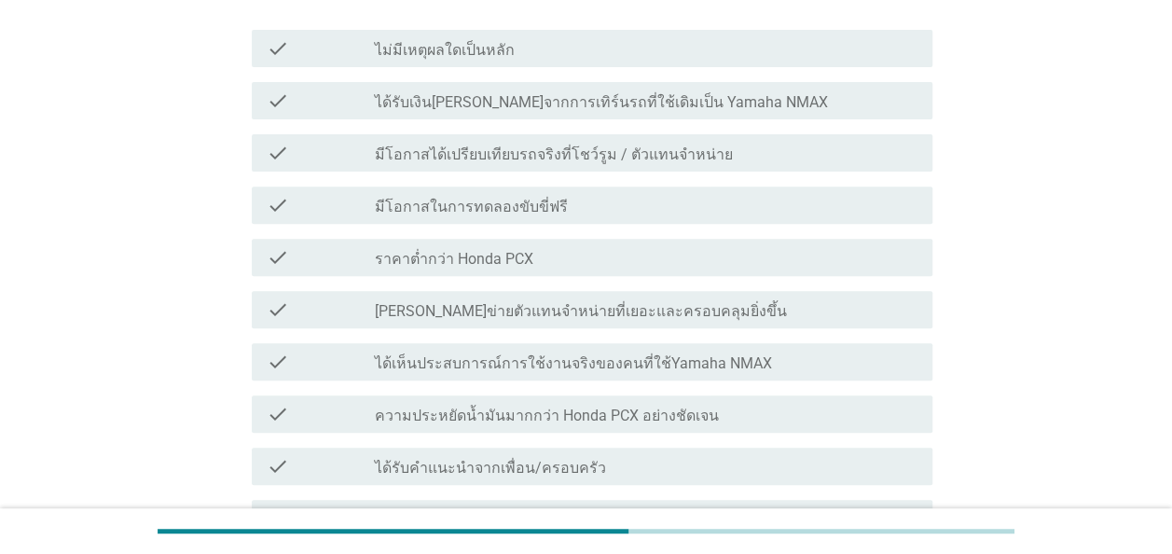
scroll to position [93, 0]
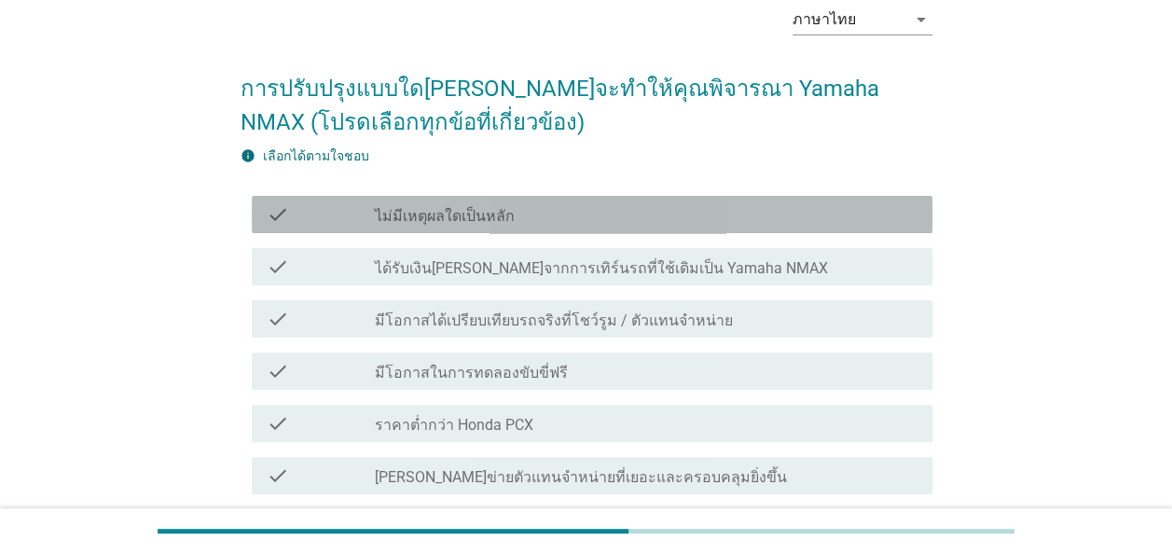
click at [469, 216] on label "ไม่มีเหตุผลใดเป็นหลัก" at bounding box center [445, 216] width 140 height 19
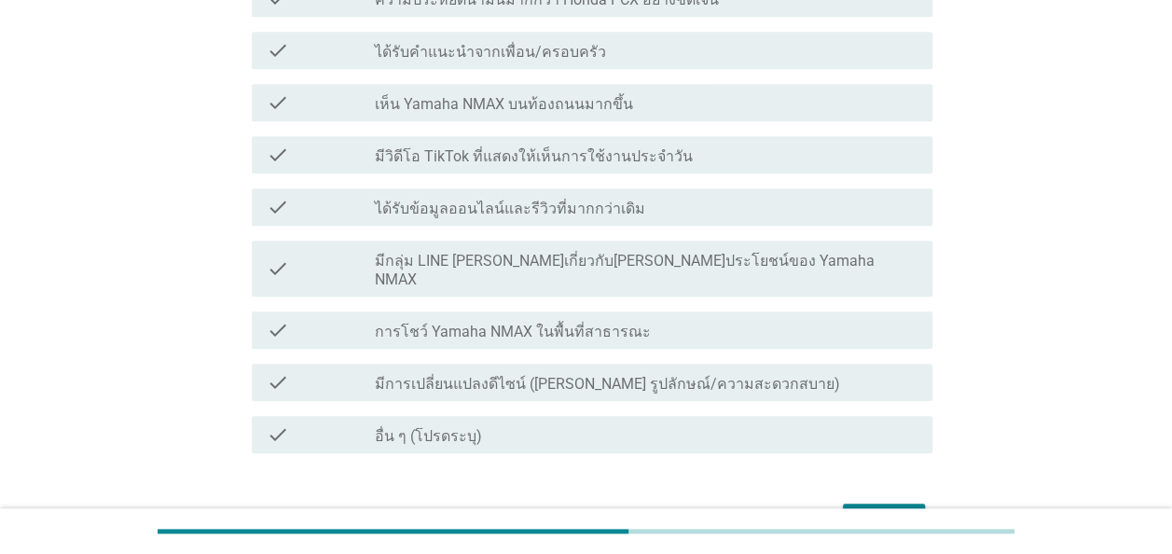
scroll to position [773, 0]
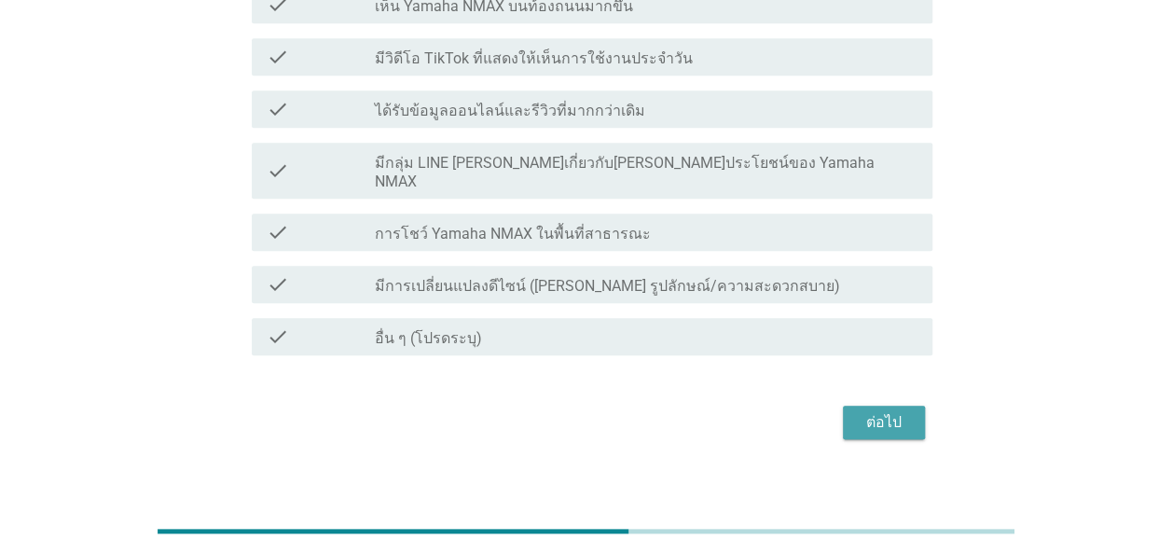
click at [875, 411] on div "ต่อไป" at bounding box center [884, 422] width 52 height 22
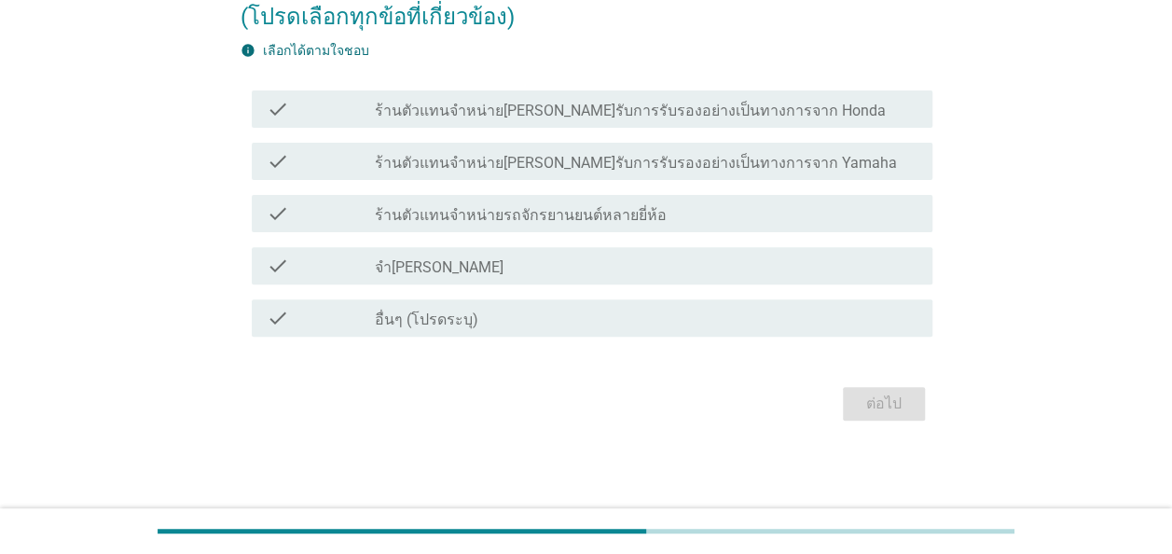
scroll to position [0, 0]
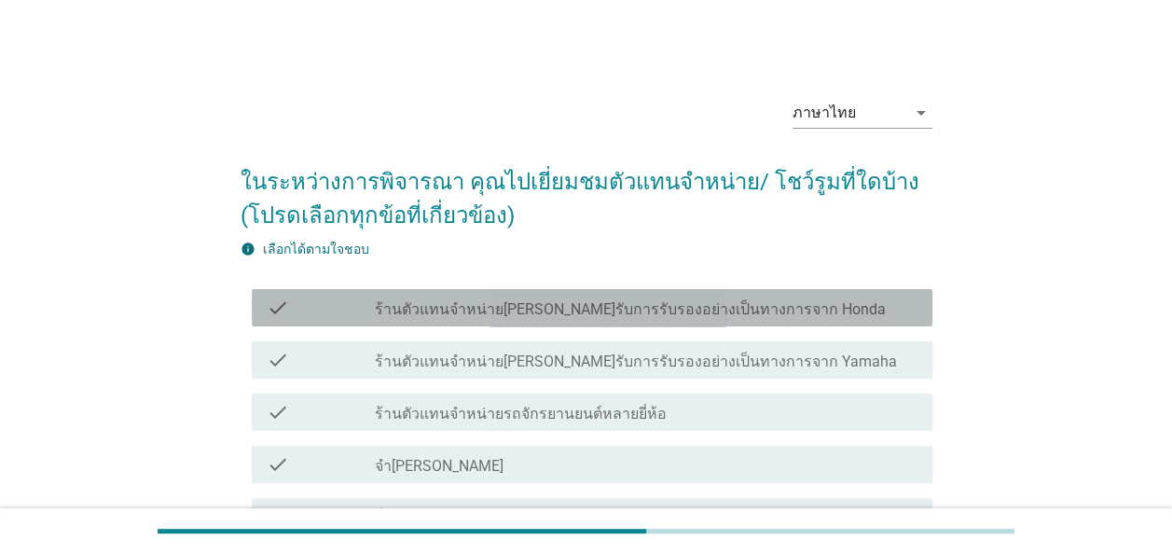
click at [701, 319] on div "check check_box_outline_blank ร้านตัวแทนจำหน่ายที่ได้รับการรับรองอย่างเป็นทางกา…" at bounding box center [592, 307] width 680 height 37
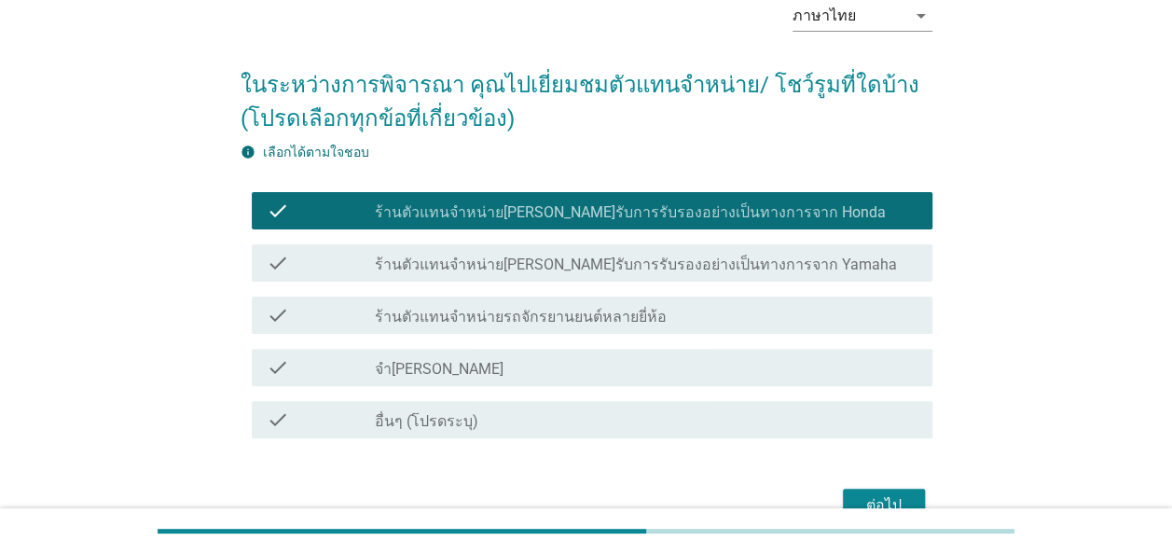
scroll to position [186, 0]
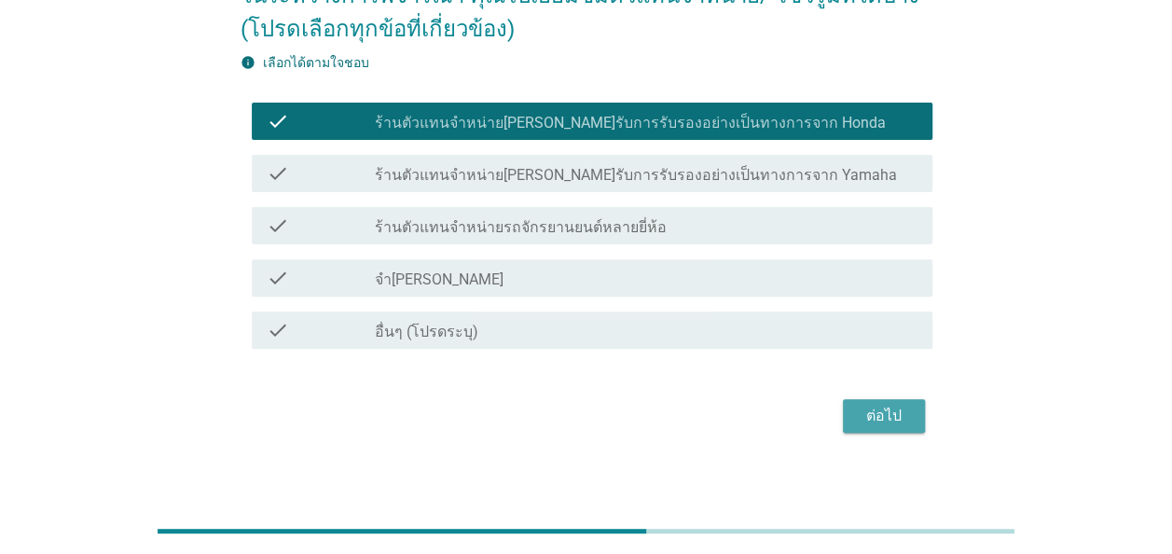
click at [885, 419] on div "ต่อไป" at bounding box center [884, 416] width 52 height 22
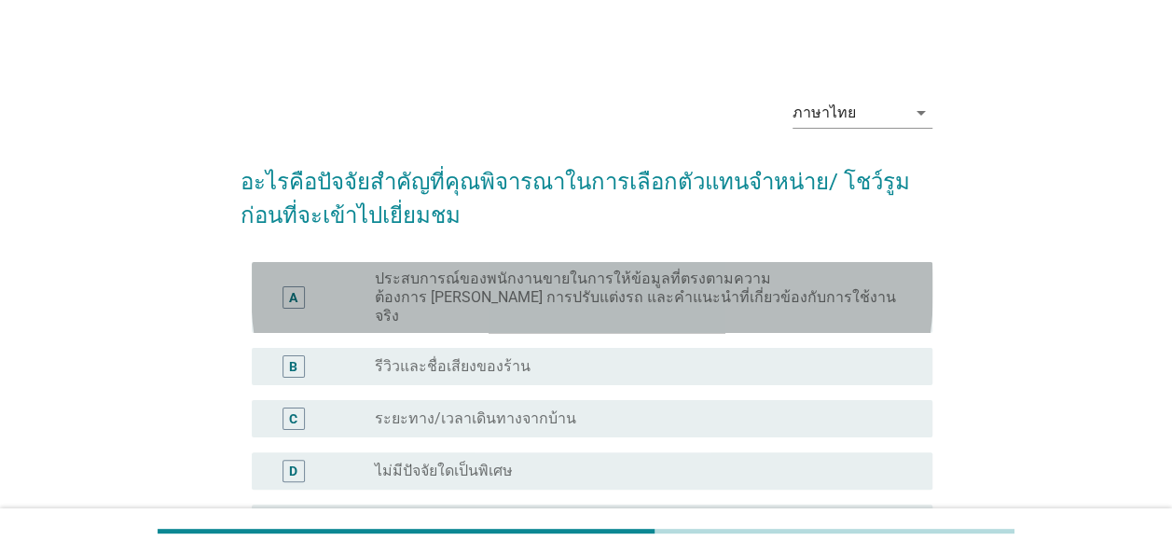
click at [527, 286] on label "ประสบการณ์ของพนักงานขายในการให้ข้อมูลที่ตรงตามความต้องการ เช่น การปรับแต่งรถ แล…" at bounding box center [639, 297] width 528 height 56
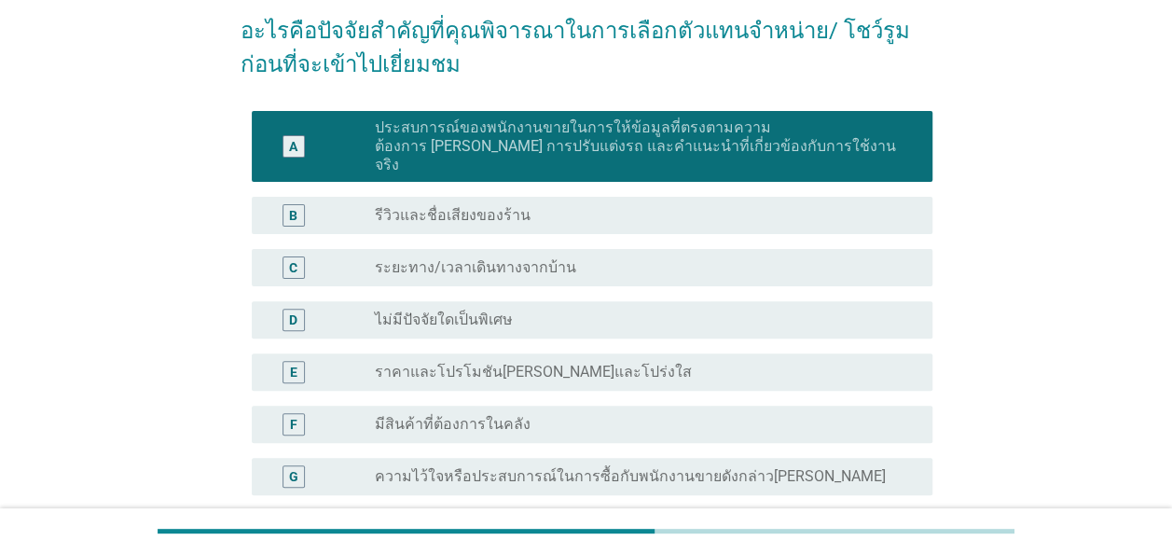
scroll to position [186, 0]
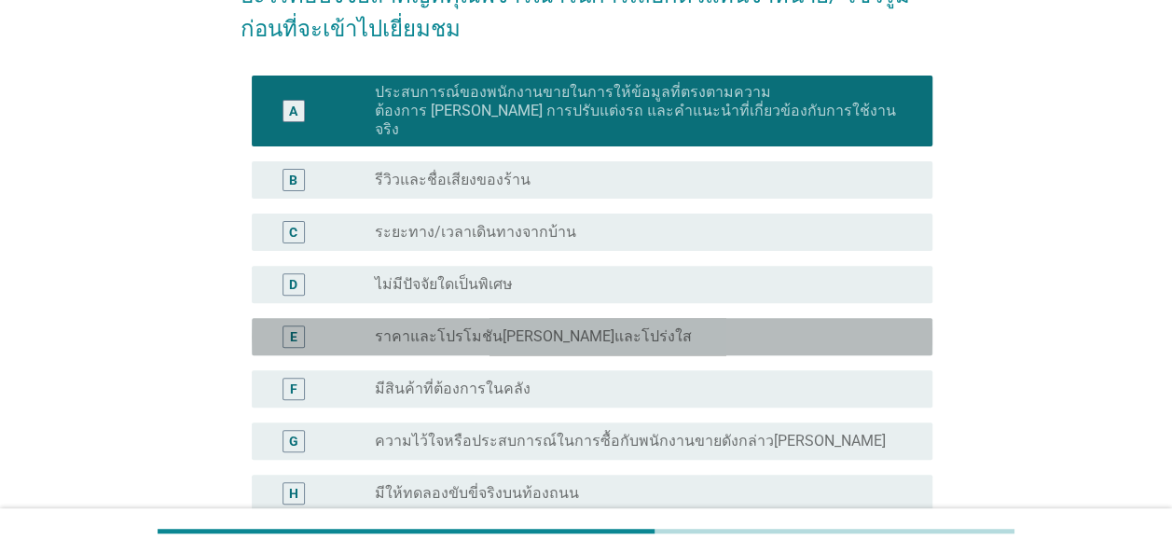
click at [464, 327] on label "ราคาและโปรโมชันที่ชัดเจนและโปร่งใส" at bounding box center [533, 336] width 317 height 19
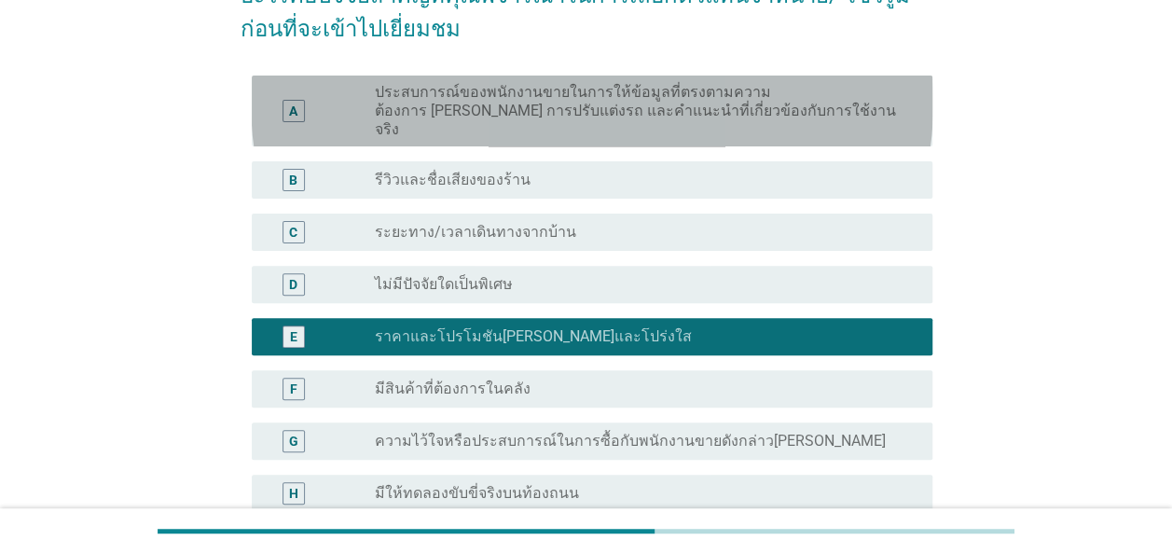
click at [540, 93] on label "ประสบการณ์ของพนักงานขายในการให้ข้อมูลที่ตรงตามความต้องการ เช่น การปรับแต่งรถ แล…" at bounding box center [639, 111] width 528 height 56
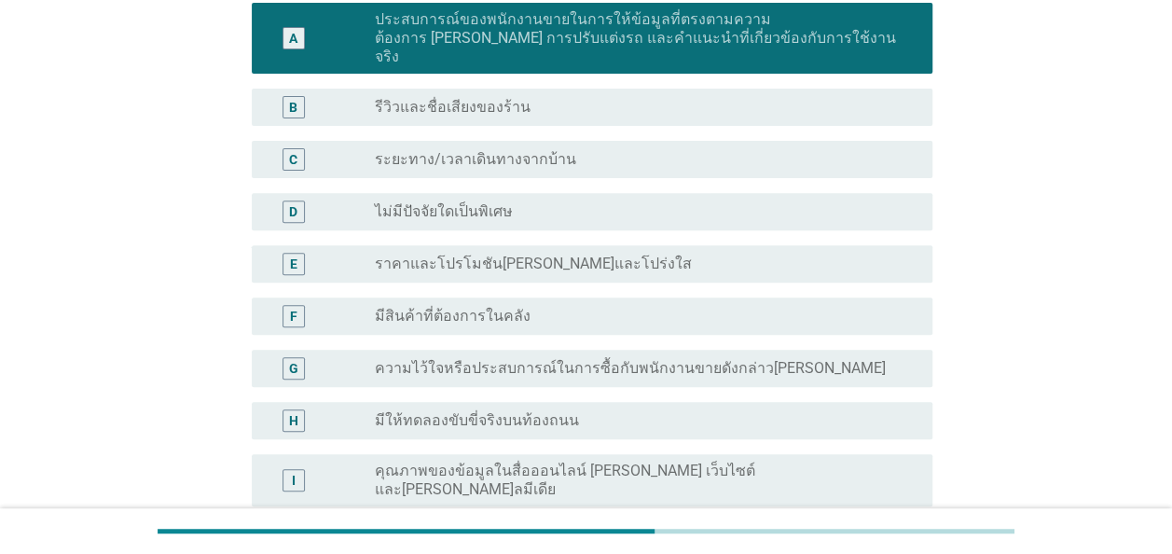
scroll to position [466, 0]
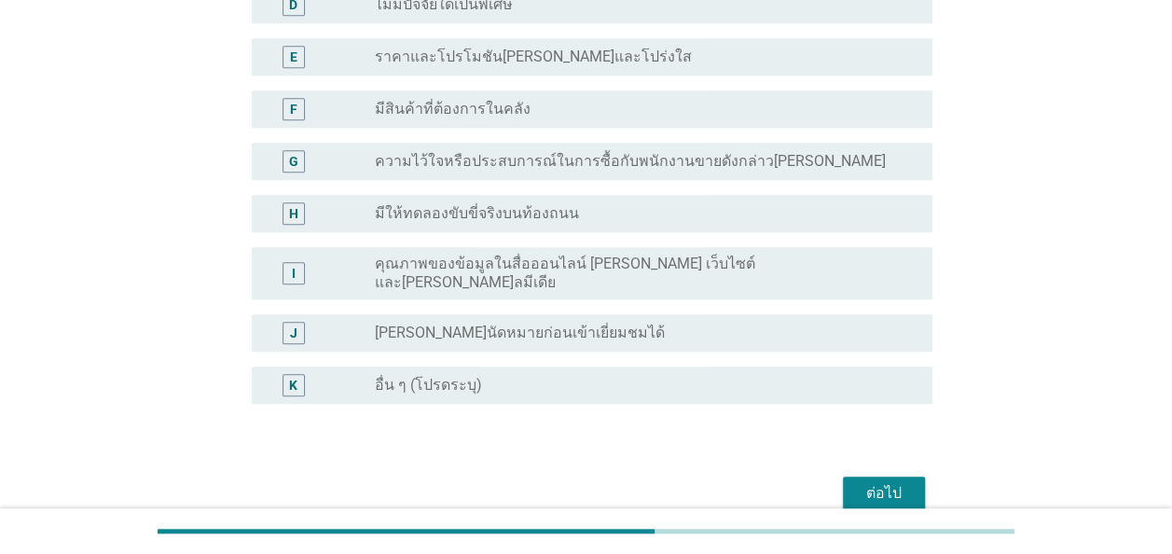
click at [882, 482] on div "ต่อไป" at bounding box center [884, 493] width 52 height 22
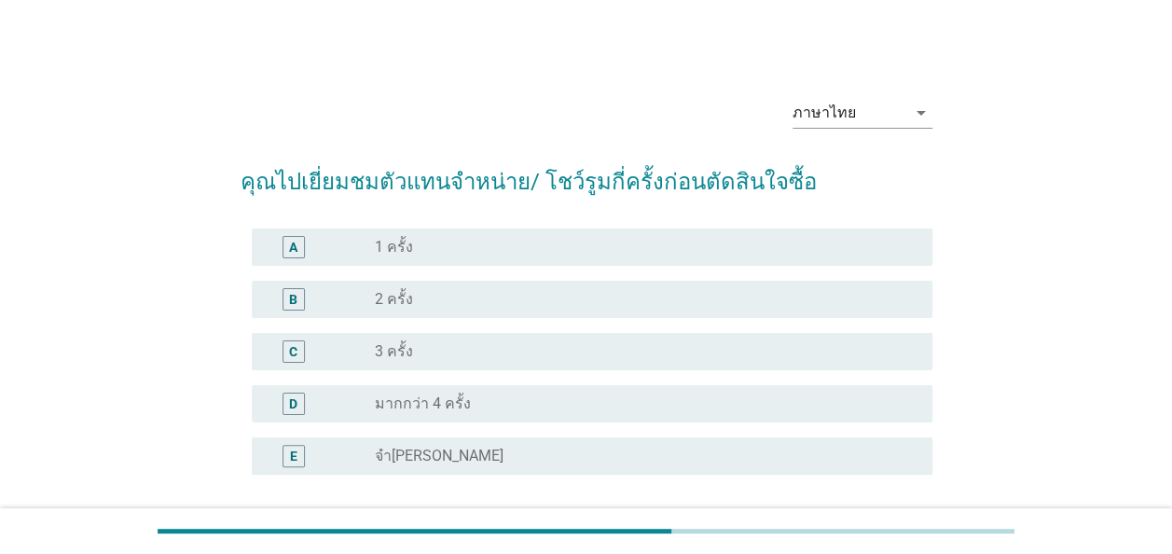
click at [423, 304] on div "radio_button_unchecked 2 ครั้ง" at bounding box center [639, 299] width 528 height 19
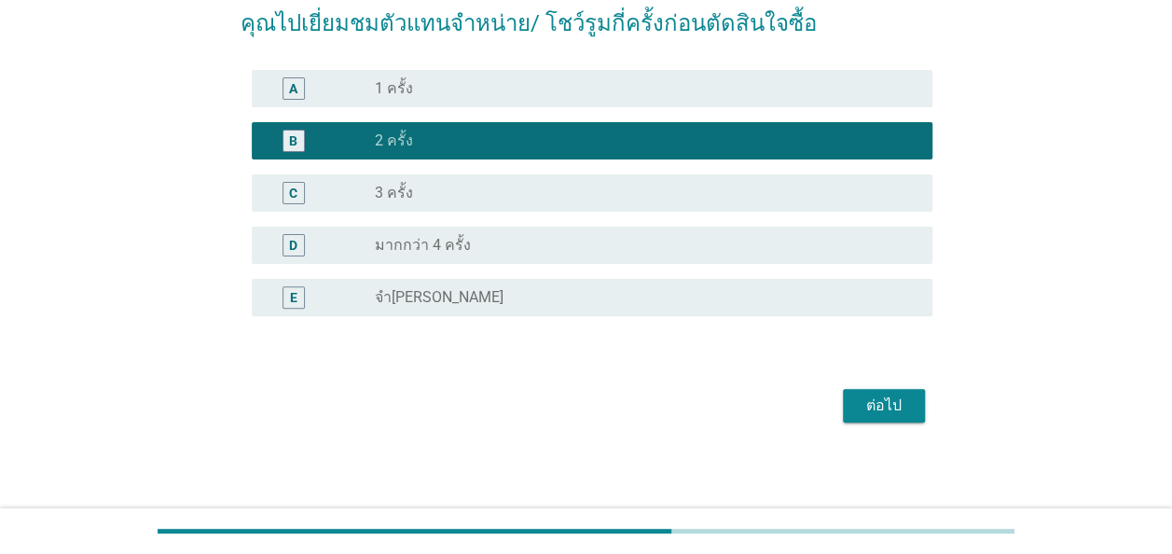
scroll to position [160, 0]
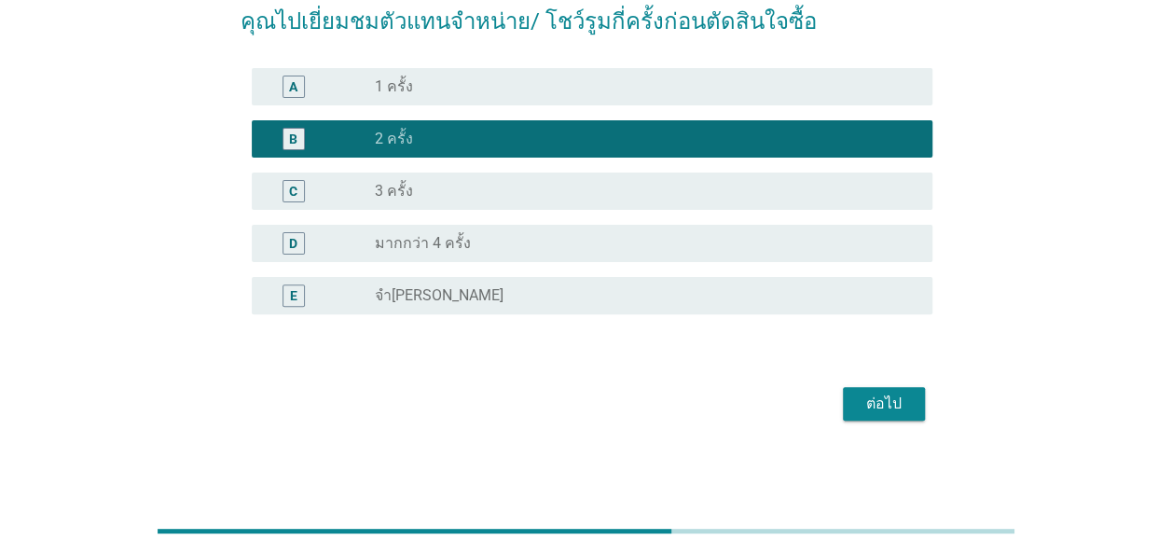
click at [893, 403] on div "ต่อไป" at bounding box center [884, 403] width 52 height 22
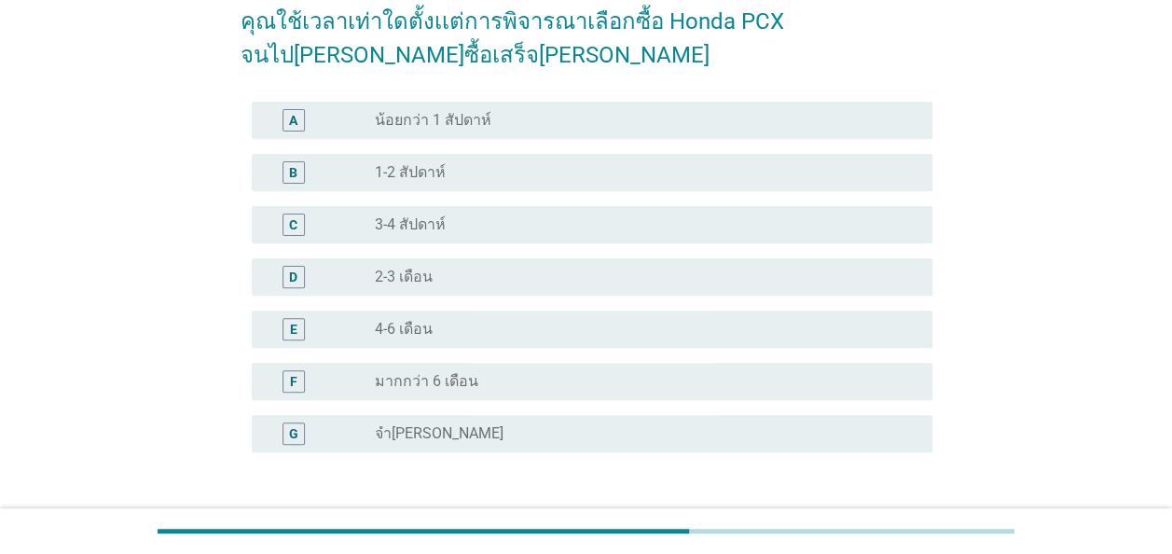
scroll to position [0, 0]
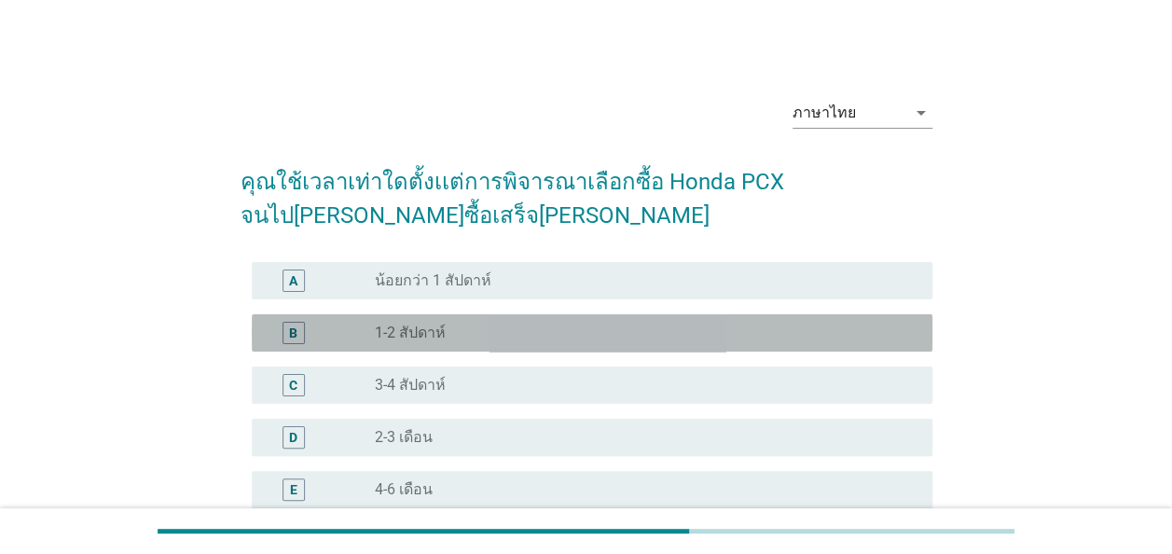
click at [449, 324] on div "radio_button_unchecked 1-2 สัปดาห์" at bounding box center [639, 332] width 528 height 19
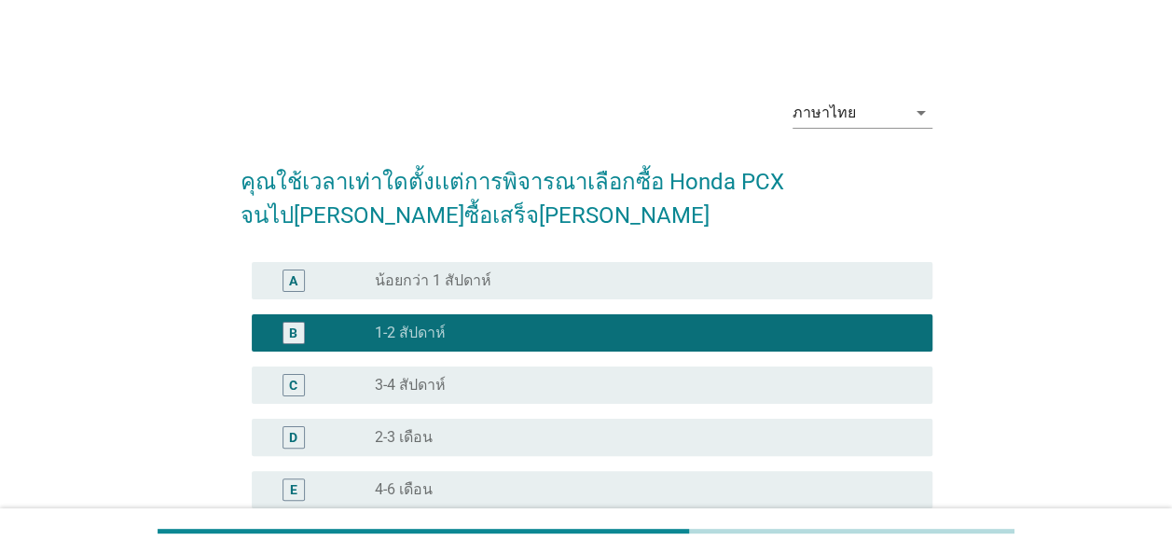
scroll to position [298, 0]
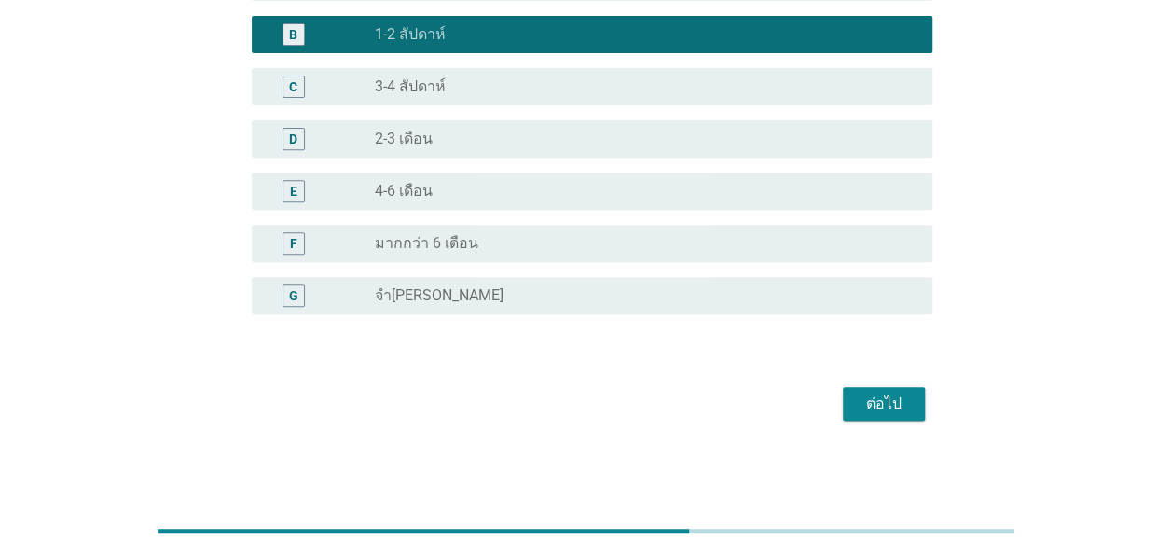
click at [885, 410] on div "ต่อไป" at bounding box center [884, 403] width 52 height 22
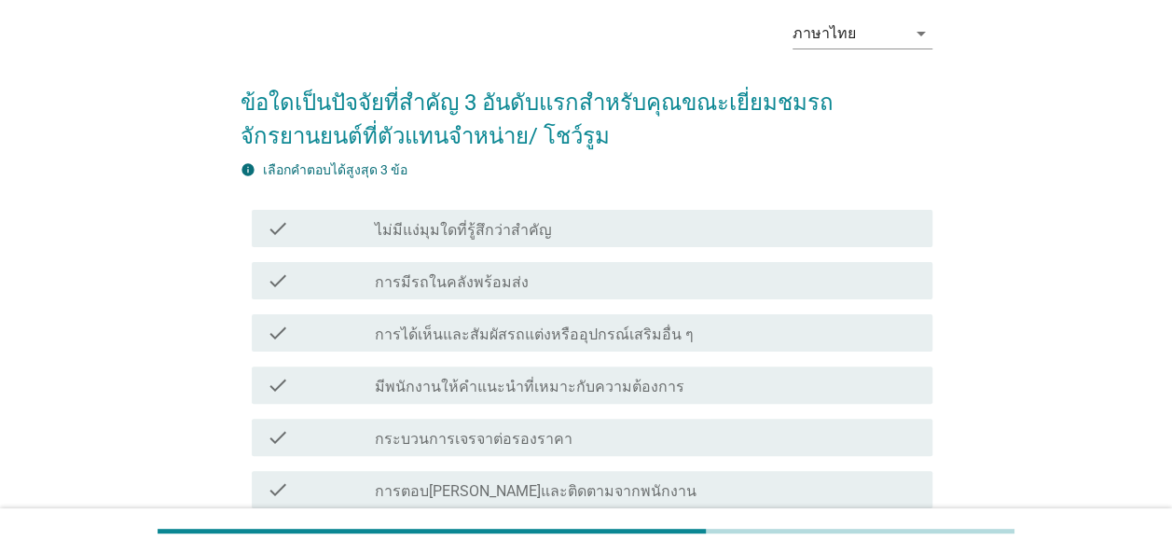
scroll to position [186, 0]
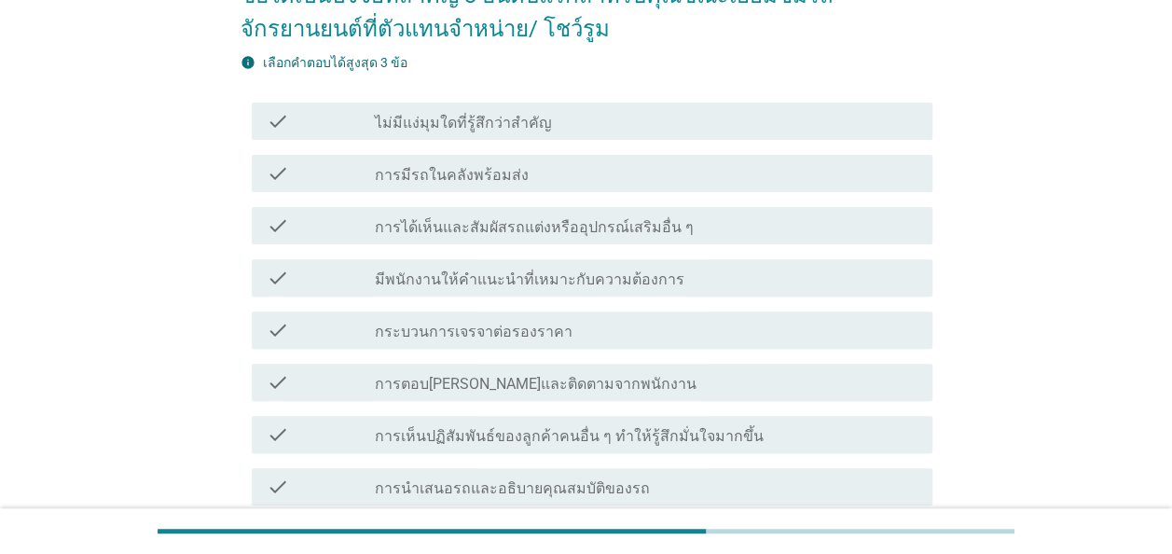
click at [565, 274] on label "มีพนักงานให้คำแนะนำที่เหมาะกับความต้องการ" at bounding box center [529, 279] width 309 height 19
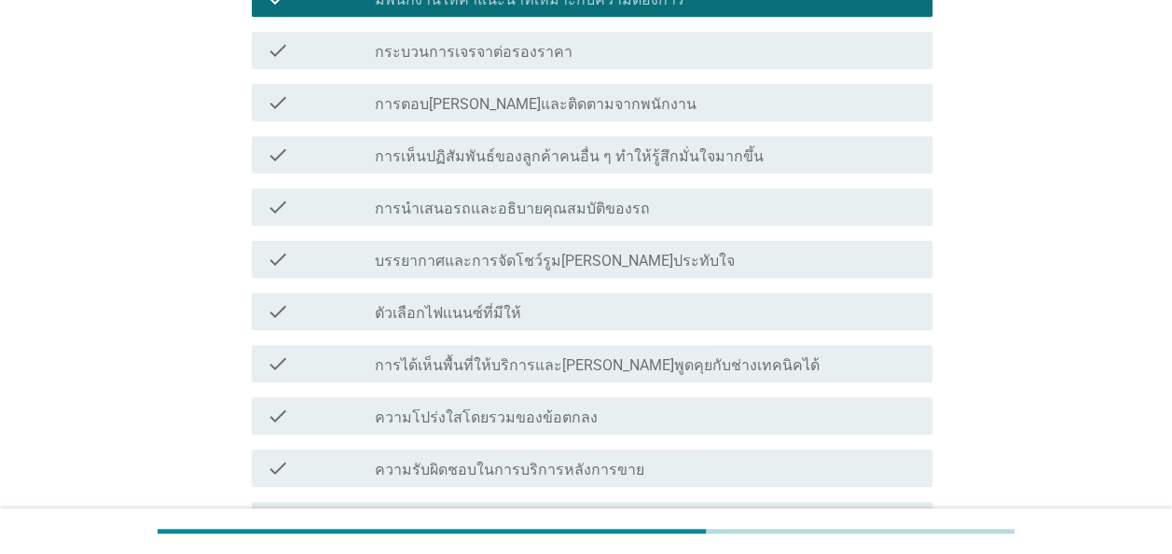
scroll to position [280, 0]
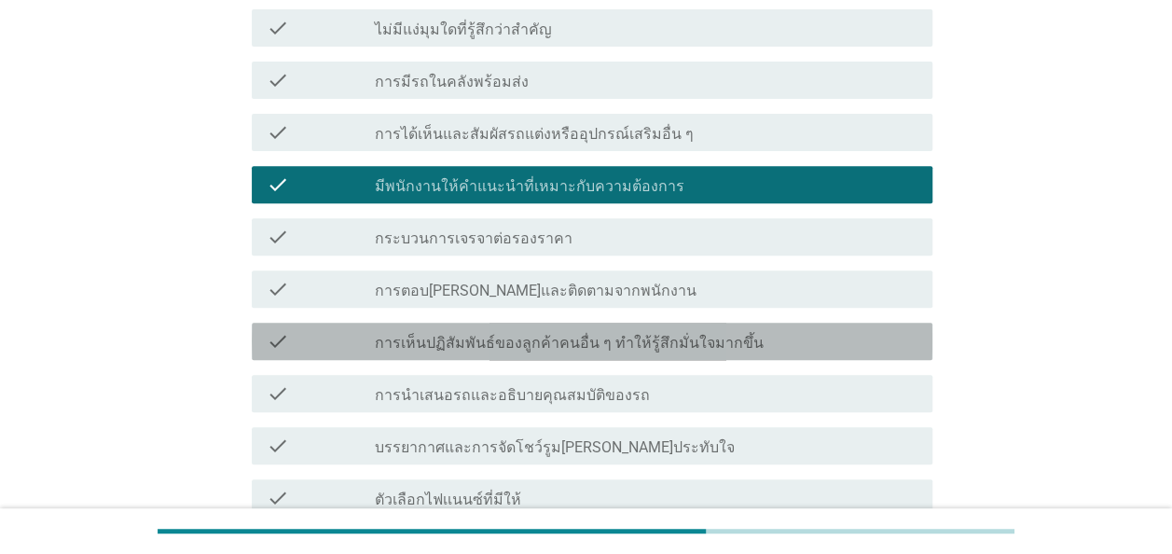
click at [649, 345] on label "การเห็นปฏิสัมพันธ์ของลูกค้าคนอื่น ๆ ทำให้รู้สึกมั่นใจมากขึ้น" at bounding box center [569, 343] width 389 height 19
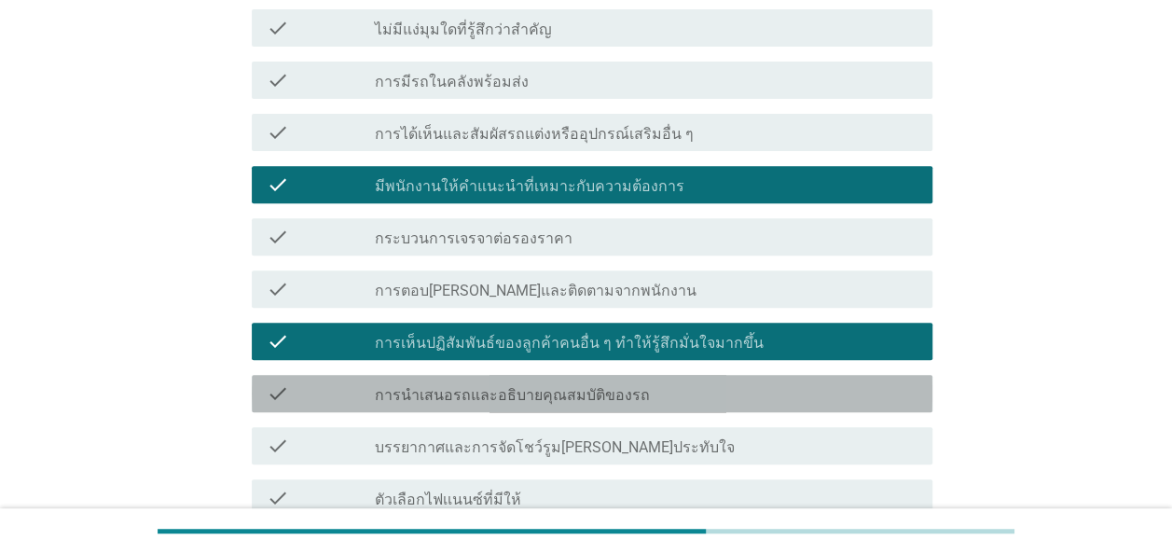
click at [521, 401] on label "การนำเสนอรถและอธิบายคุณสมบัติของรถ" at bounding box center [512, 395] width 275 height 19
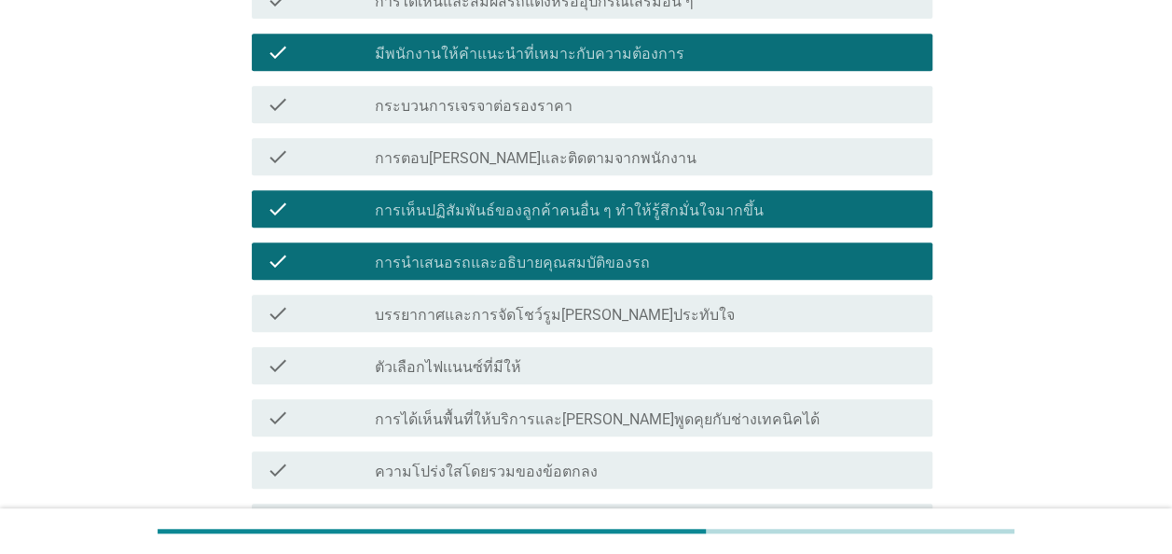
scroll to position [559, 0]
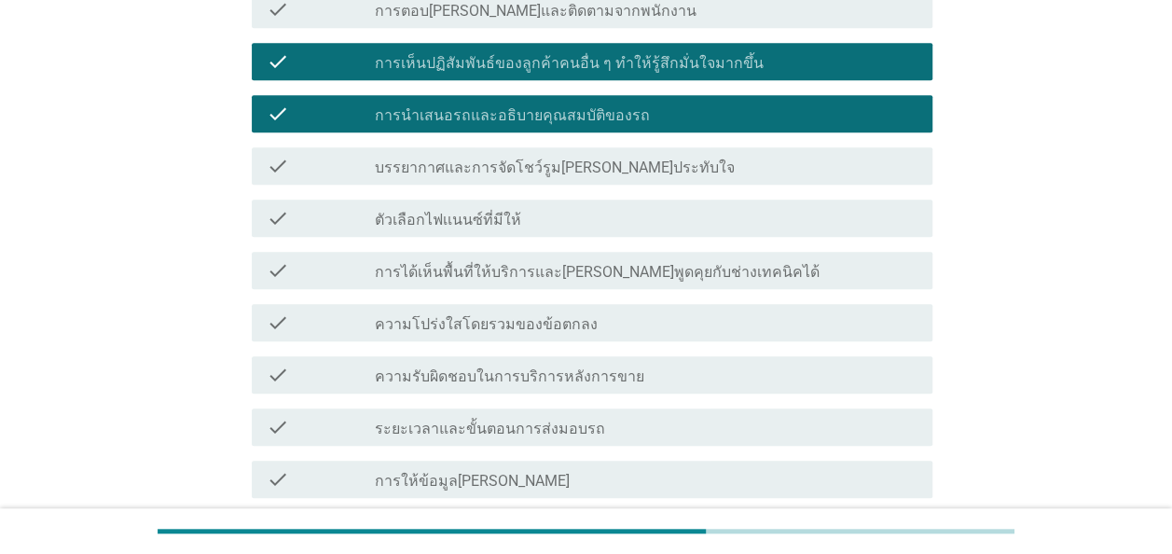
click at [507, 371] on label "ความรับผิดชอบในการบริการหลังการขาย" at bounding box center [509, 376] width 269 height 19
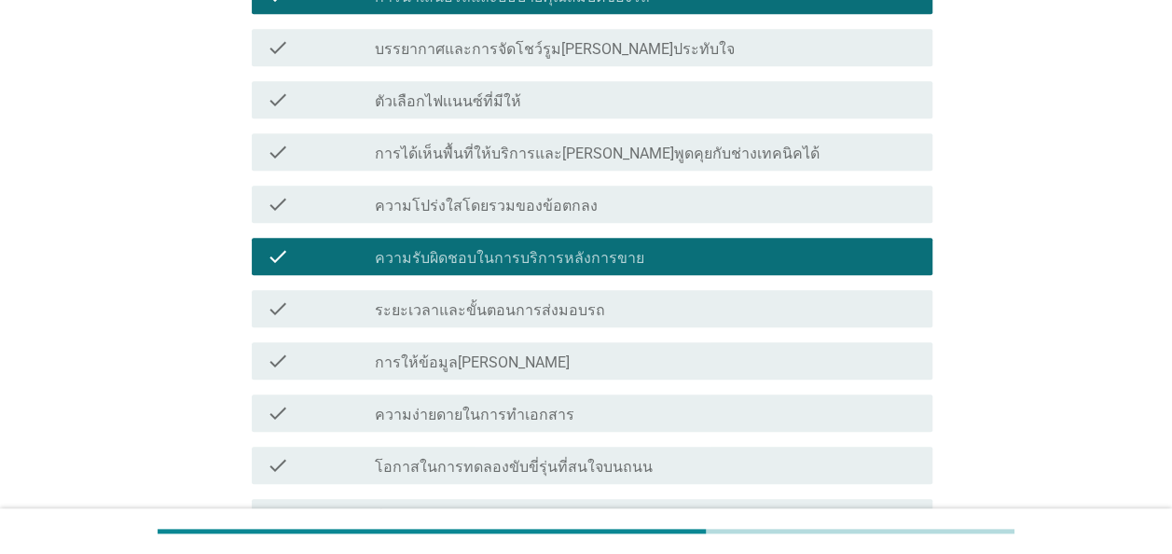
scroll to position [746, 0]
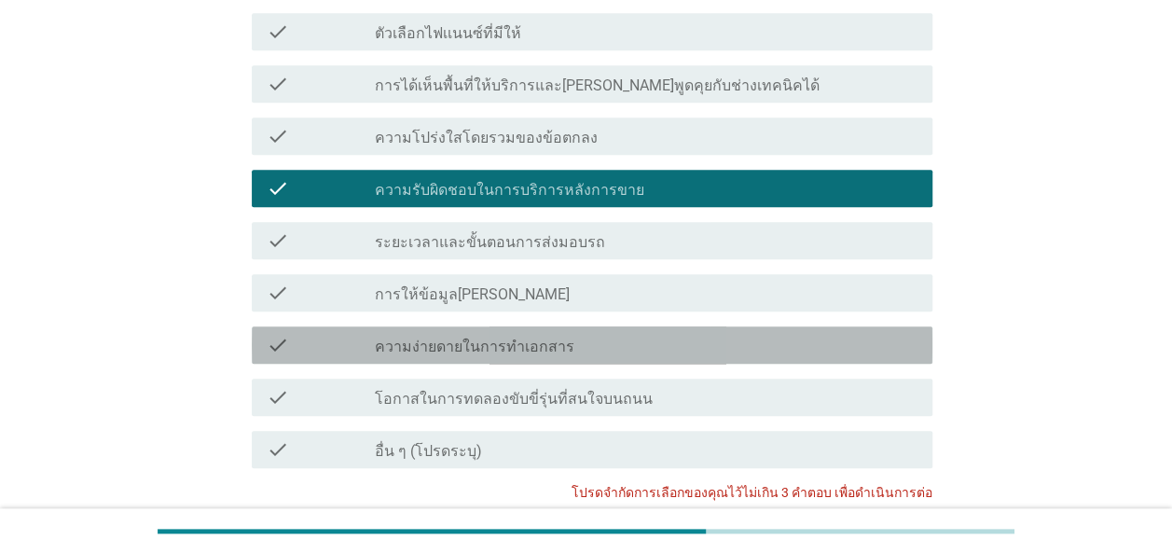
click at [507, 349] on label "ความง่ายดายในการทำเอกสาร" at bounding box center [474, 346] width 199 height 19
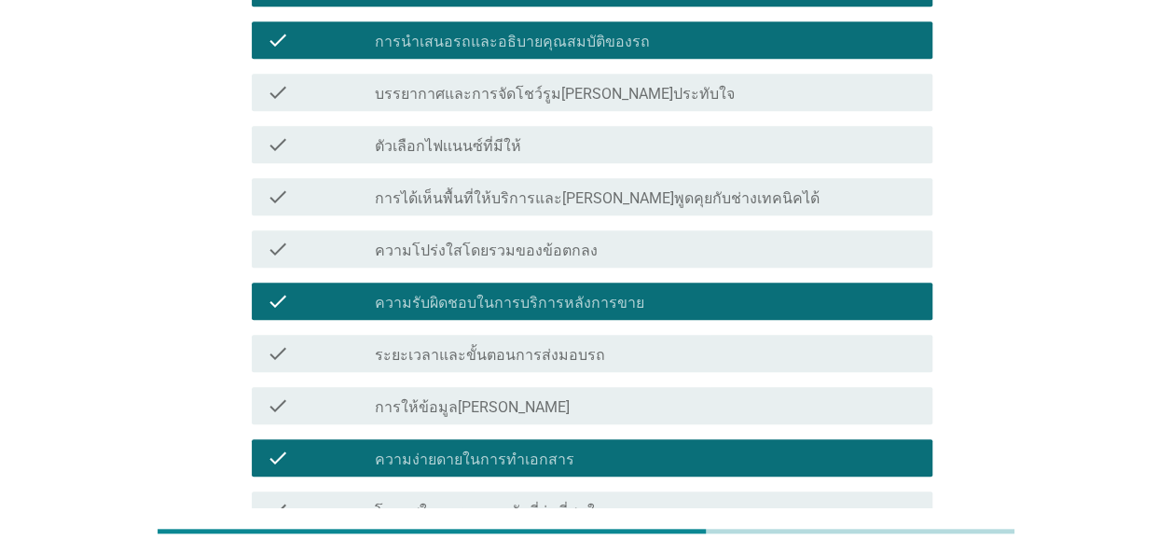
scroll to position [624, 0]
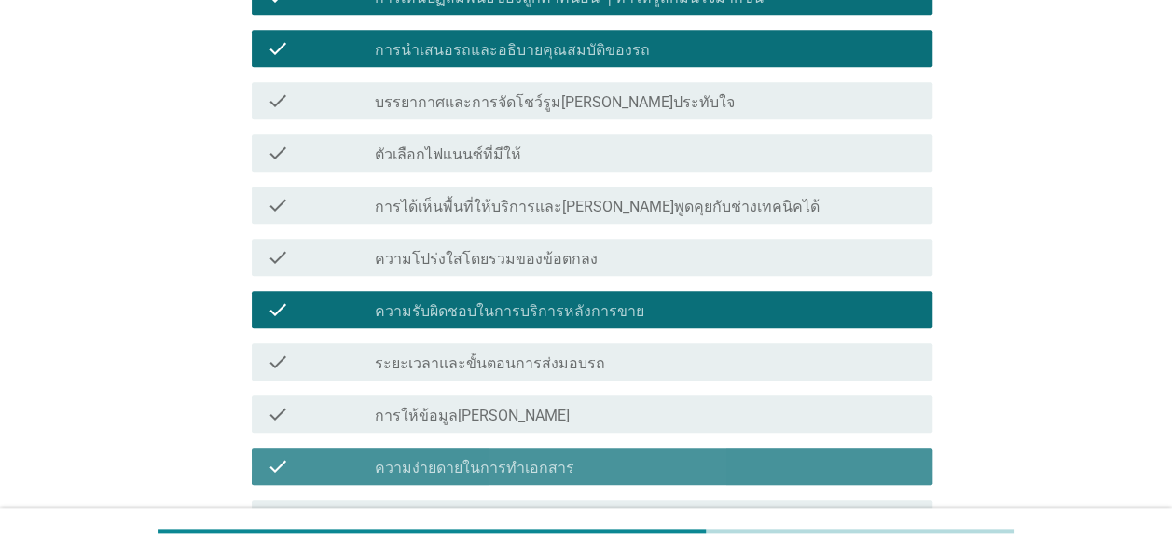
click at [470, 466] on label "ความง่ายดายในการทำเอกสาร" at bounding box center [474, 468] width 199 height 19
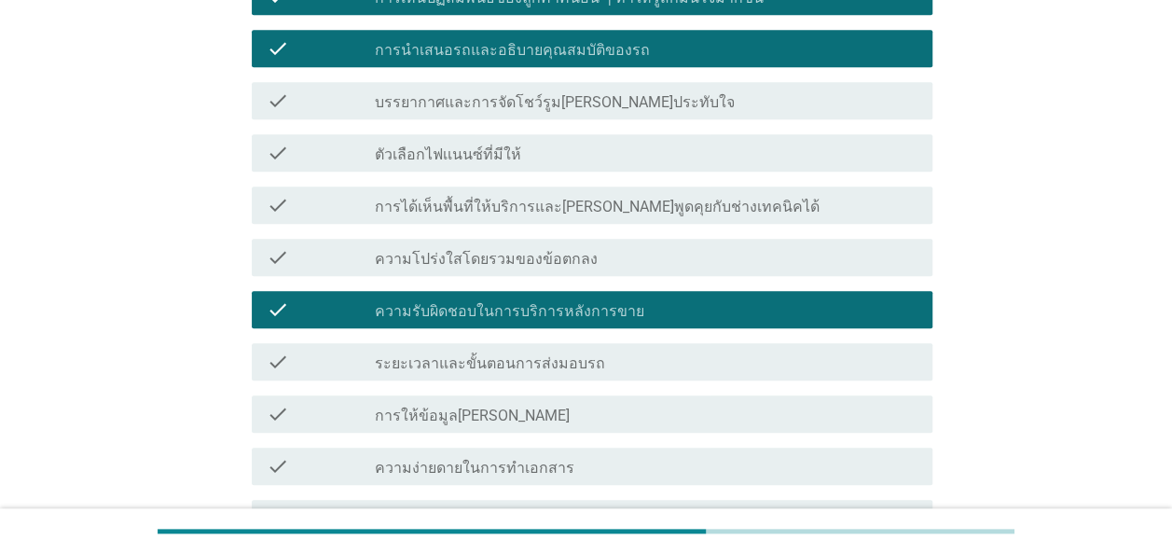
click at [473, 308] on label "ความรับผิดชอบในการบริการหลังการขาย" at bounding box center [509, 311] width 269 height 19
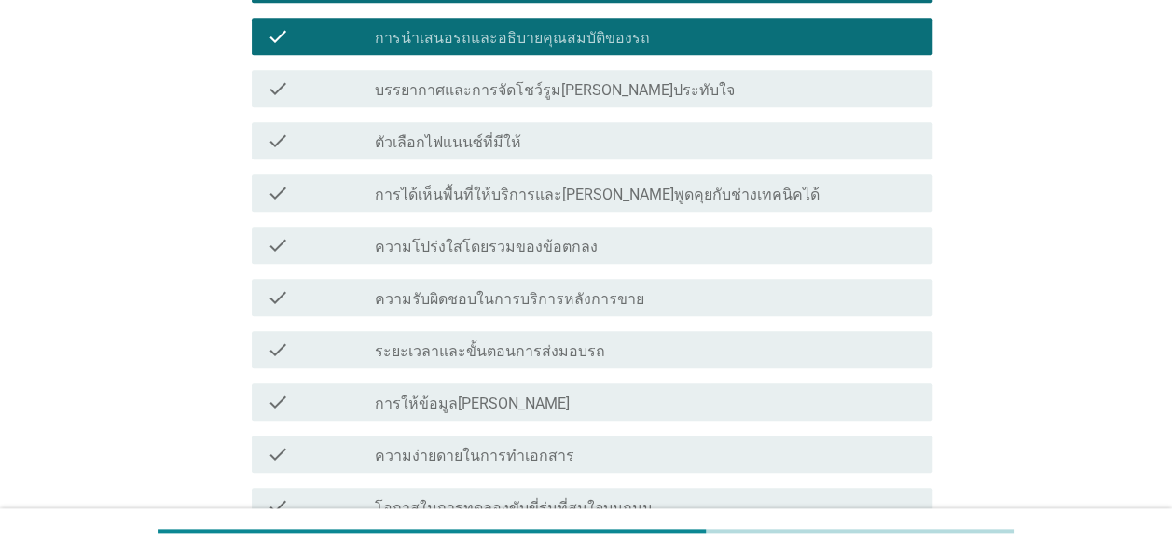
scroll to position [904, 0]
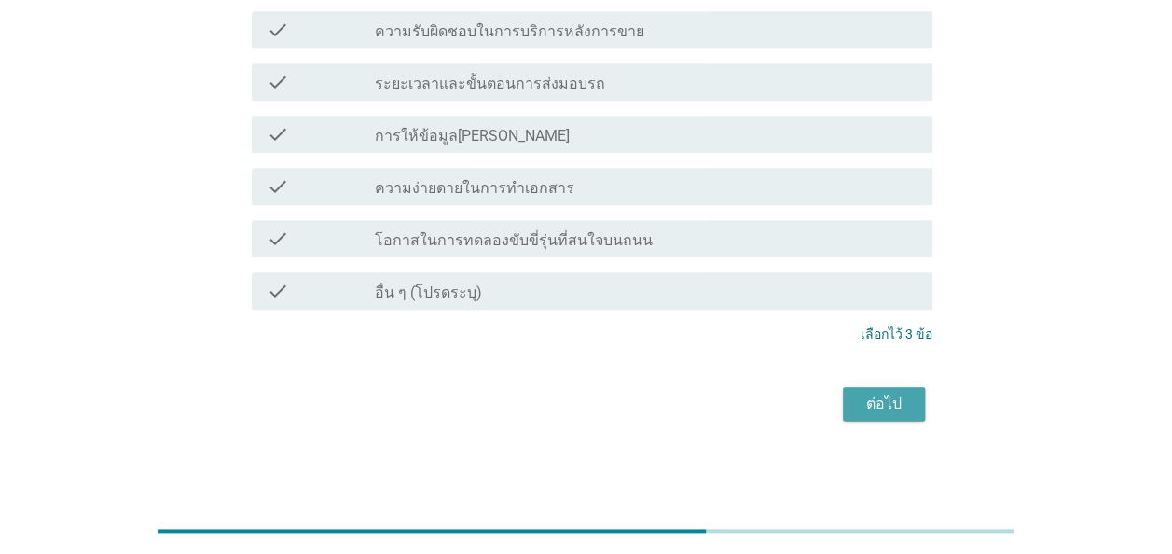
click at [878, 399] on div "ต่อไป" at bounding box center [884, 403] width 52 height 22
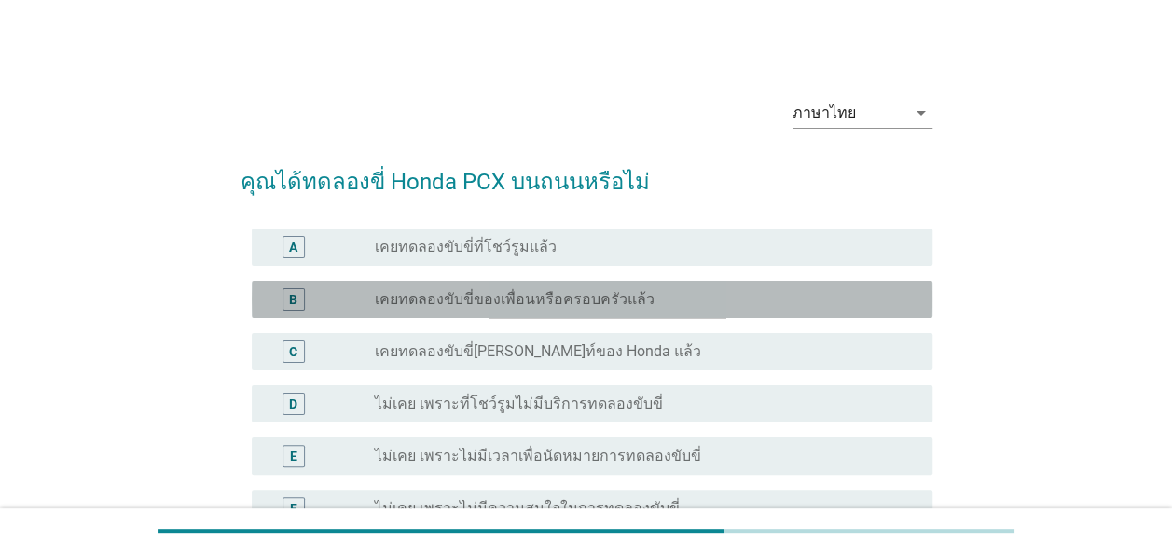
click at [517, 304] on label "เคยทดลองขับขี่ของเพื่อนหรือครอบครัวแล้ว" at bounding box center [515, 299] width 280 height 19
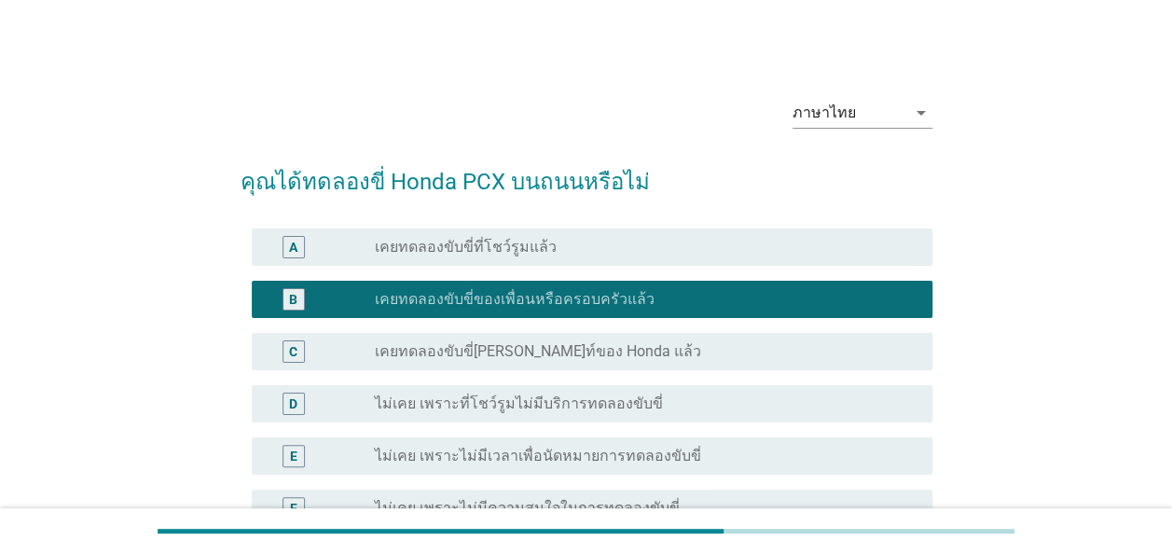
scroll to position [186, 0]
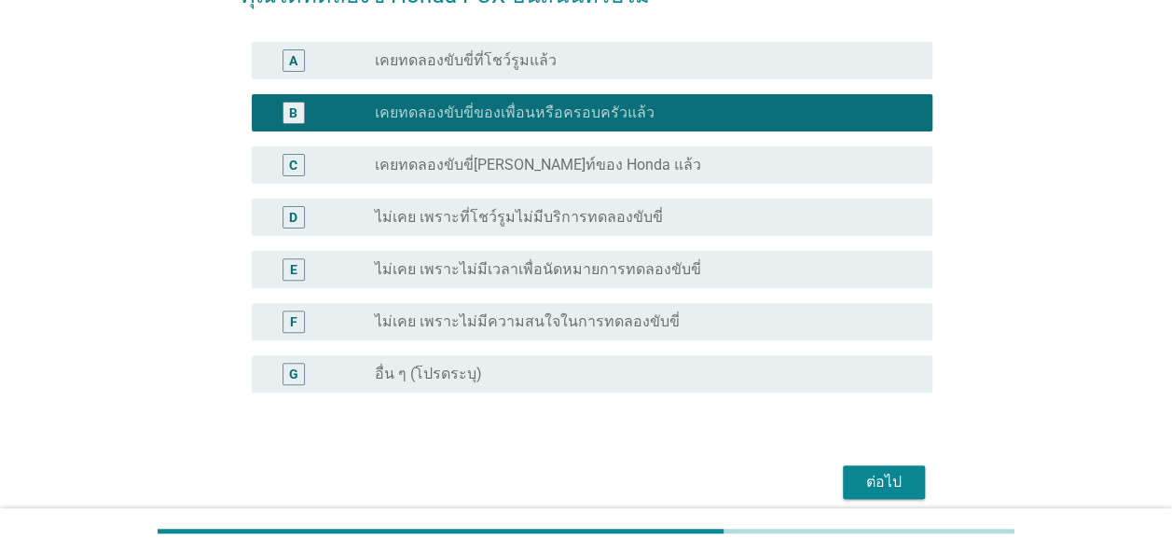
click at [871, 479] on div "ต่อไป" at bounding box center [884, 482] width 52 height 22
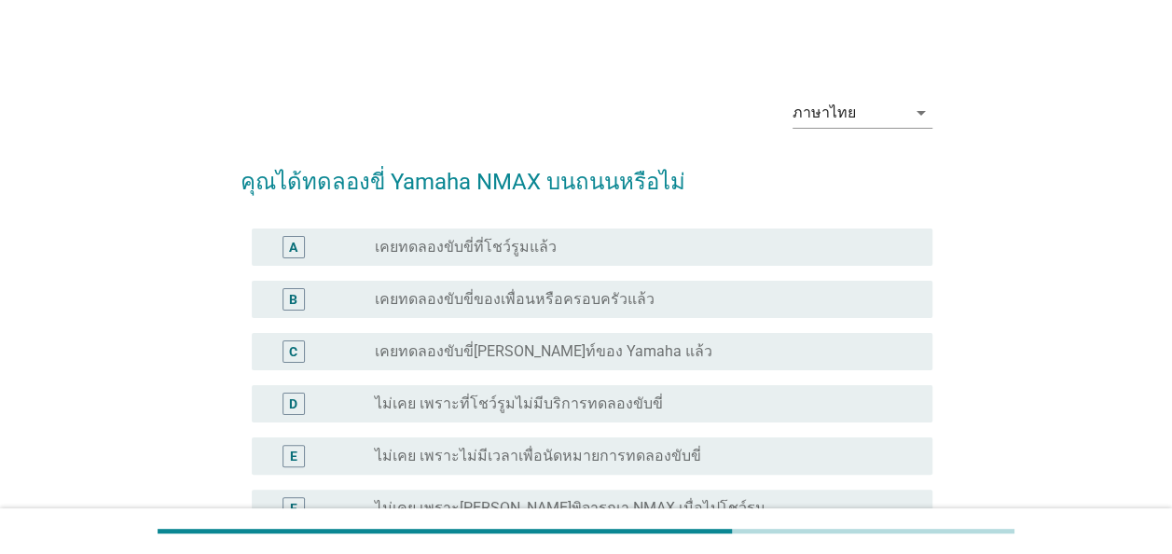
scroll to position [280, 0]
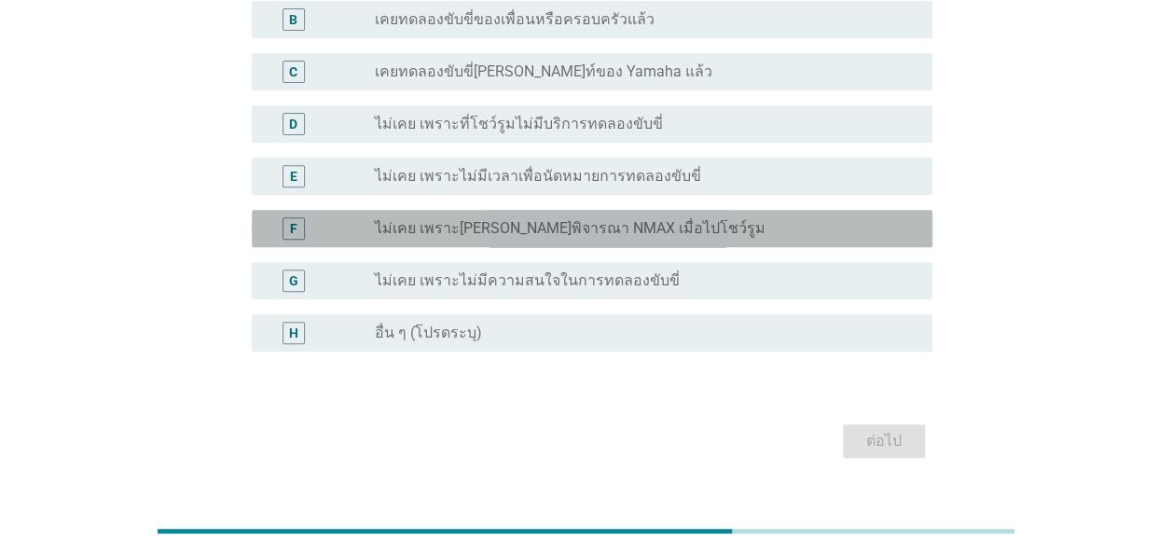
click at [577, 227] on label "ไม่เคย เพราะไม่ได้พิจารณา NMAX เมื่อไปโชว์รูม" at bounding box center [570, 228] width 391 height 19
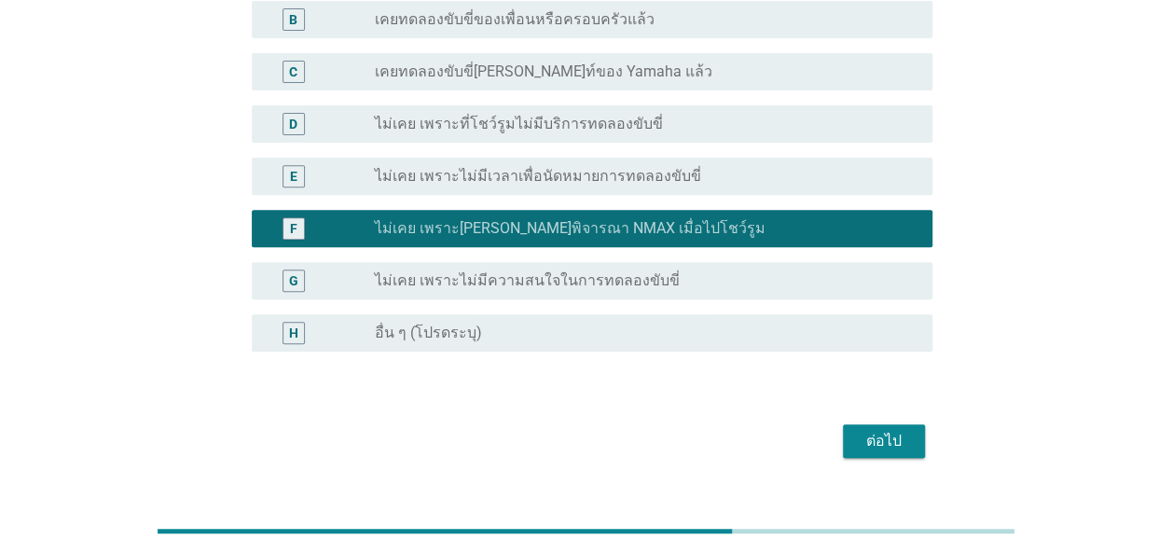
click at [556, 278] on label "ไม่เคย เพราะไม่มีความสนใจในการทดลองขับขี่" at bounding box center [527, 280] width 305 height 19
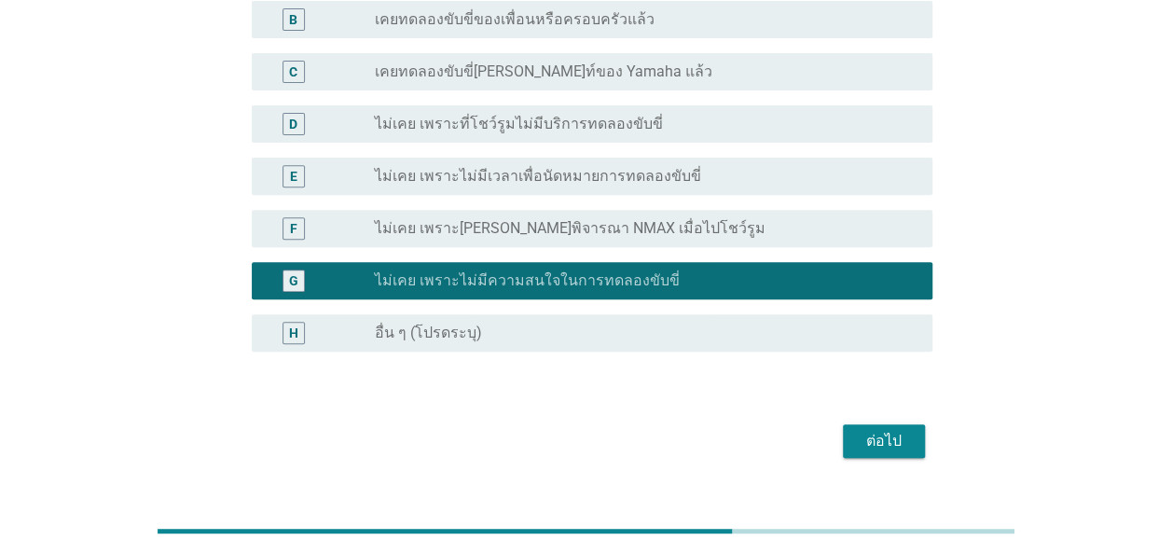
click at [559, 228] on label "ไม่เคย เพราะไม่ได้พิจารณา NMAX เมื่อไปโชว์รูม" at bounding box center [570, 228] width 391 height 19
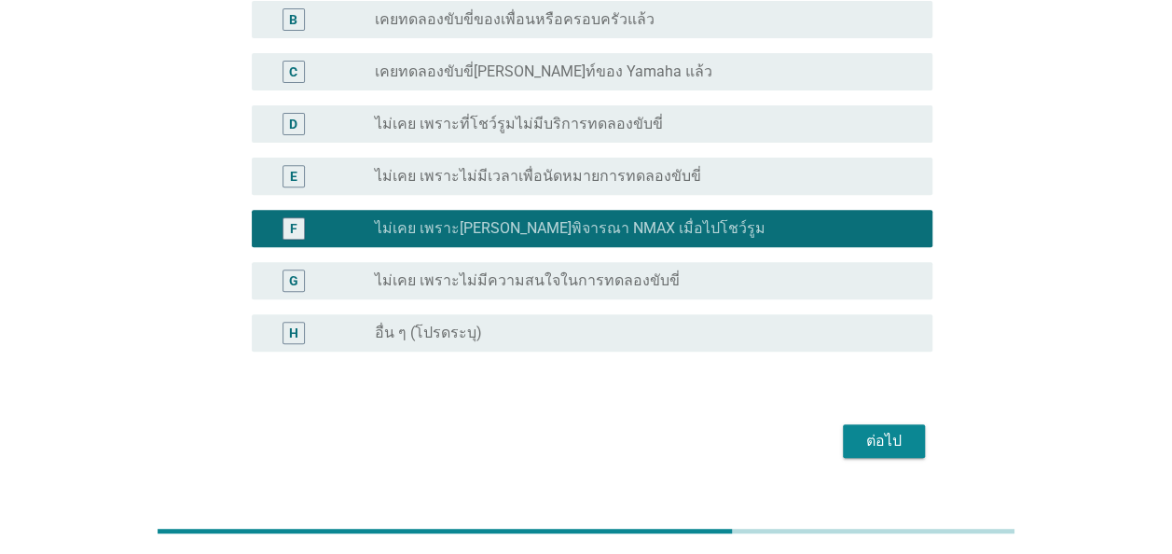
click at [566, 283] on label "ไม่เคย เพราะไม่มีความสนใจในการทดลองขับขี่" at bounding box center [527, 280] width 305 height 19
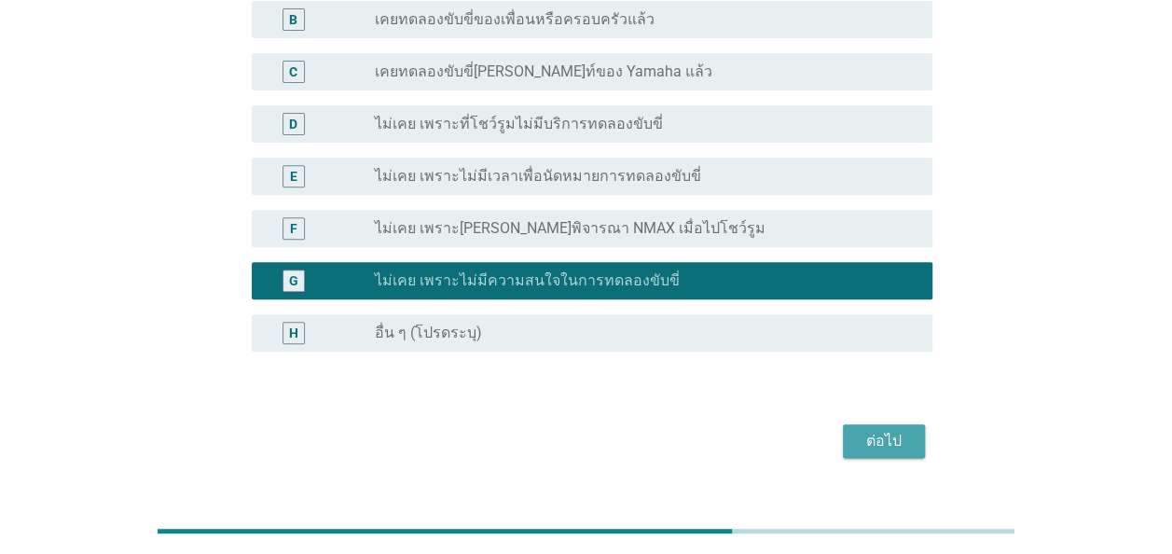
click at [867, 442] on div "ต่อไป" at bounding box center [884, 441] width 52 height 22
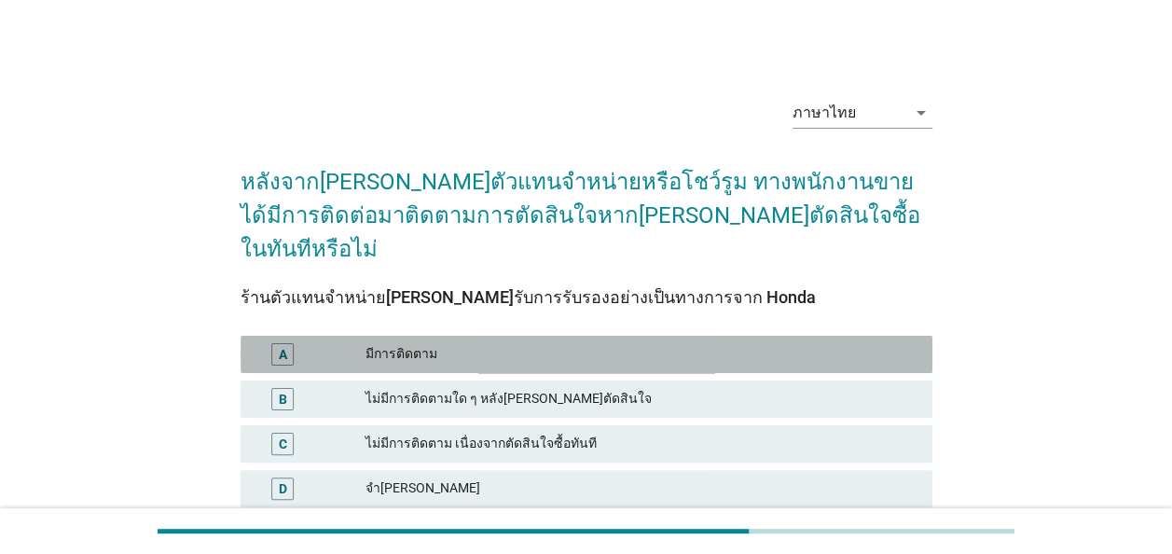
click at [409, 343] on div "มีการติดตาม" at bounding box center [641, 354] width 552 height 22
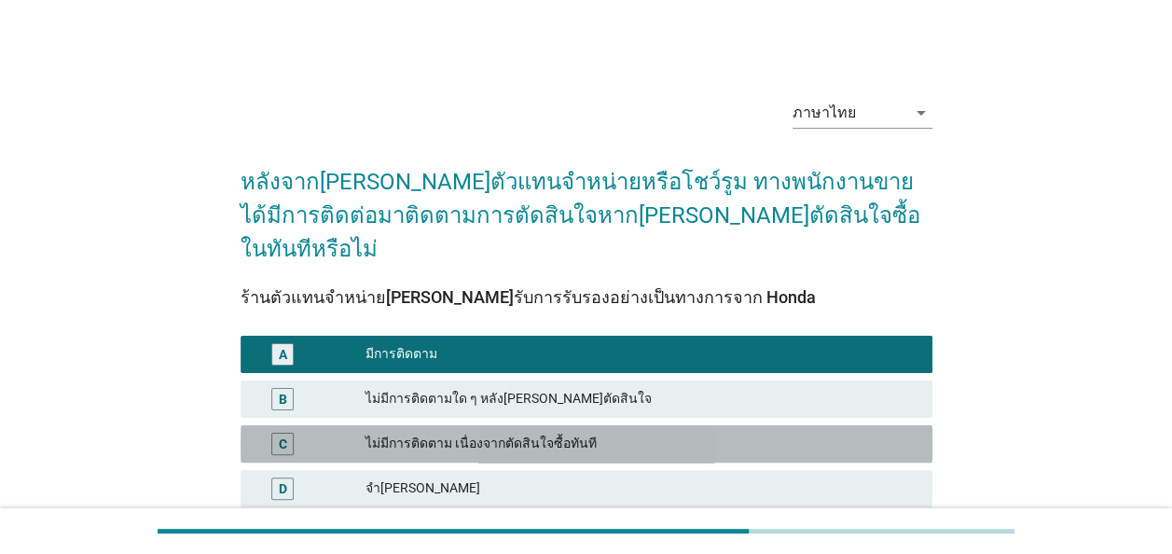
click at [488, 432] on div "ไม่มีการติดตาม เนื่องจากตัดสินใจซื้อทันที" at bounding box center [641, 443] width 552 height 22
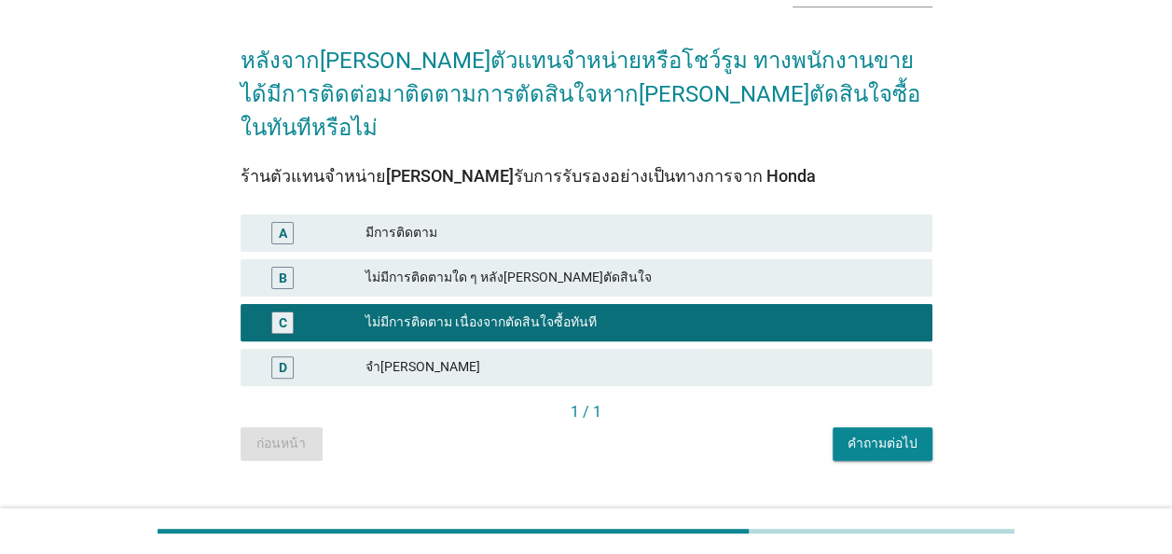
scroll to position [122, 0]
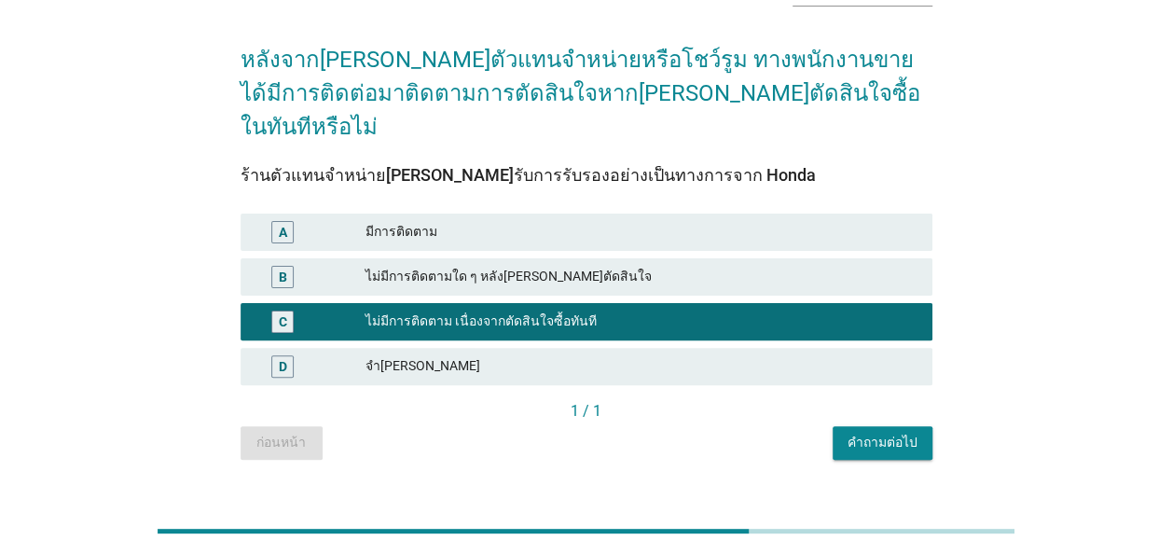
click at [898, 432] on div "คำถามต่อไป" at bounding box center [882, 442] width 70 height 20
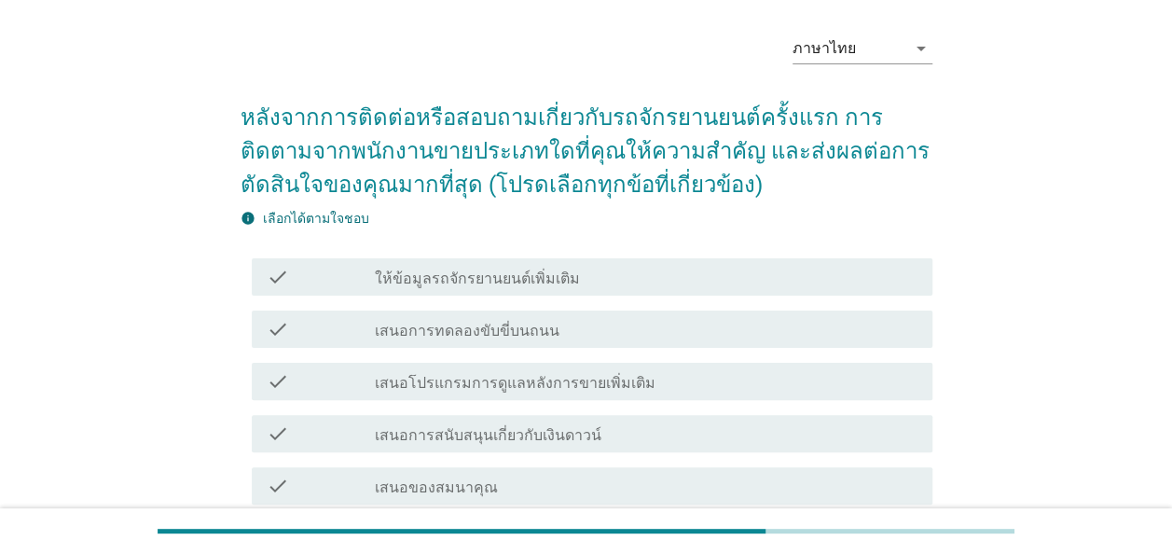
scroll to position [93, 0]
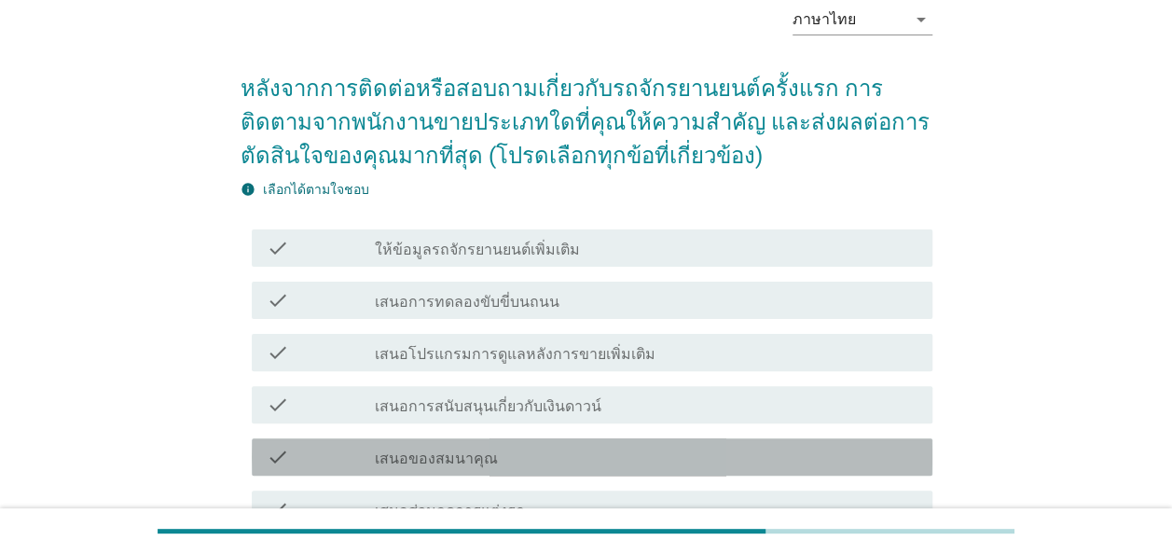
click at [433, 459] on label "เสนอของสมนาคุณ" at bounding box center [436, 458] width 123 height 19
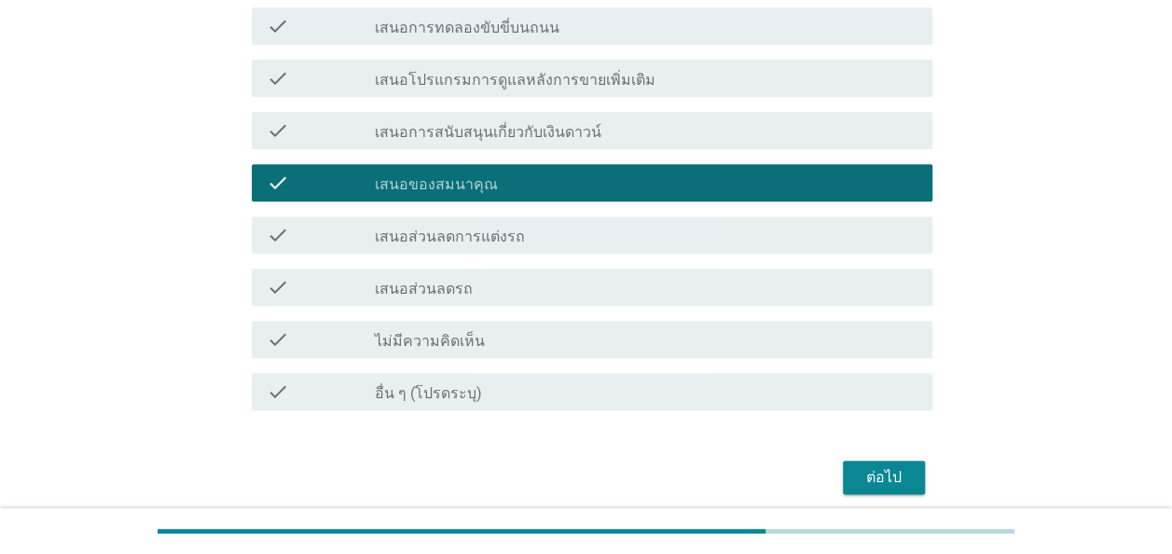
scroll to position [373, 0]
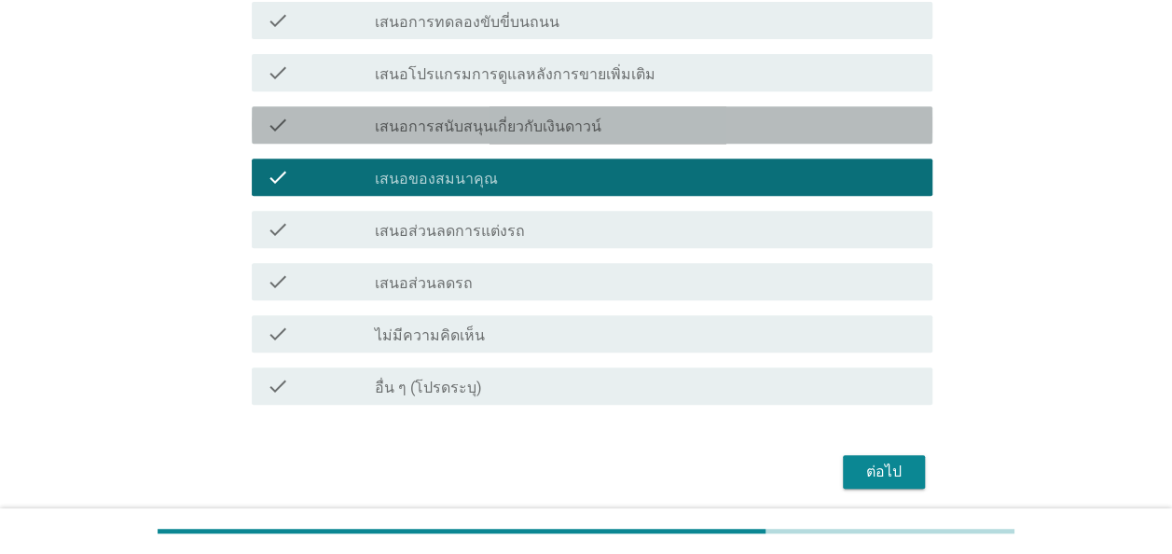
click at [481, 116] on div "check_box_outline_blank เสนอการสนับสนุนเกี่ยวกับเงินดาวน์" at bounding box center [646, 125] width 542 height 22
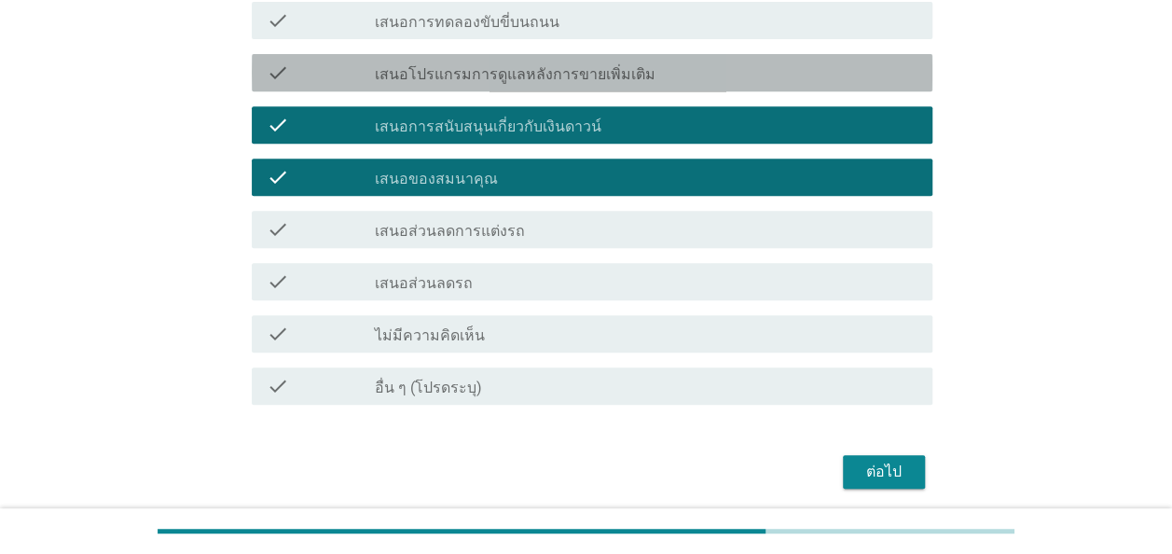
click at [509, 75] on label "เสนอโปรแกรมการดูแลหลังการขายเพิ่มเติม" at bounding box center [515, 74] width 281 height 19
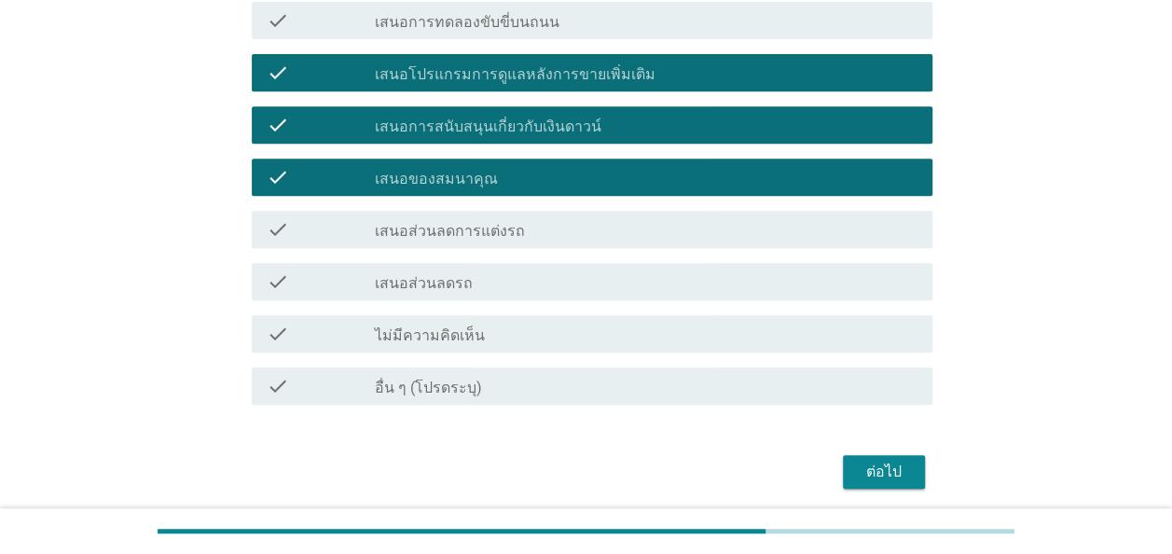
click at [883, 475] on div "ต่อไป" at bounding box center [884, 471] width 52 height 22
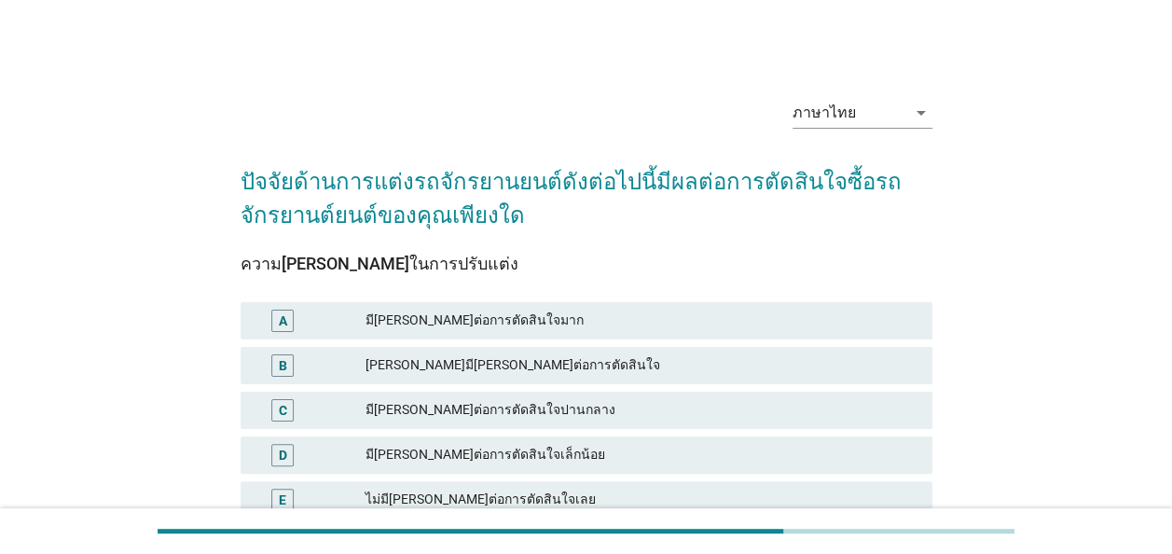
click at [502, 367] on div "ค่อนข้างมีอิทธิพลต่อการตัดสินใจ" at bounding box center [641, 365] width 552 height 22
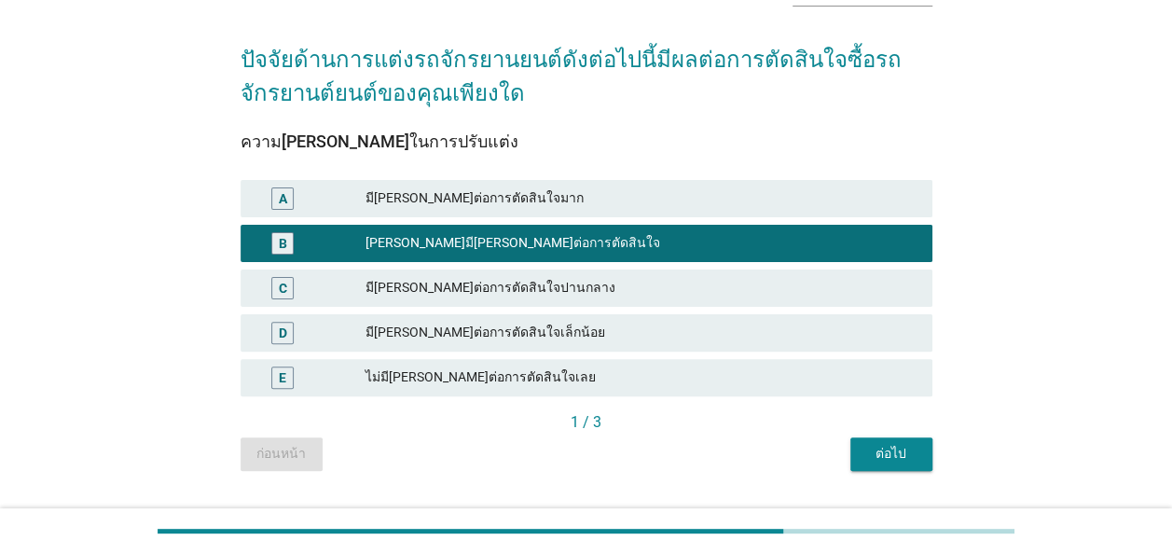
scroll to position [167, 0]
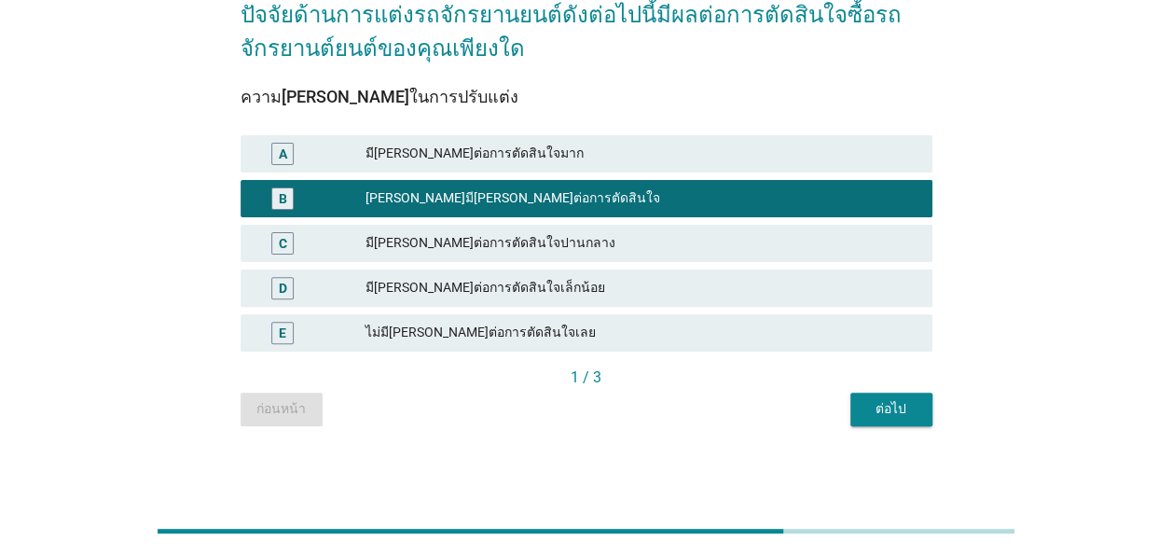
click at [508, 284] on div "มีอิทธิพลต่อการตัดสินใจเล็กน้อย" at bounding box center [641, 288] width 552 height 22
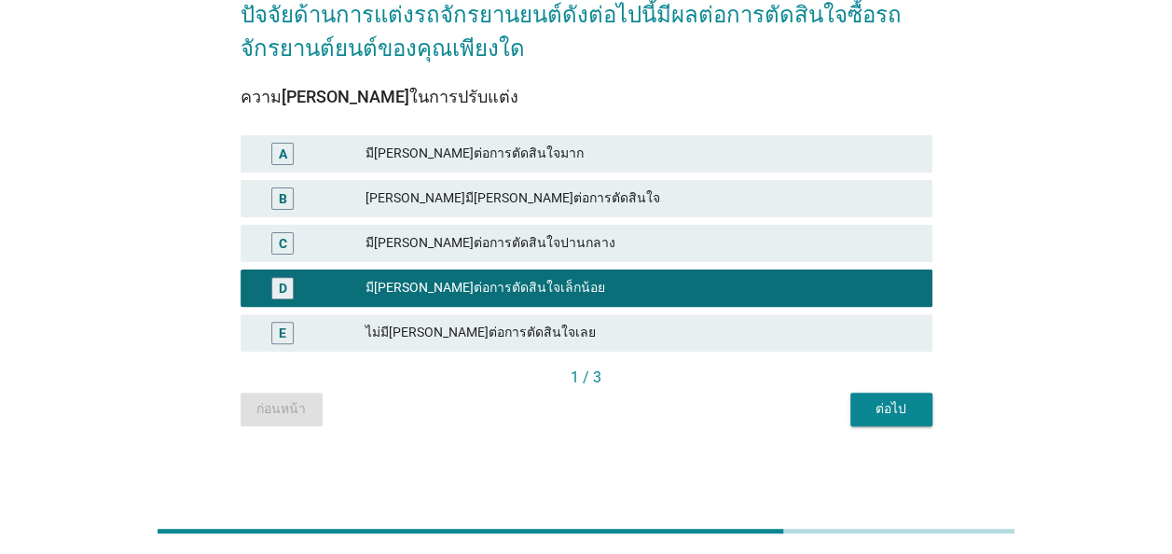
click at [477, 242] on div "มีอิทธิพลต่อการตัดสินใจปานกลาง" at bounding box center [641, 243] width 552 height 22
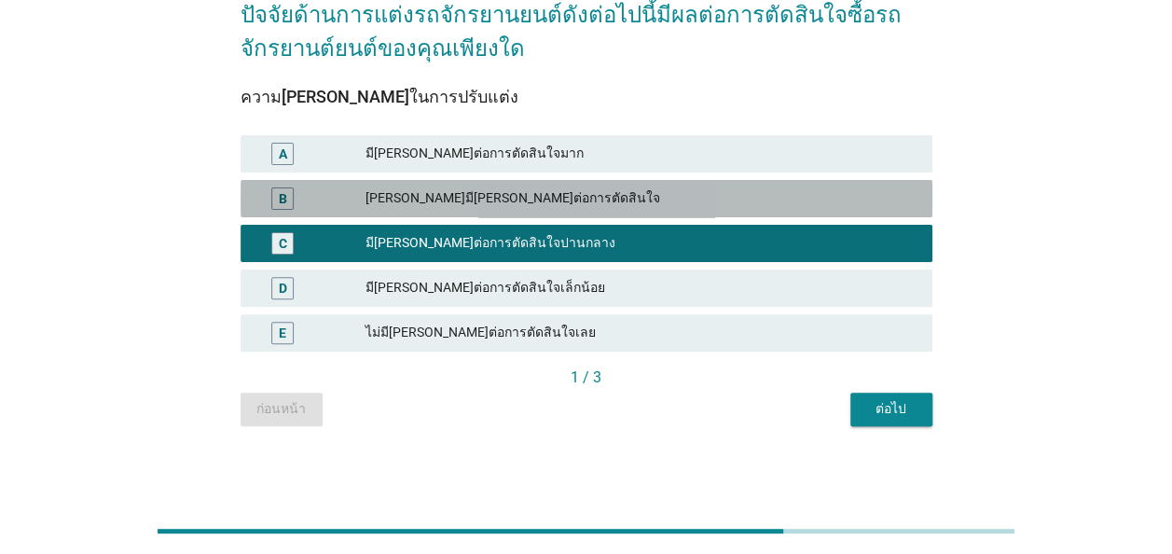
click at [464, 196] on div "ค่อนข้างมีอิทธิพลต่อการตัดสินใจ" at bounding box center [641, 198] width 552 height 22
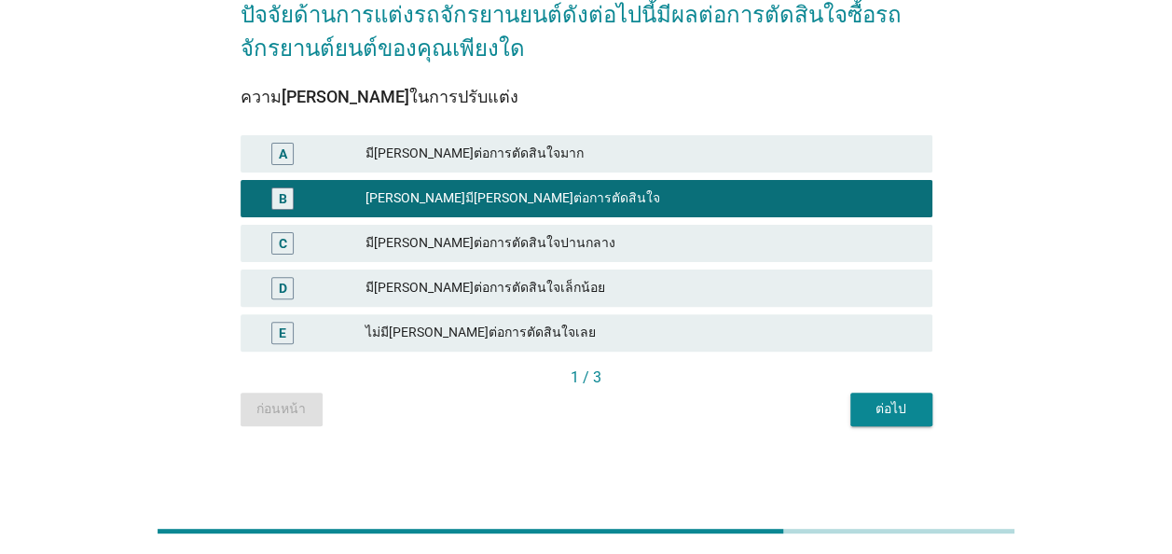
click at [873, 409] on div "ต่อไป" at bounding box center [891, 409] width 52 height 20
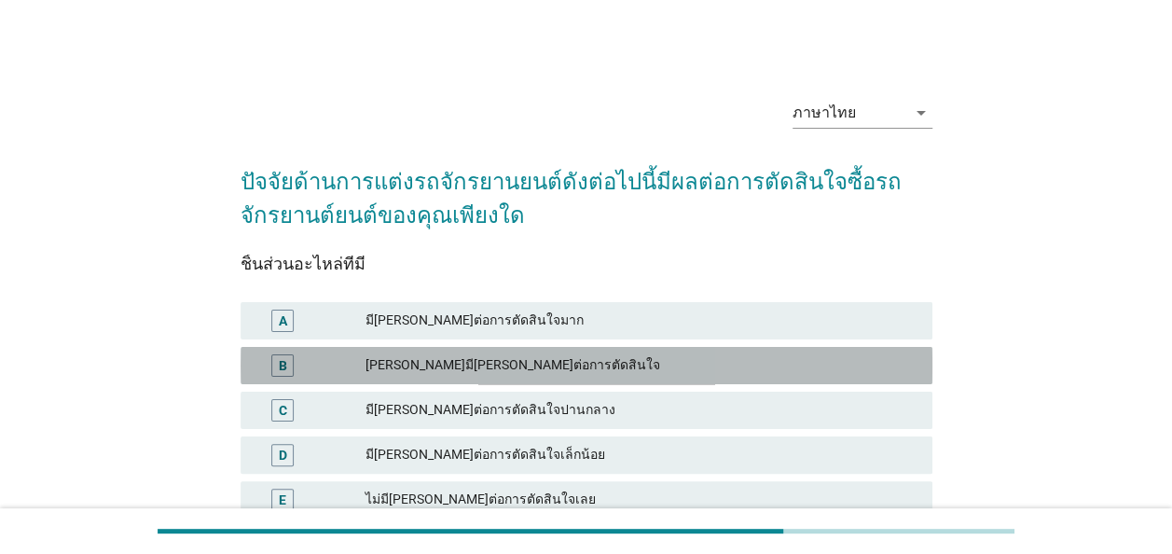
click at [501, 376] on div "ค่อนข้างมีอิทธิพลต่อการตัดสินใจ" at bounding box center [641, 365] width 552 height 22
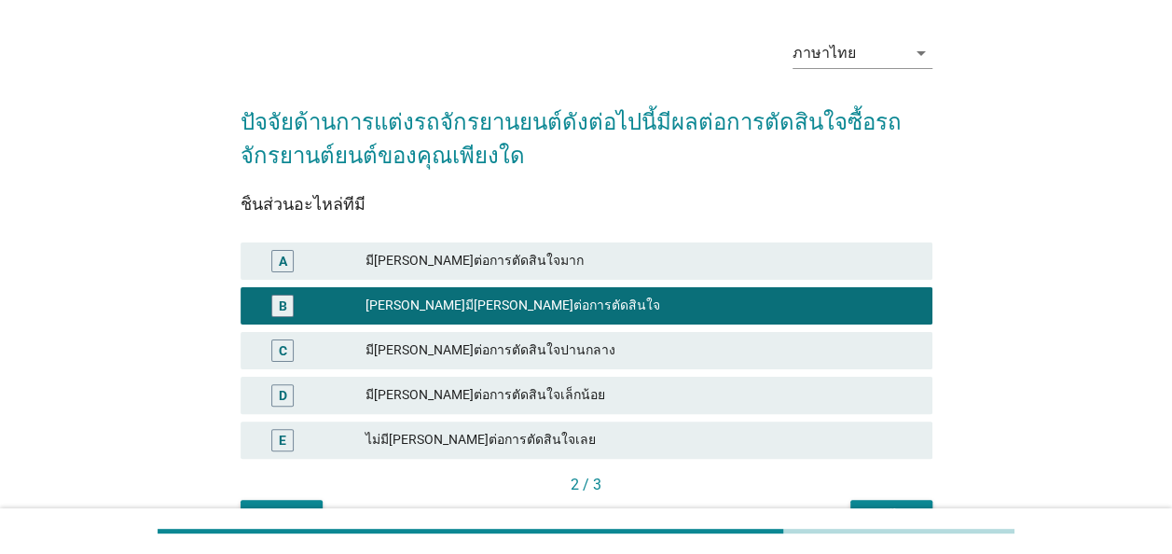
scroll to position [167, 0]
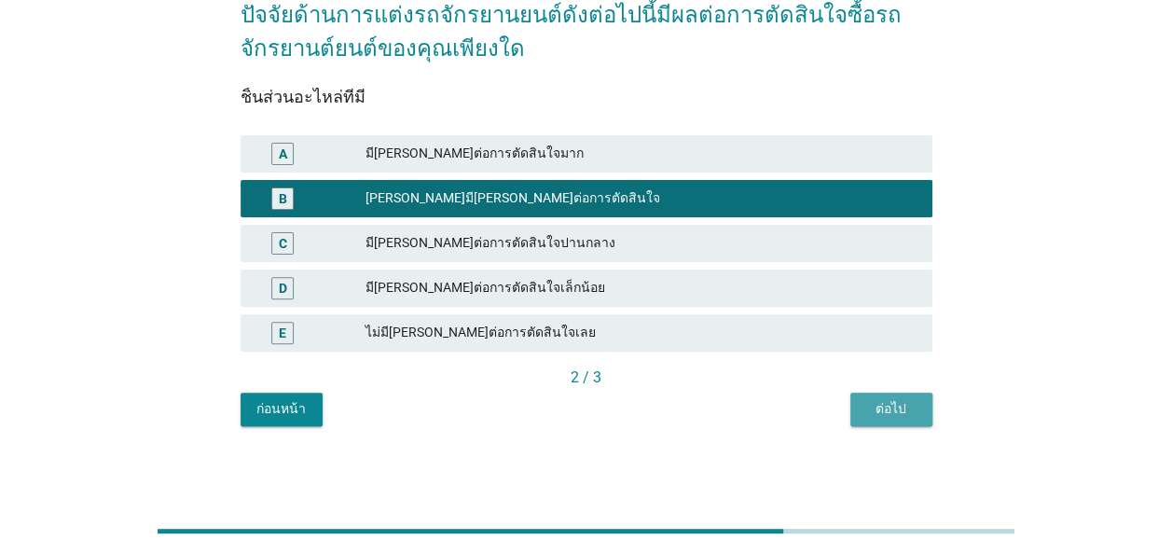
click at [889, 409] on div "ต่อไป" at bounding box center [891, 409] width 52 height 20
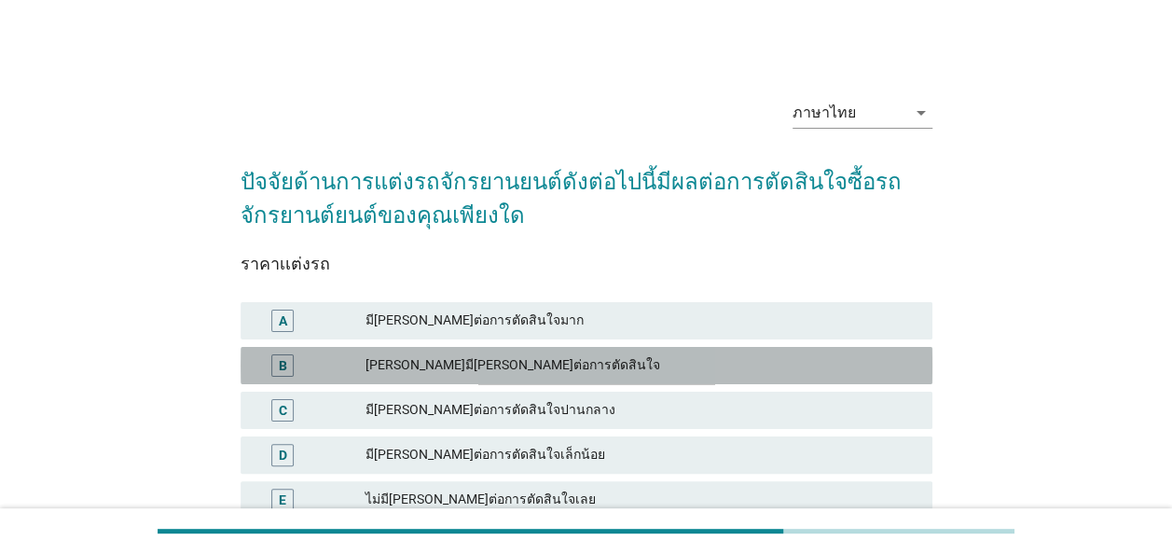
click at [525, 367] on div "ค่อนข้างมีอิทธิพลต่อการตัดสินใจ" at bounding box center [641, 365] width 552 height 22
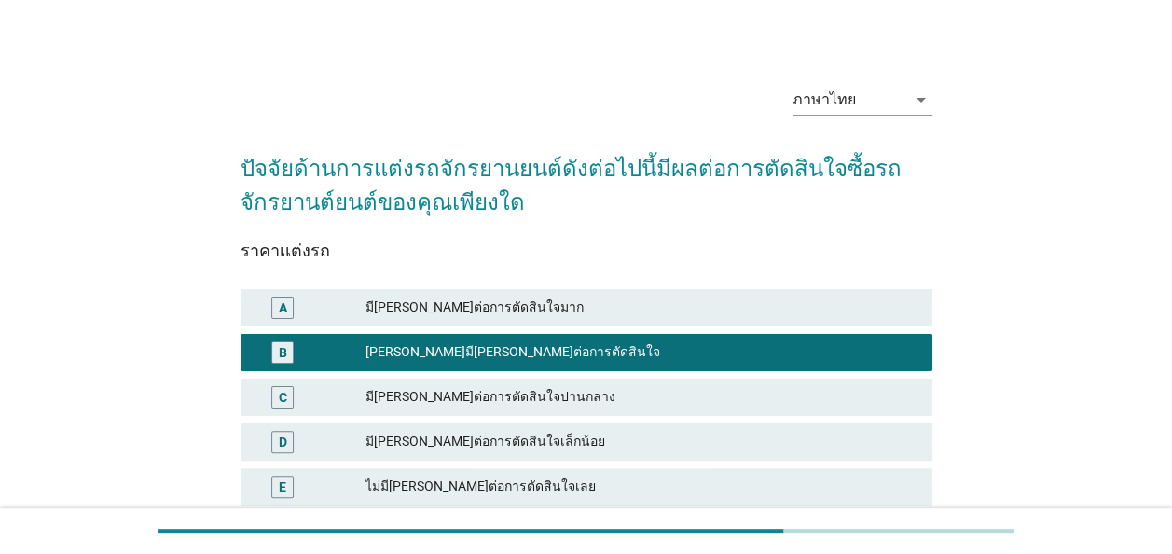
scroll to position [167, 0]
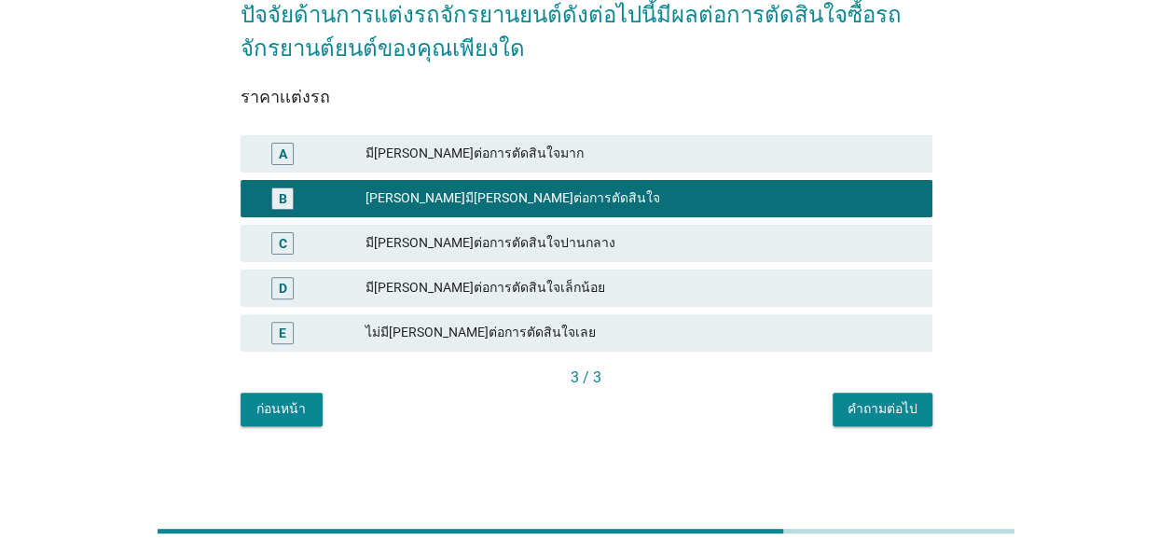
click at [872, 412] on div "คำถามต่อไป" at bounding box center [882, 409] width 70 height 20
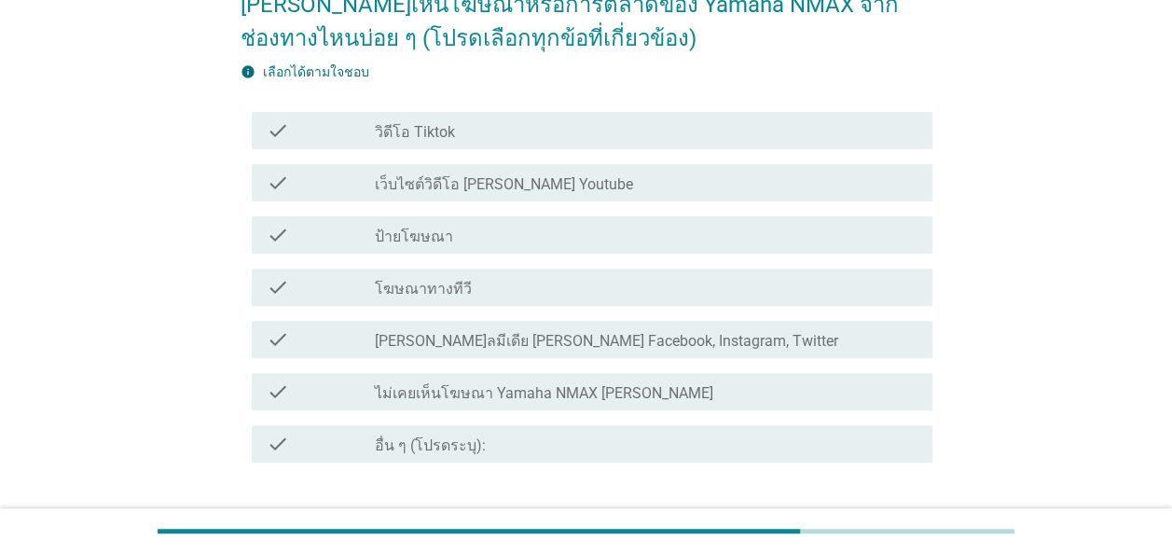
scroll to position [186, 0]
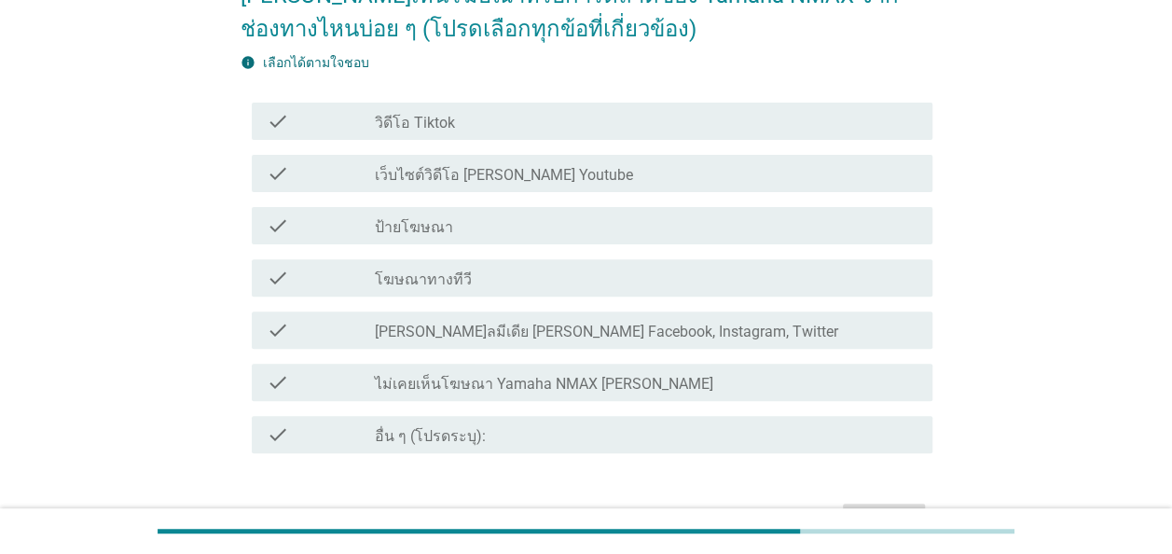
click at [490, 389] on label "ไม่เคยเห็นโฆษณา Yamaha NMAX มาก่อน" at bounding box center [544, 384] width 338 height 19
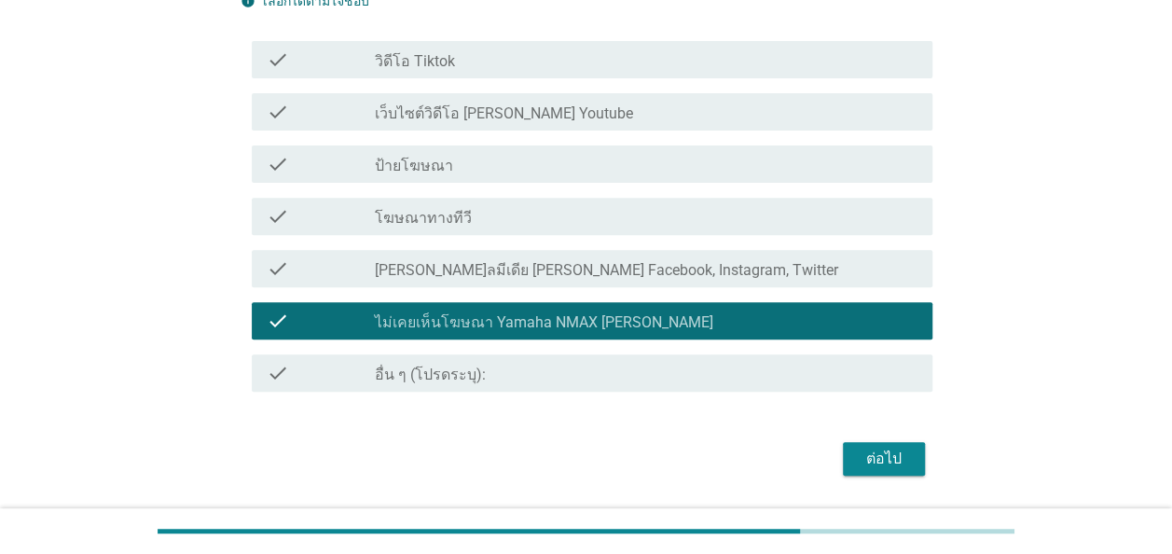
scroll to position [303, 0]
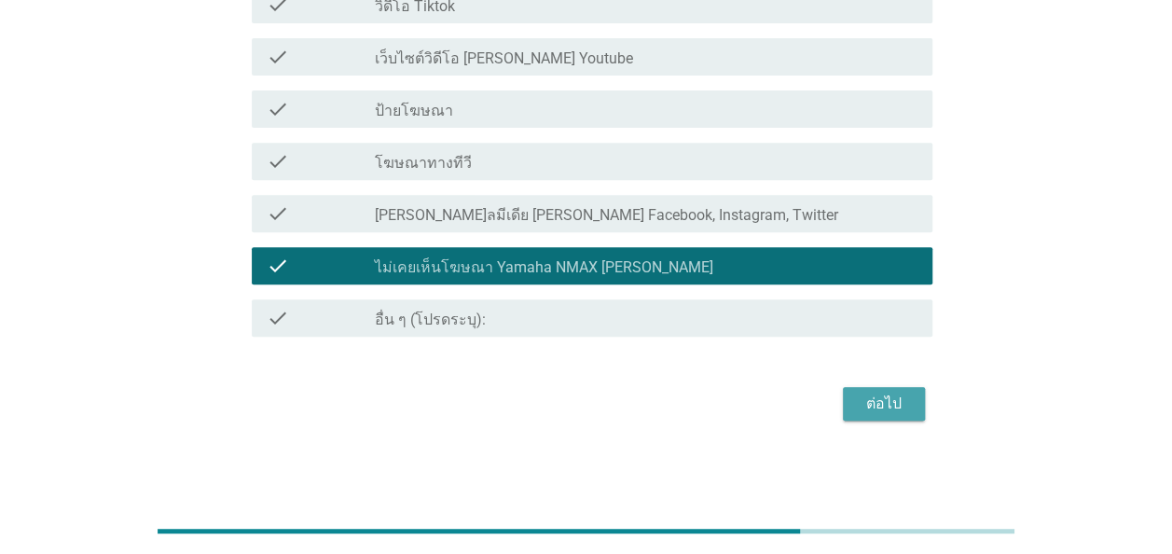
click at [884, 405] on div "ต่อไป" at bounding box center [884, 403] width 52 height 22
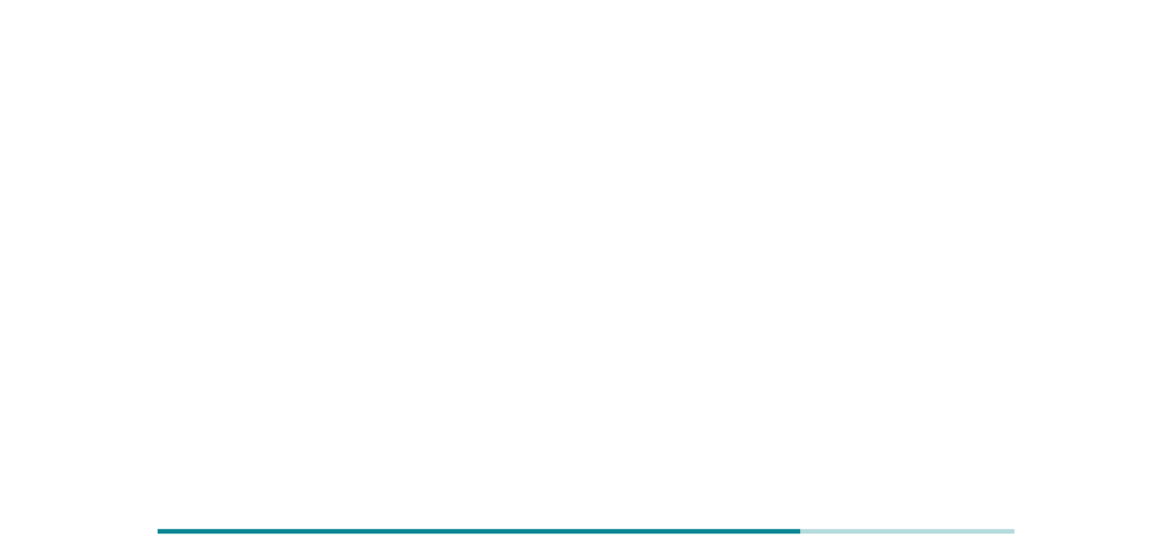
scroll to position [0, 0]
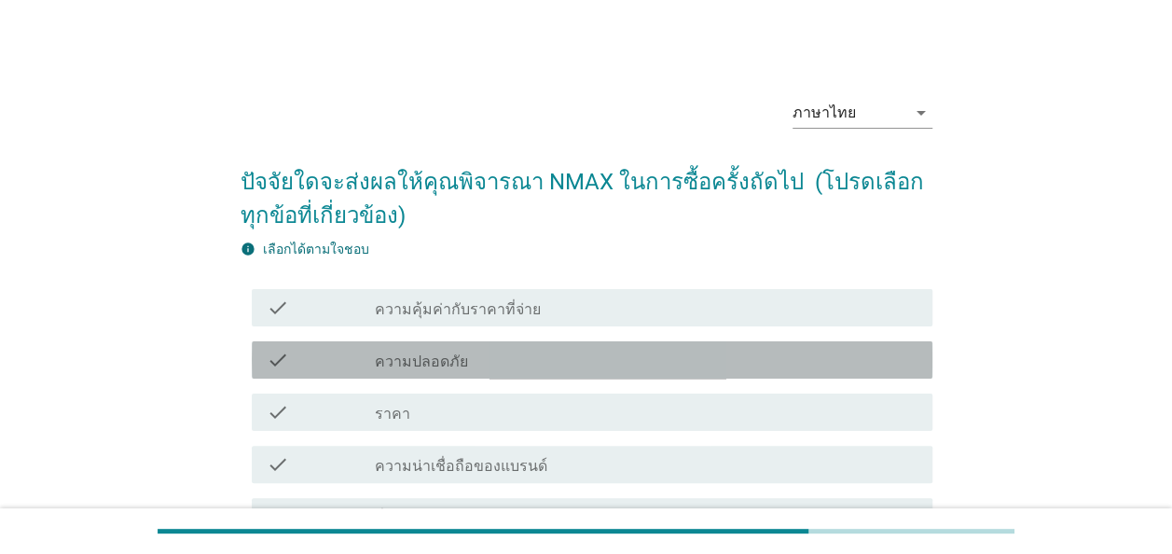
click at [425, 356] on label "ความปลอดภัย" at bounding box center [421, 361] width 93 height 19
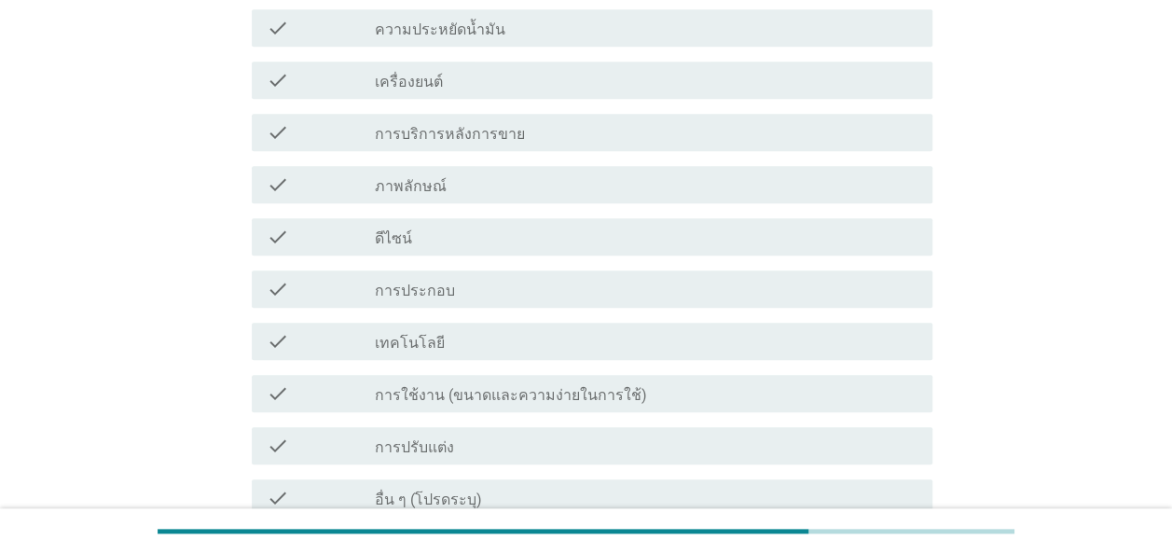
scroll to position [825, 0]
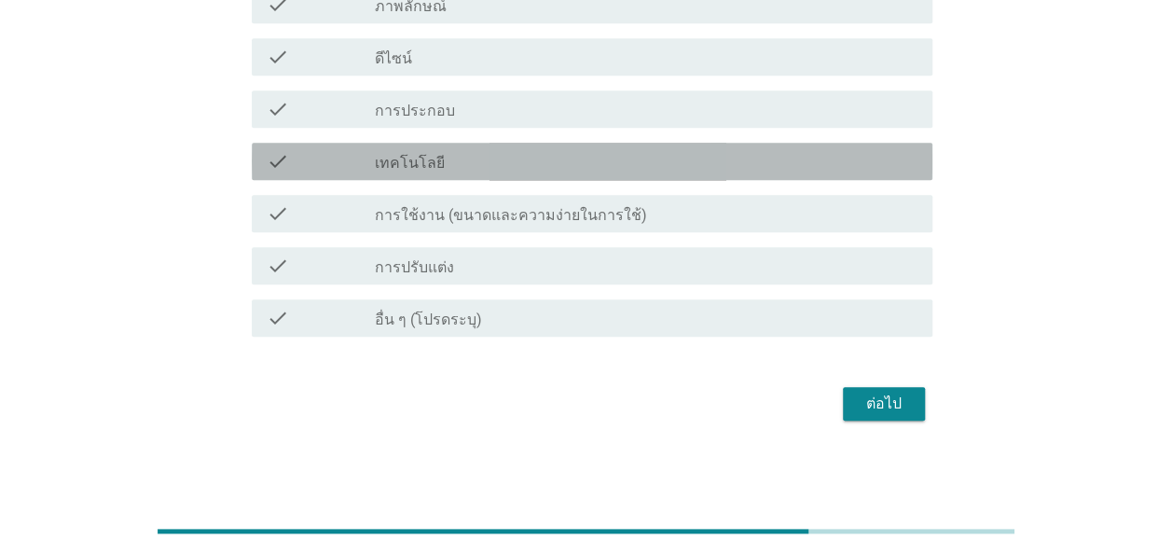
click at [423, 161] on label "เทคโนโลยี" at bounding box center [410, 163] width 70 height 19
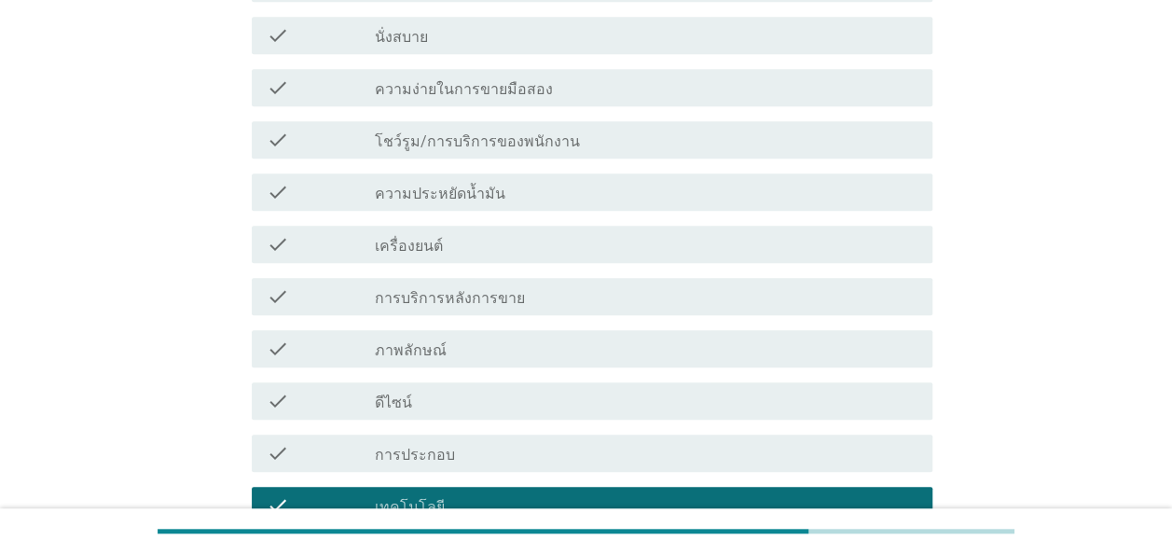
scroll to position [452, 0]
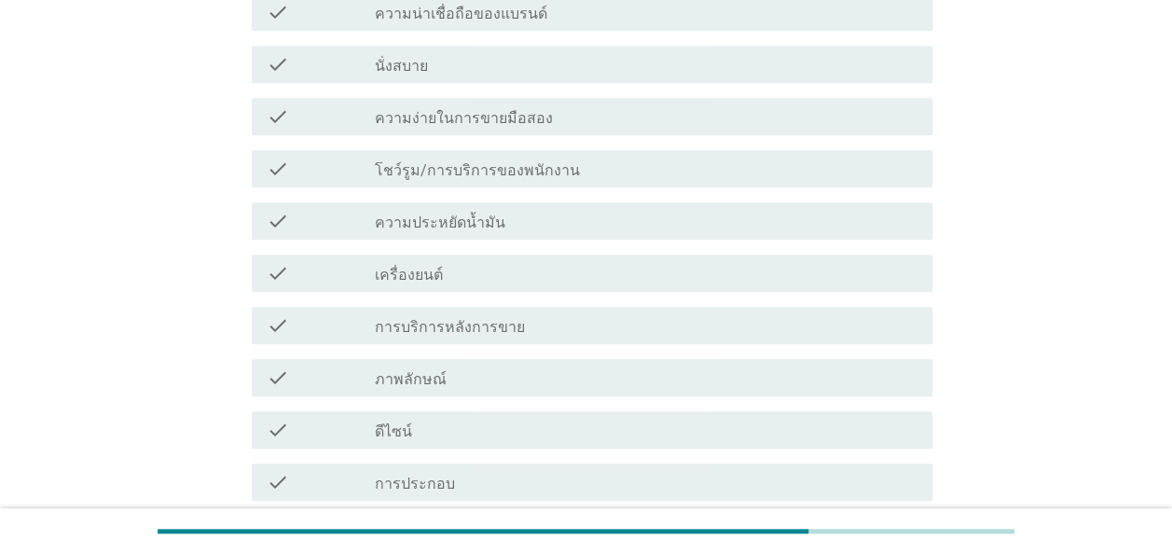
click at [524, 168] on label "โชว์รูม/การบริการของพนักงาน" at bounding box center [477, 170] width 205 height 19
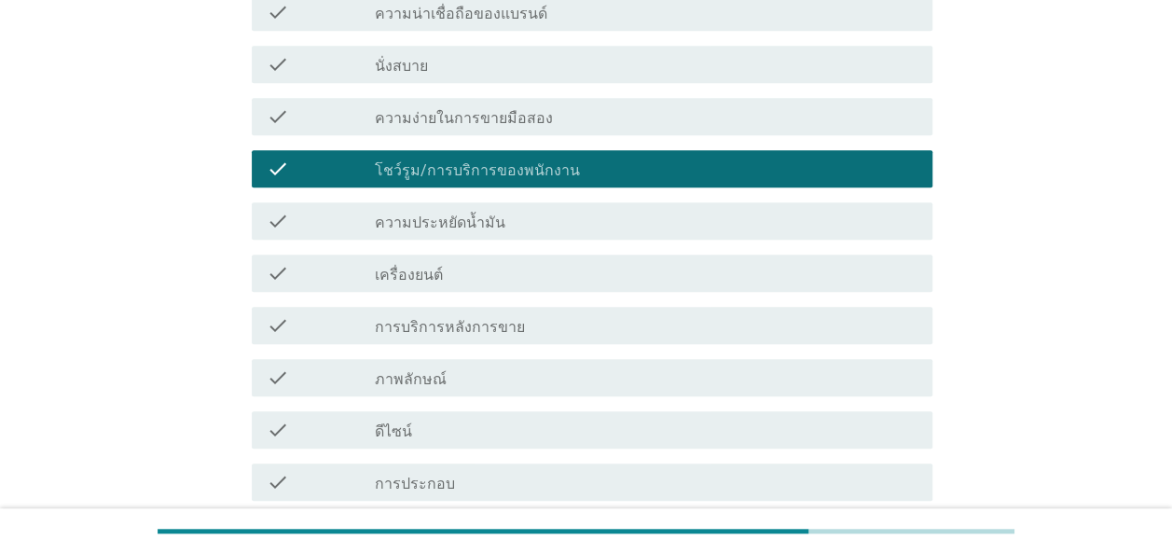
click at [494, 102] on div "check check_box_outline_blank ความง่ายในการขายมือสอง" at bounding box center [592, 116] width 680 height 37
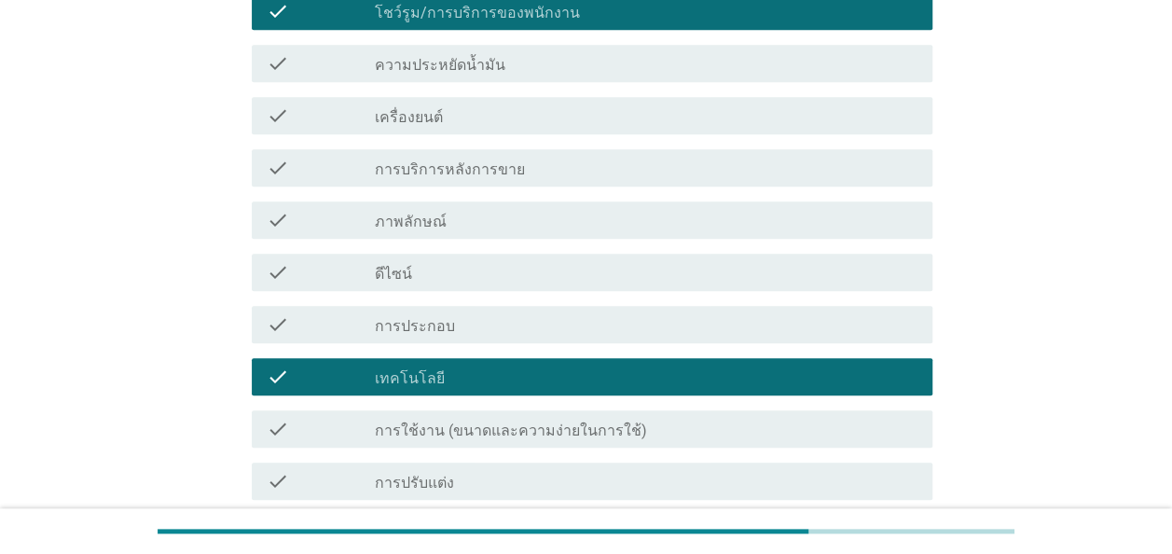
scroll to position [732, 0]
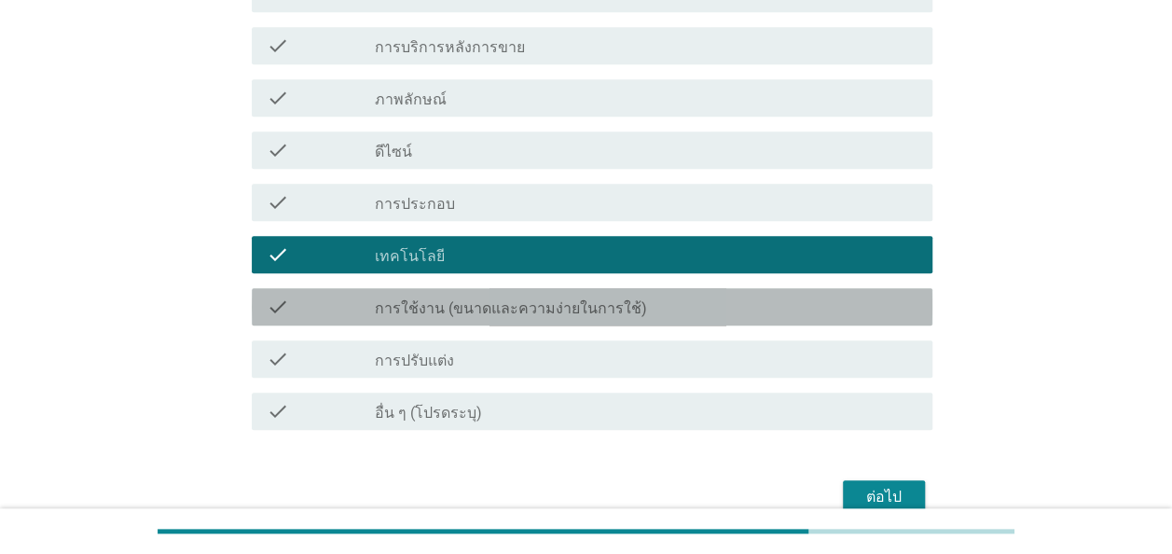
click at [570, 308] on label "การใช้งาน (ขนาดและความง่ายในการใช้)" at bounding box center [511, 308] width 272 height 19
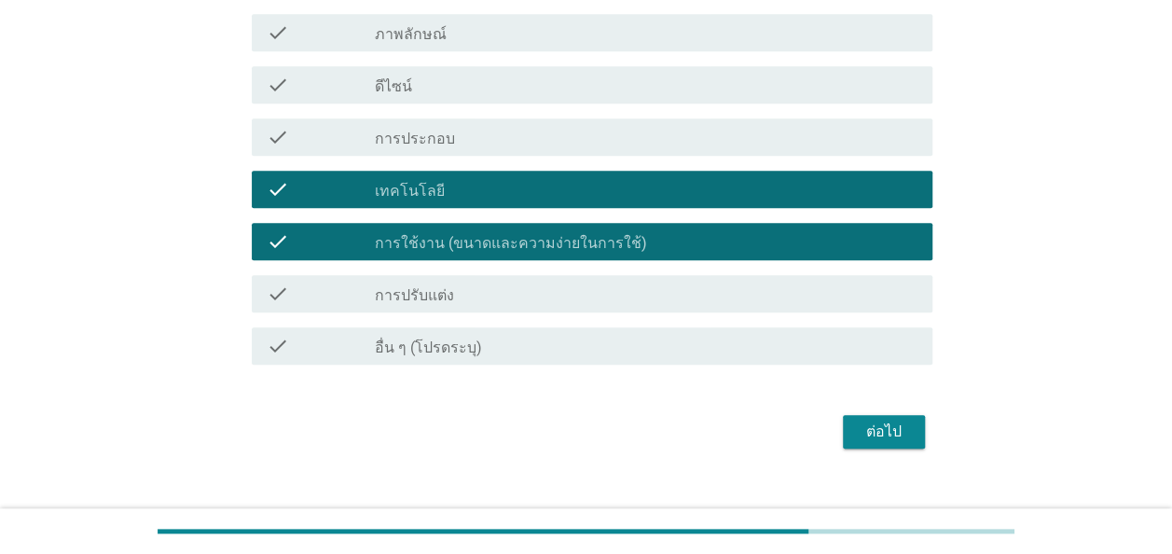
scroll to position [825, 0]
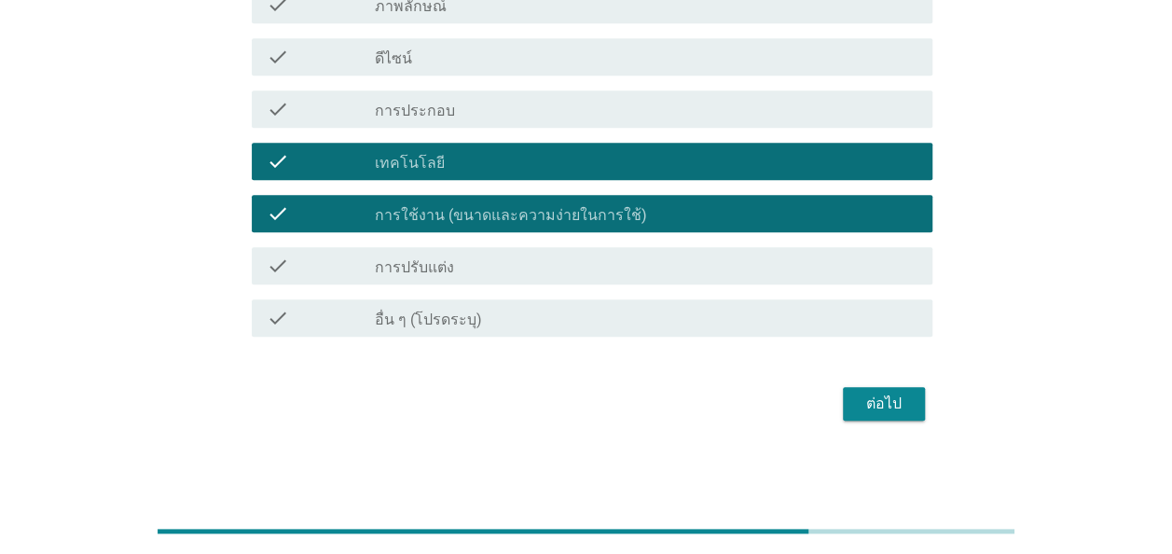
click at [878, 408] on div "ต่อไป" at bounding box center [884, 403] width 52 height 22
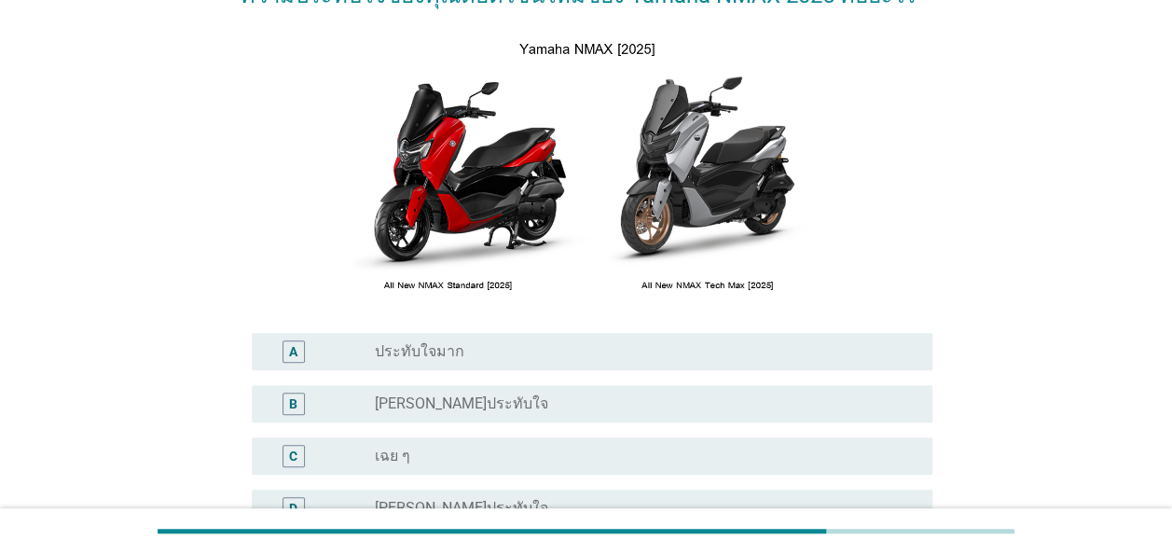
scroll to position [373, 0]
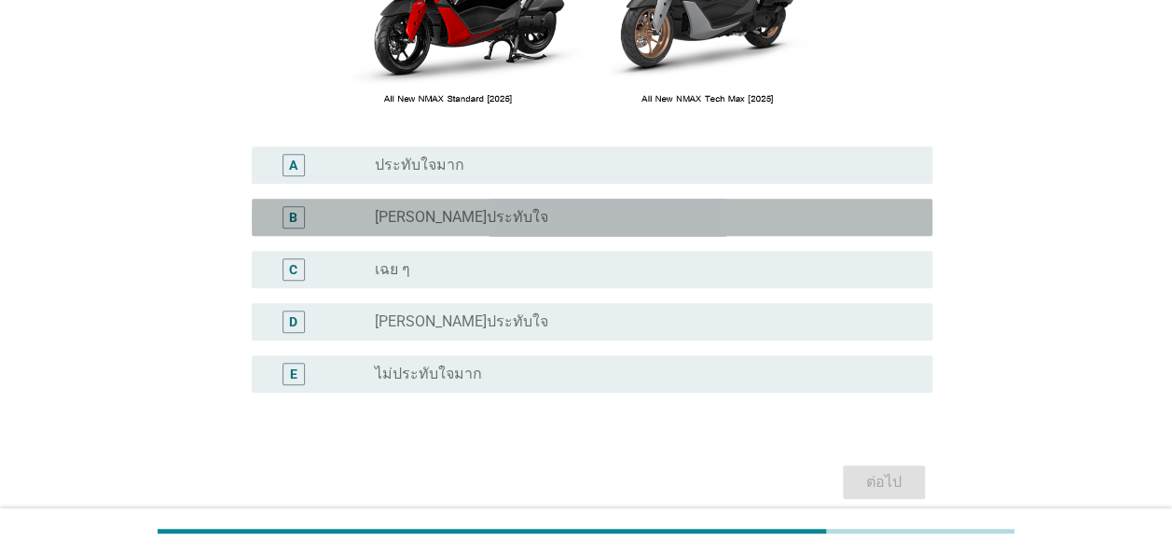
click at [583, 213] on div "radio_button_unchecked ค่อนข้างประทับใจ" at bounding box center [639, 217] width 528 height 19
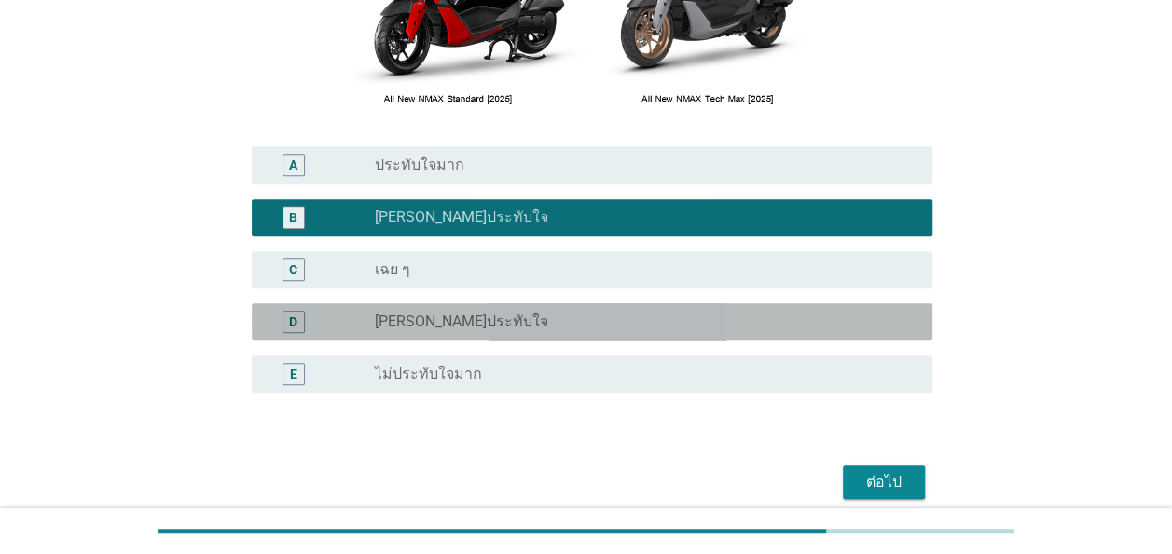
click at [535, 328] on div "radio_button_unchecked ค่อนข้างไม่ประทับใจ" at bounding box center [639, 321] width 528 height 19
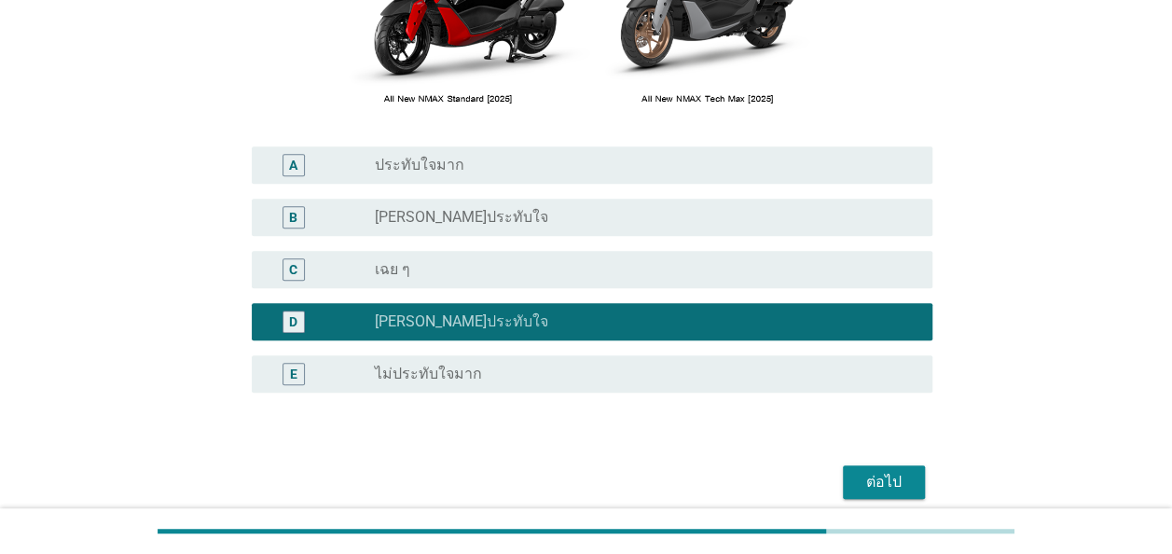
click at [648, 269] on div "radio_button_unchecked เฉย ๆ" at bounding box center [639, 269] width 528 height 19
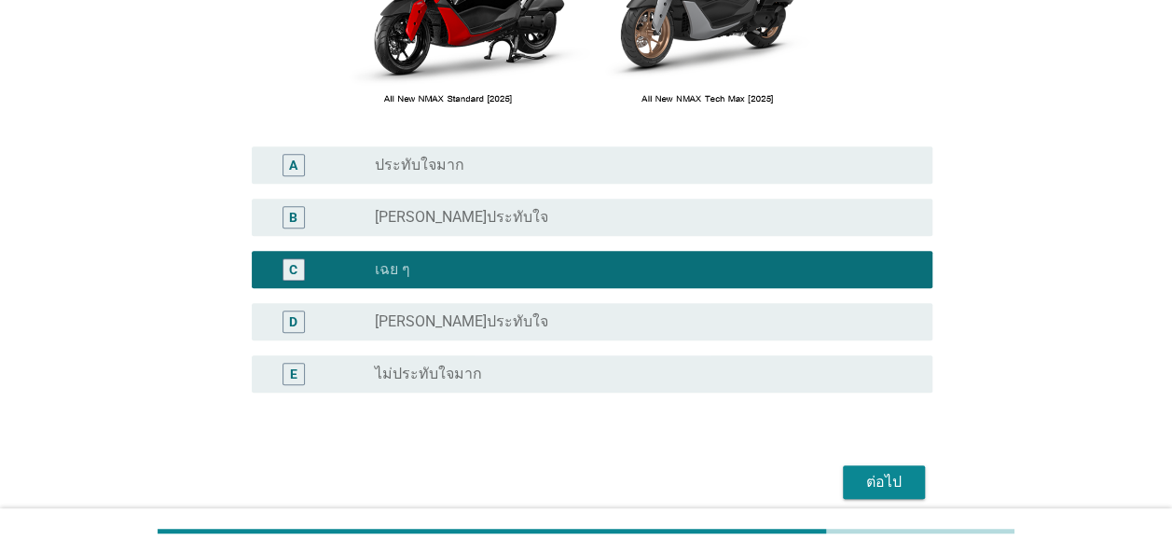
click at [889, 485] on div "ต่อไป" at bounding box center [884, 482] width 52 height 22
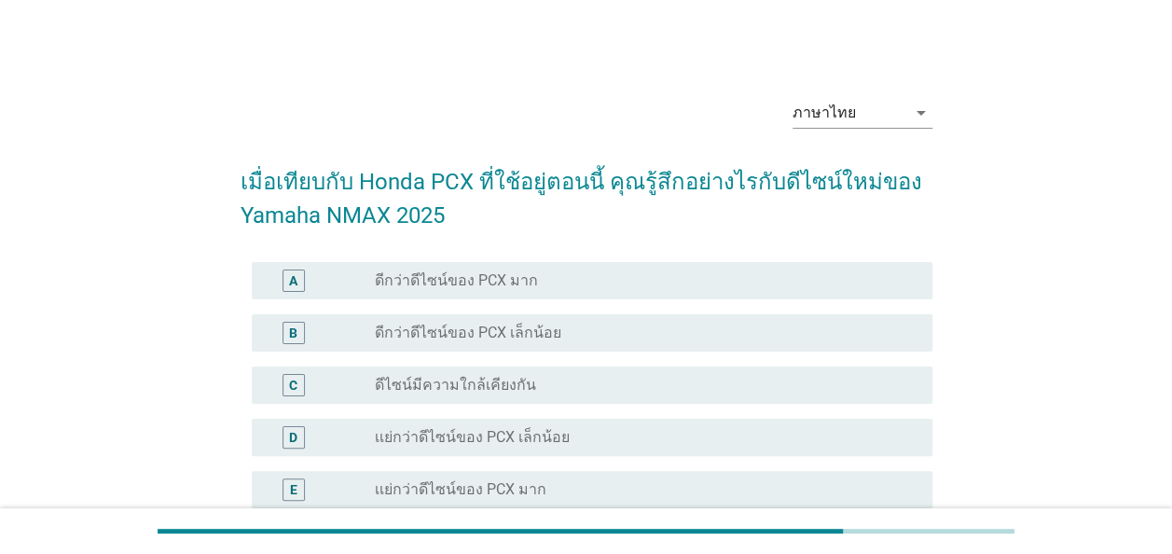
scroll to position [186, 0]
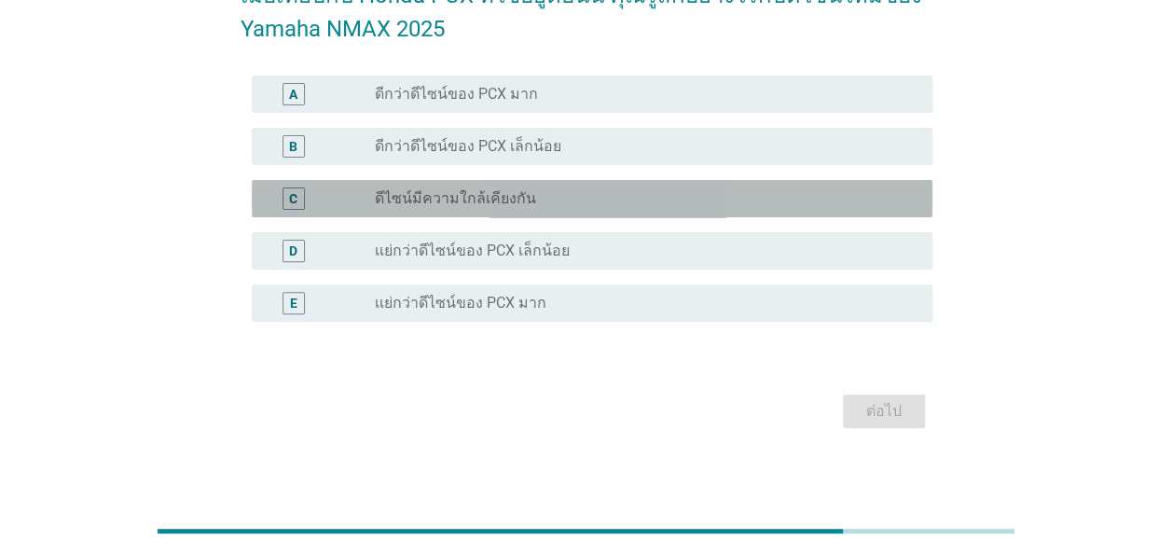
click at [489, 199] on label "ดีไซน์มีความใกล้เคียงกัน" at bounding box center [455, 198] width 161 height 19
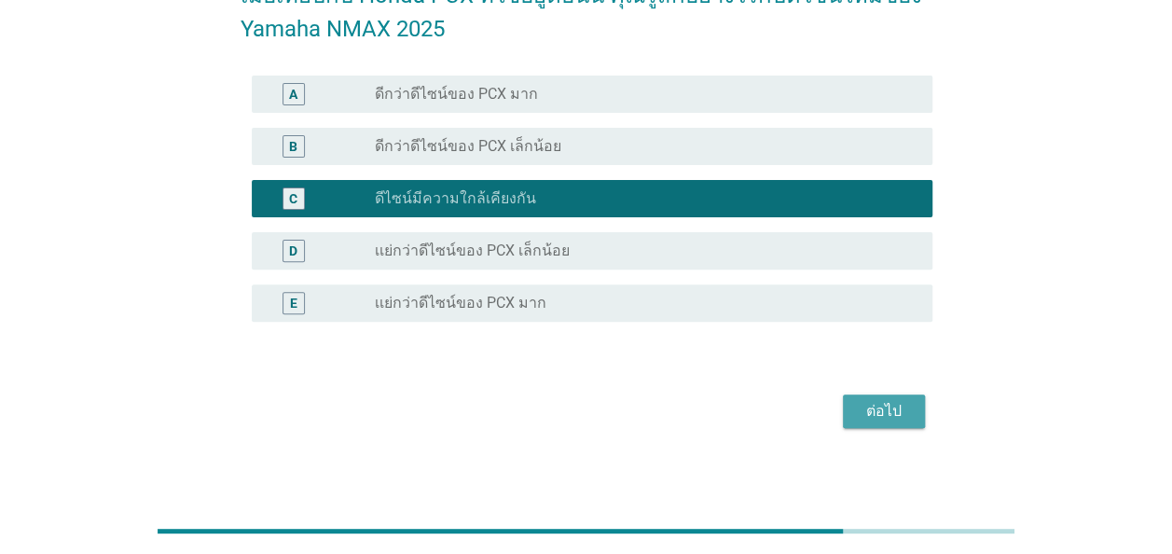
click at [882, 412] on div "ต่อไป" at bounding box center [884, 411] width 52 height 22
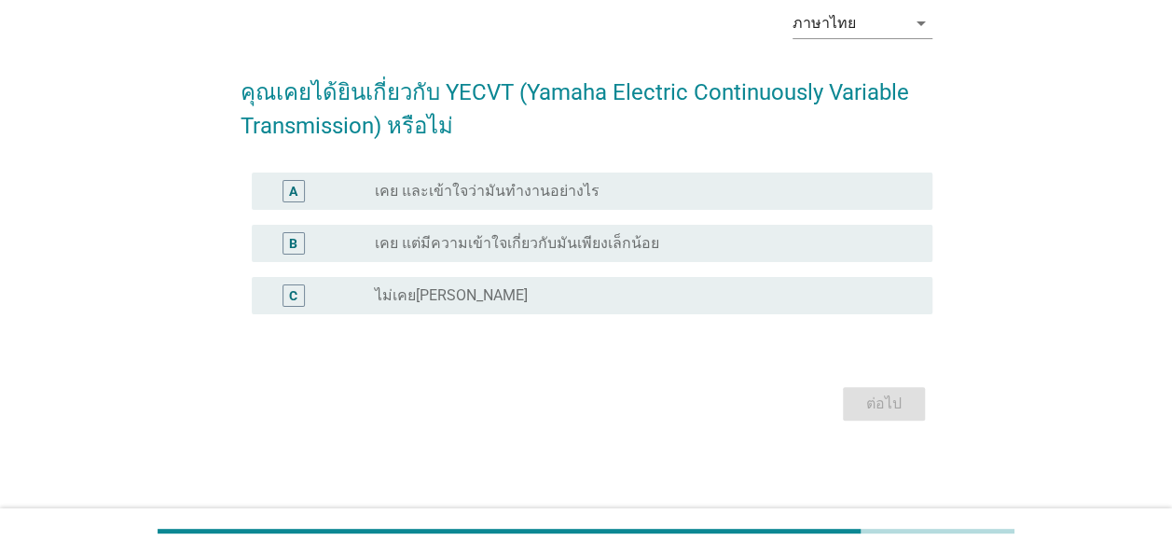
scroll to position [0, 0]
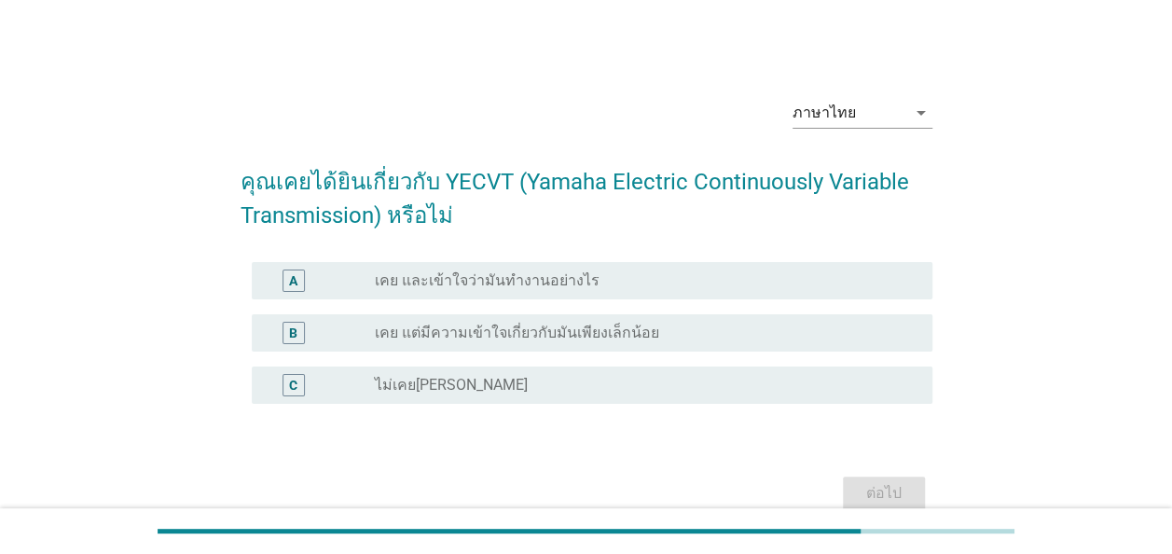
click at [434, 385] on label "ไม่เคยได้ยินมาก่อน" at bounding box center [451, 385] width 153 height 19
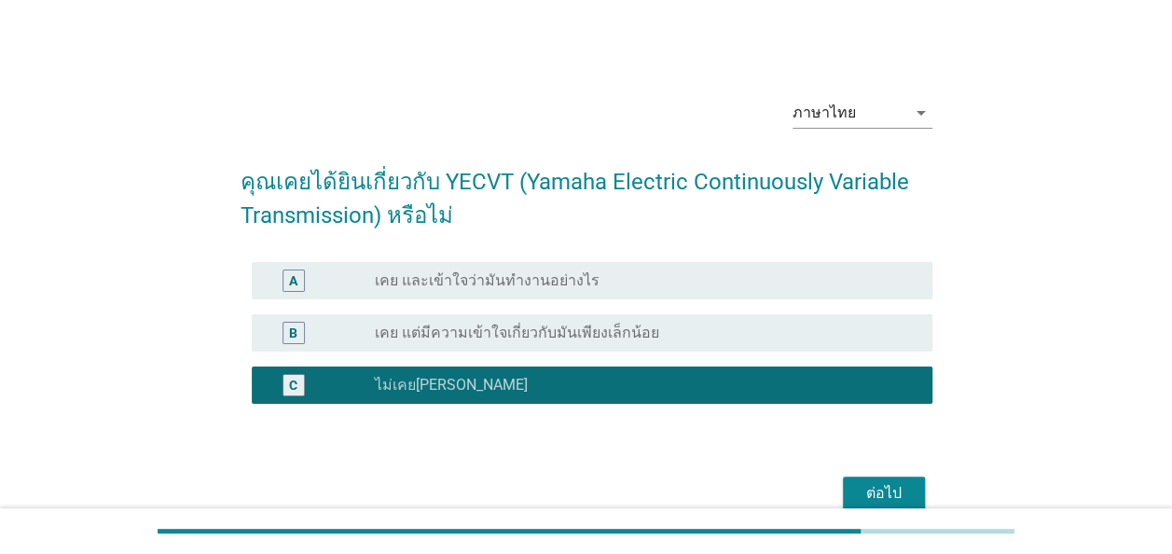
click at [880, 489] on div "ต่อไป" at bounding box center [884, 493] width 52 height 22
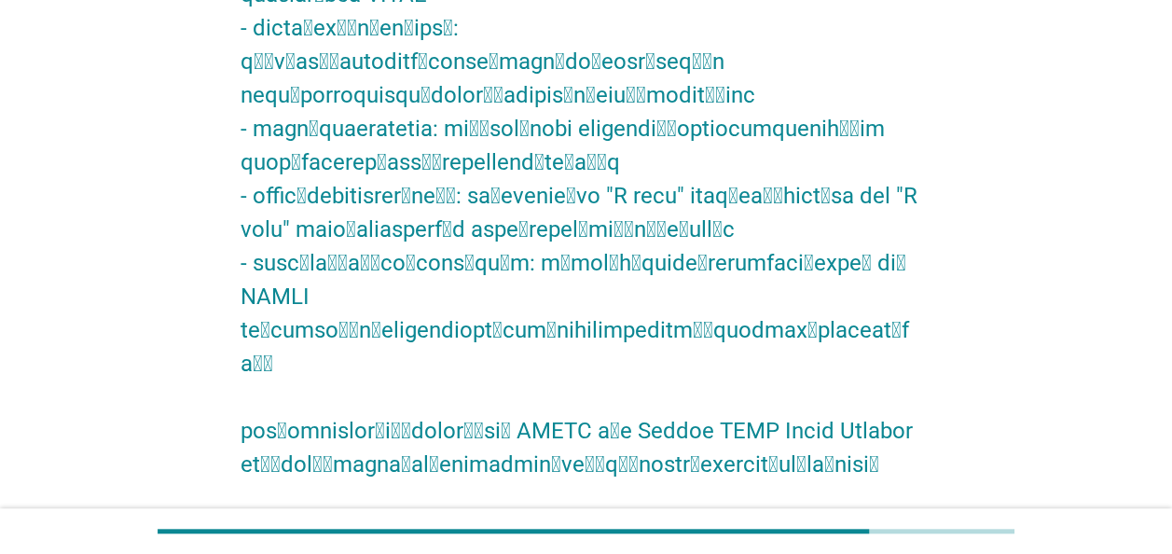
scroll to position [559, 0]
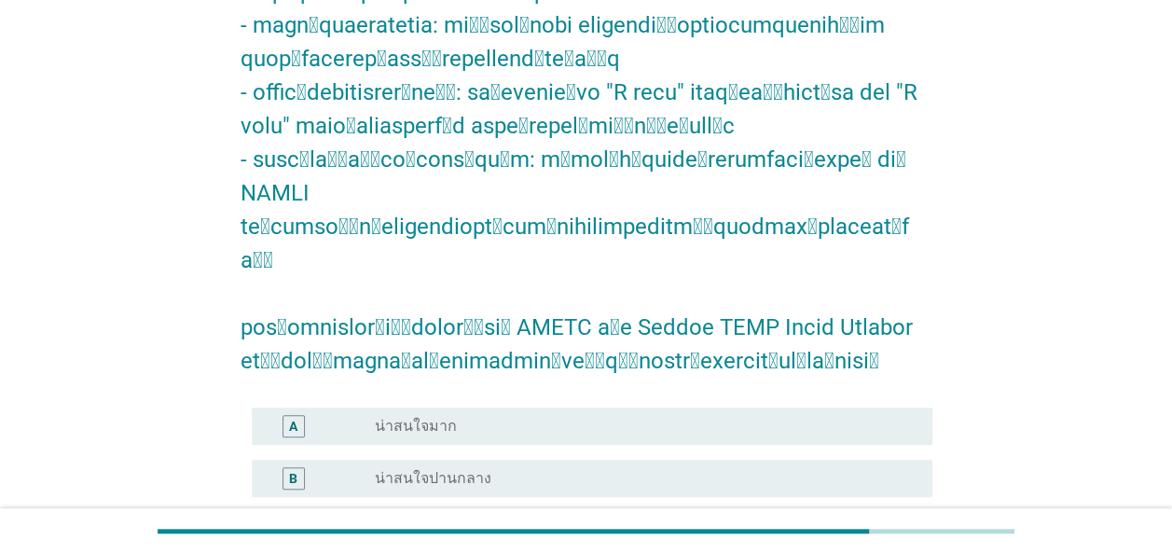
click at [500, 469] on div "radio_button_unchecked น่าสนใจปานกลาง" at bounding box center [639, 478] width 528 height 19
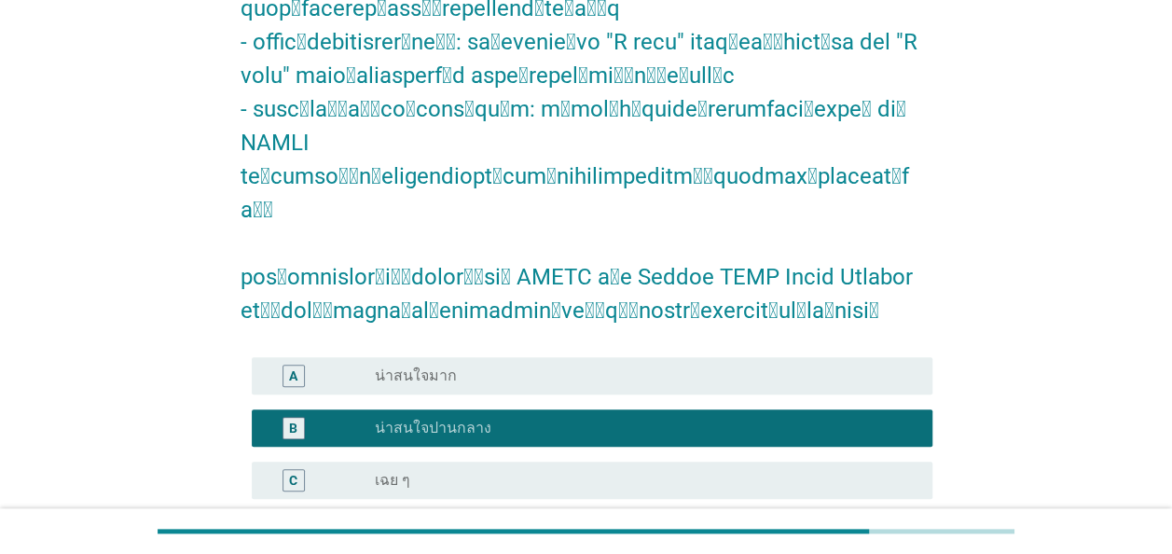
scroll to position [746, 0]
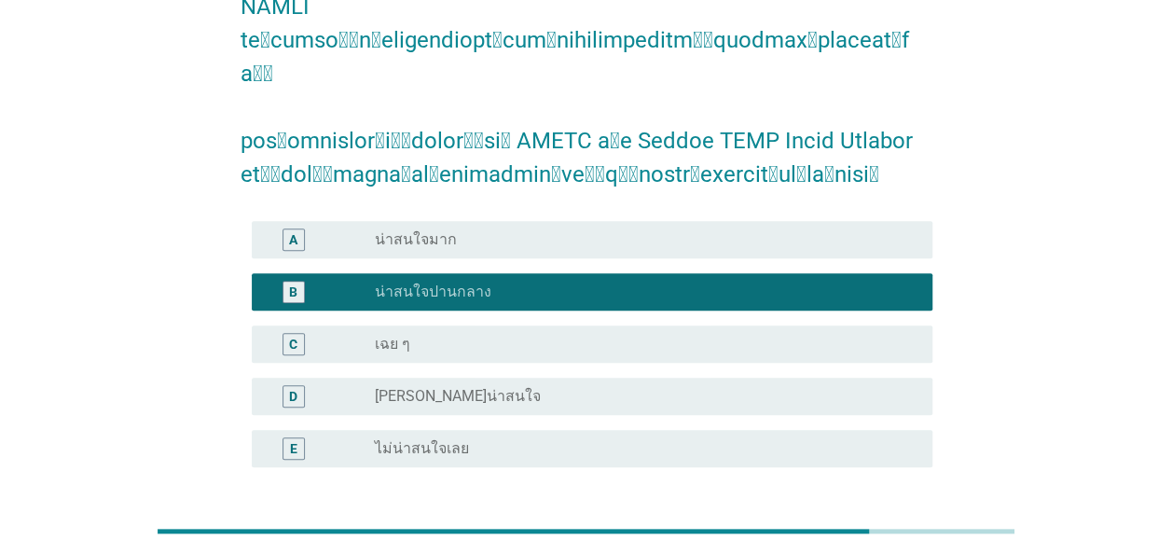
click at [877, 545] on div "ต่อไป" at bounding box center [884, 556] width 52 height 22
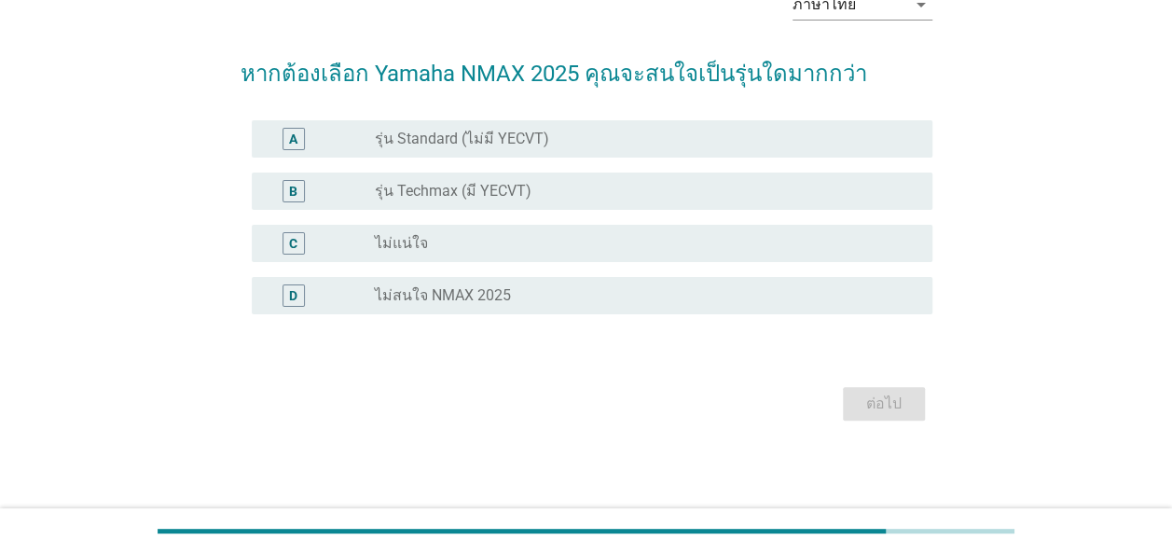
scroll to position [0, 0]
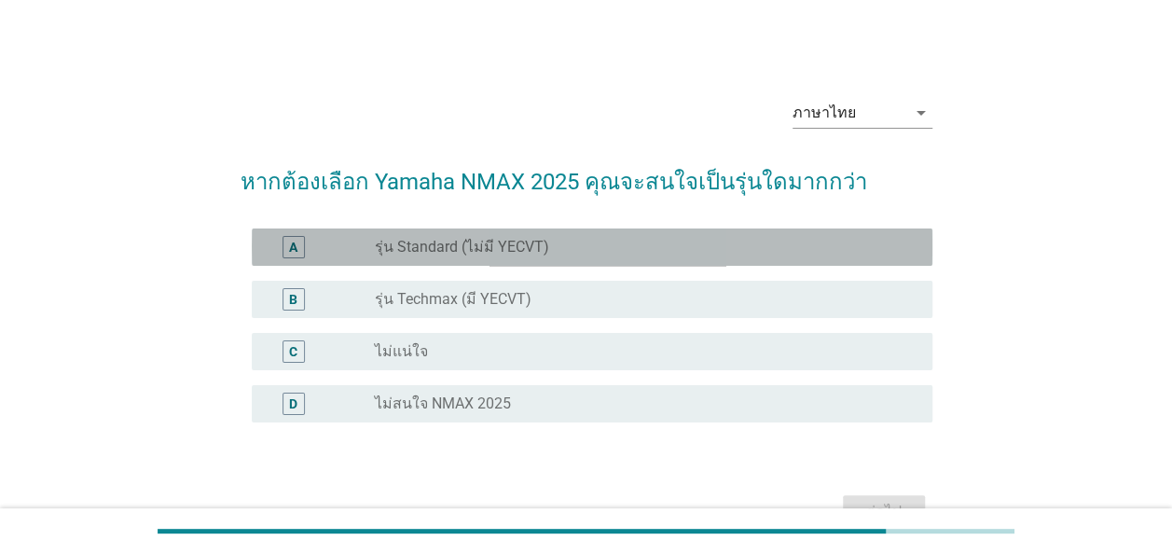
click at [400, 242] on label "รุ่น Standard (ไม่มี YECVT)" at bounding box center [462, 247] width 174 height 19
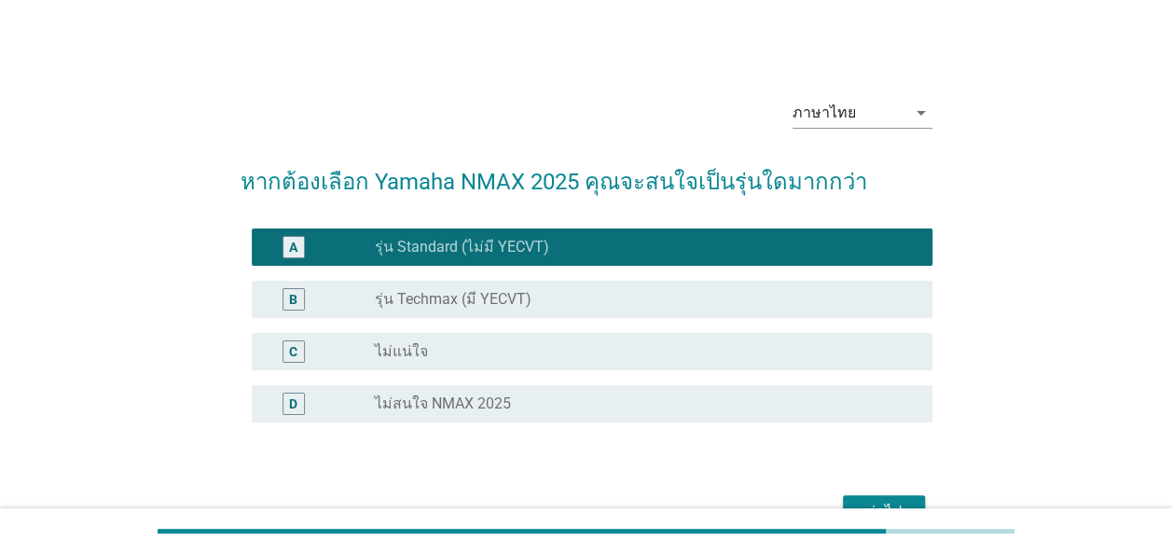
click at [347, 297] on div "B" at bounding box center [321, 299] width 108 height 22
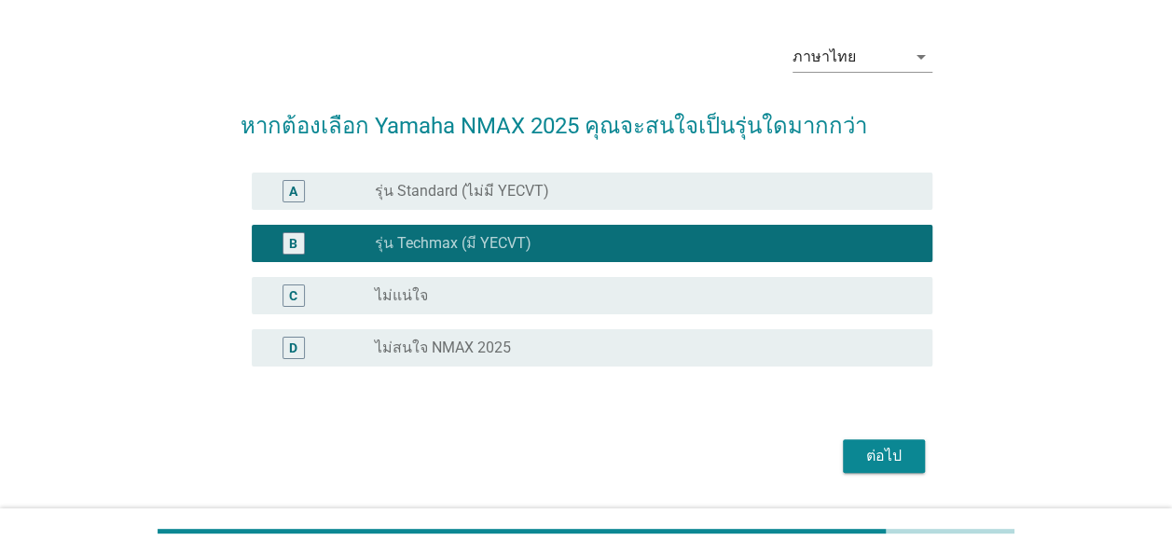
scroll to position [108, 0]
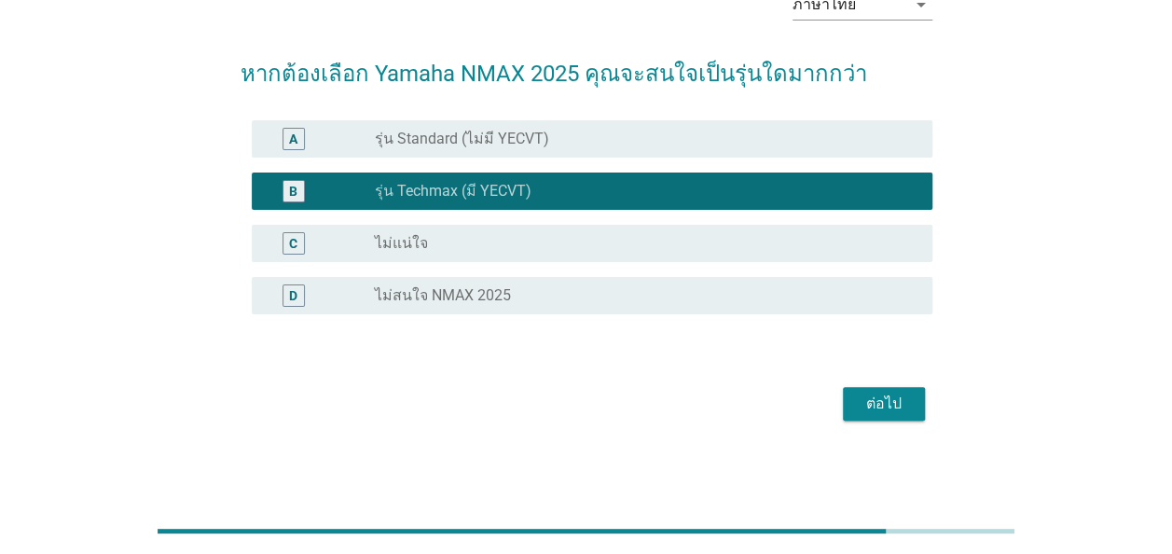
click at [889, 406] on div "ต่อไป" at bounding box center [884, 403] width 52 height 22
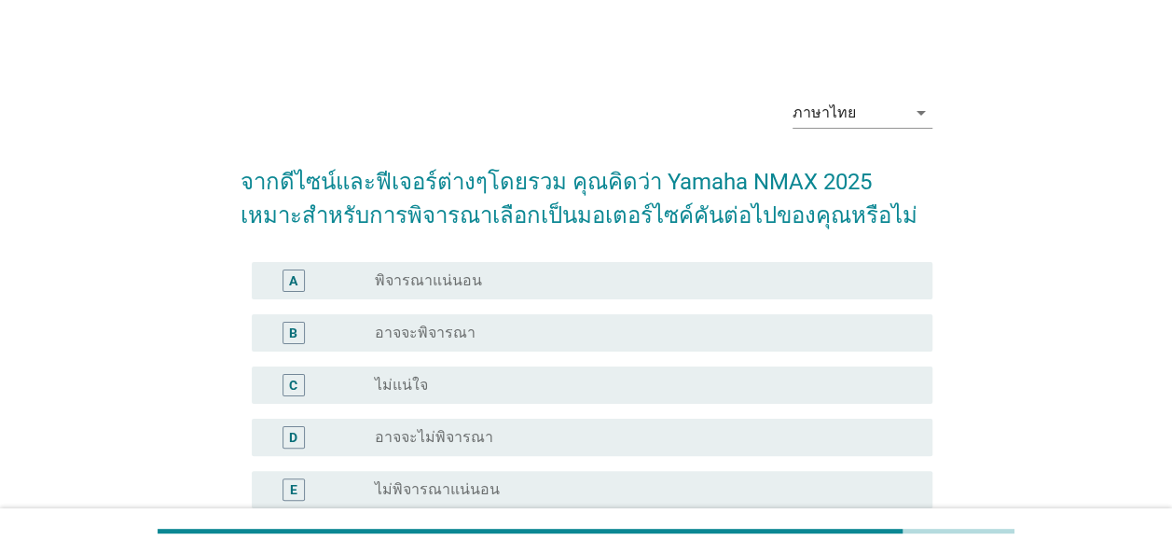
click at [501, 328] on div "radio_button_unchecked อาจจะพิจารณา" at bounding box center [639, 332] width 528 height 19
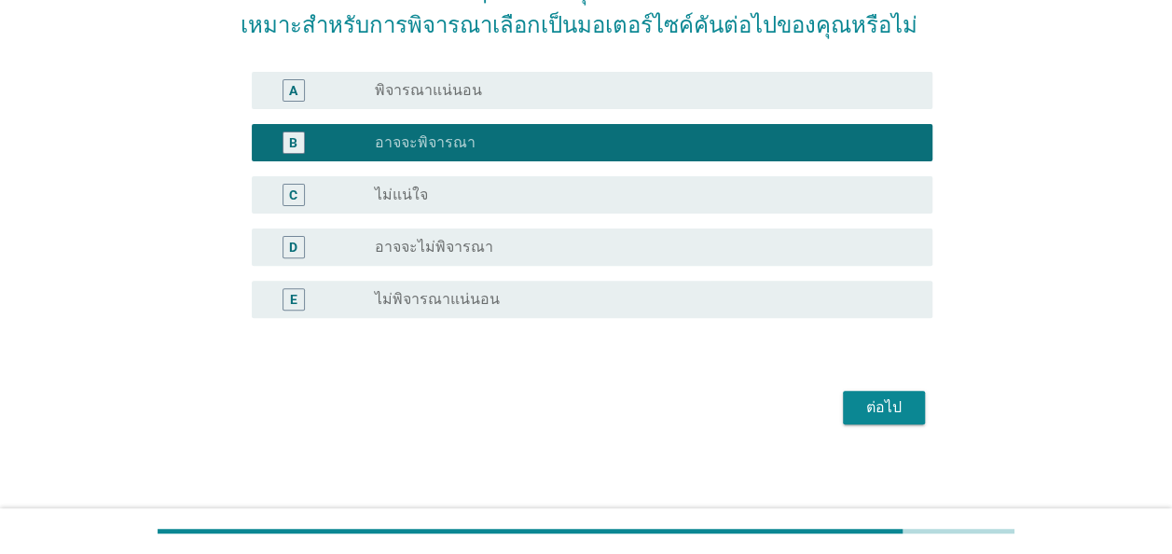
scroll to position [194, 0]
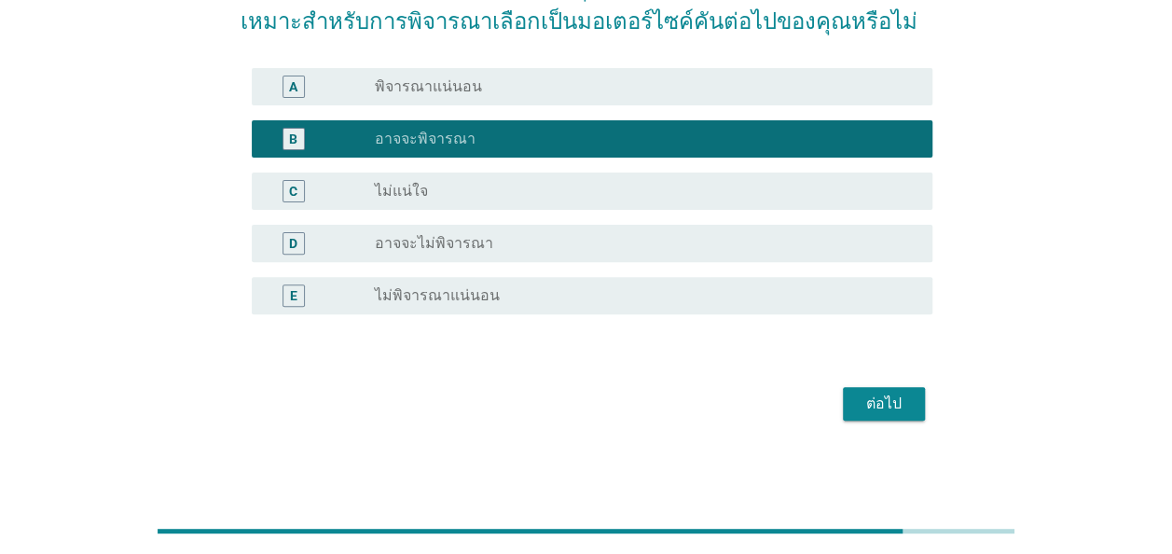
click at [884, 405] on div "ต่อไป" at bounding box center [884, 403] width 52 height 22
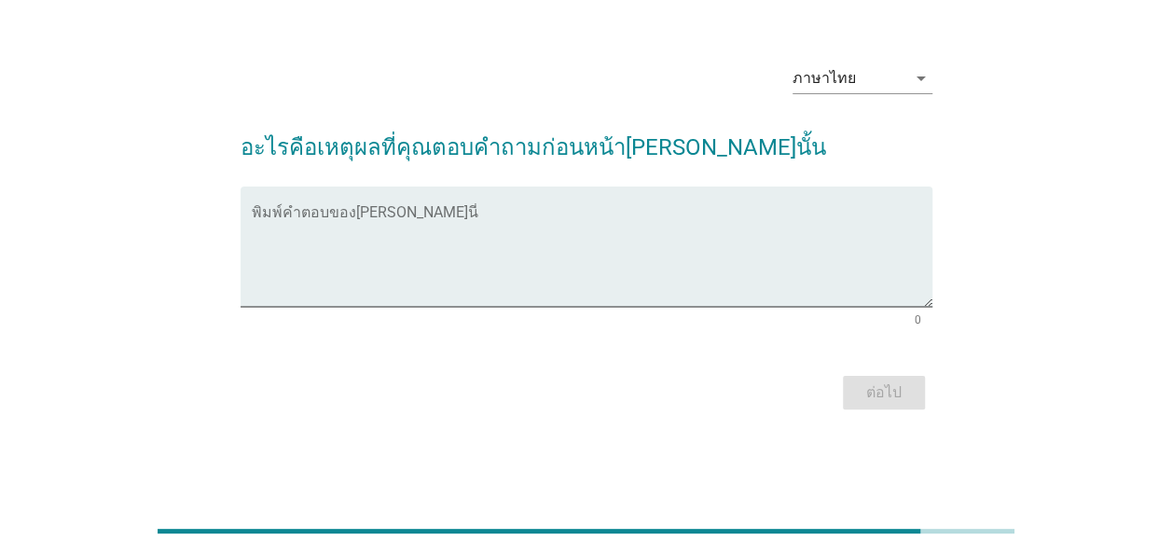
scroll to position [0, 0]
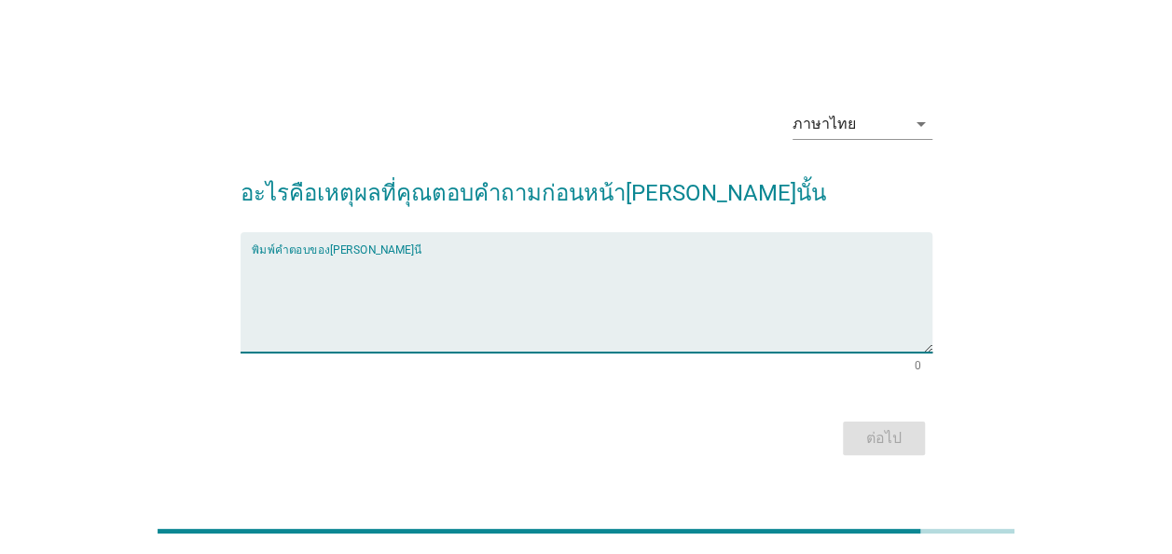
click at [290, 300] on textarea "พิมพ์คำตอบของคุณ ที่นี่" at bounding box center [592, 303] width 680 height 98
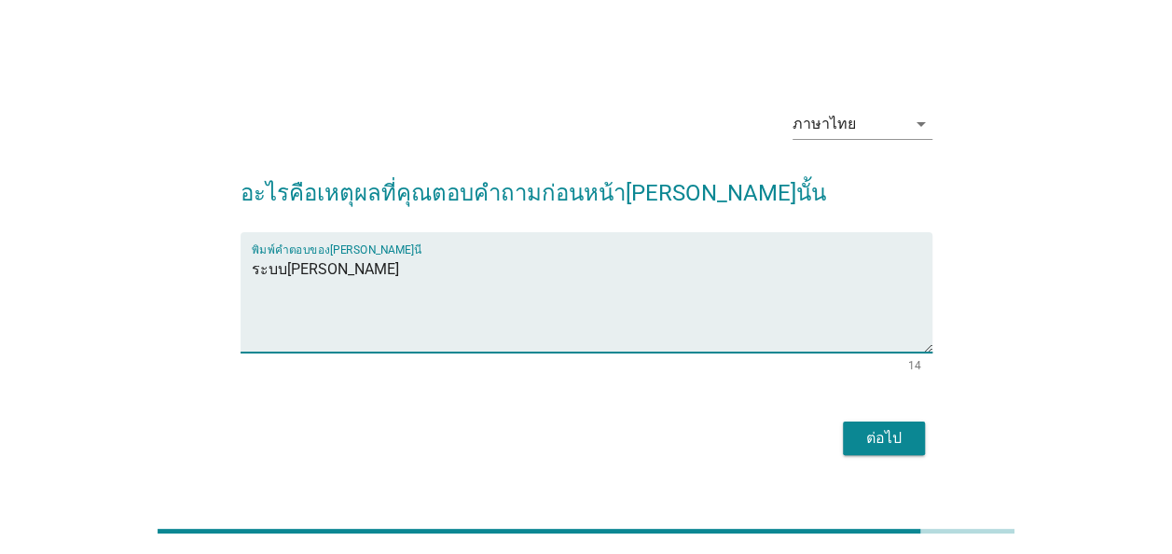
type textarea "ระบบที่ทันสมัย"
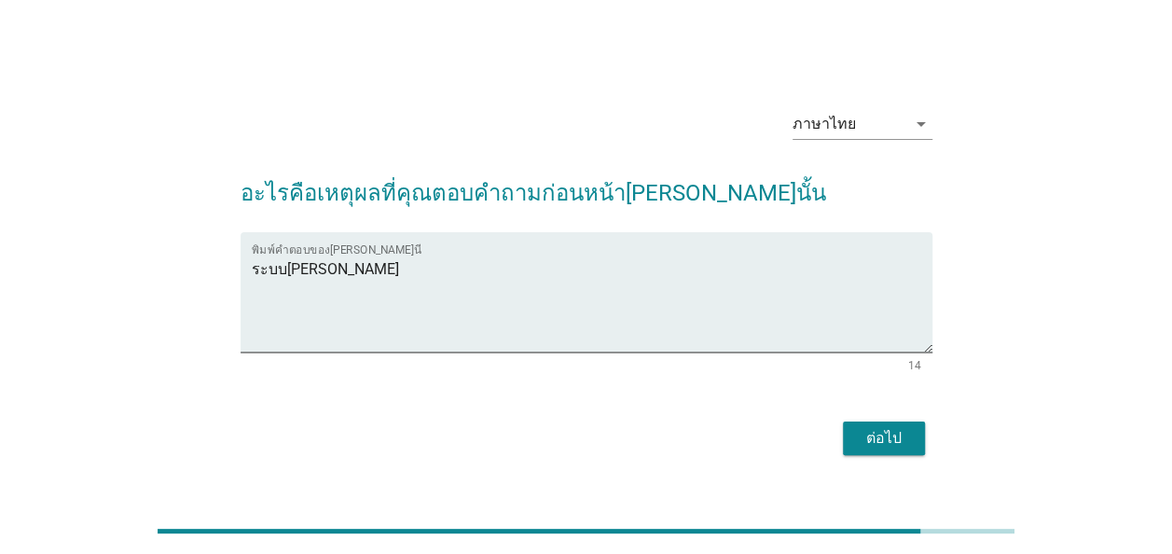
click at [895, 434] on div "ต่อไป" at bounding box center [884, 438] width 52 height 22
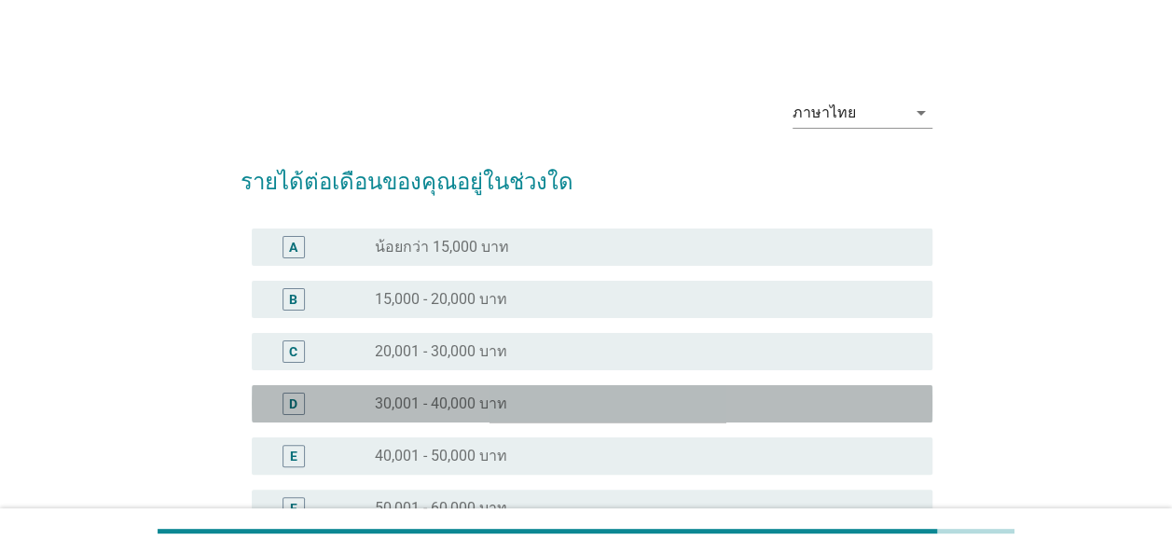
click at [289, 390] on div "D radio_button_unchecked 30,001 - 40,000 บาท" at bounding box center [592, 403] width 680 height 37
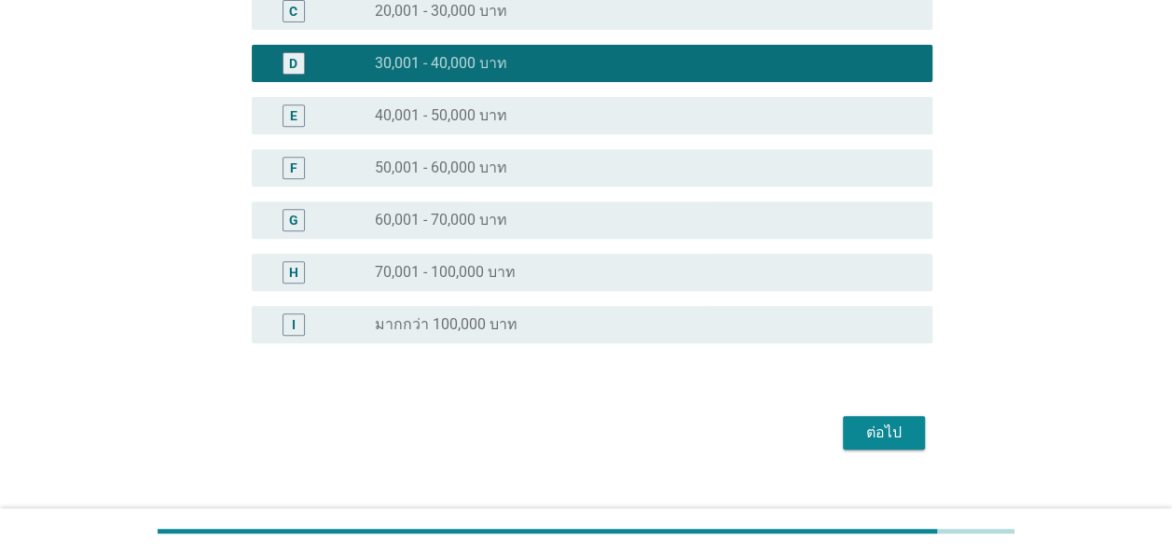
scroll to position [369, 0]
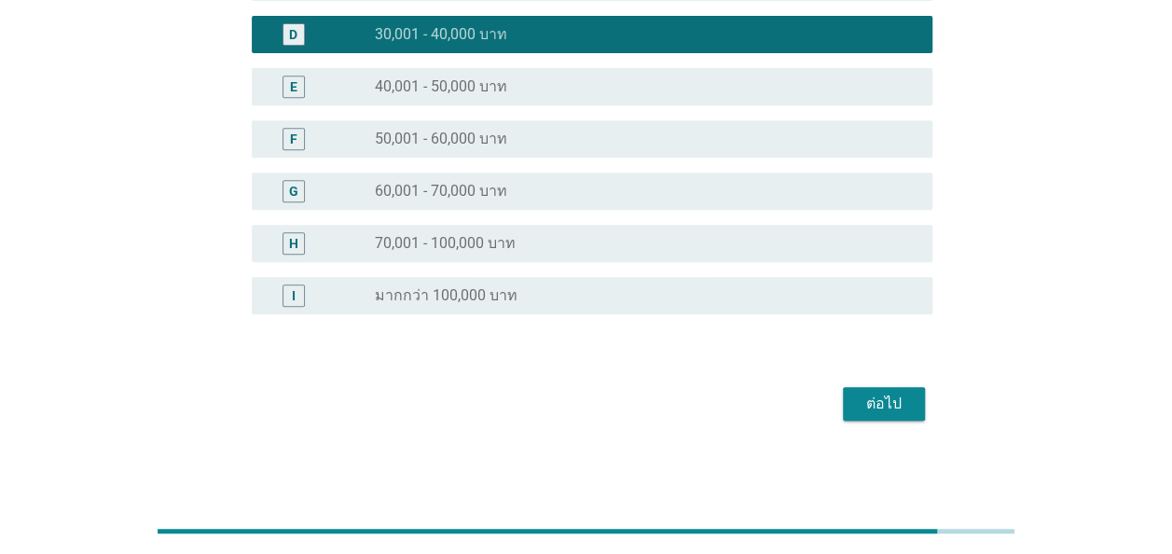
click at [898, 403] on div "ต่อไป" at bounding box center [884, 403] width 52 height 22
